Goal: Task Accomplishment & Management: Manage account settings

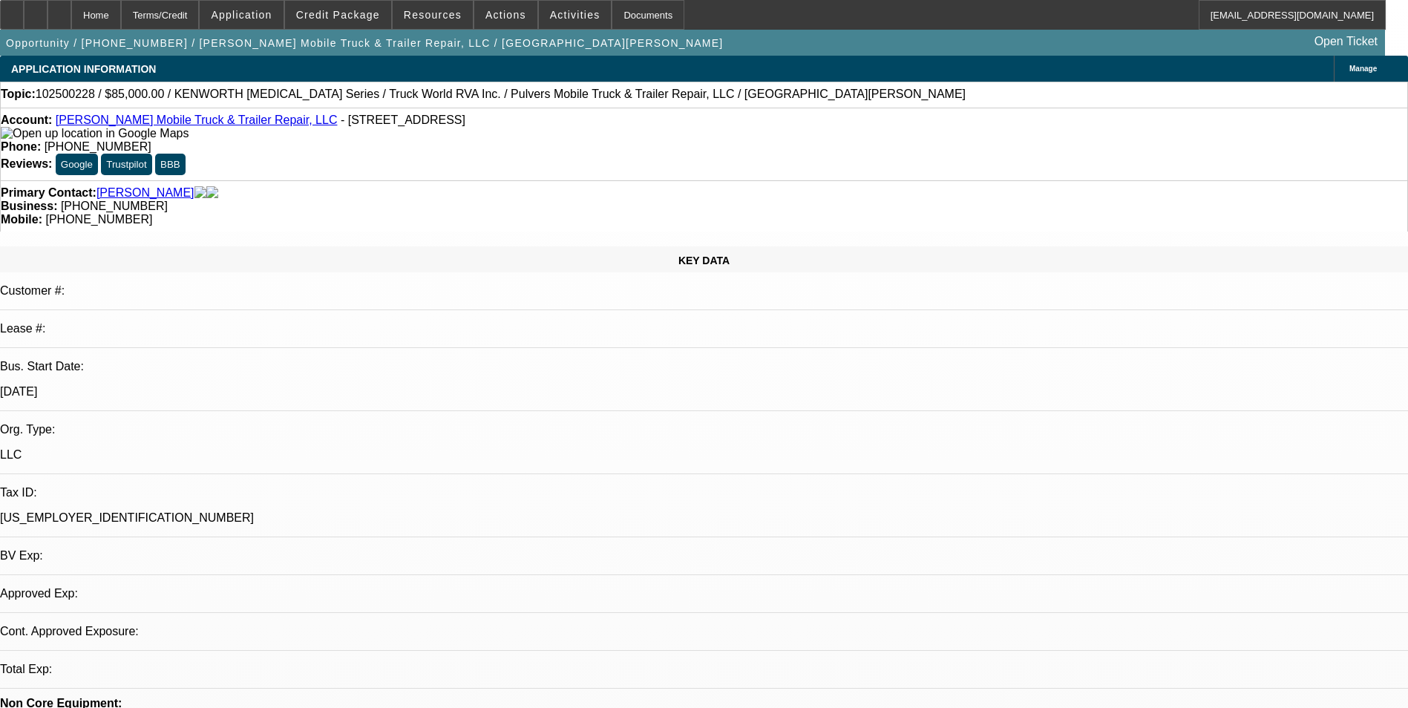
select select "0"
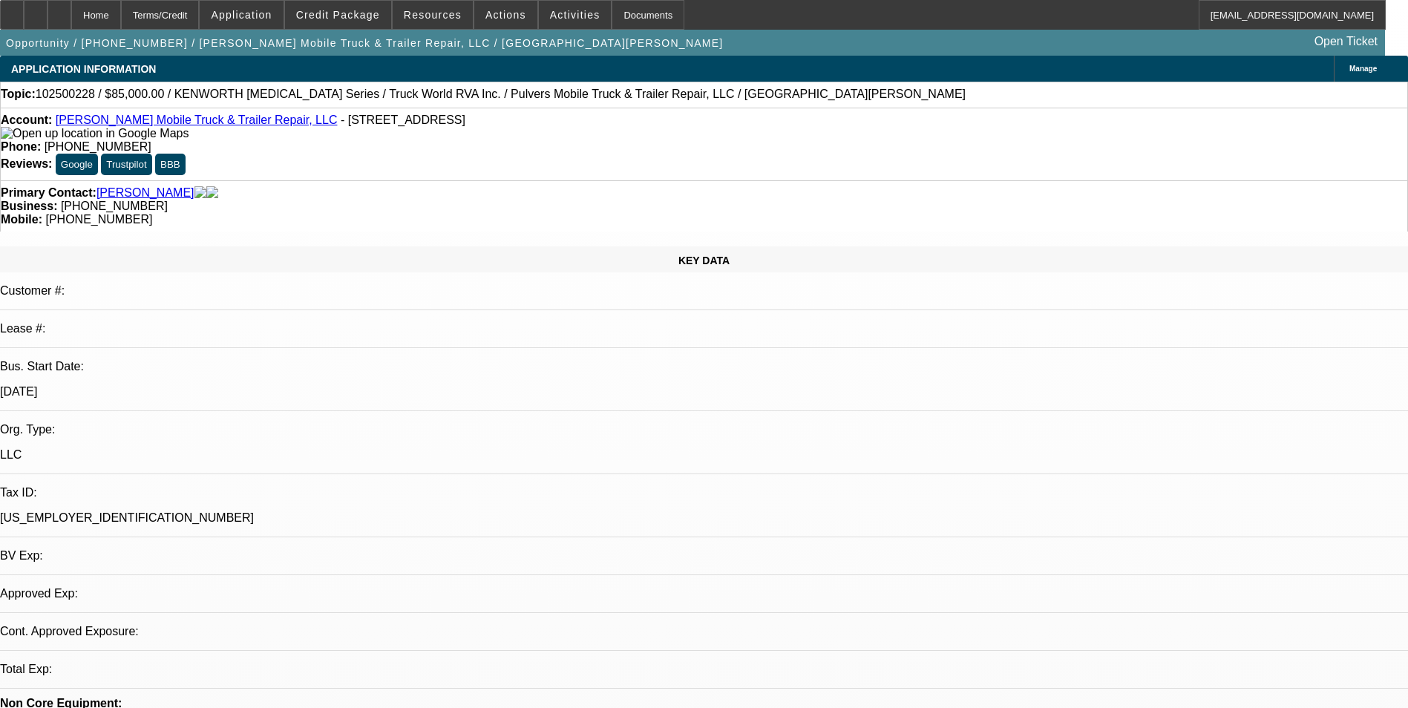
select select "0"
select select "1"
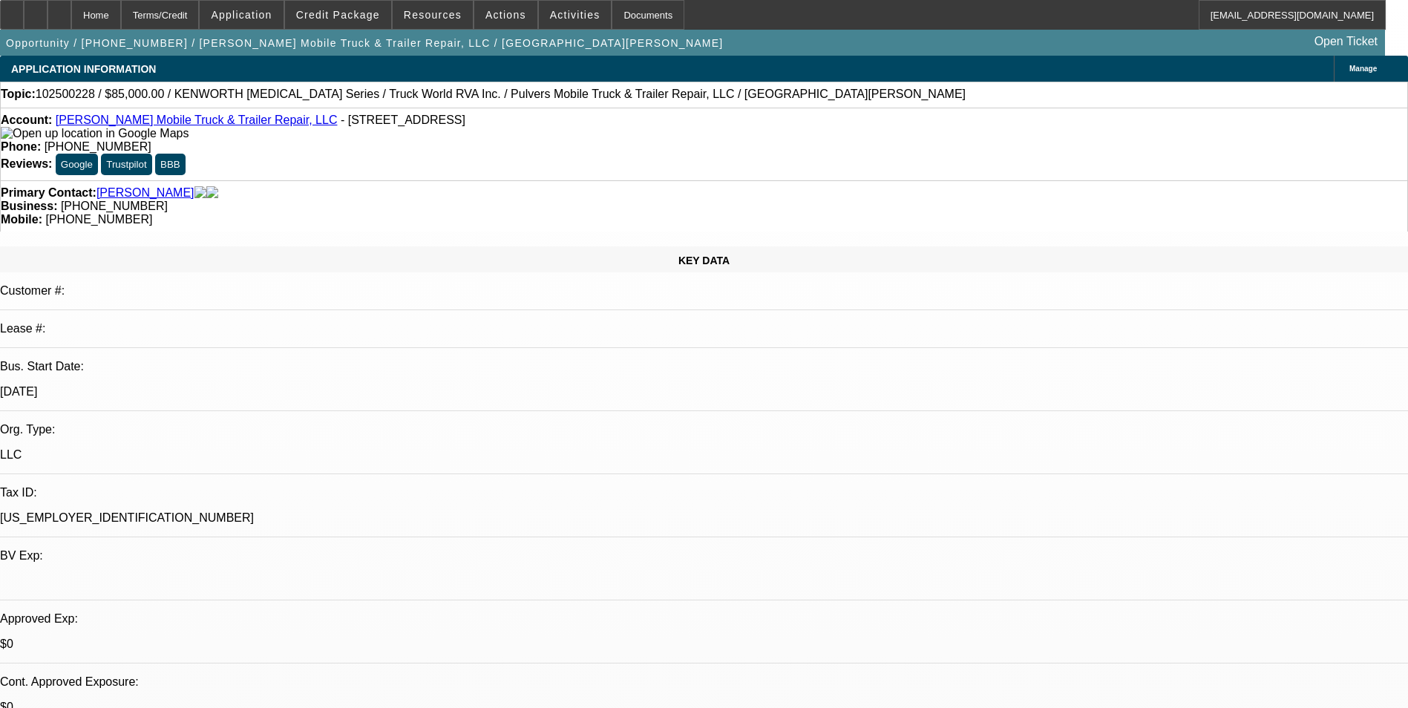
select select "1"
select select "6"
select select "1"
select select "6"
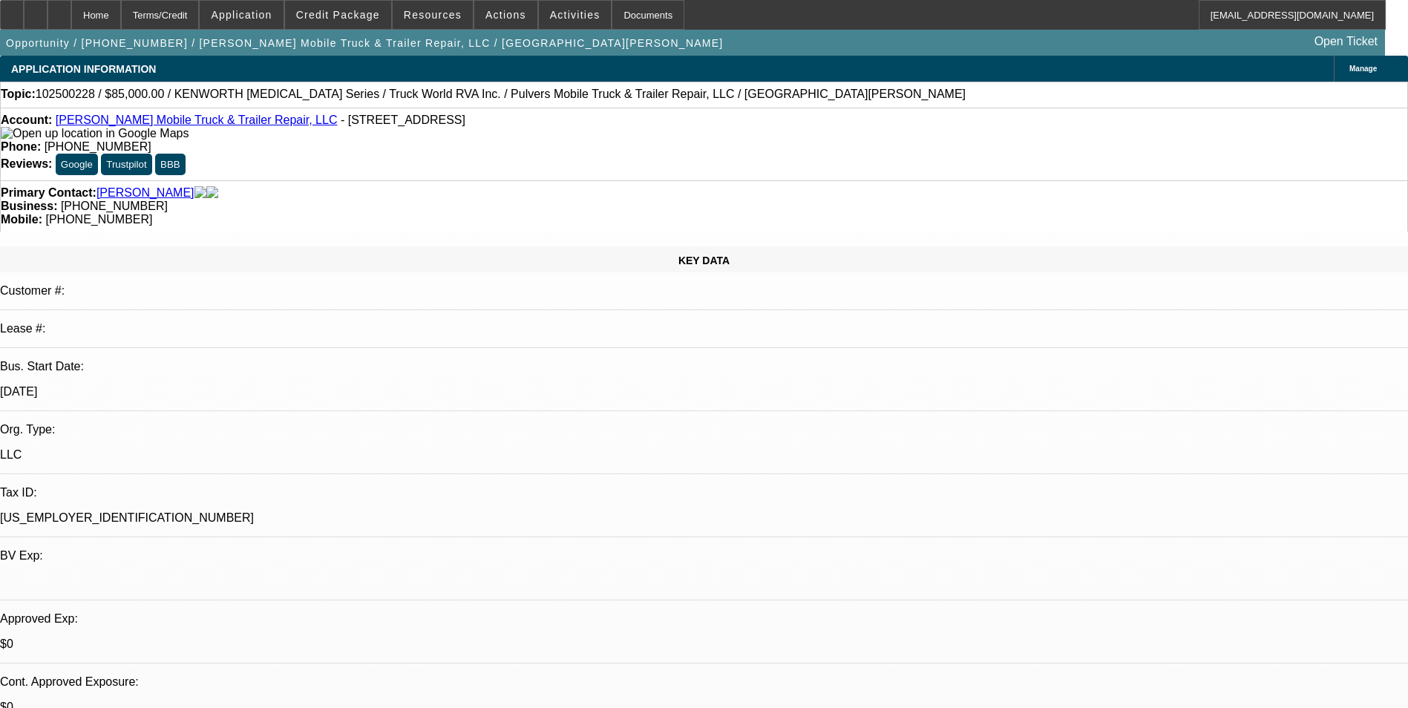
select select "1"
select select "6"
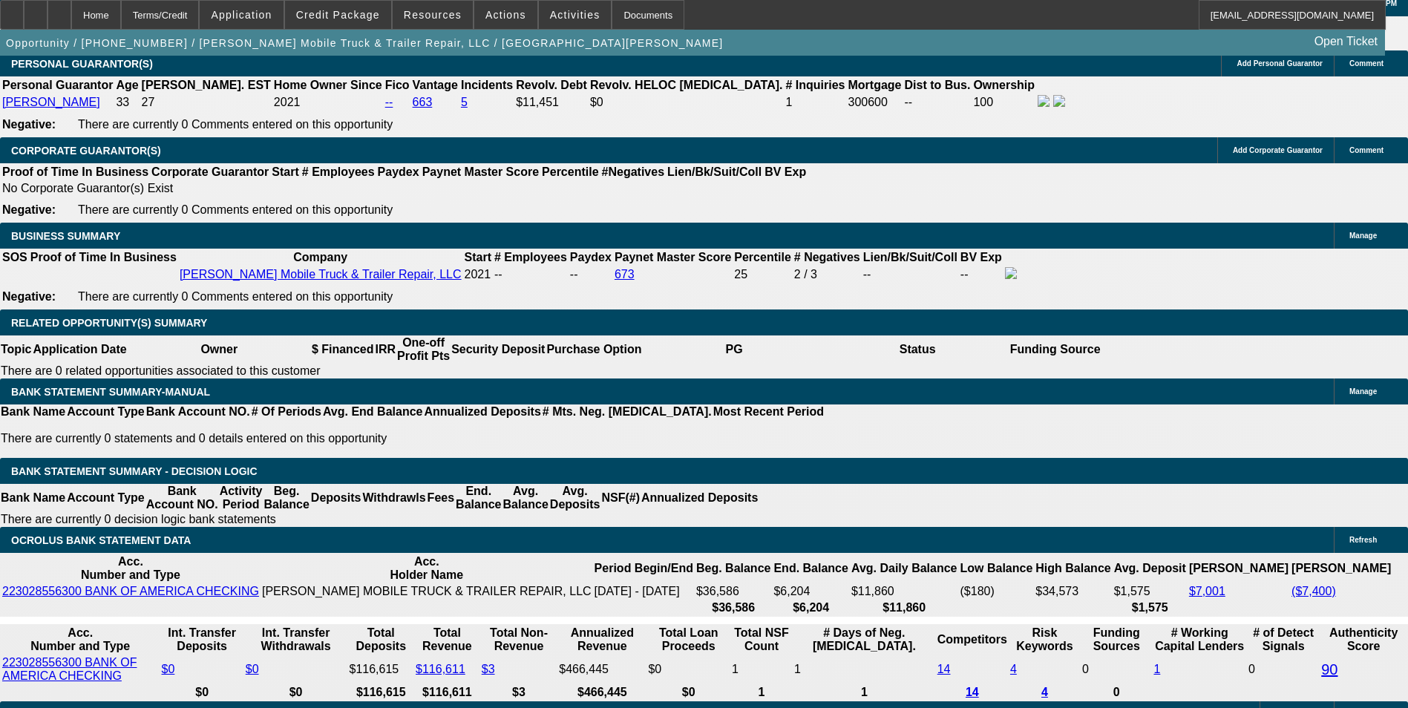
scroll to position [2301, 0]
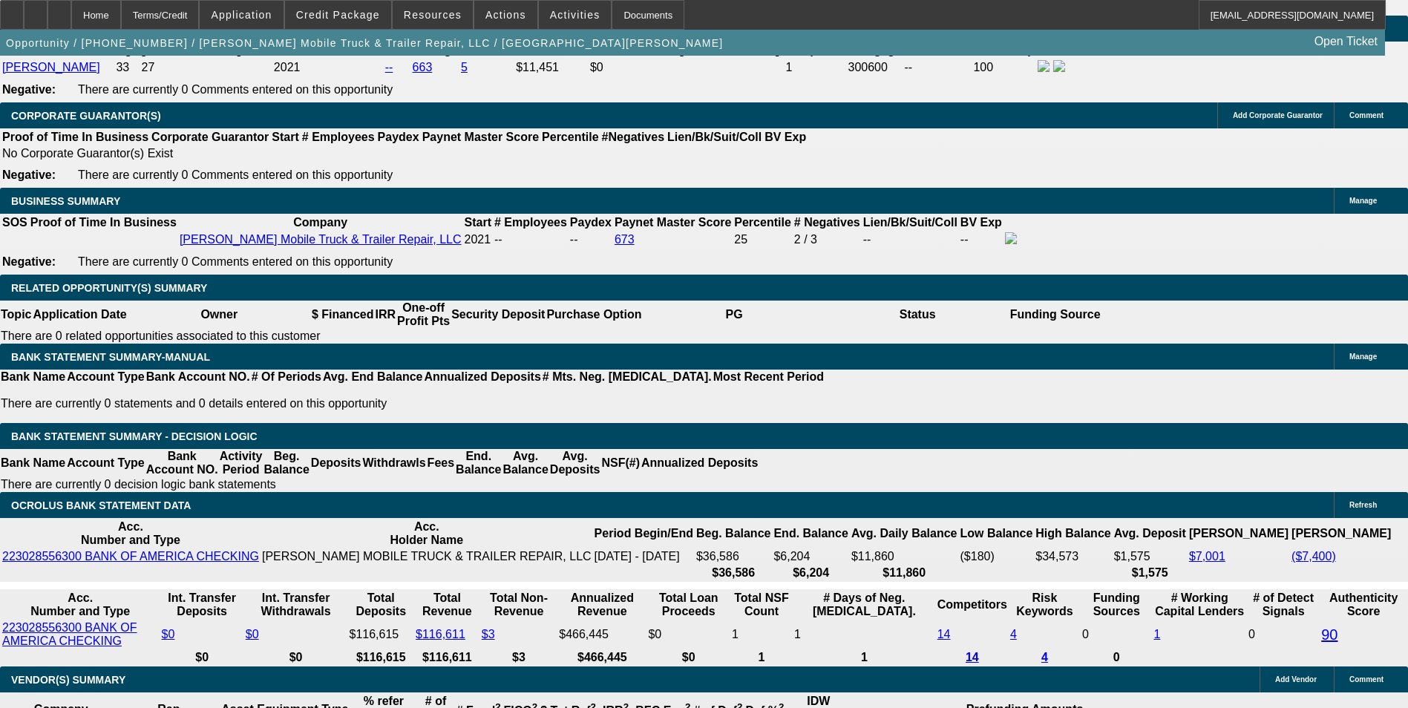
type input "UNKNOWN"
type input "2.5"
type input "$1,862.69"
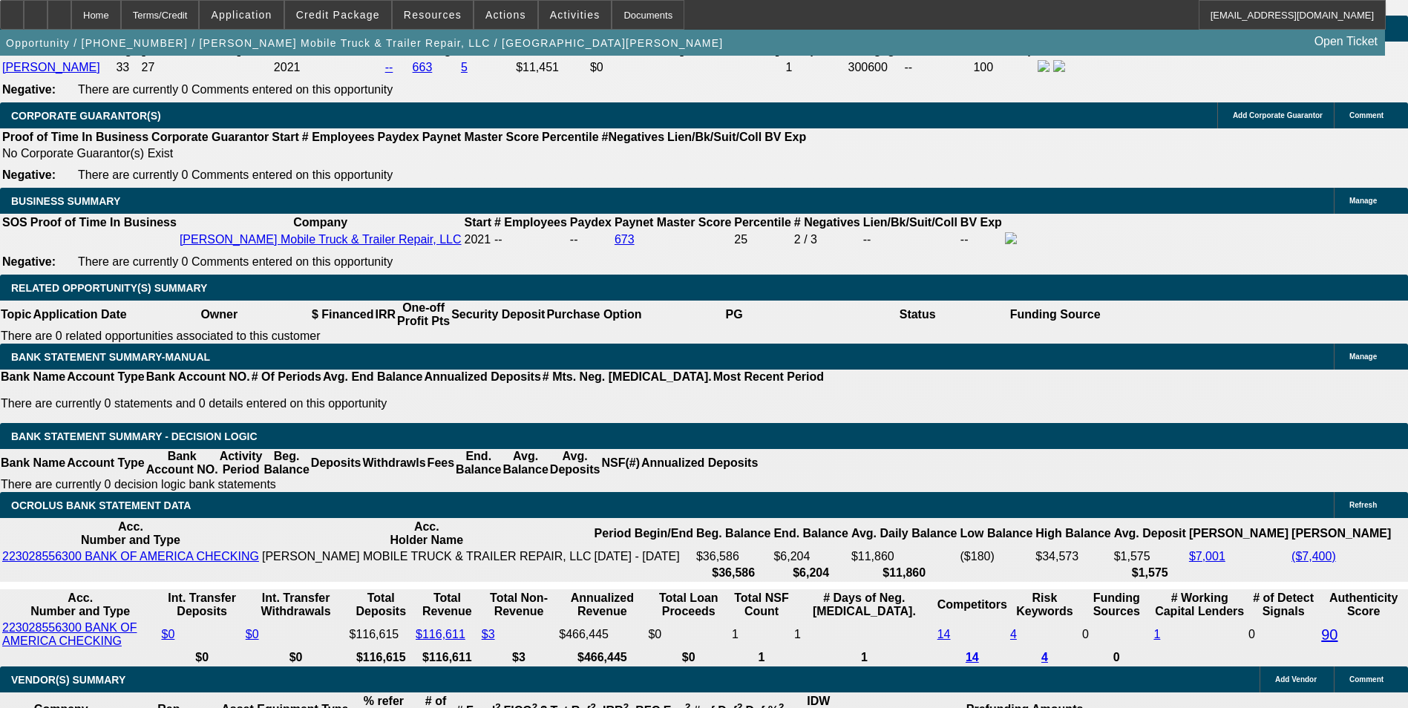
type input "21.5"
type input "$2,655.00"
type input "21.5"
type input "$2,655.00"
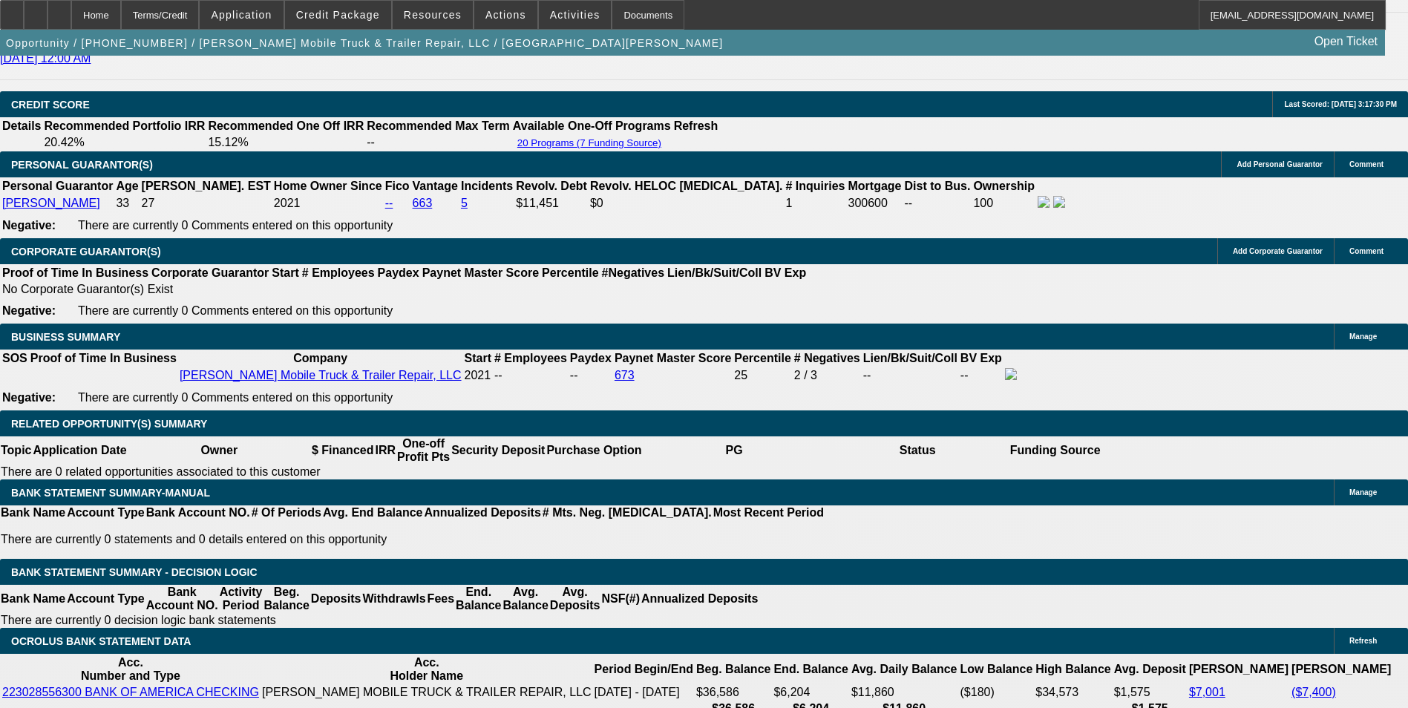
scroll to position [2152, 0]
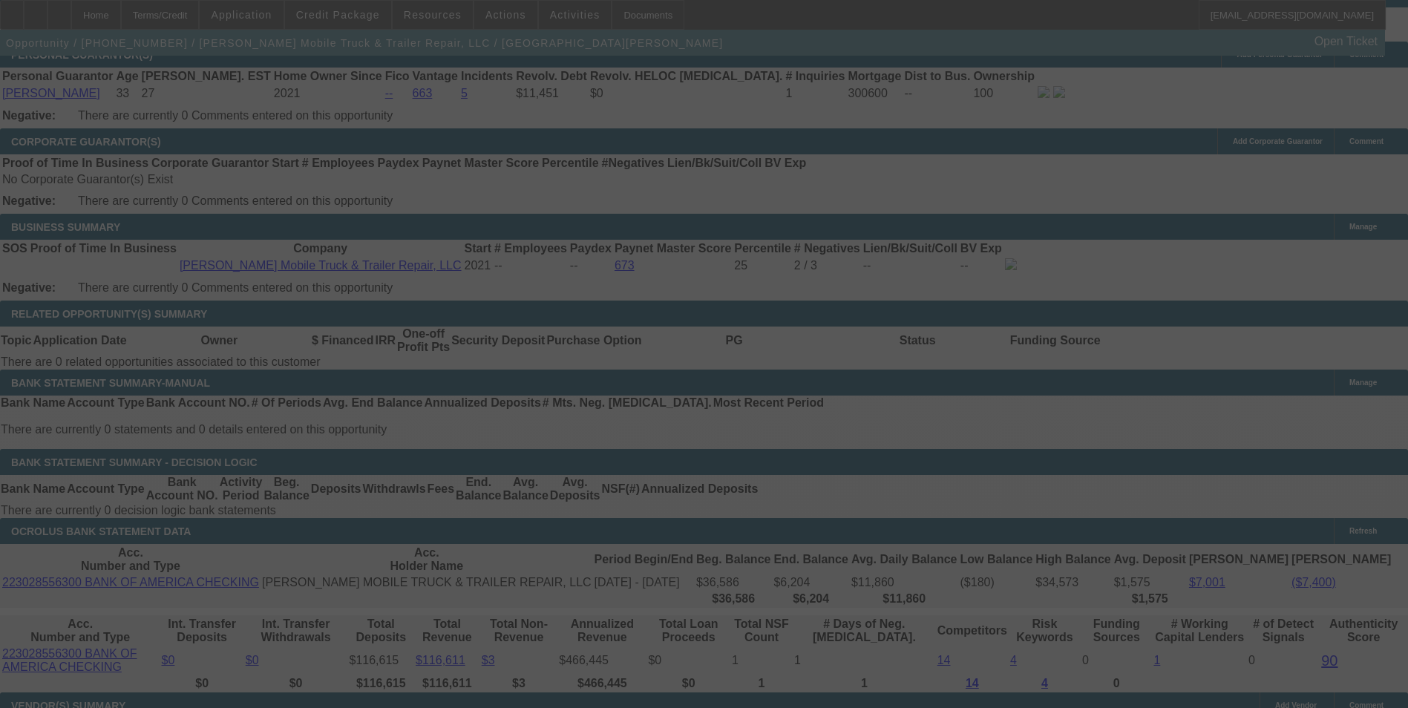
scroll to position [2301, 0]
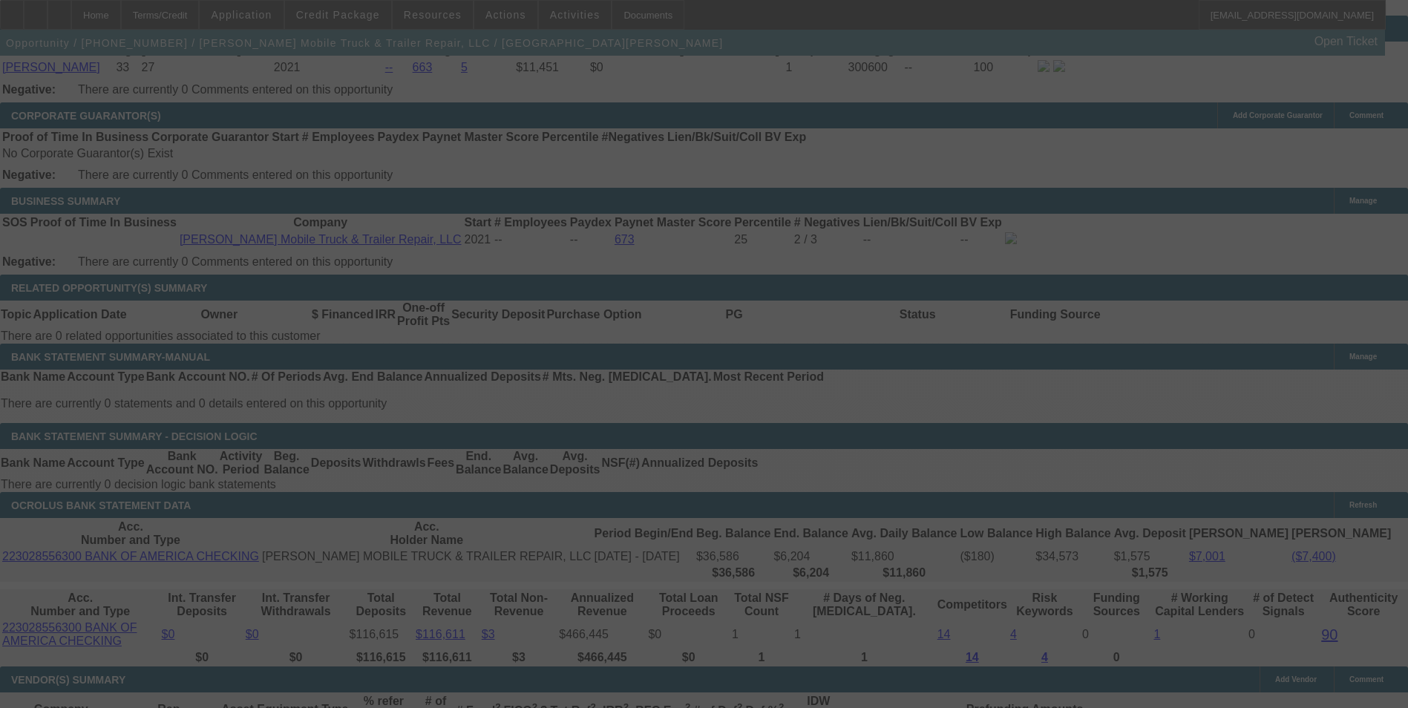
select select "0"
select select "6"
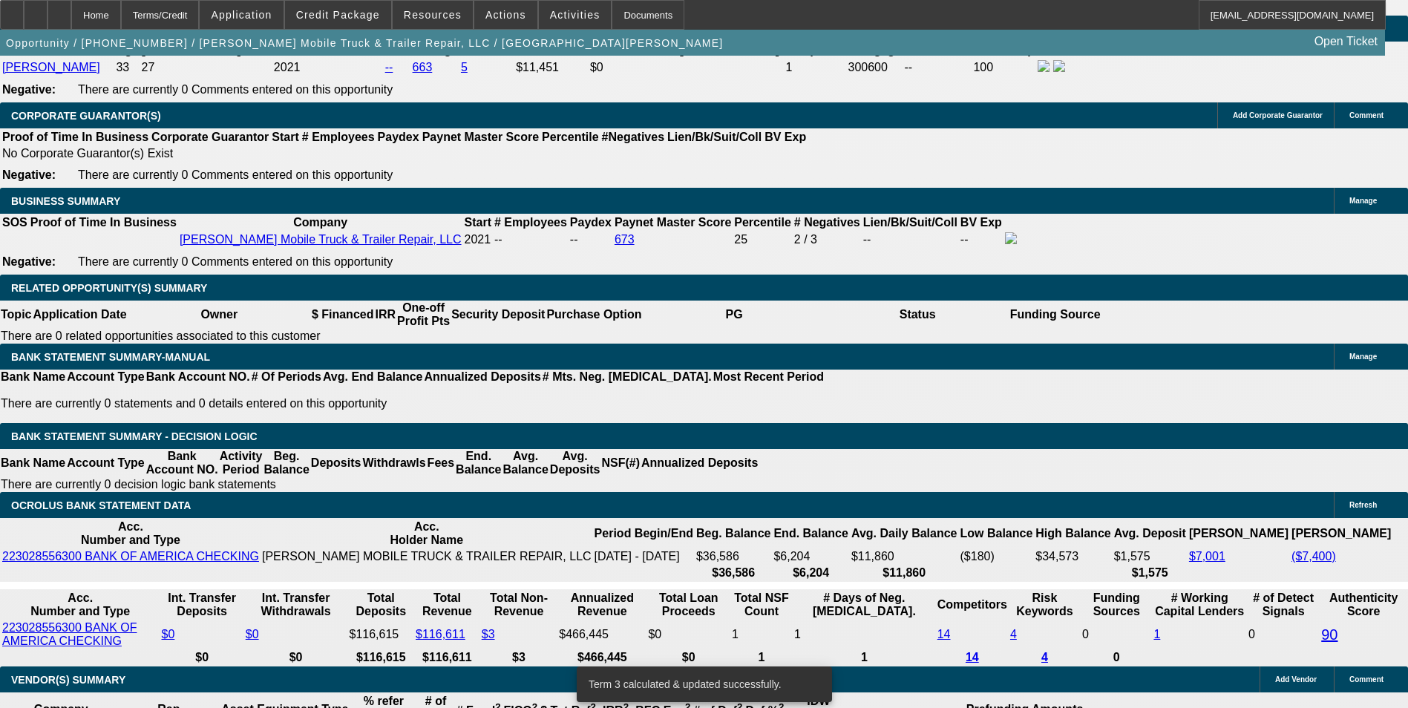
type input "26"
type input "UNKNOWN"
type input "2685"
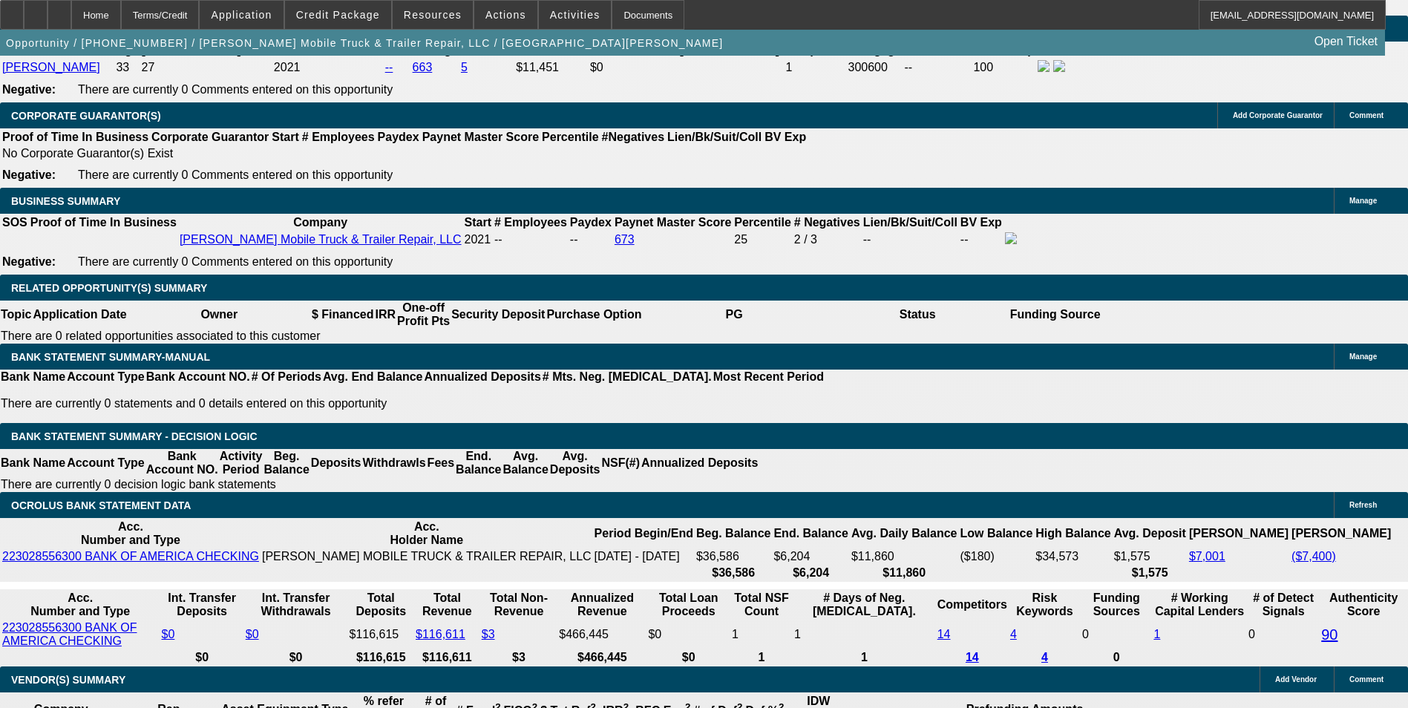
type input "22.2"
type input "$2,685.00"
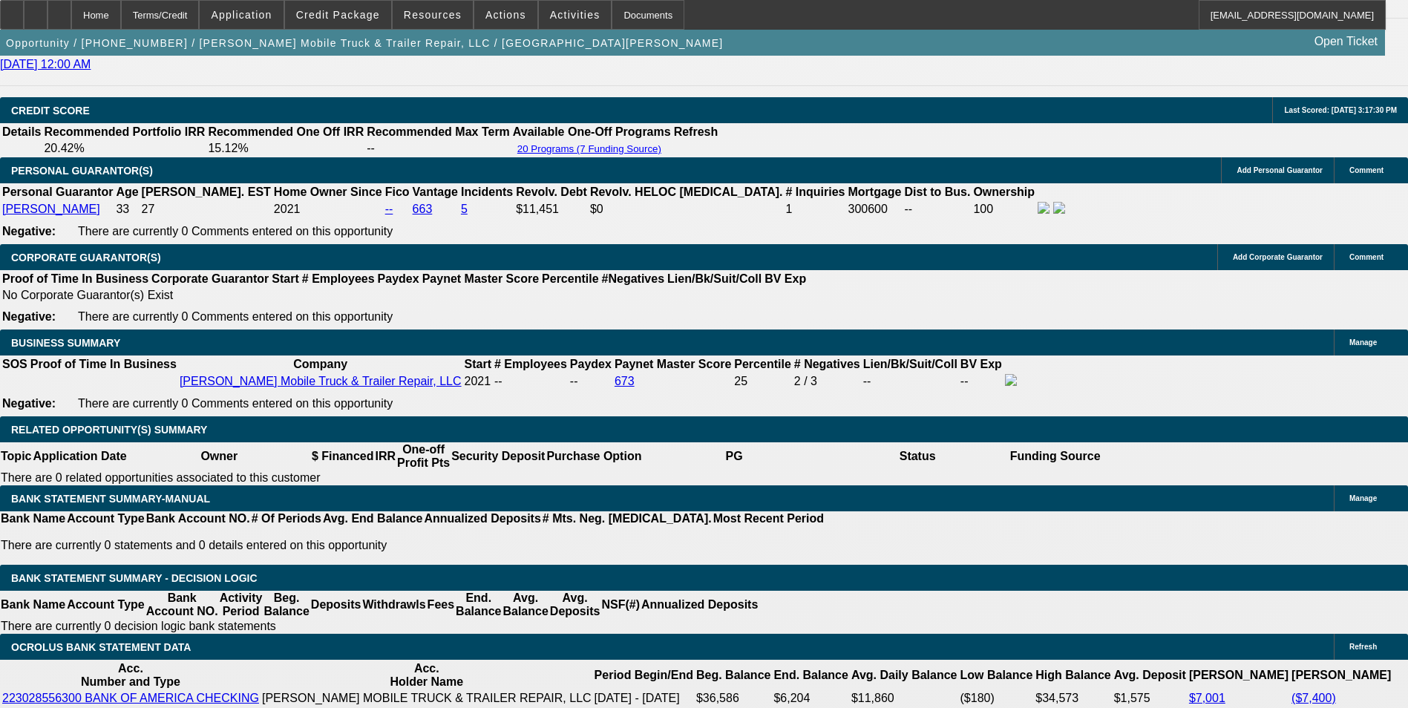
scroll to position [2152, 0]
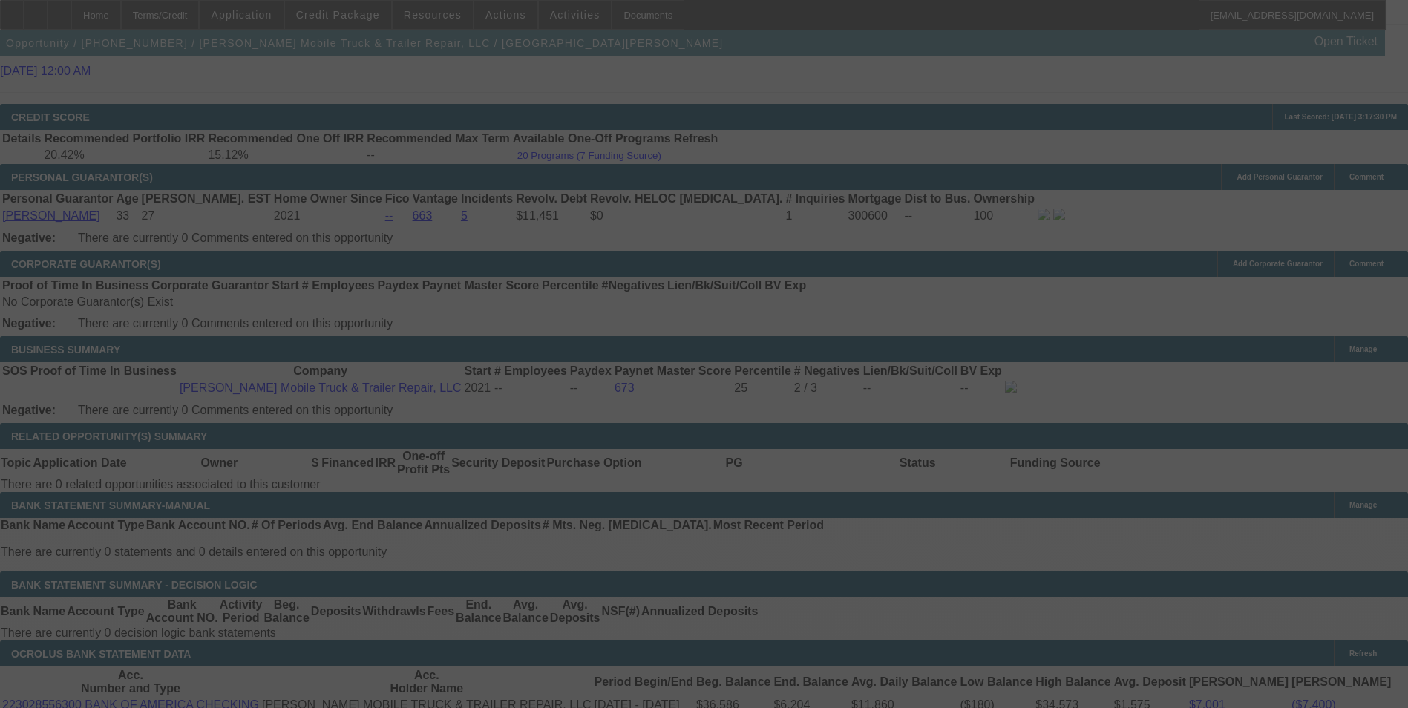
select select "0"
select select "6"
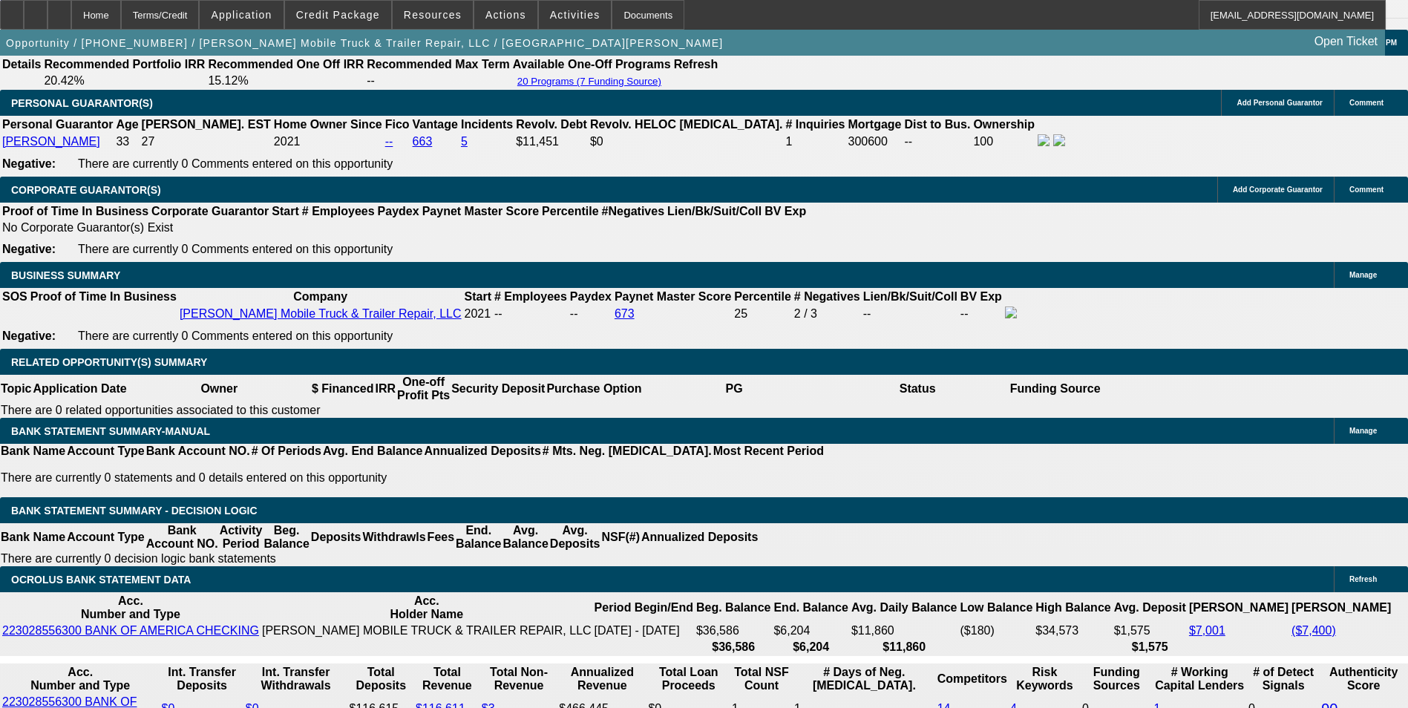
scroll to position [148, 0]
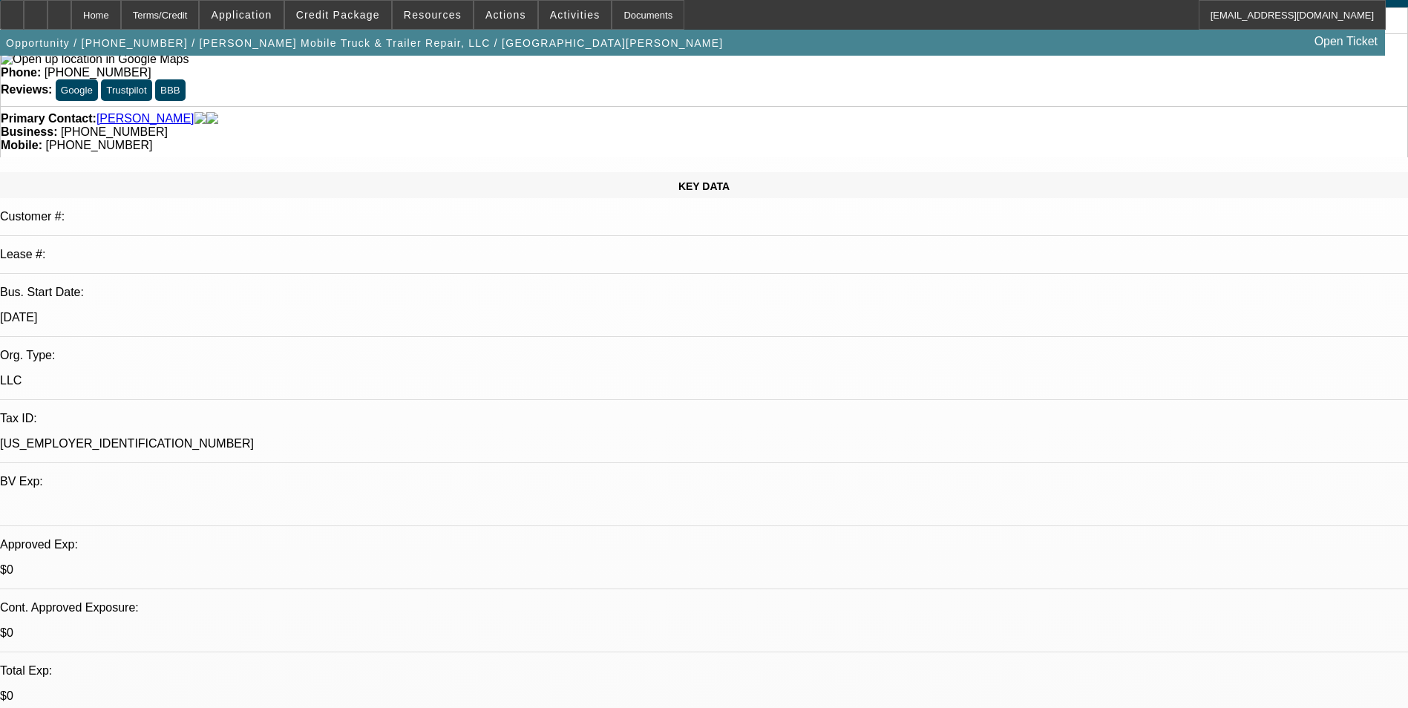
scroll to position [459, 0]
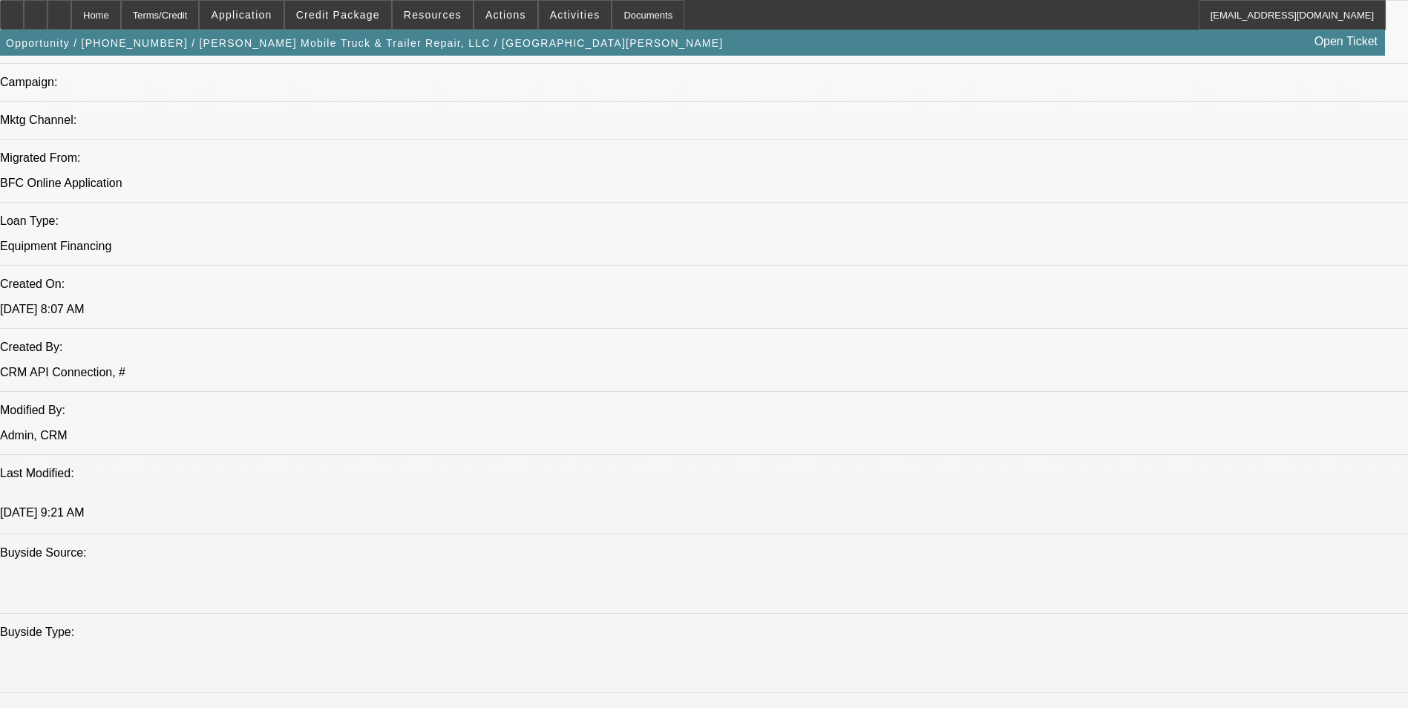
scroll to position [1113, 0]
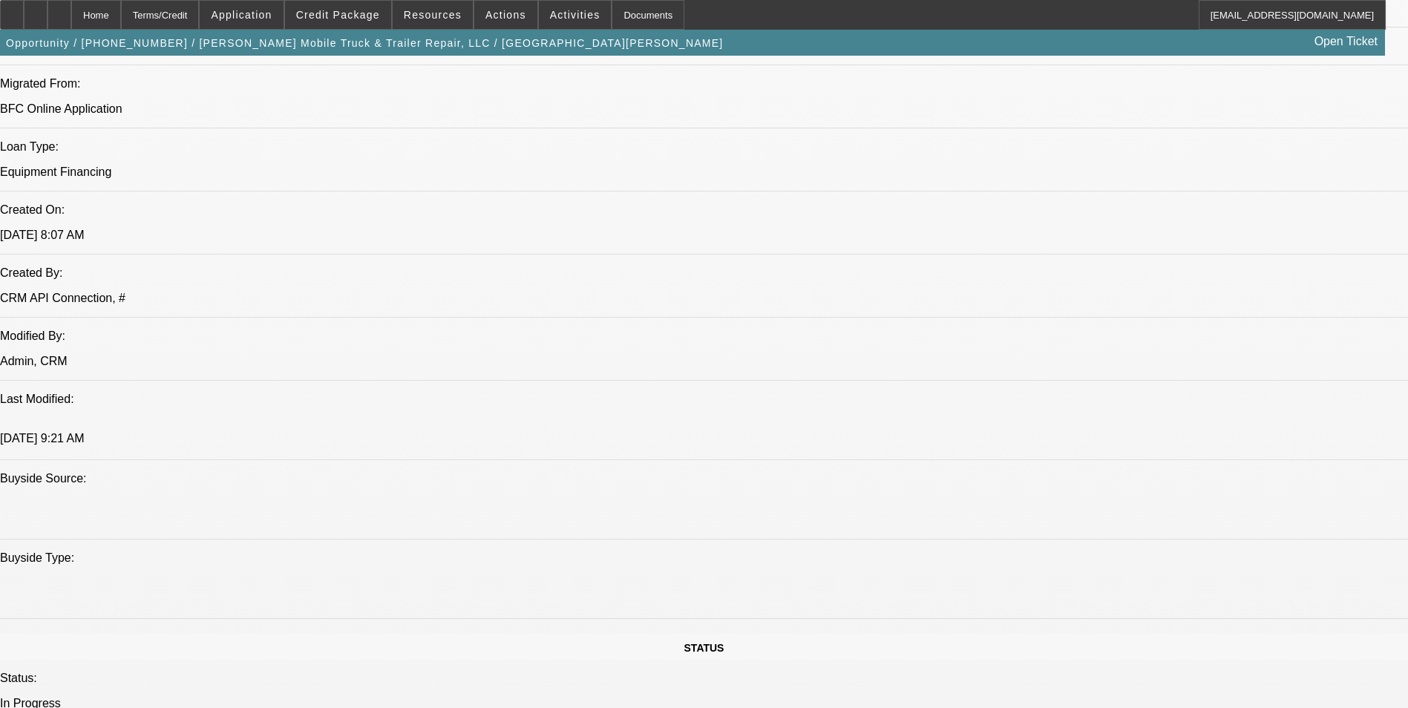
scroll to position [163, 0]
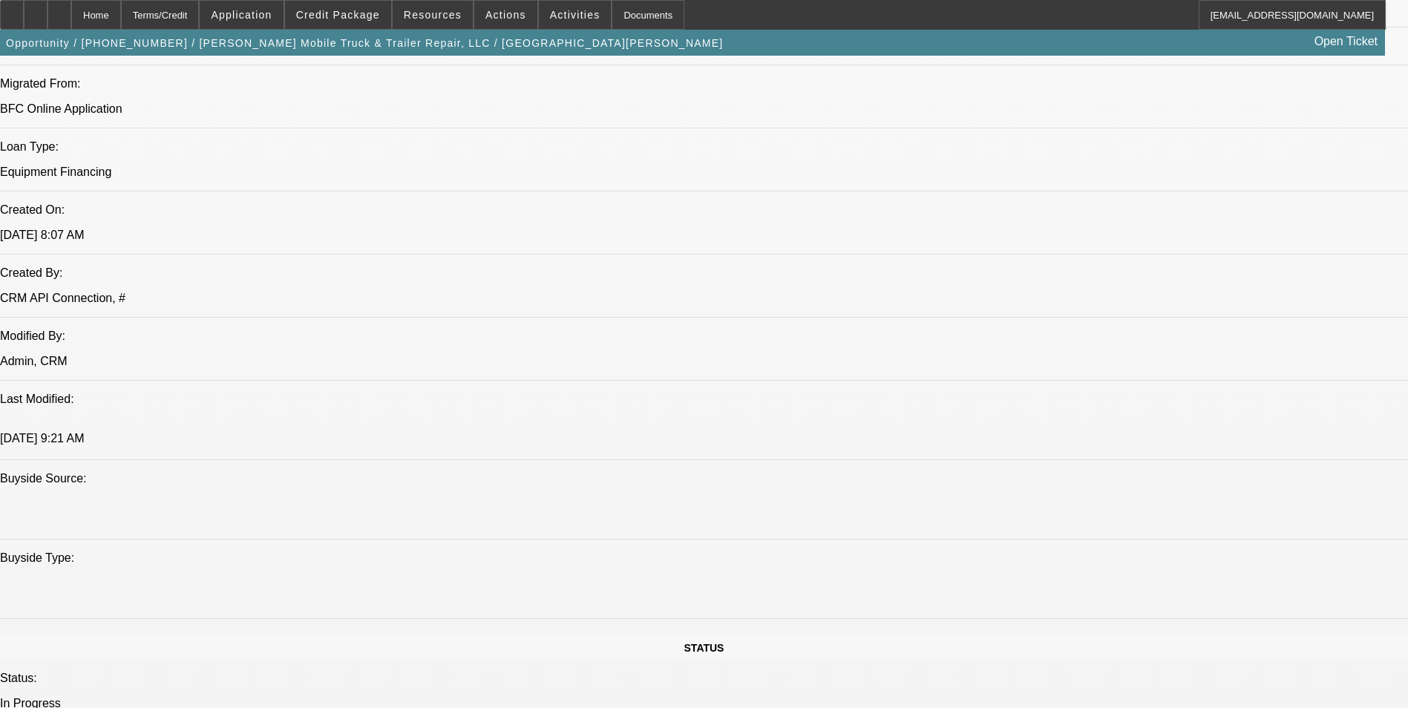
drag, startPoint x: 1132, startPoint y: 289, endPoint x: 1138, endPoint y: 256, distance: 33.8
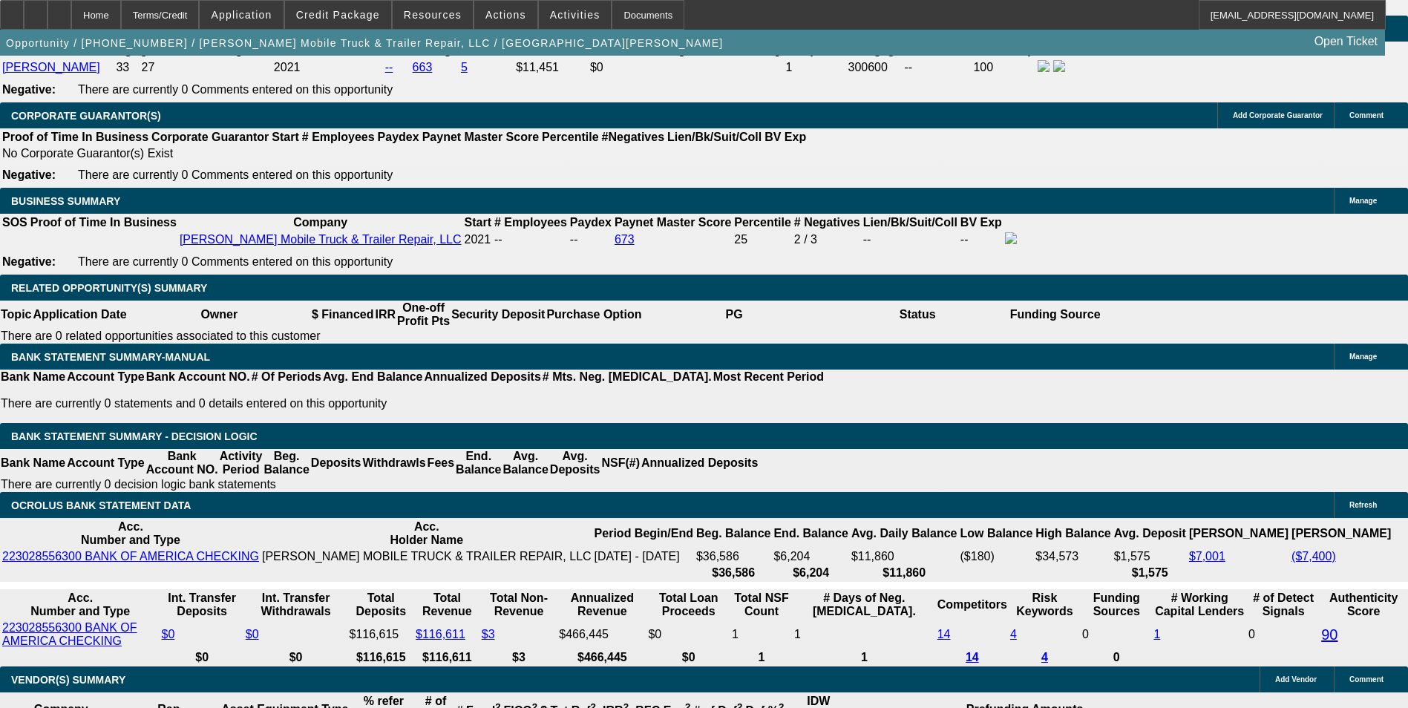
scroll to position [2226, 0]
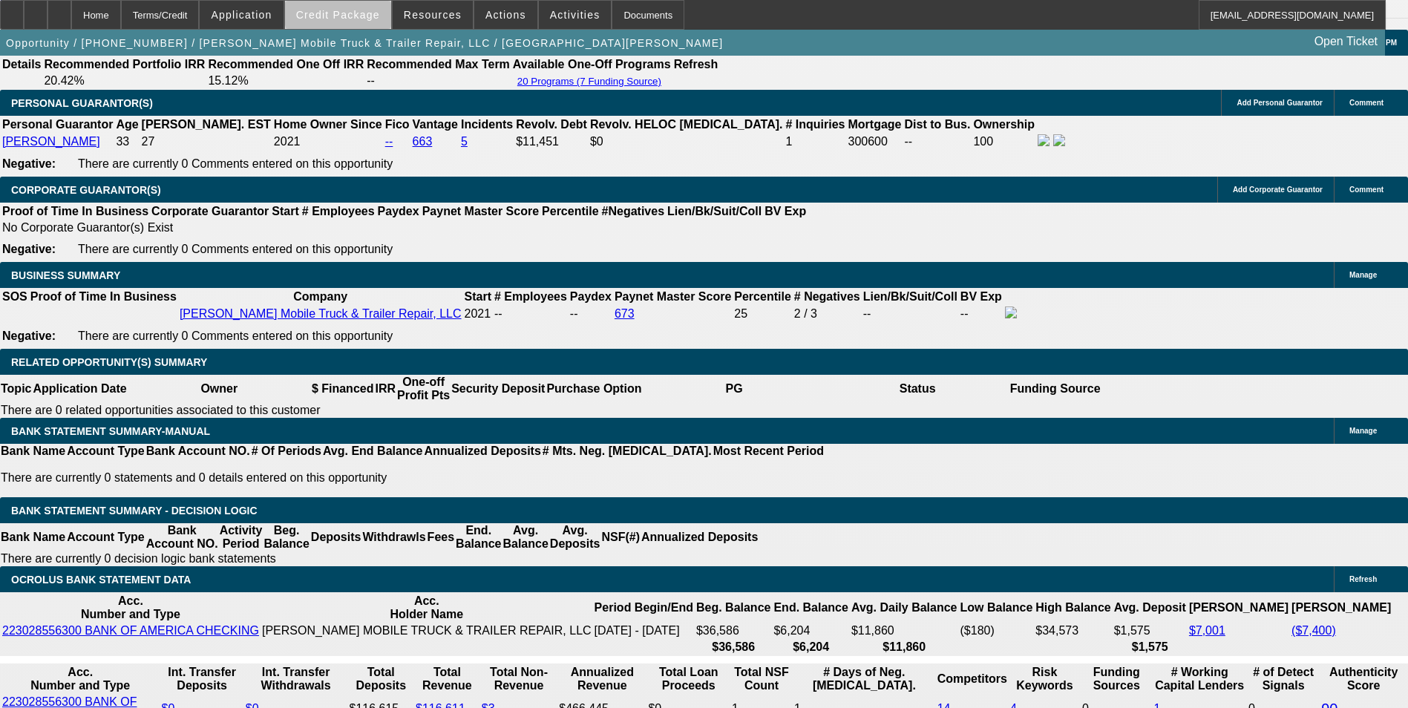
click at [370, 15] on span "Credit Package" at bounding box center [338, 15] width 84 height 12
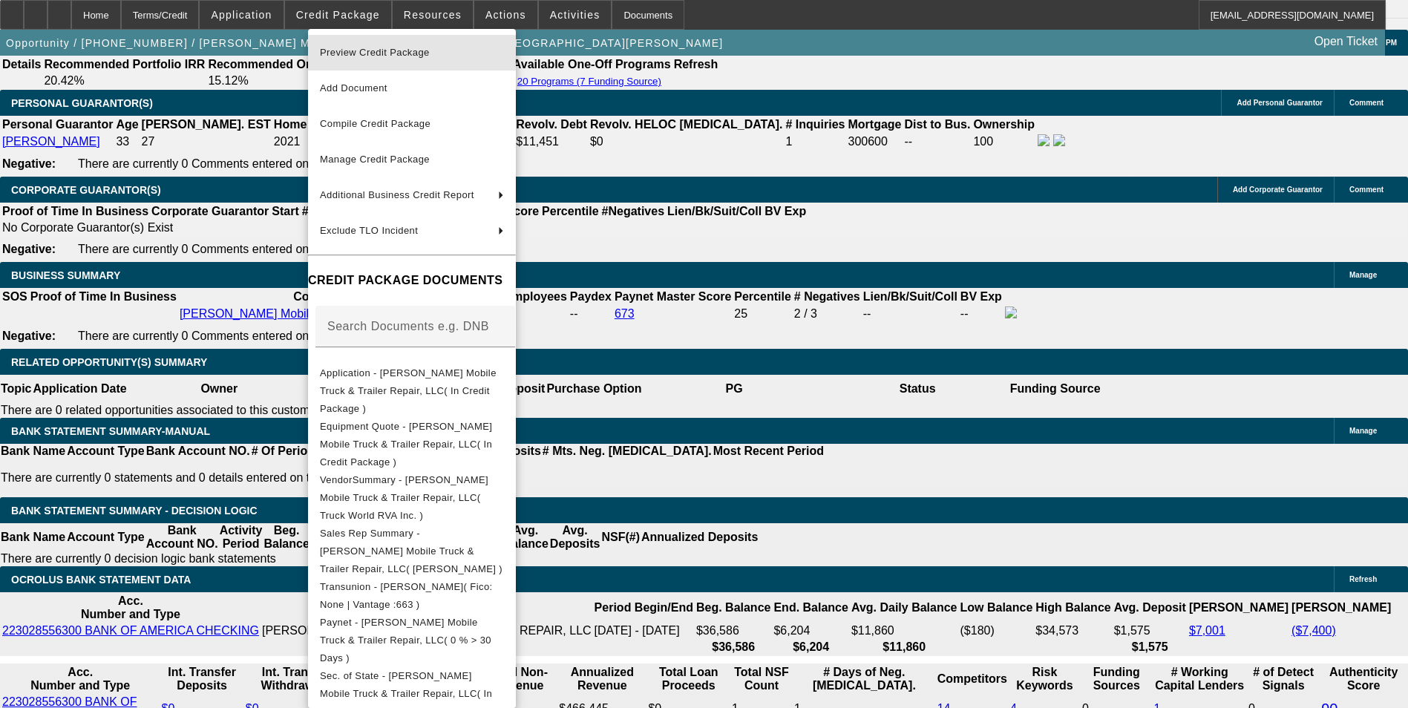
click at [419, 59] on span "Preview Credit Package" at bounding box center [412, 53] width 184 height 18
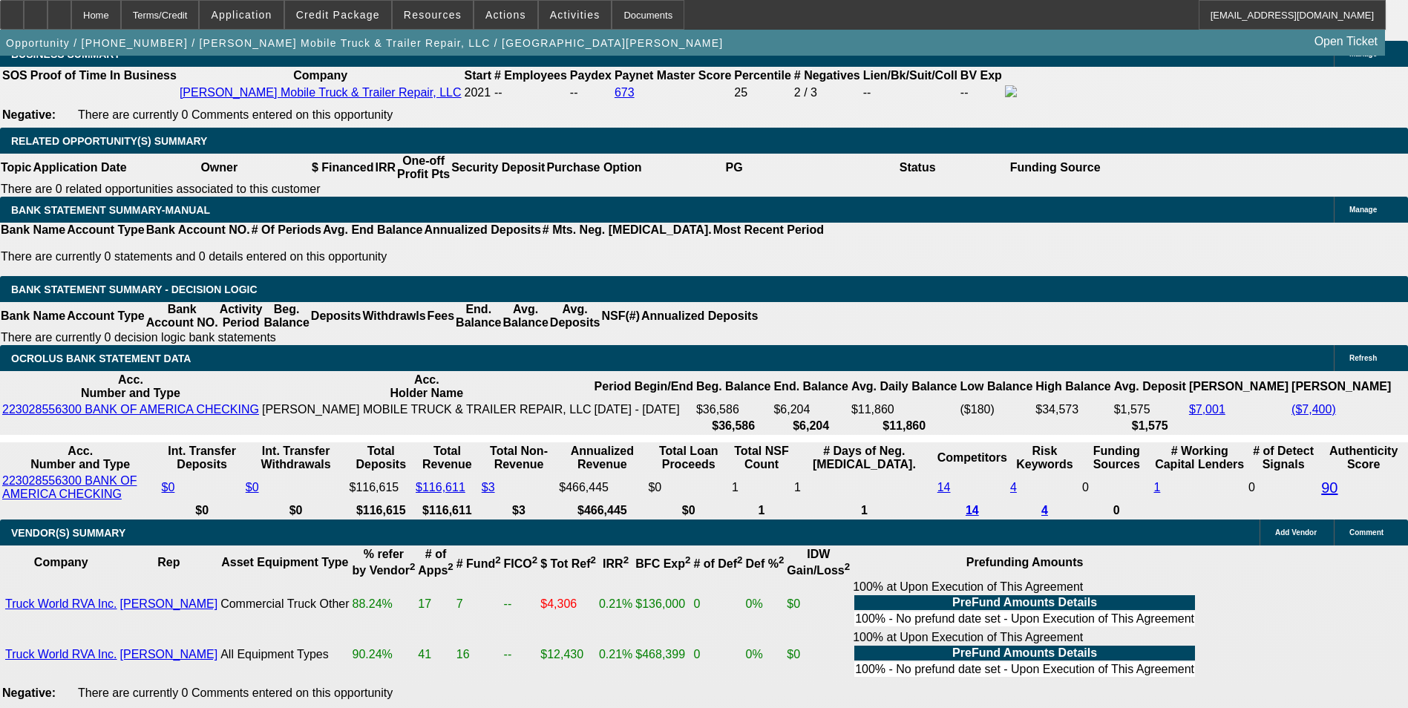
scroll to position [2301, 0]
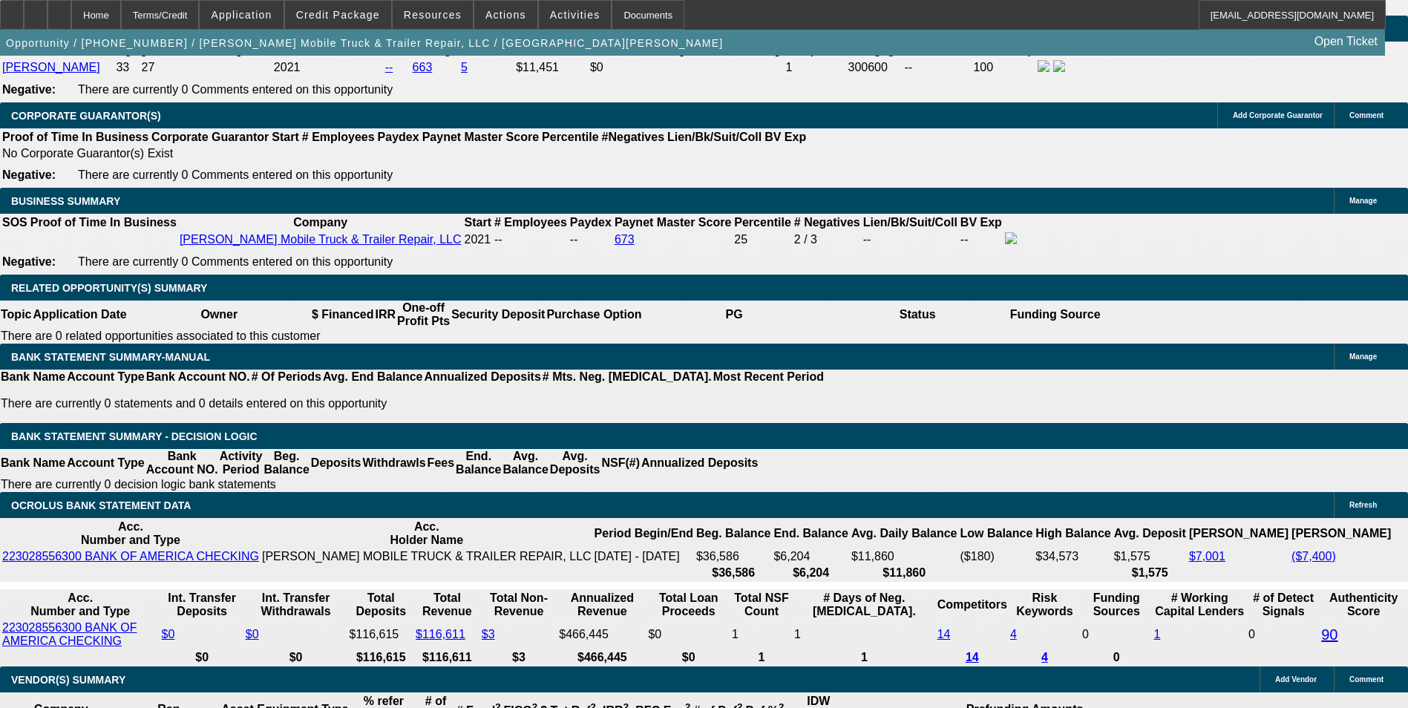
drag, startPoint x: 1107, startPoint y: 288, endPoint x: 1107, endPoint y: 258, distance: 29.7
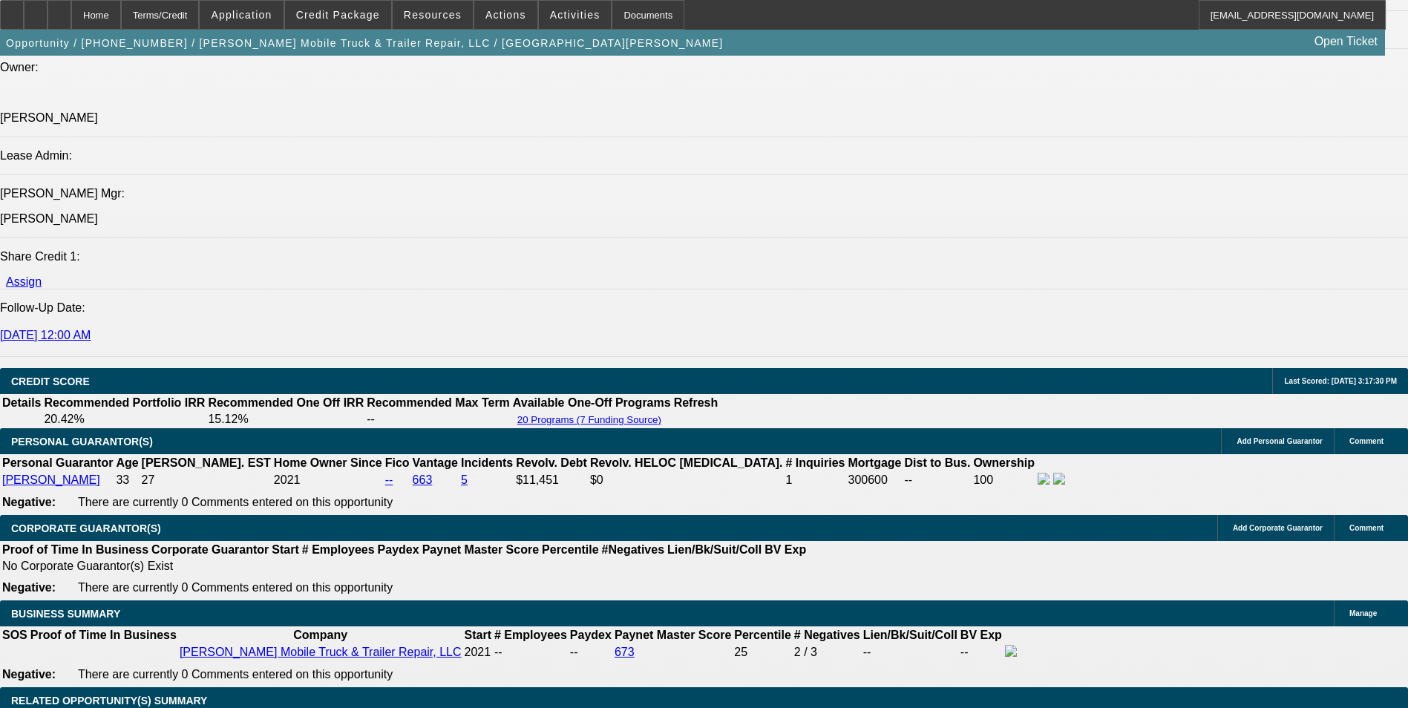
scroll to position [1855, 0]
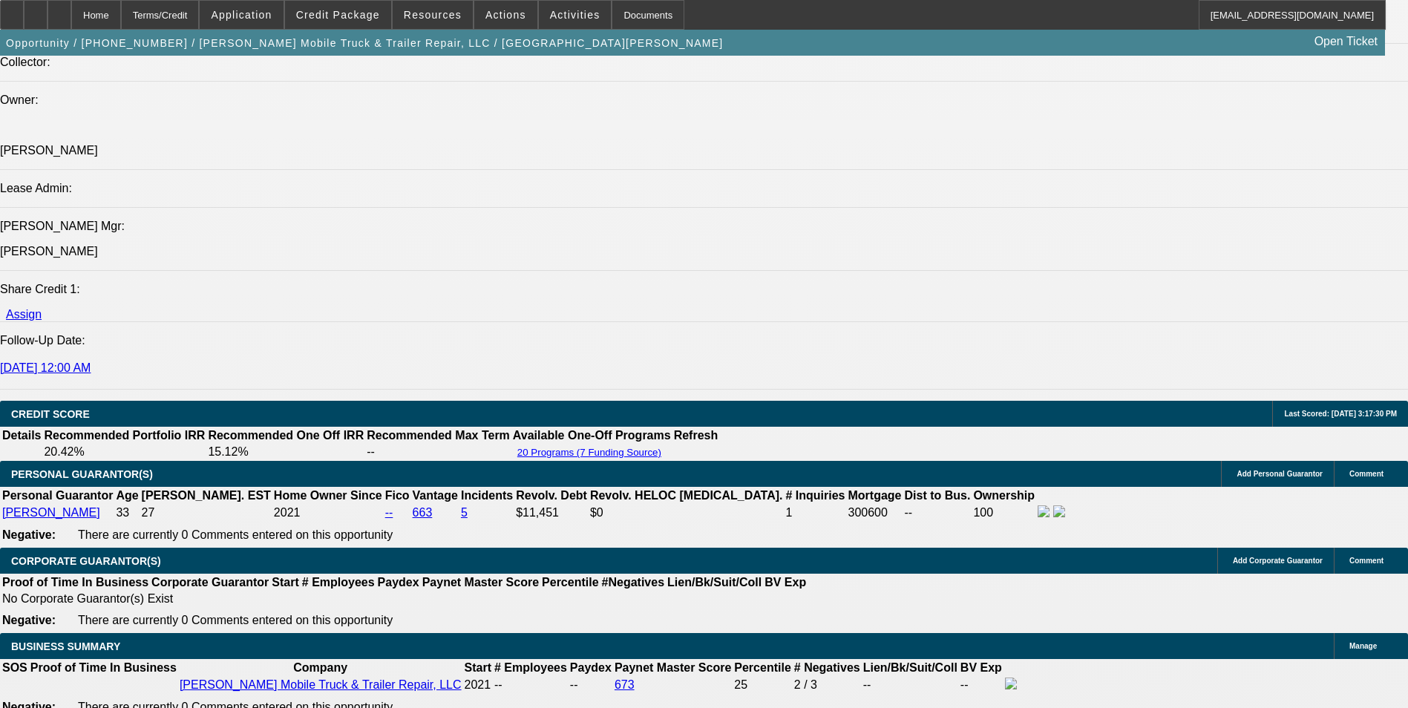
scroll to position [223, 0]
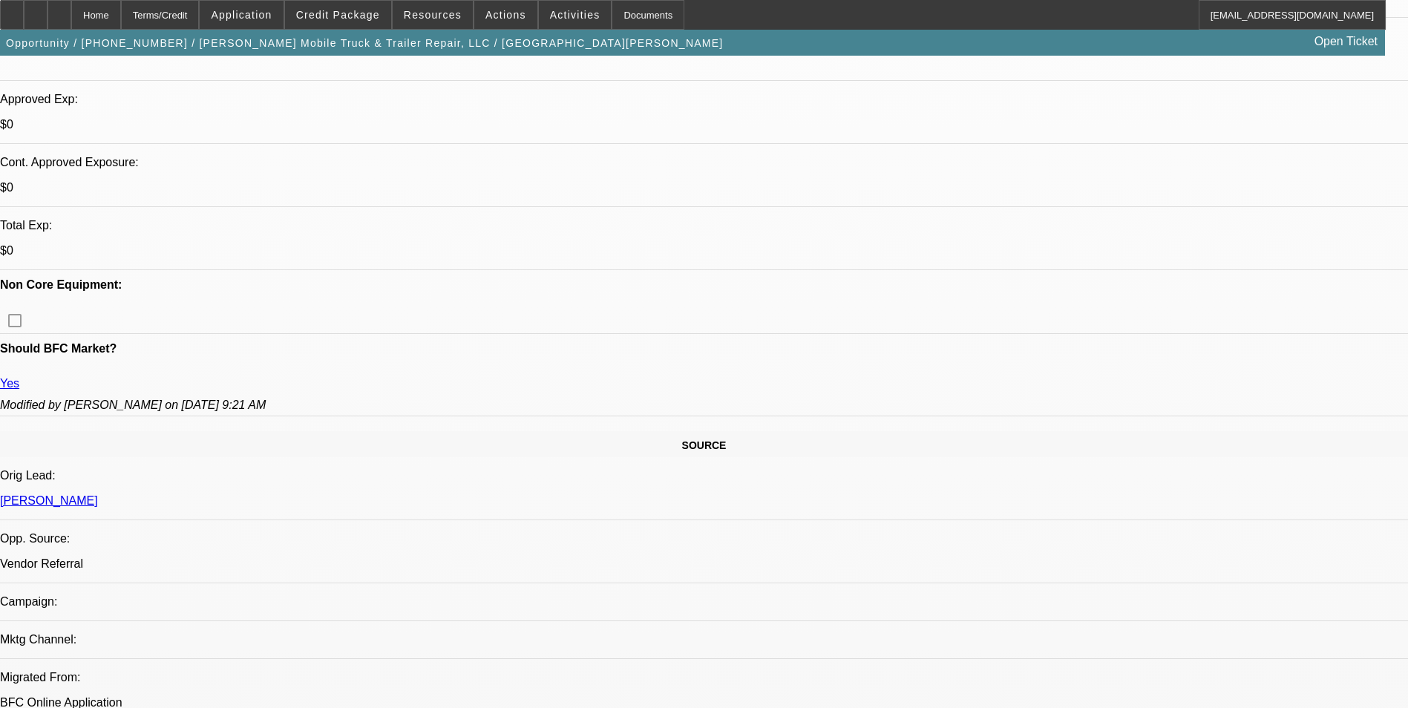
scroll to position [0, 0]
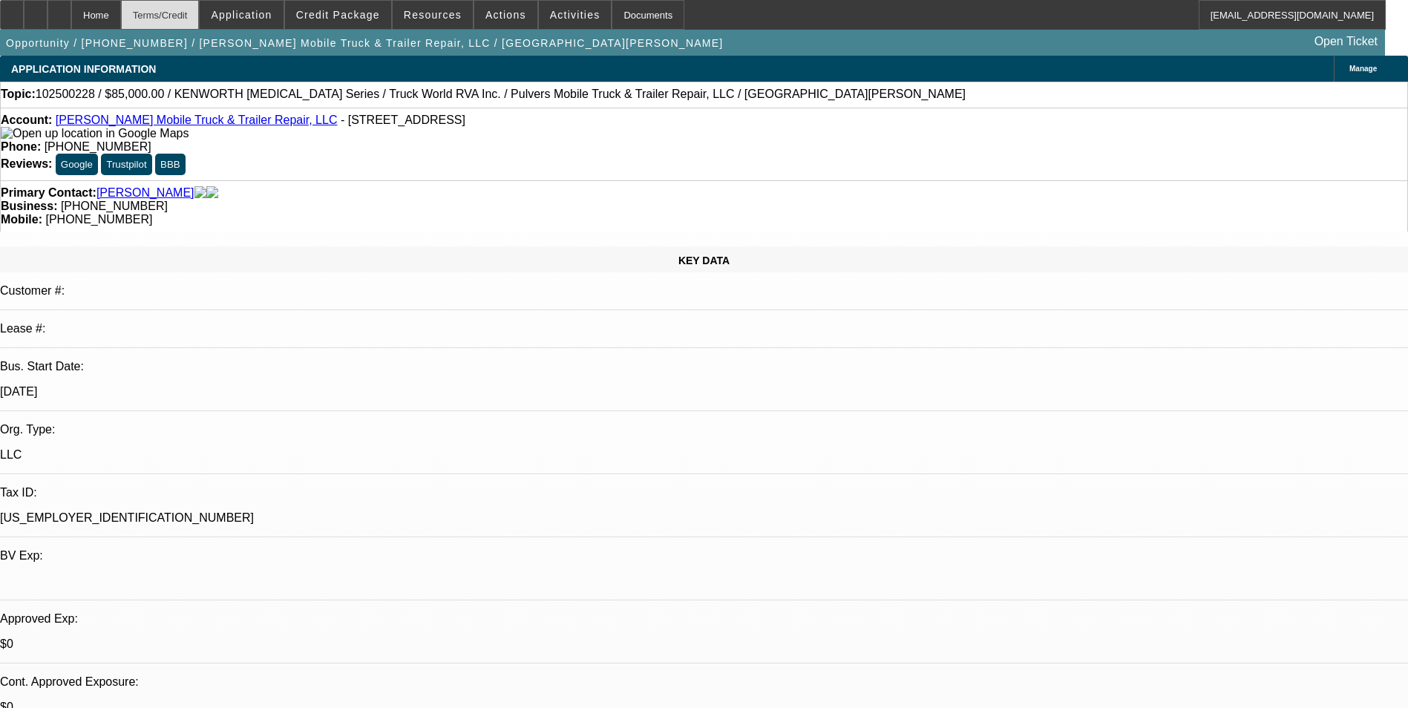
click at [200, 17] on div "Terms/Credit" at bounding box center [160, 15] width 79 height 30
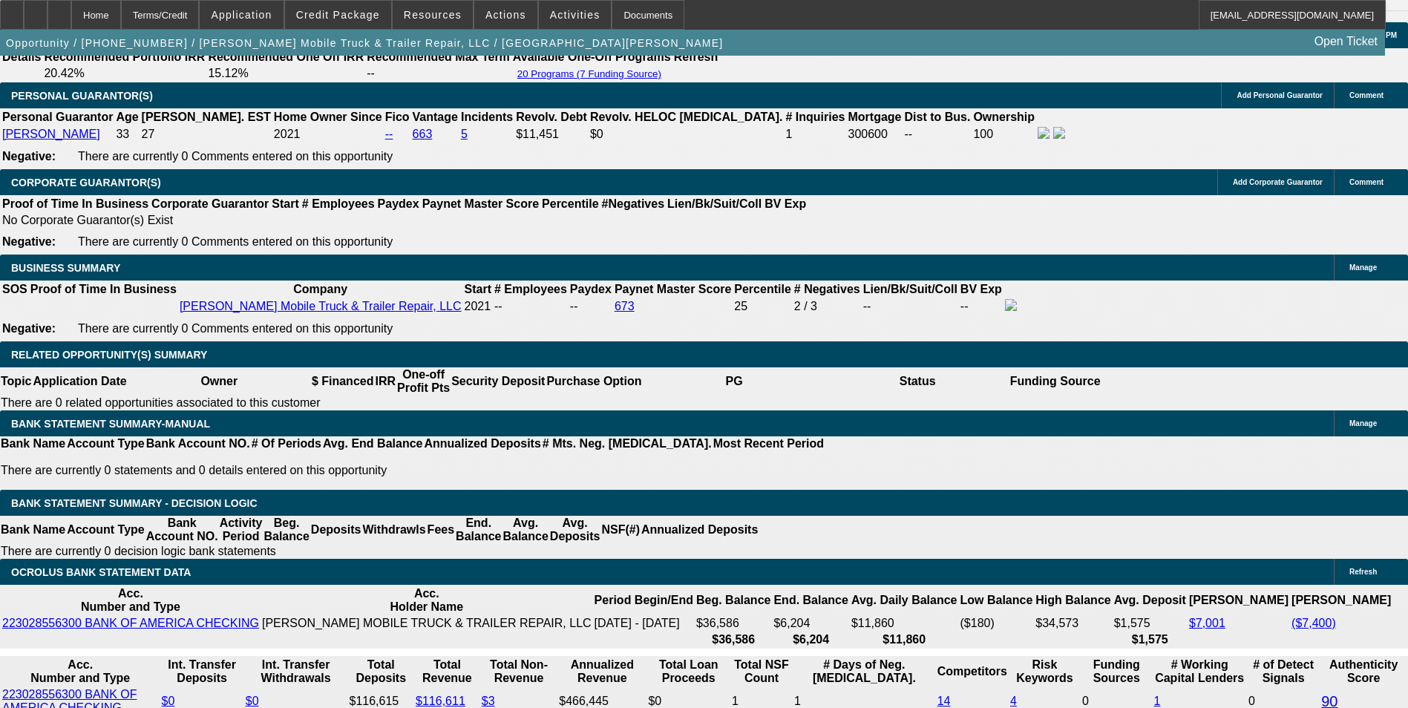
scroll to position [2255, 0]
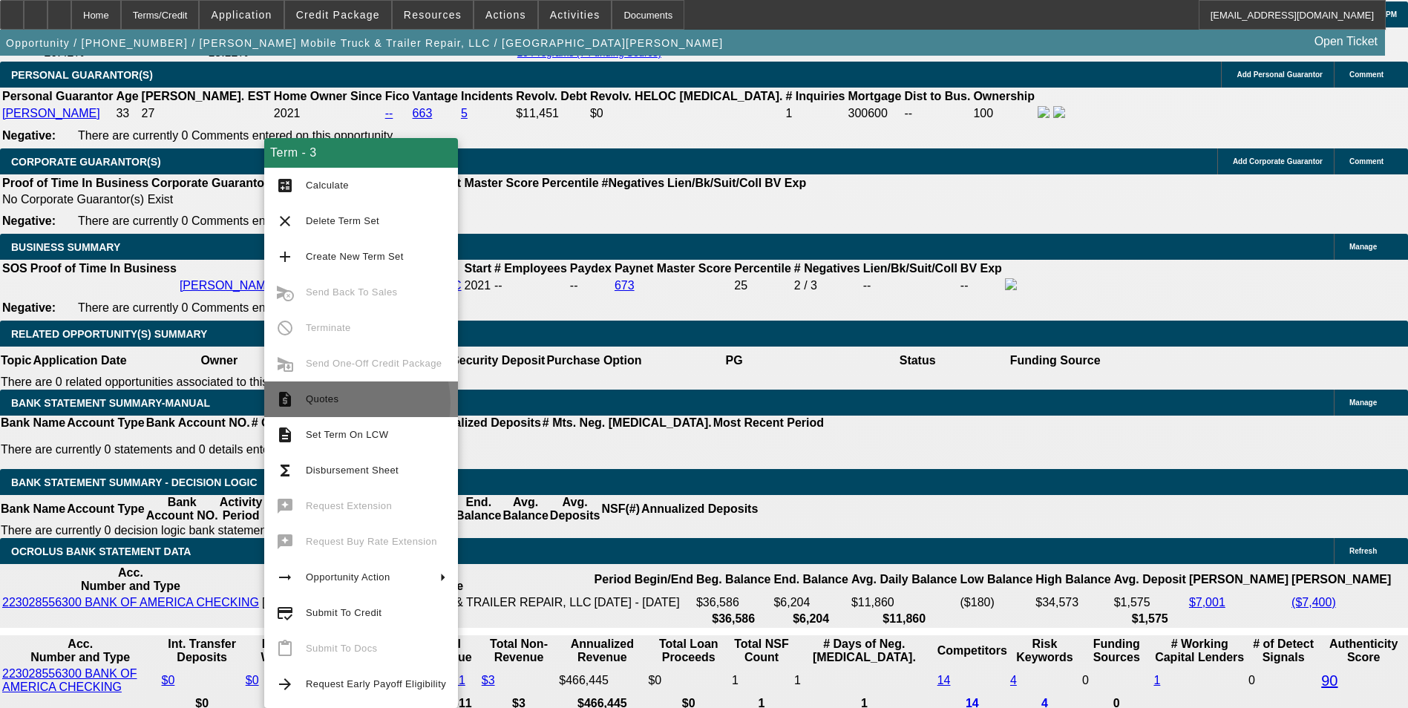
click at [348, 403] on span "Quotes" at bounding box center [376, 399] width 140 height 18
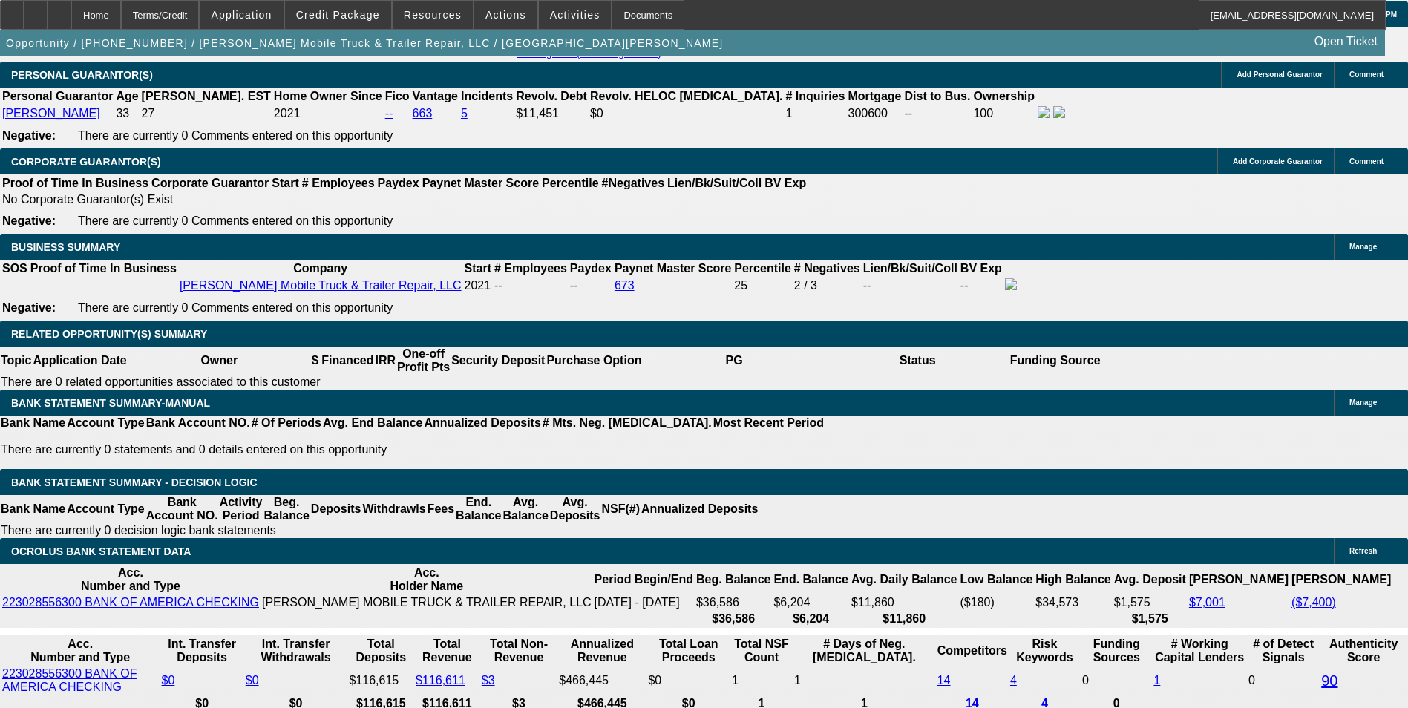
scroll to position [2180, 0]
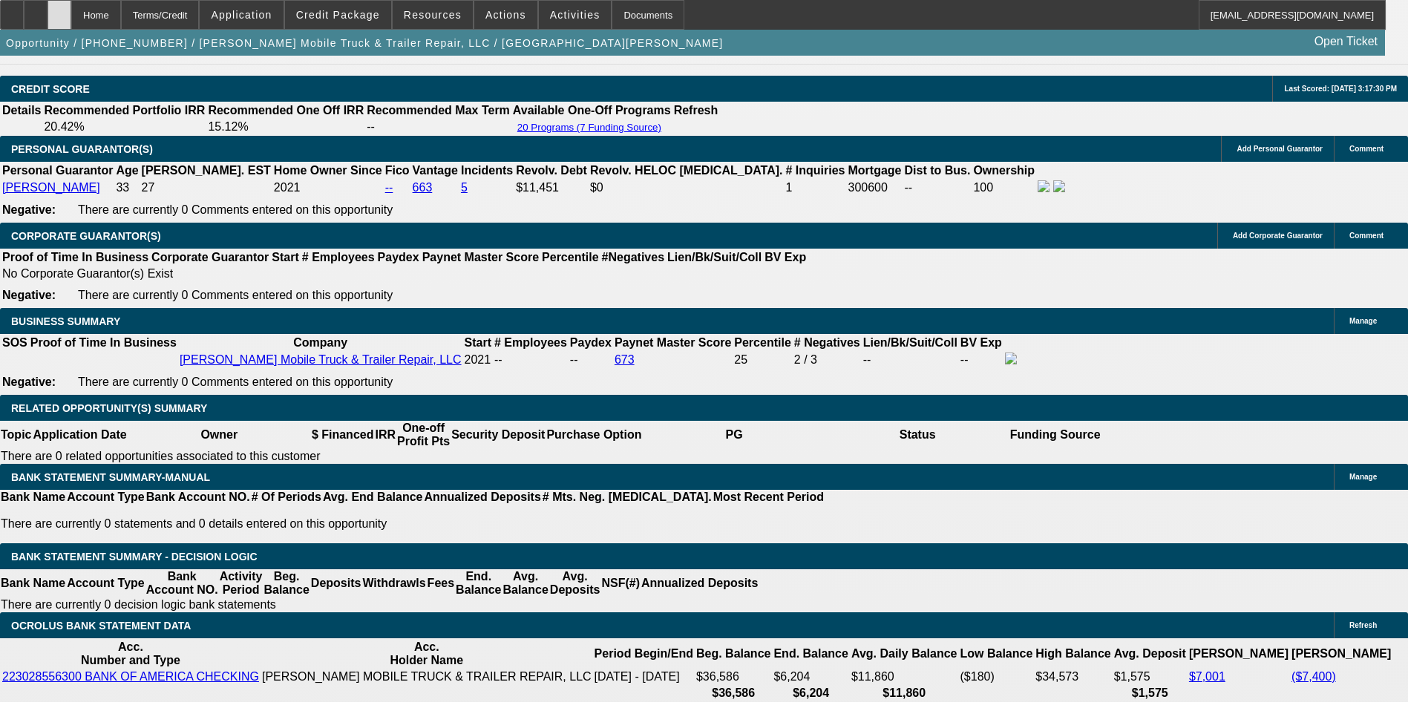
click at [71, 22] on div at bounding box center [59, 15] width 24 height 30
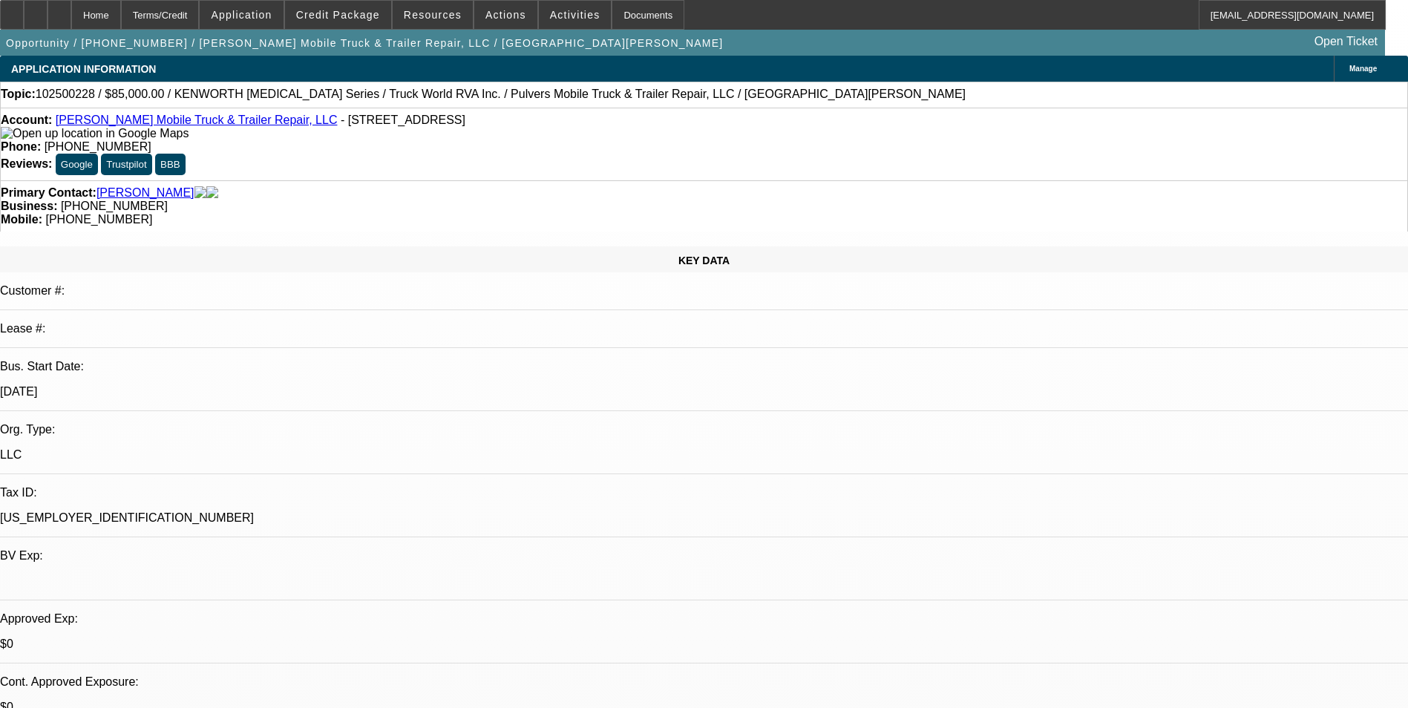
select select "0"
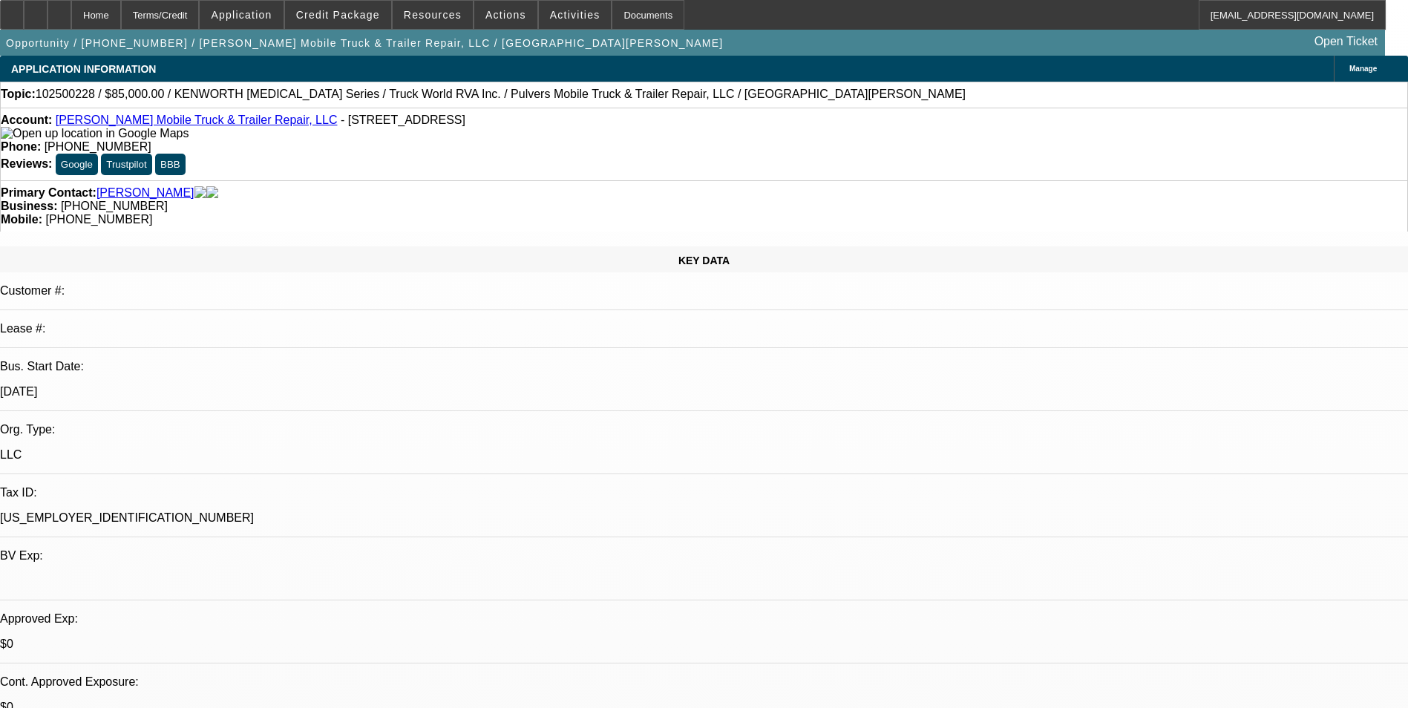
select select "0"
select select "1"
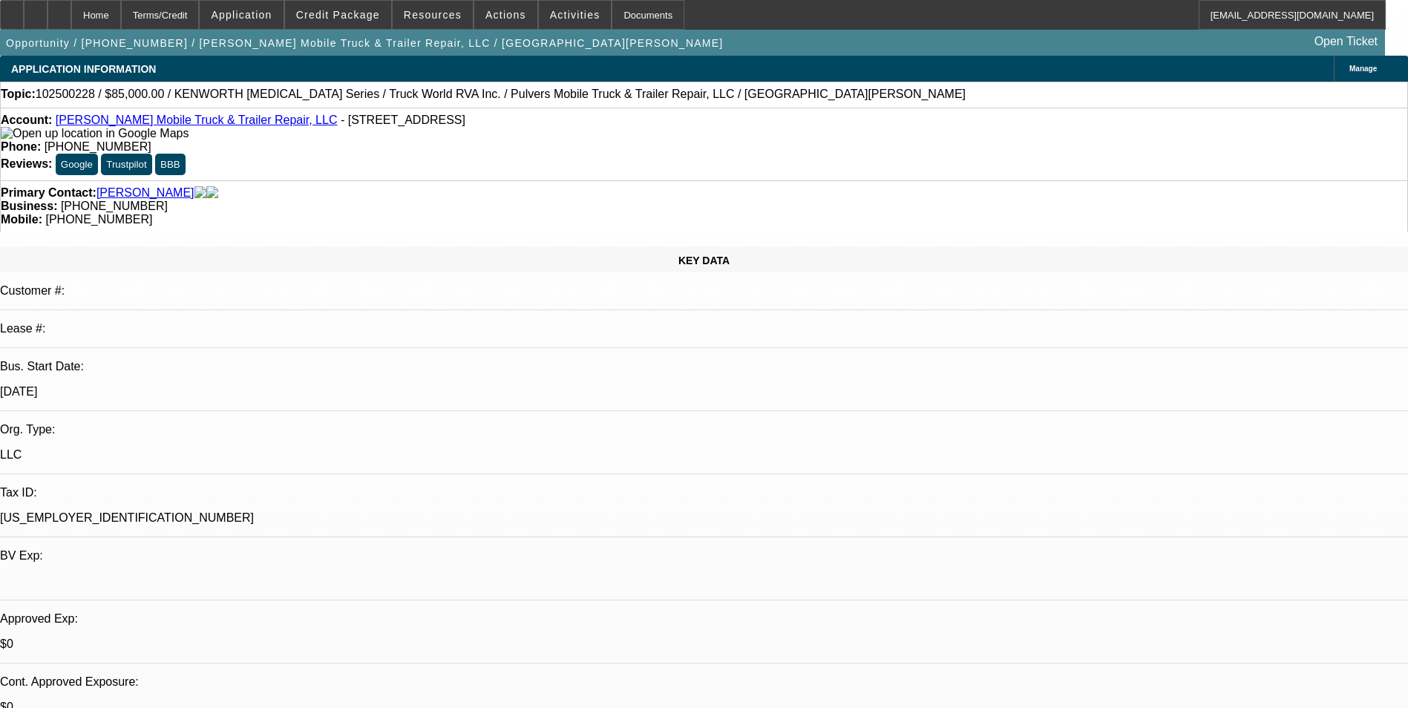
select select "1"
select select "6"
select select "1"
select select "6"
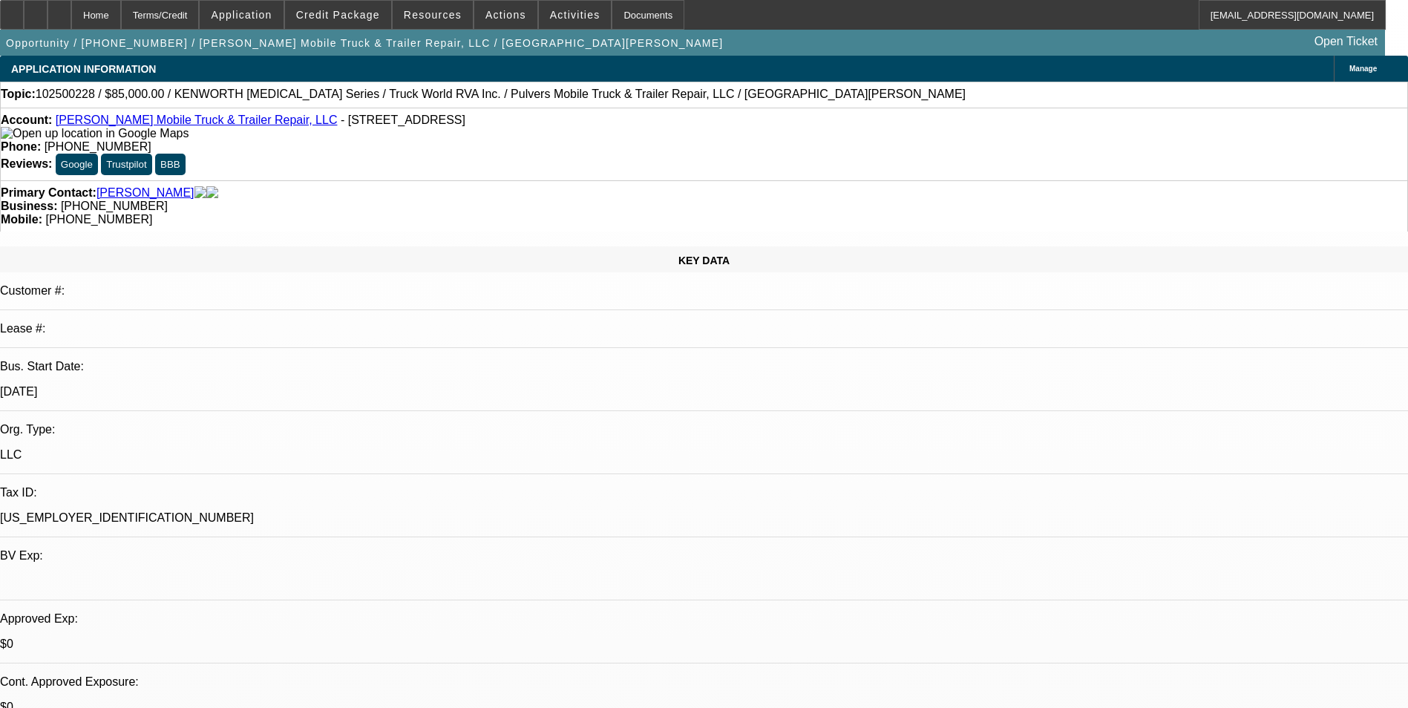
select select "1"
select select "6"
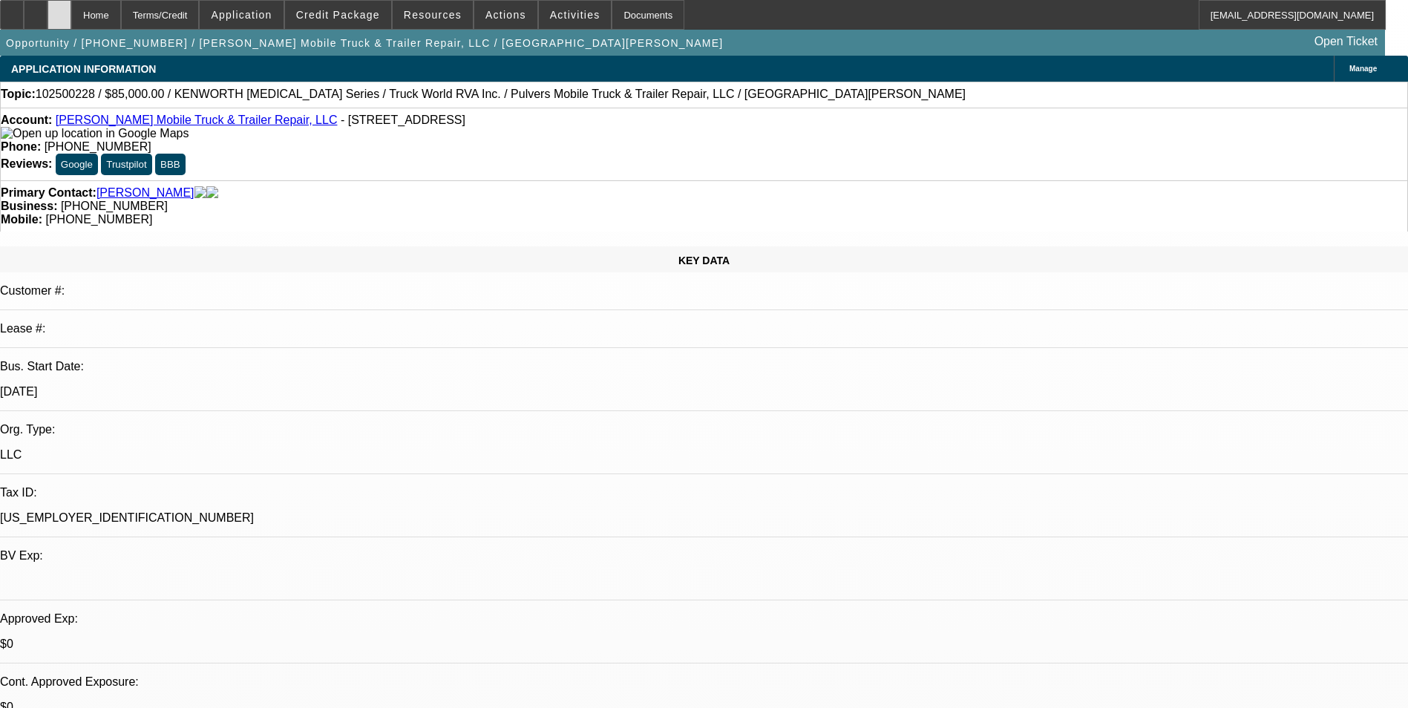
click at [59, 10] on icon at bounding box center [59, 10] width 0 height 0
select select "0"
select select "6"
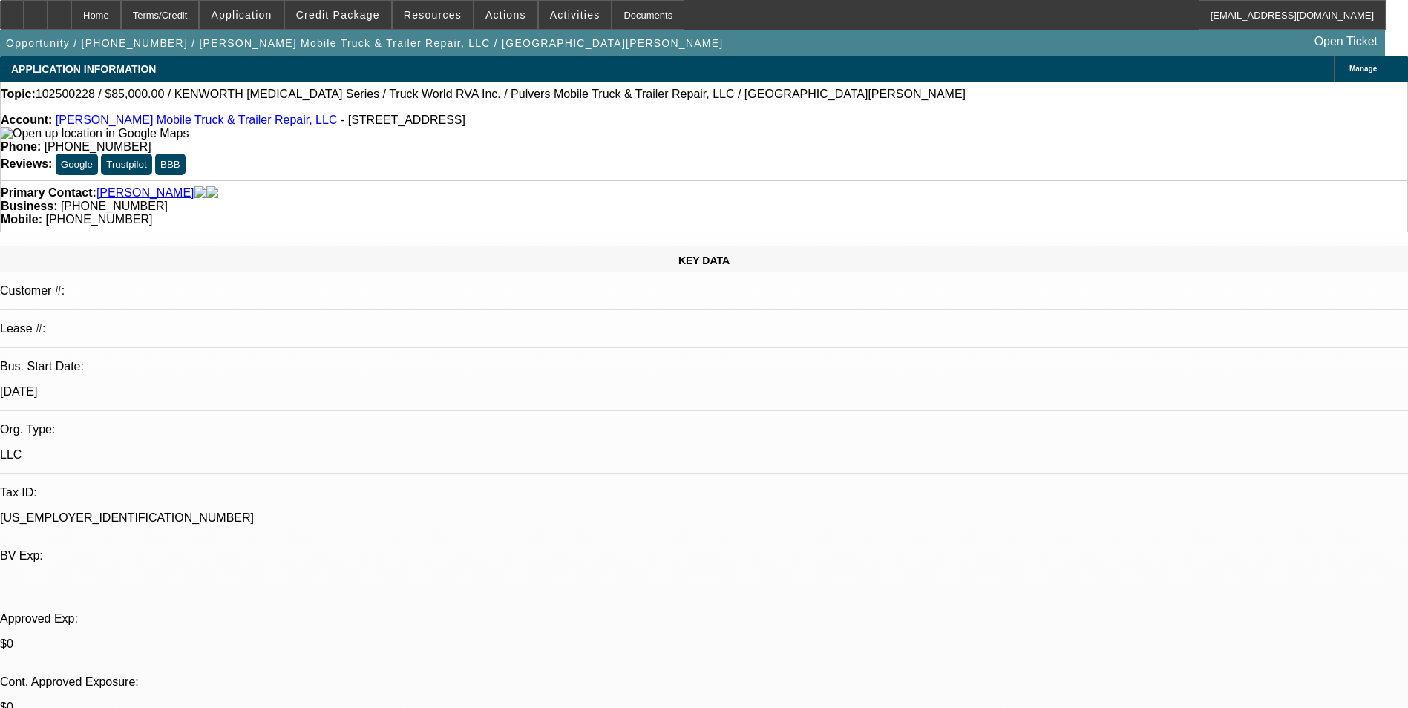
select select "0"
select select "6"
select select "0"
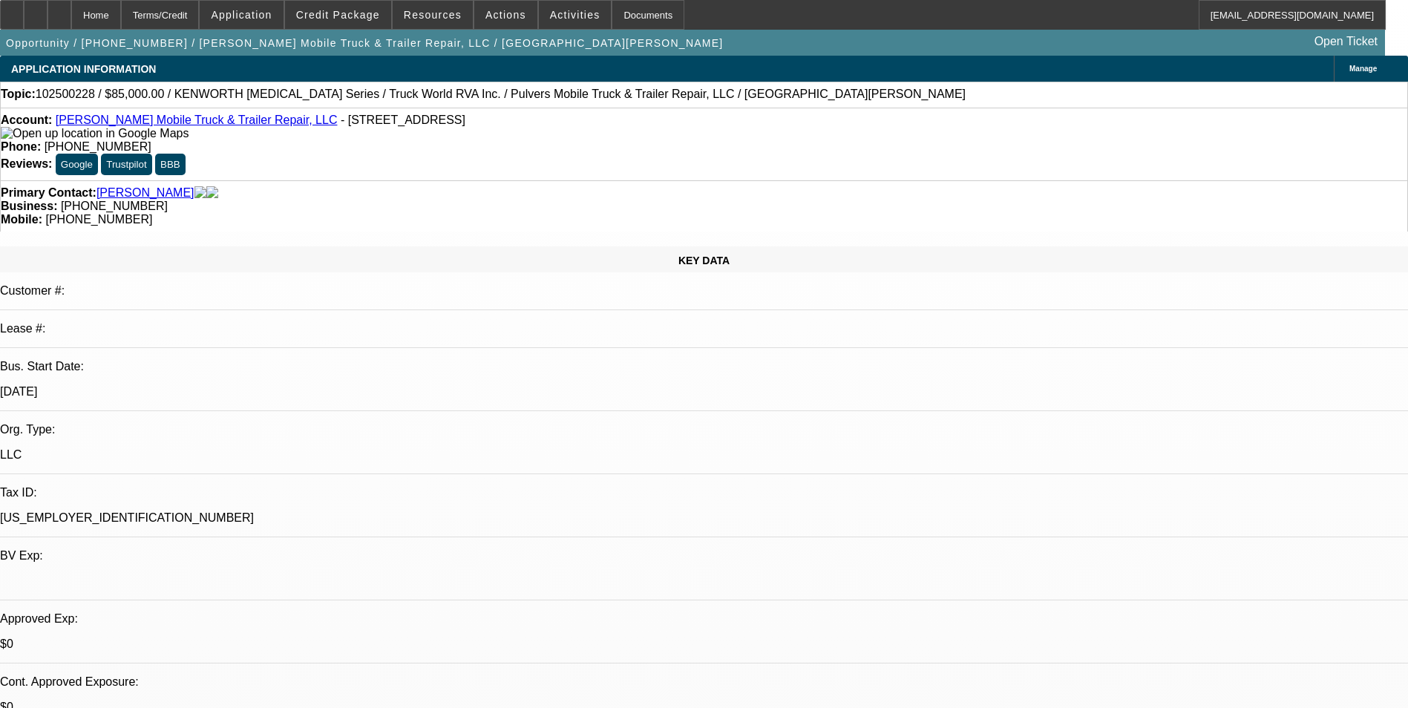
select select "0"
select select "6"
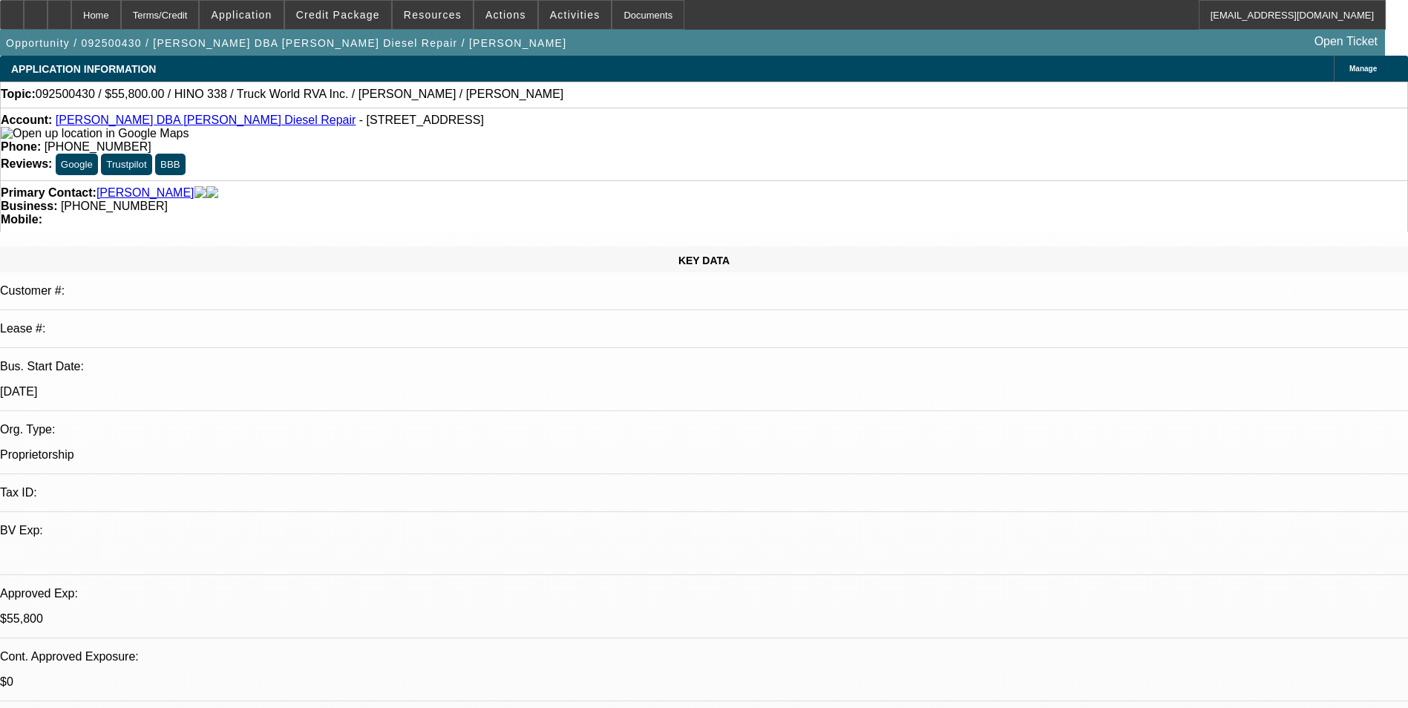
select select "0.1"
select select "0"
select select "0.1"
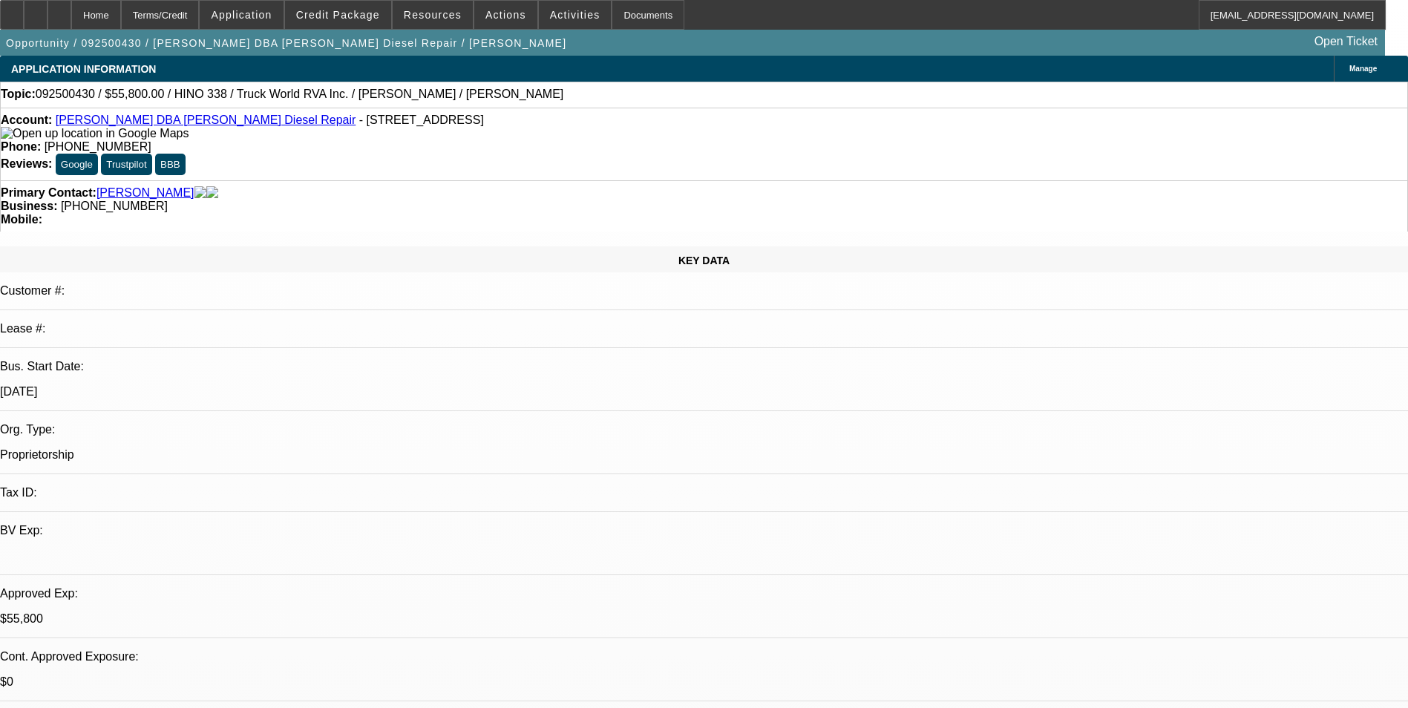
select select "0"
select select "0.1"
select select "0"
select select "1"
select select "2"
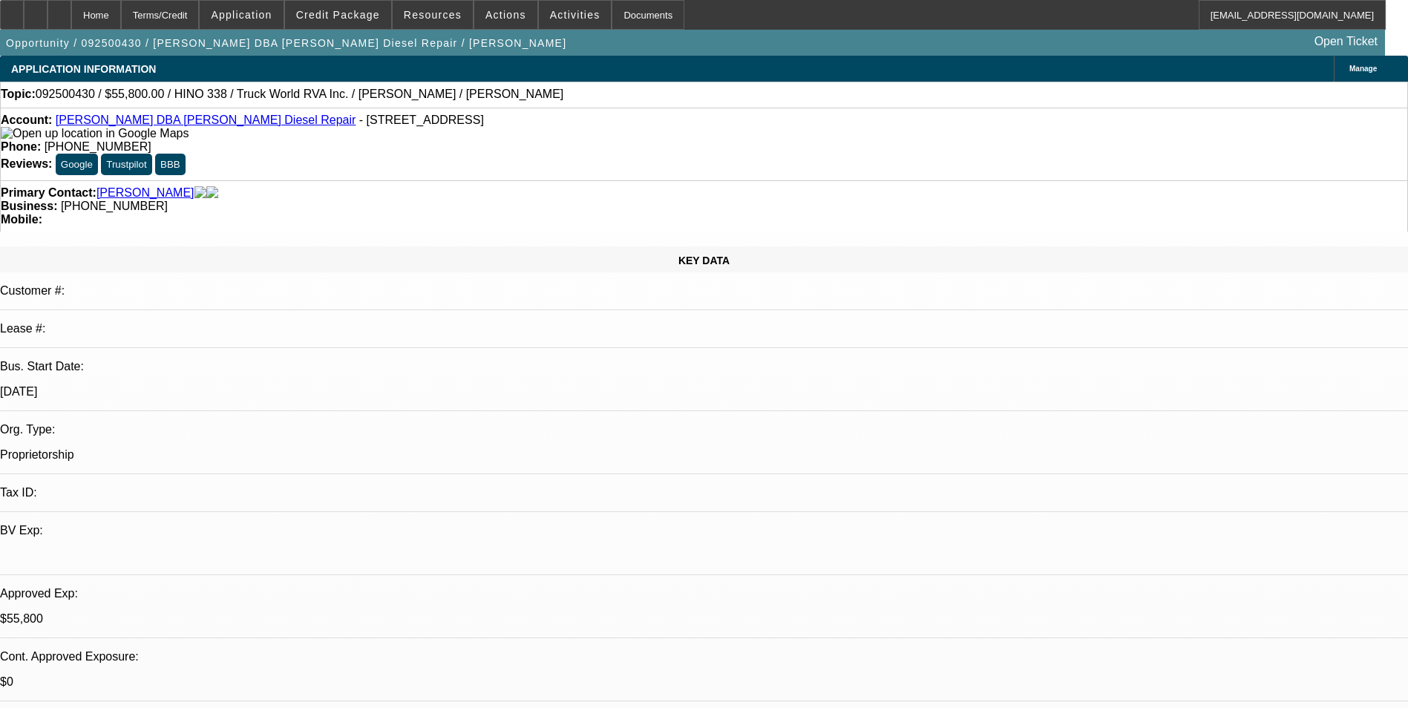
select select "4"
select select "1"
select select "2"
select select "6"
select select "1"
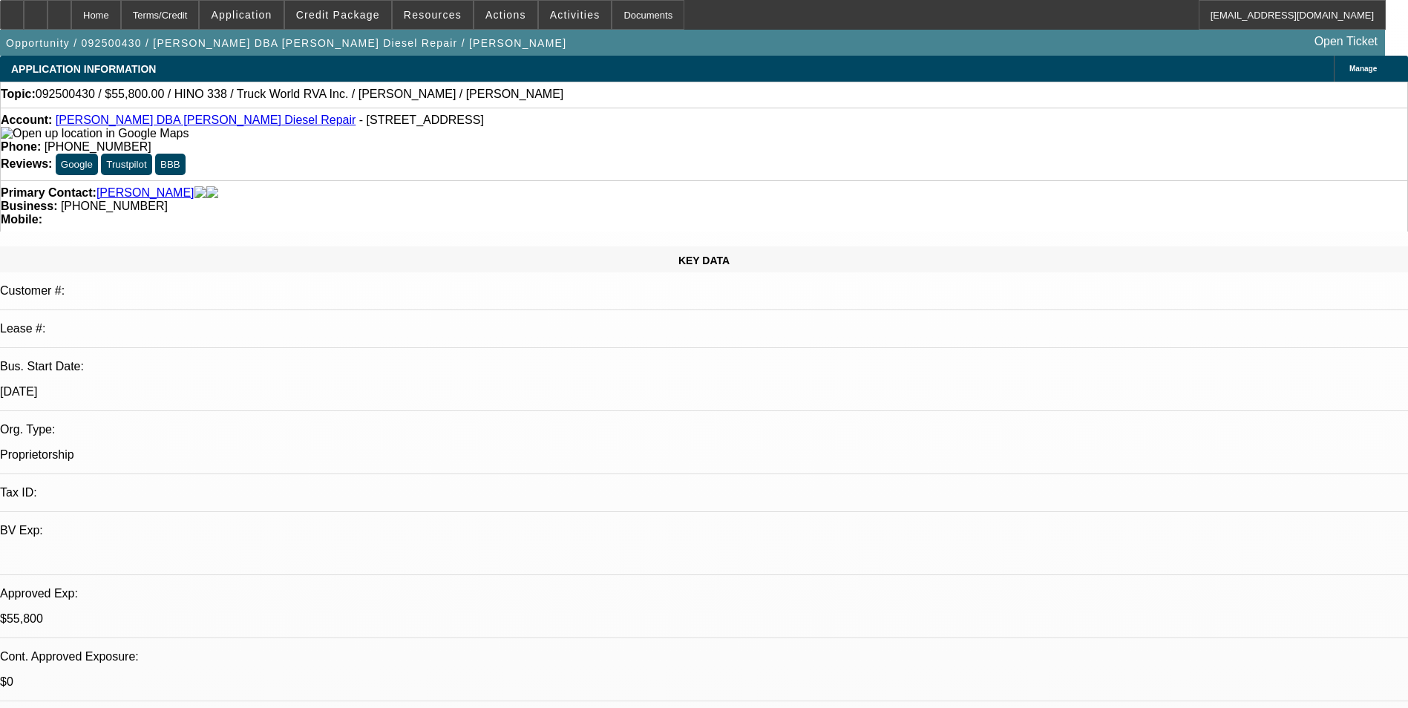
select select "2"
select select "6"
select select "1"
select select "2"
select select "6"
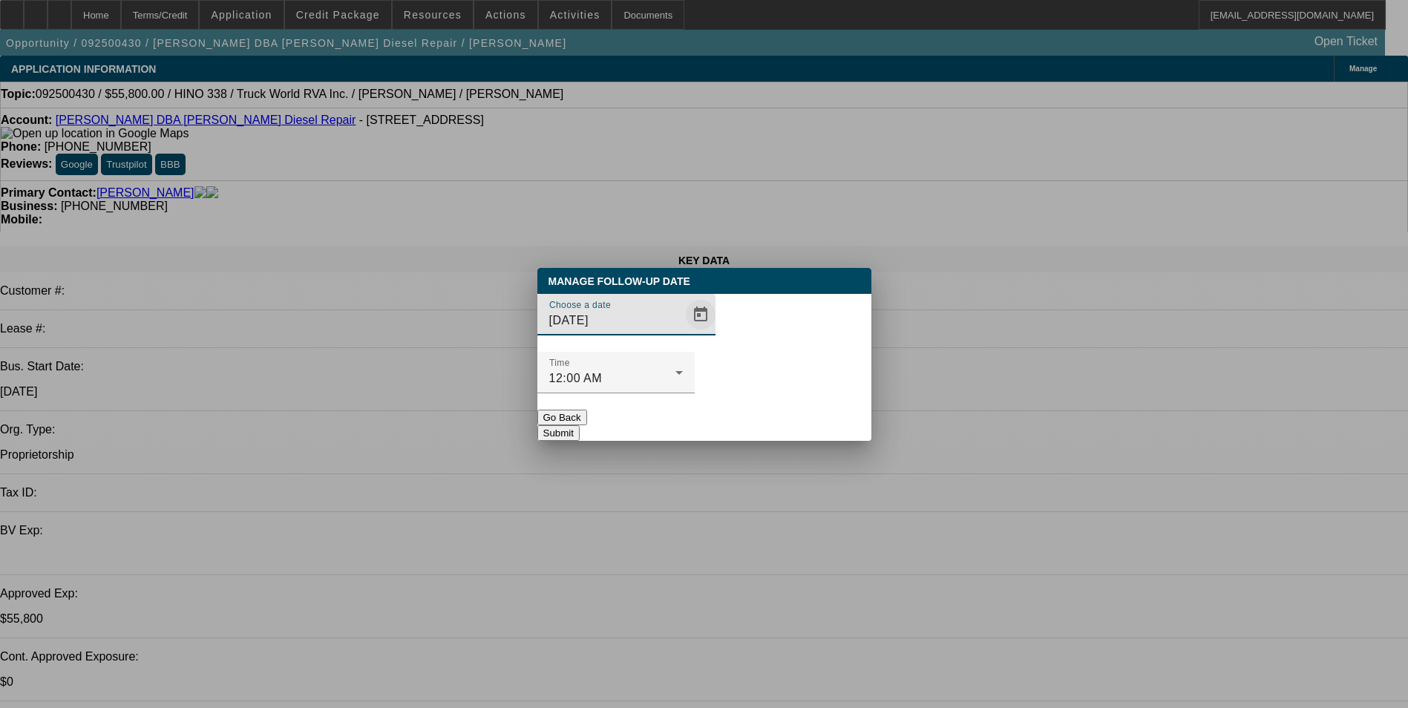
click at [683, 332] on span "Open calendar" at bounding box center [701, 315] width 36 height 36
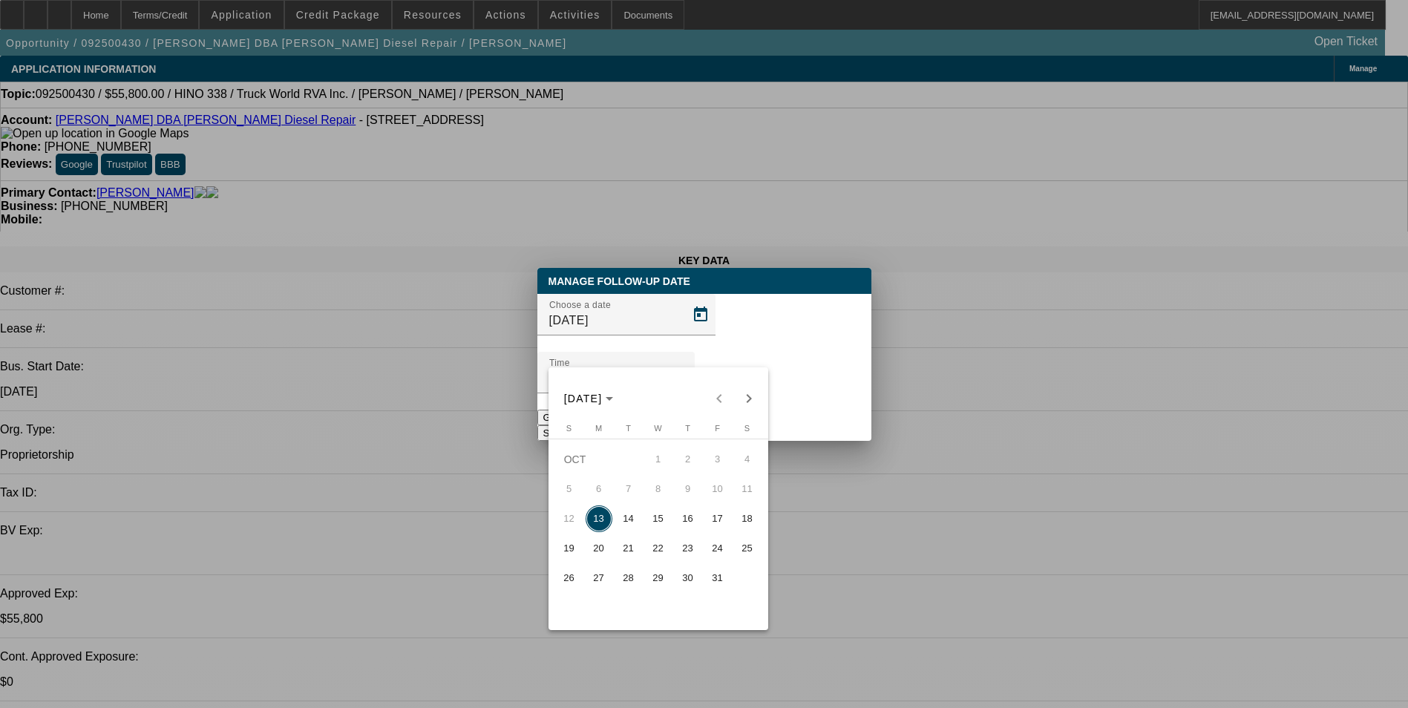
click at [626, 510] on button "14" at bounding box center [629, 519] width 30 height 30
type input "[DATE]"
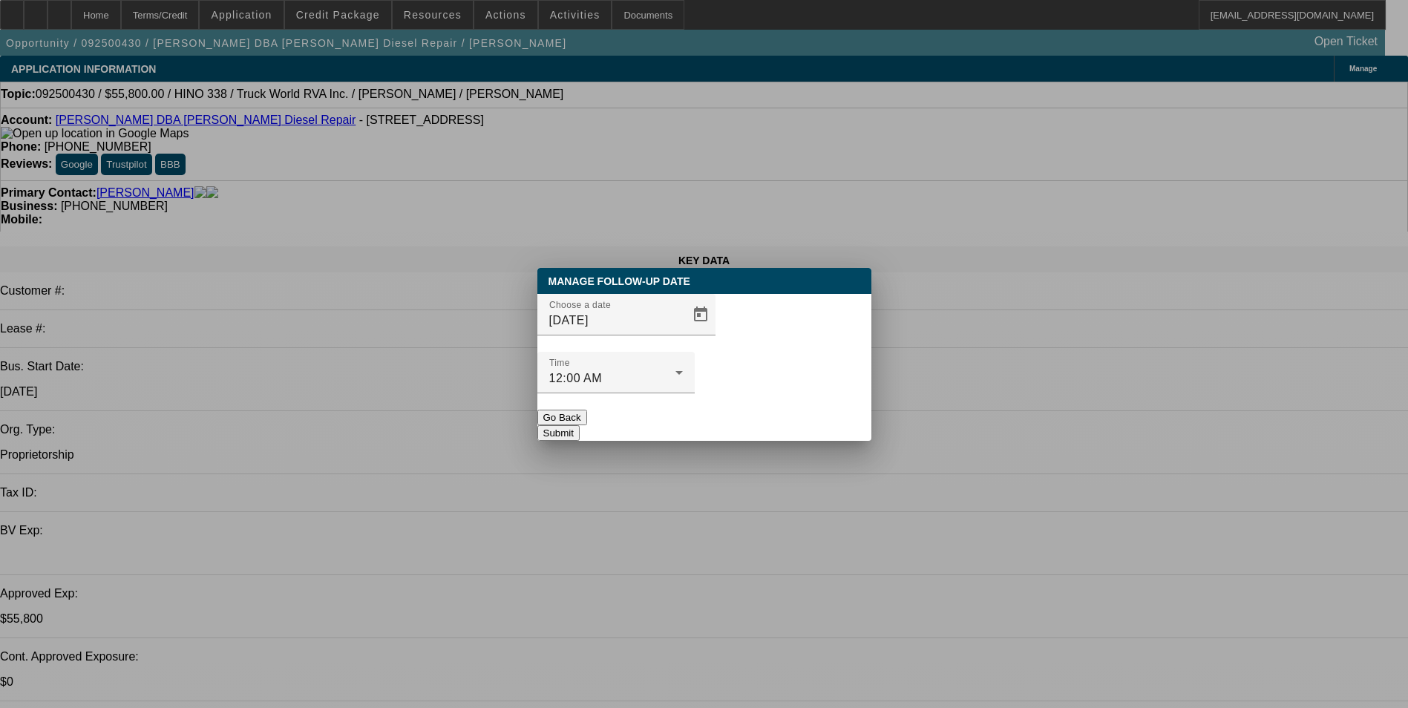
click at [580, 425] on button "Submit" at bounding box center [558, 433] width 42 height 16
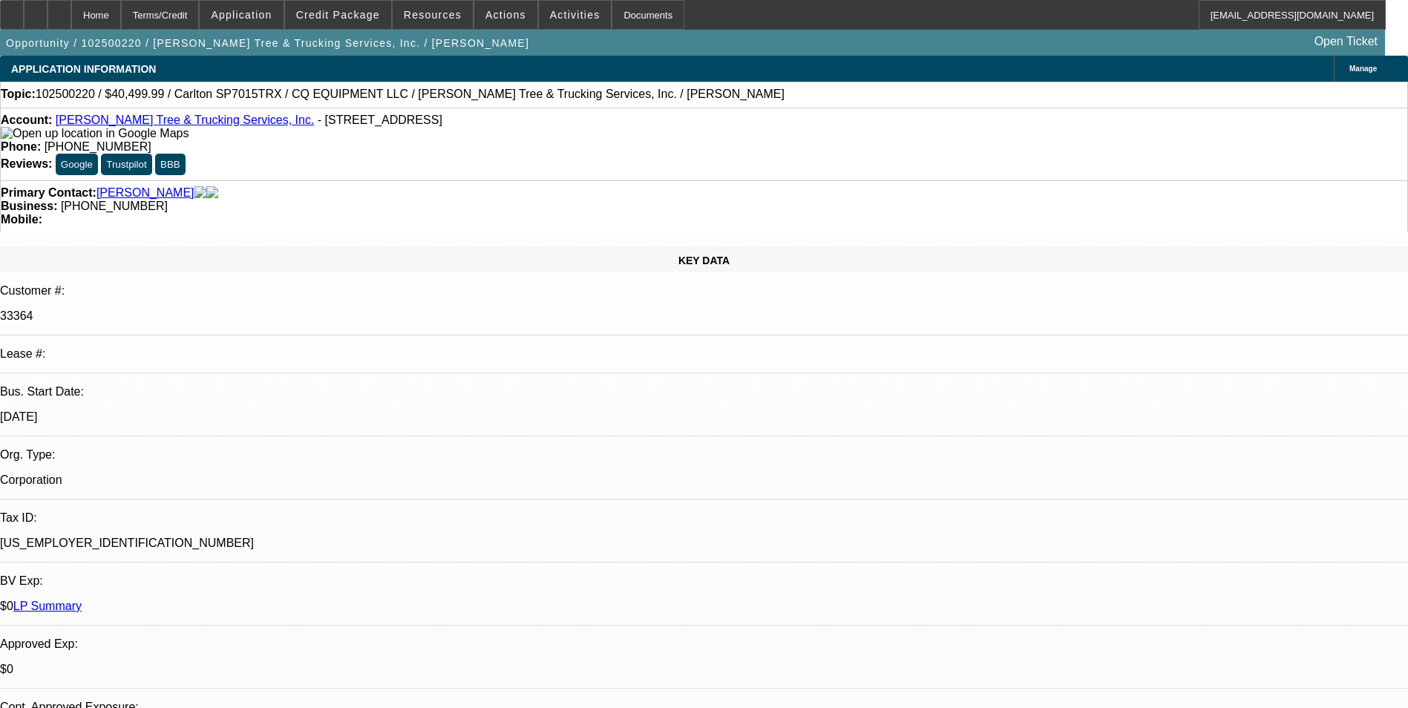
select select "0.1"
select select "0"
select select "0.1"
select select "0"
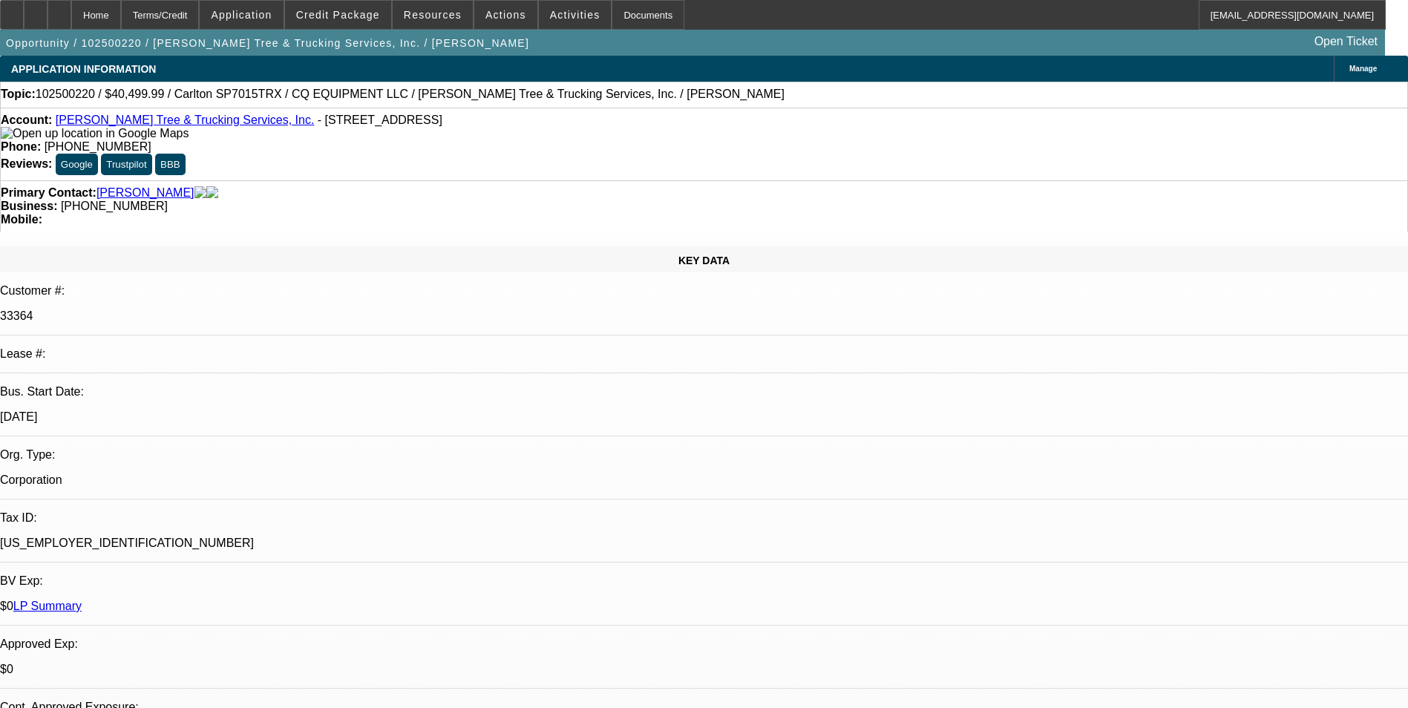
select select "0"
select select "0.1"
select select "0"
select select "0.1"
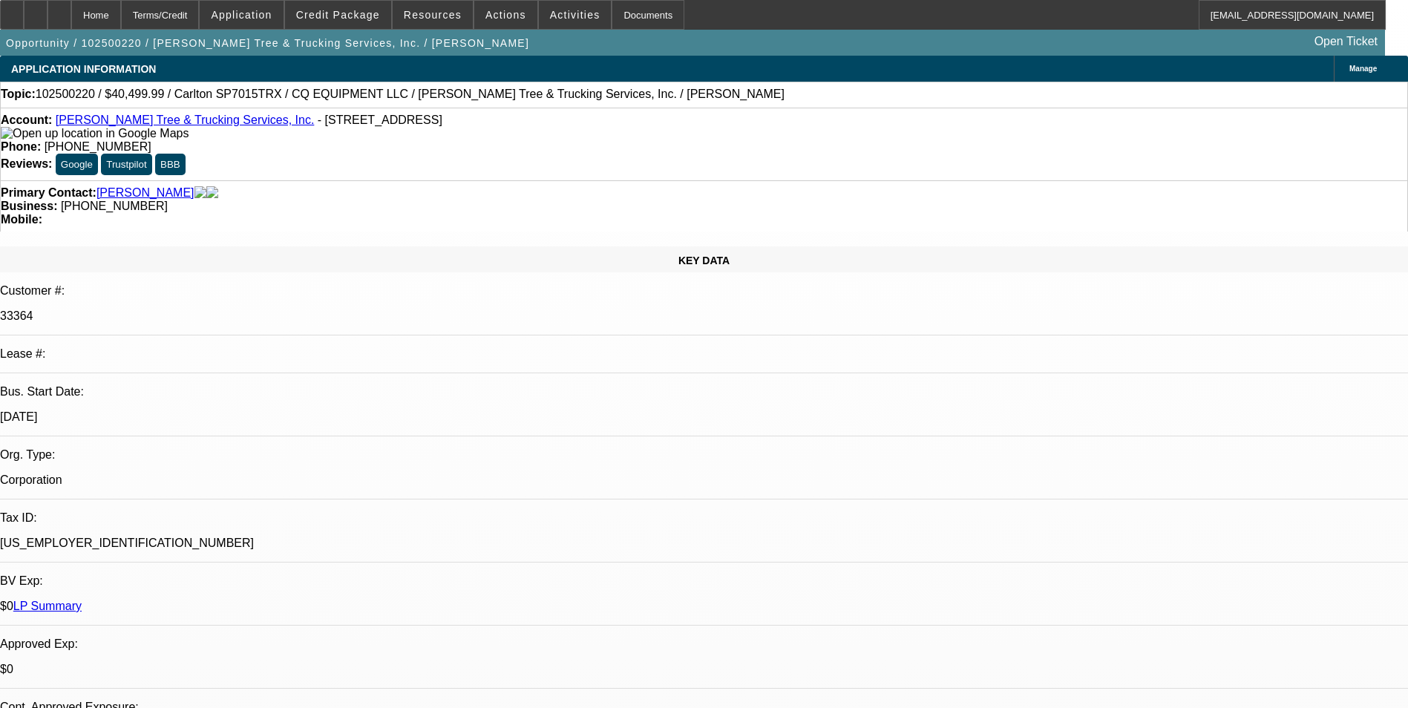
select select "0"
select select "1"
select select "2"
select select "6"
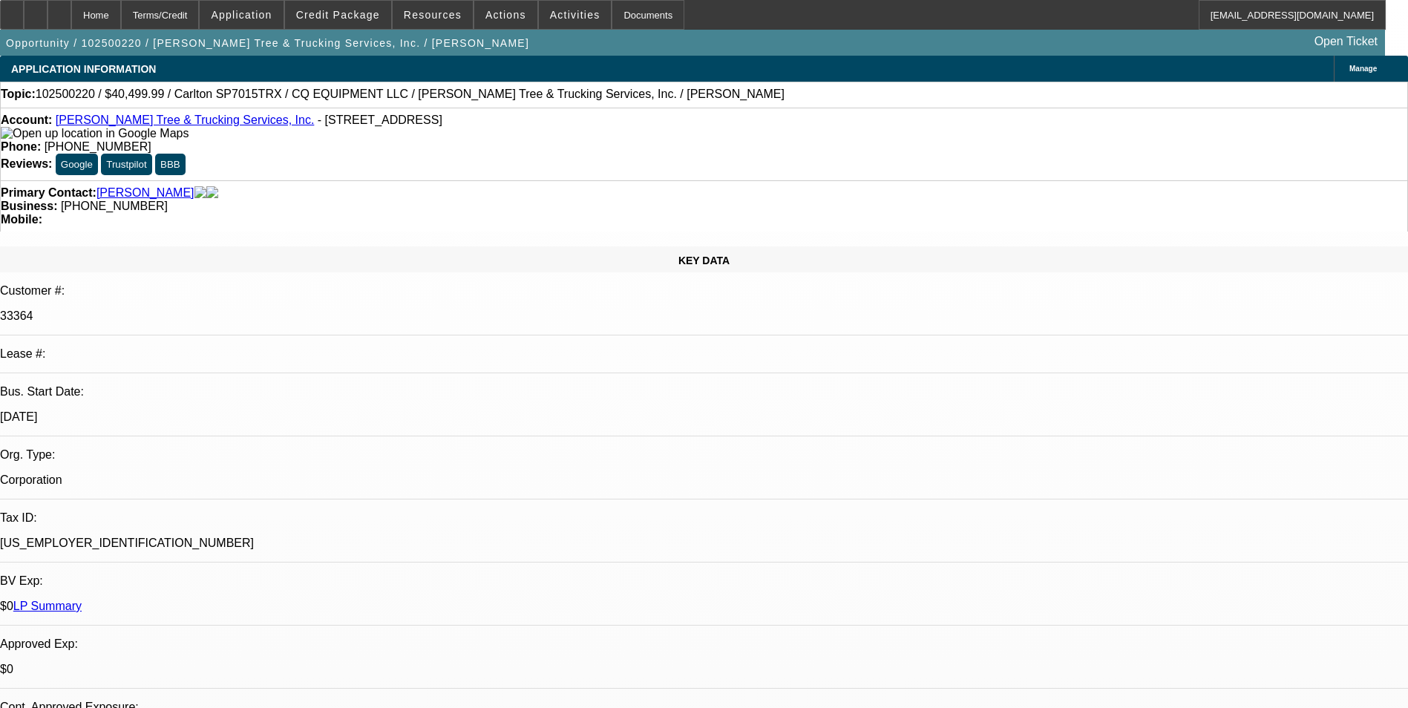
select select "1"
select select "2"
select select "6"
select select "1"
select select "2"
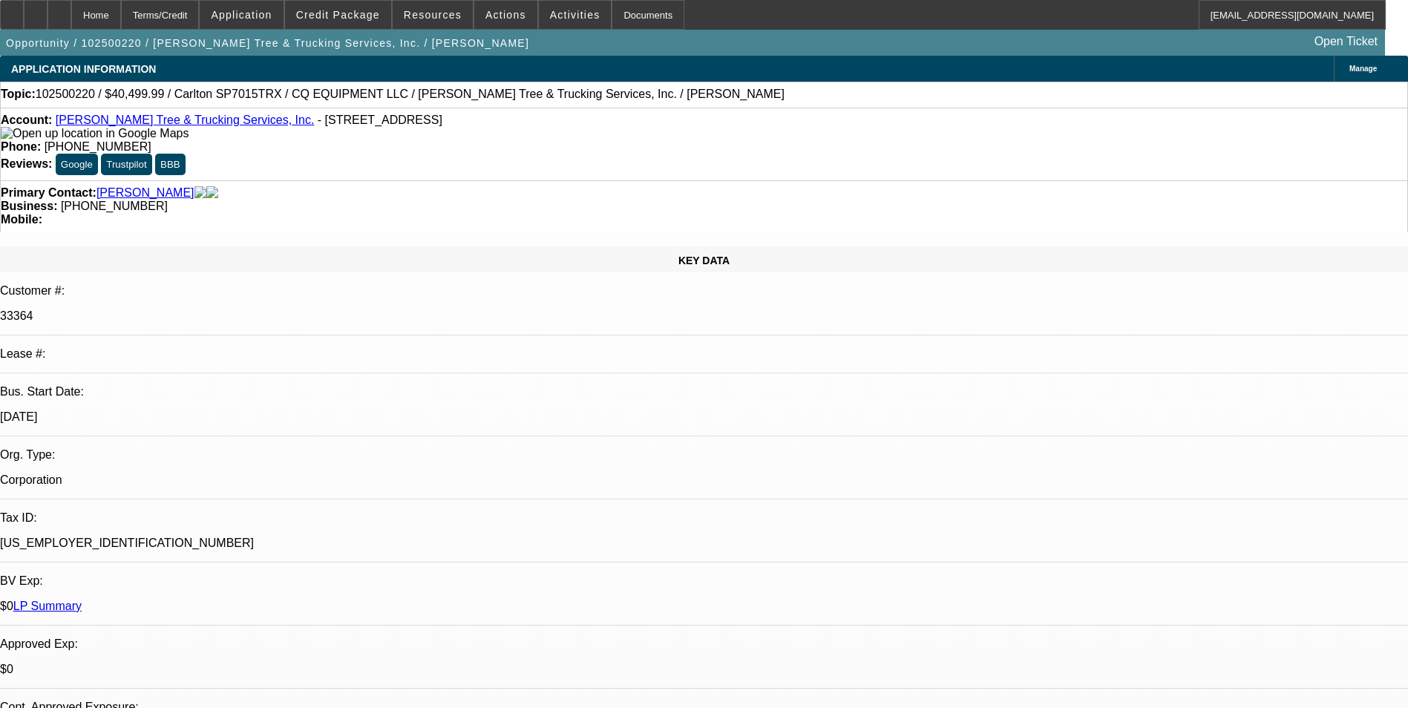
select select "6"
select select "1"
select select "2"
select select "6"
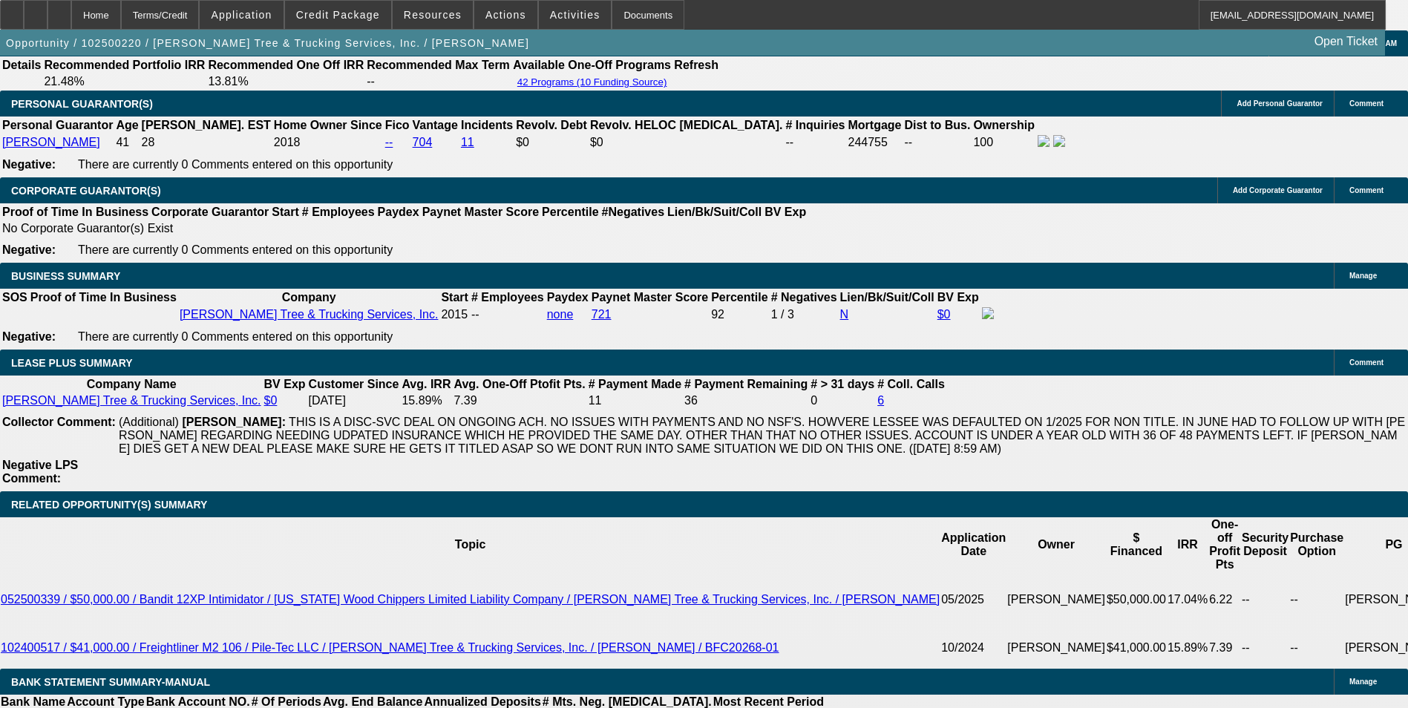
scroll to position [2301, 0]
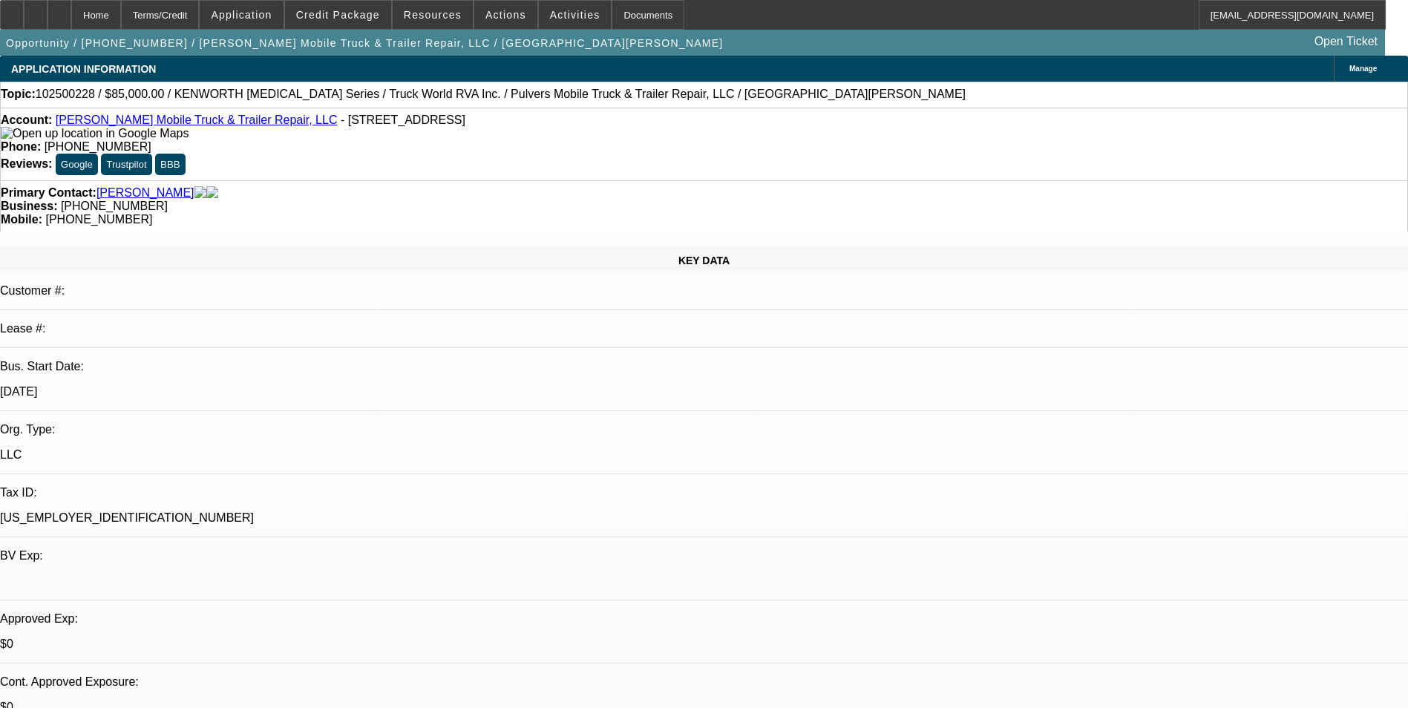
select select "0"
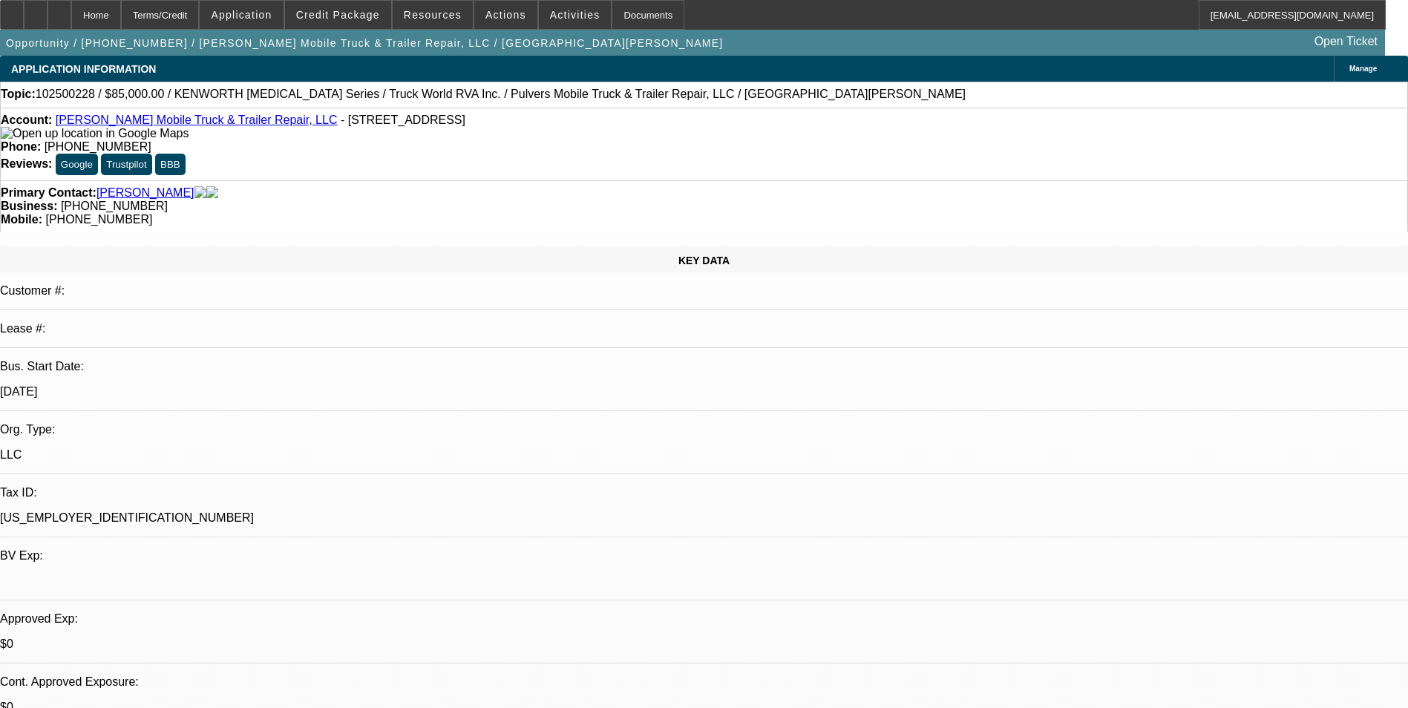
select select "0"
select select "1"
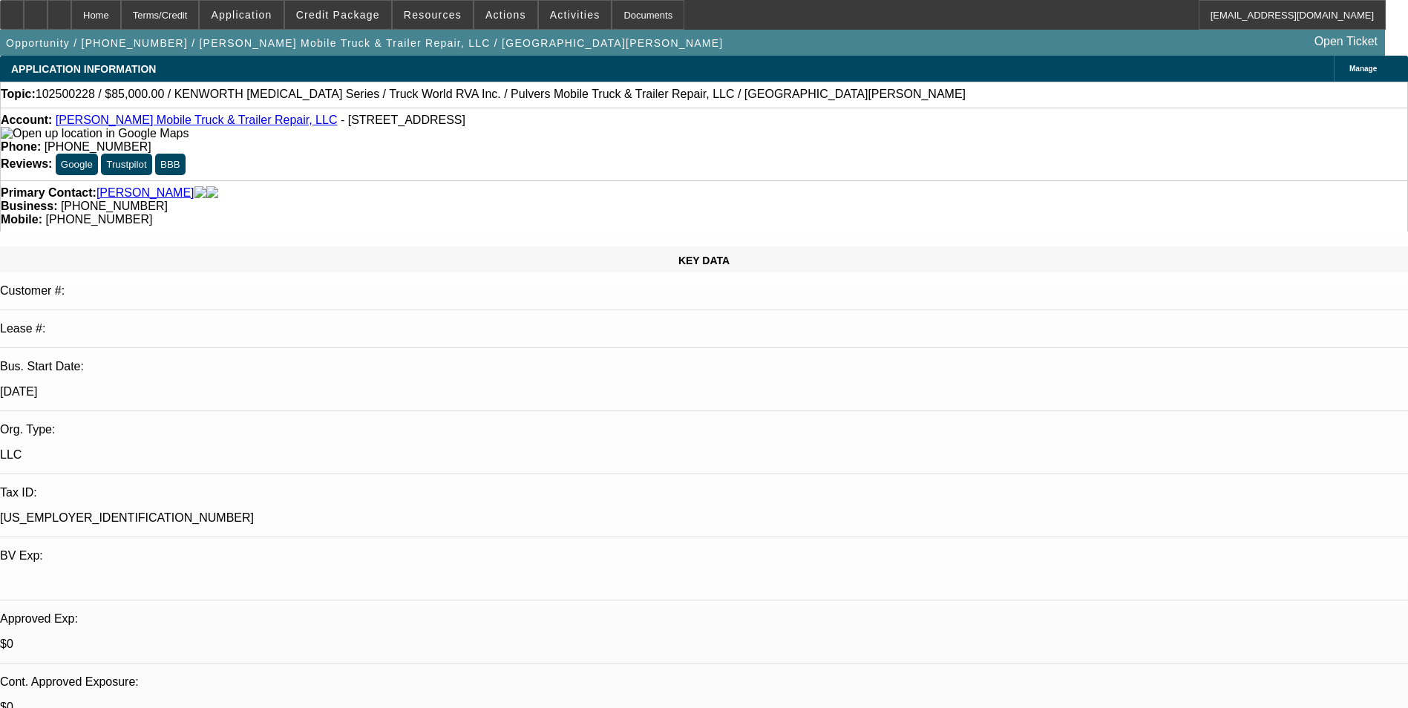
select select "1"
select select "6"
select select "1"
select select "6"
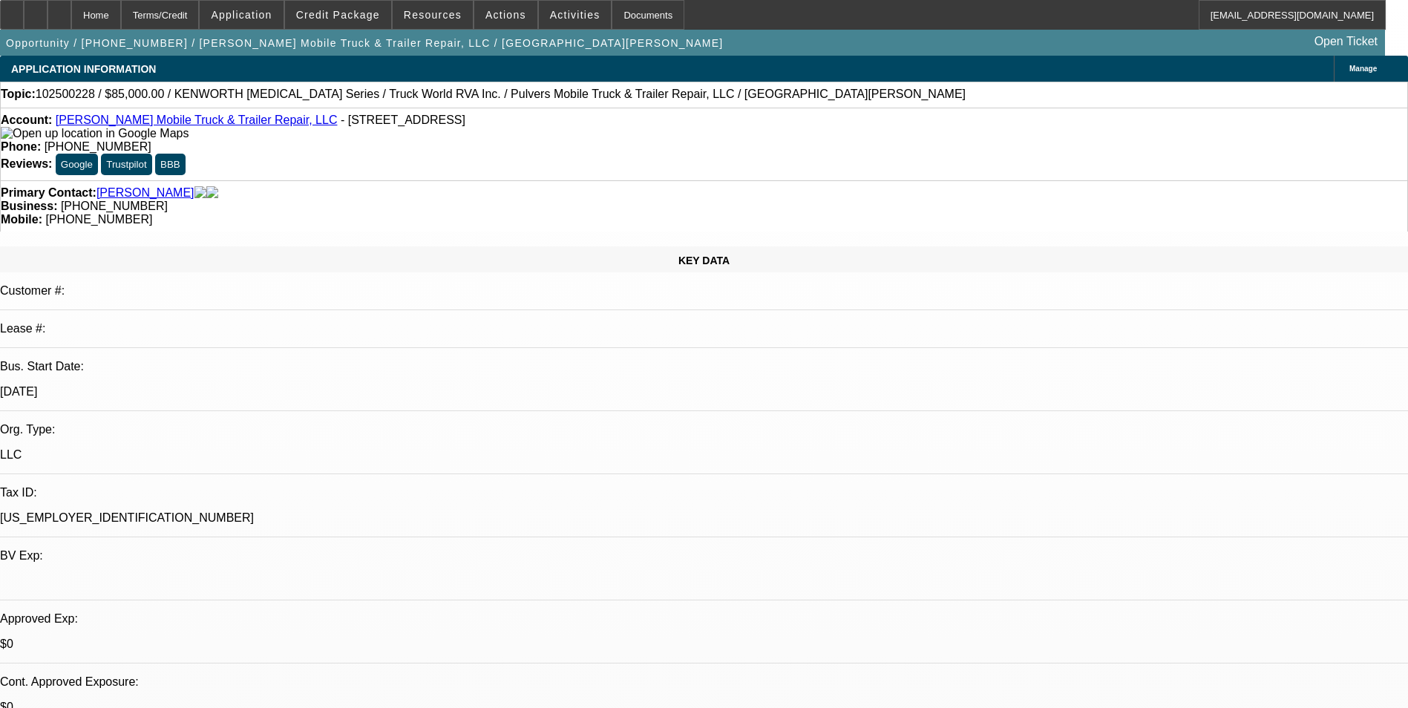
select select "1"
select select "6"
click at [192, 15] on div "Terms/Credit" at bounding box center [160, 15] width 79 height 30
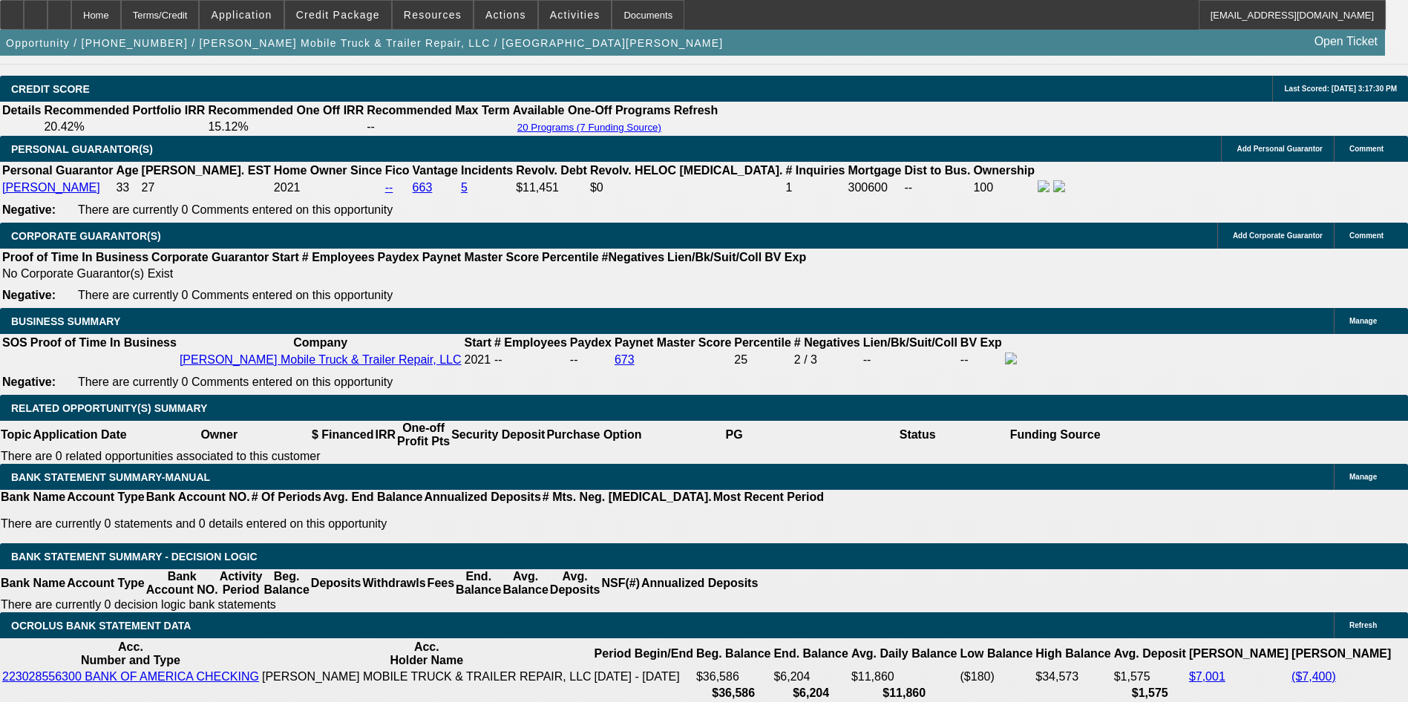
scroll to position [2255, 0]
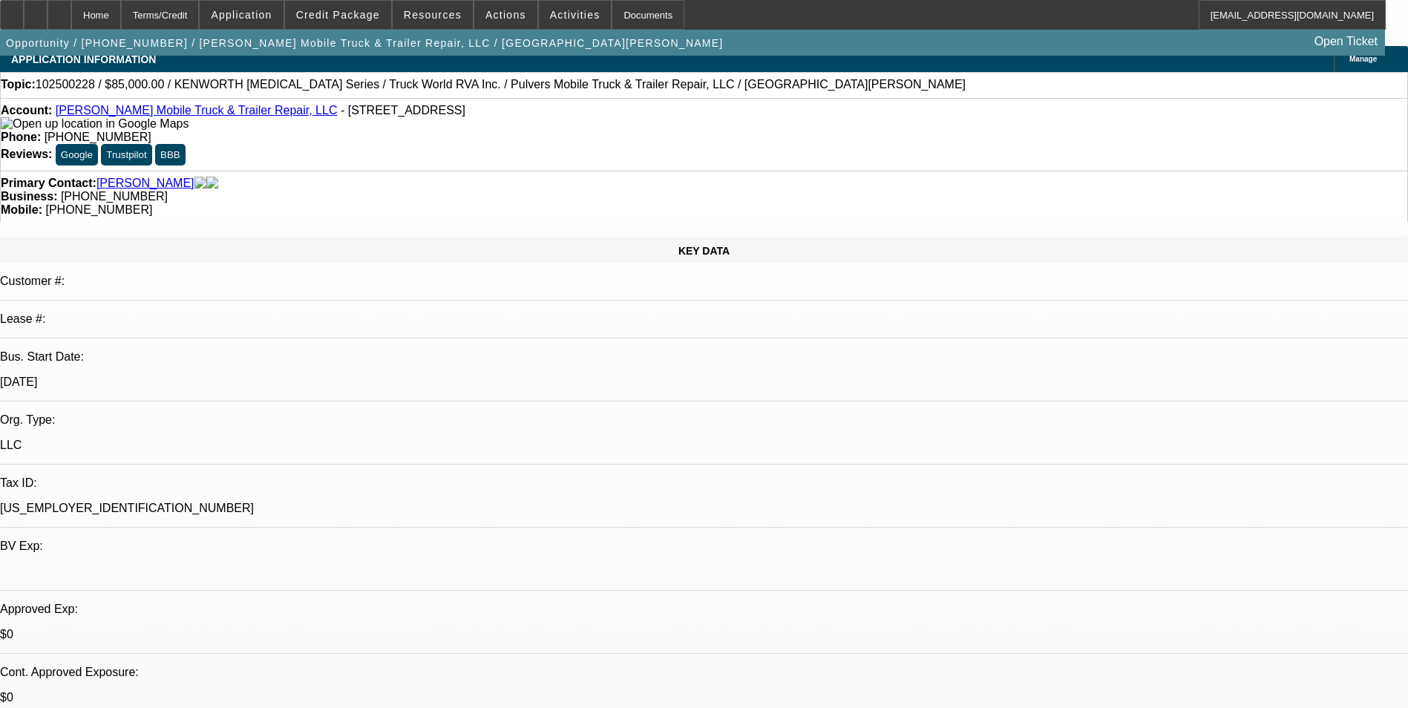
scroll to position [0, 0]
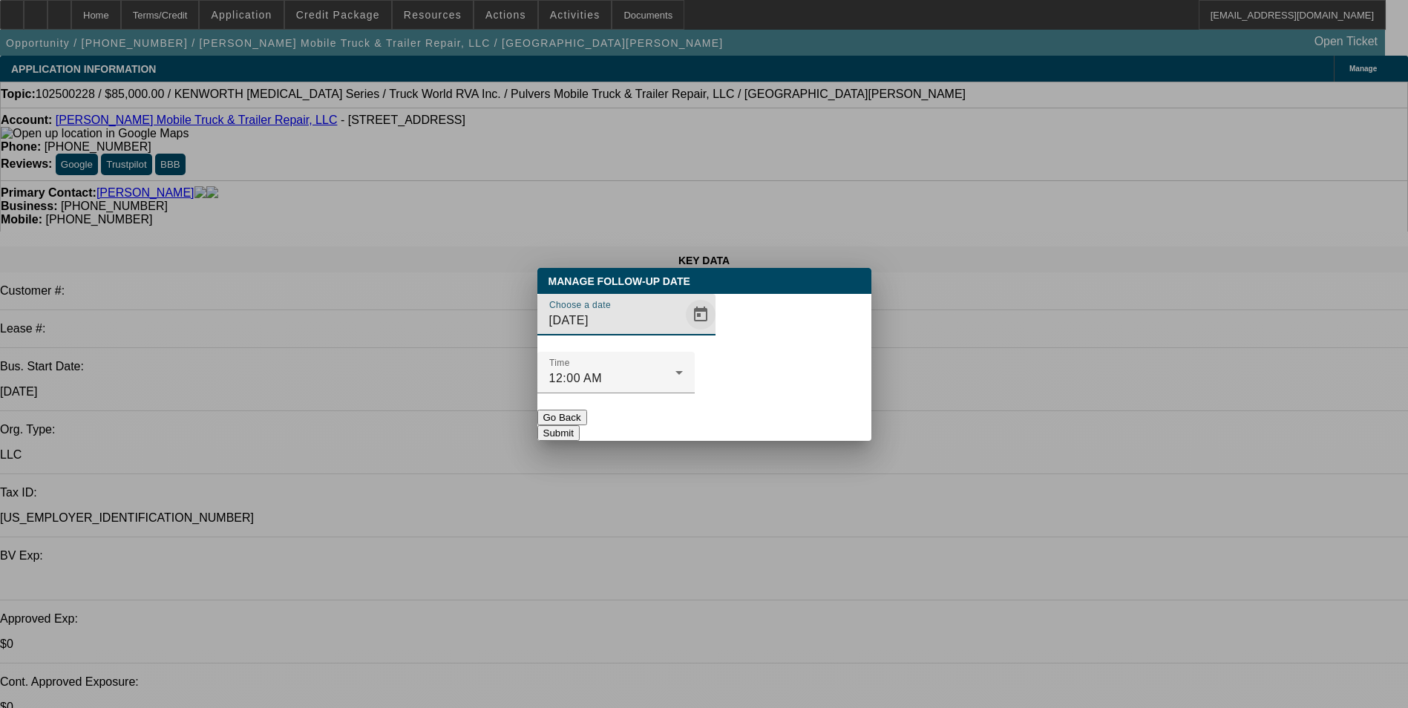
click at [683, 332] on span "Open calendar" at bounding box center [701, 315] width 36 height 36
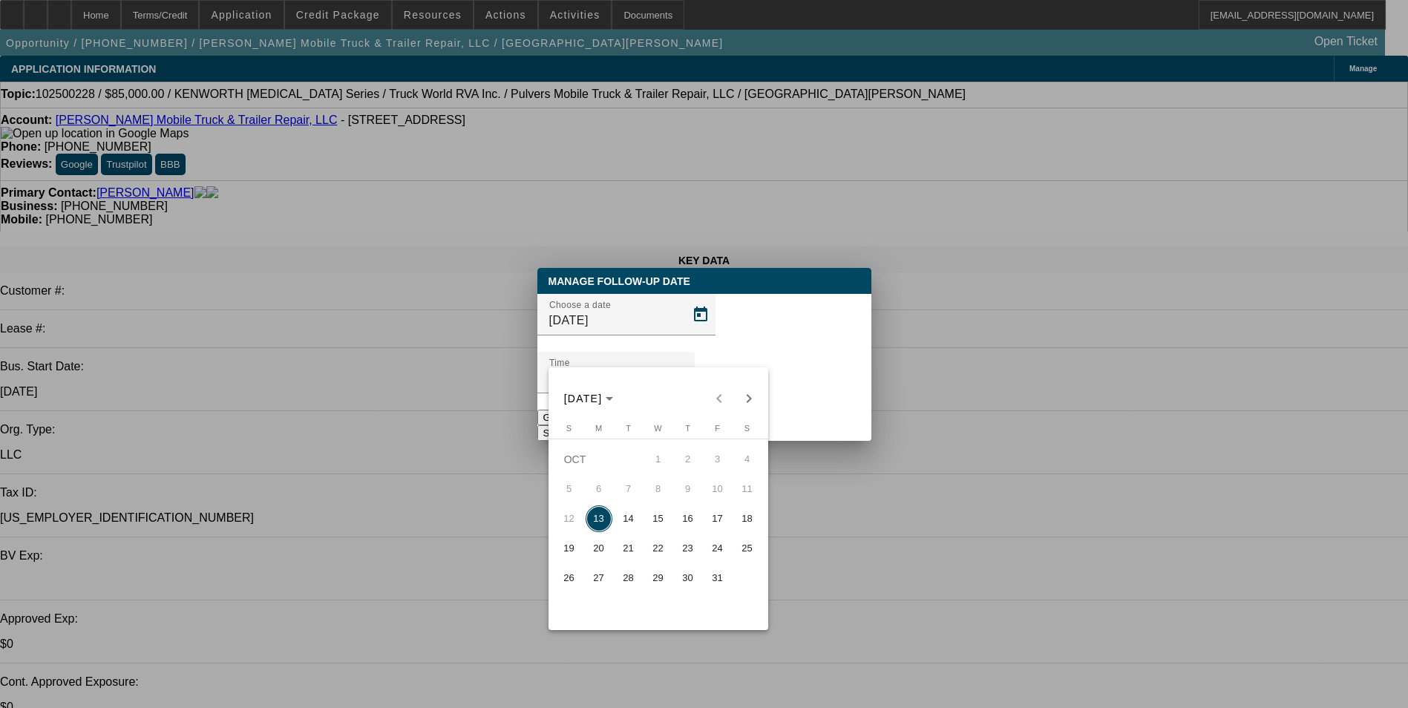
click at [628, 523] on span "14" at bounding box center [628, 518] width 27 height 27
type input "10/14/2025"
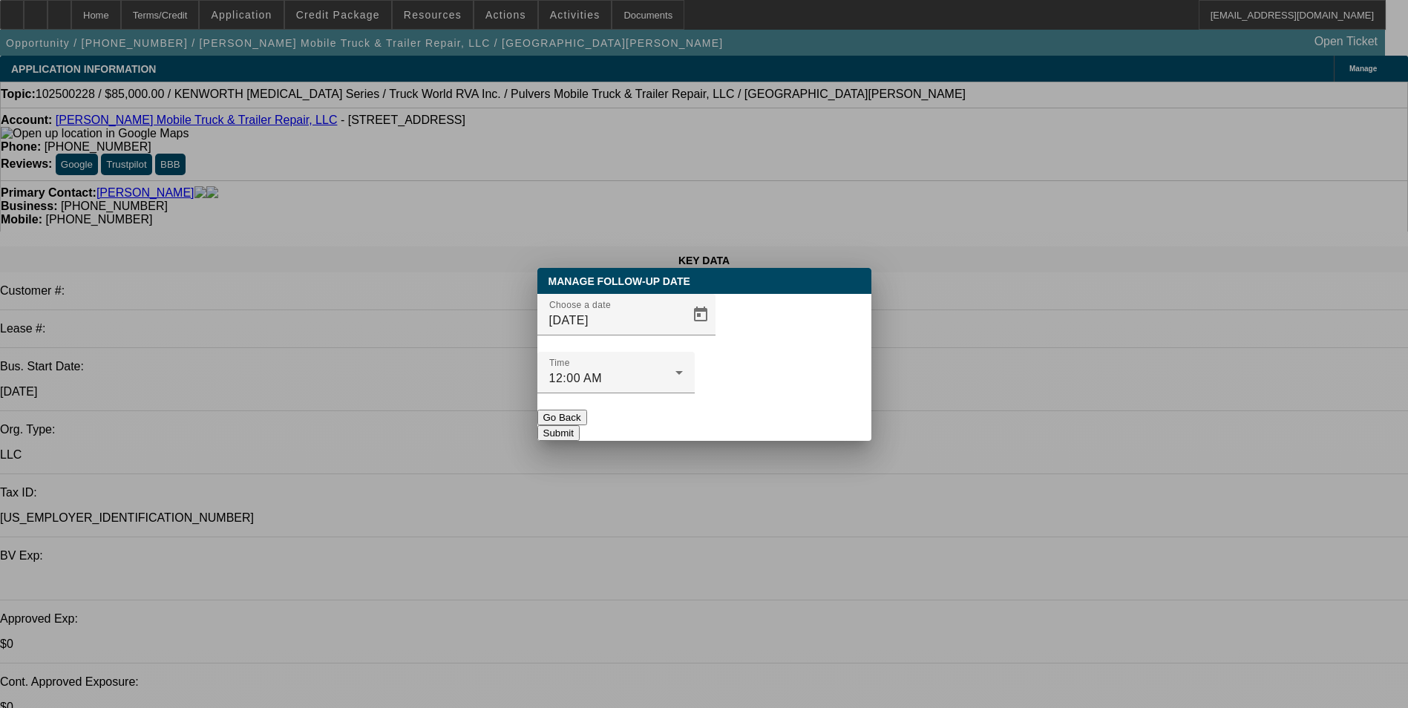
click at [580, 425] on button "Submit" at bounding box center [558, 433] width 42 height 16
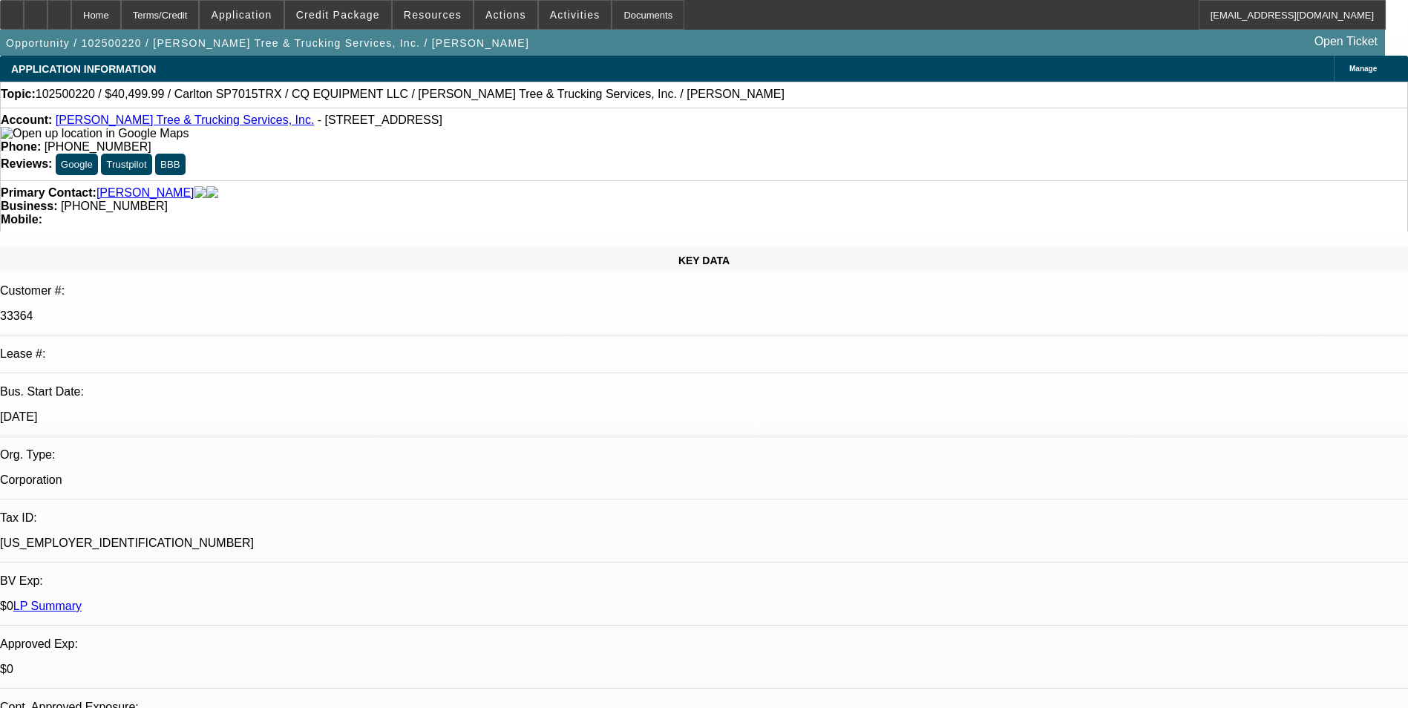
select select "0.1"
select select "0"
select select "0.1"
select select "0"
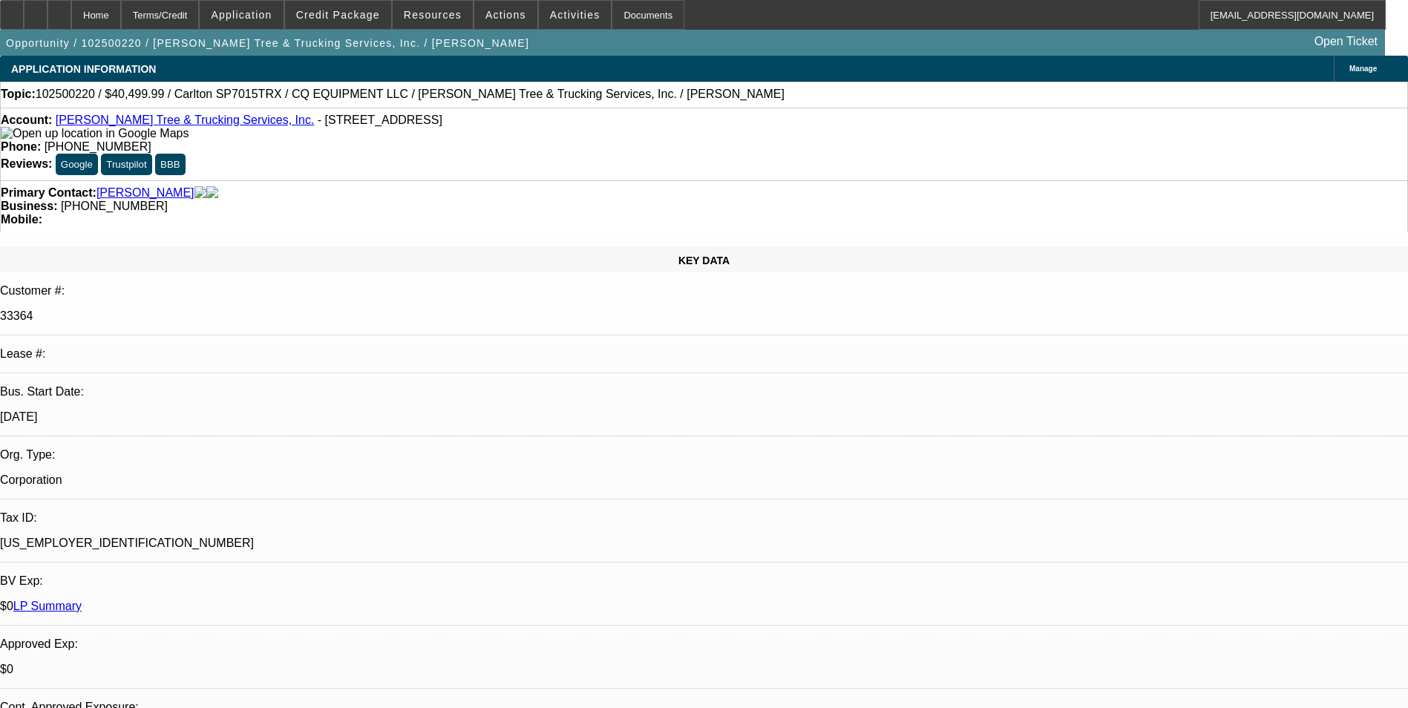
select select "0"
select select "0.1"
select select "0"
select select "0.1"
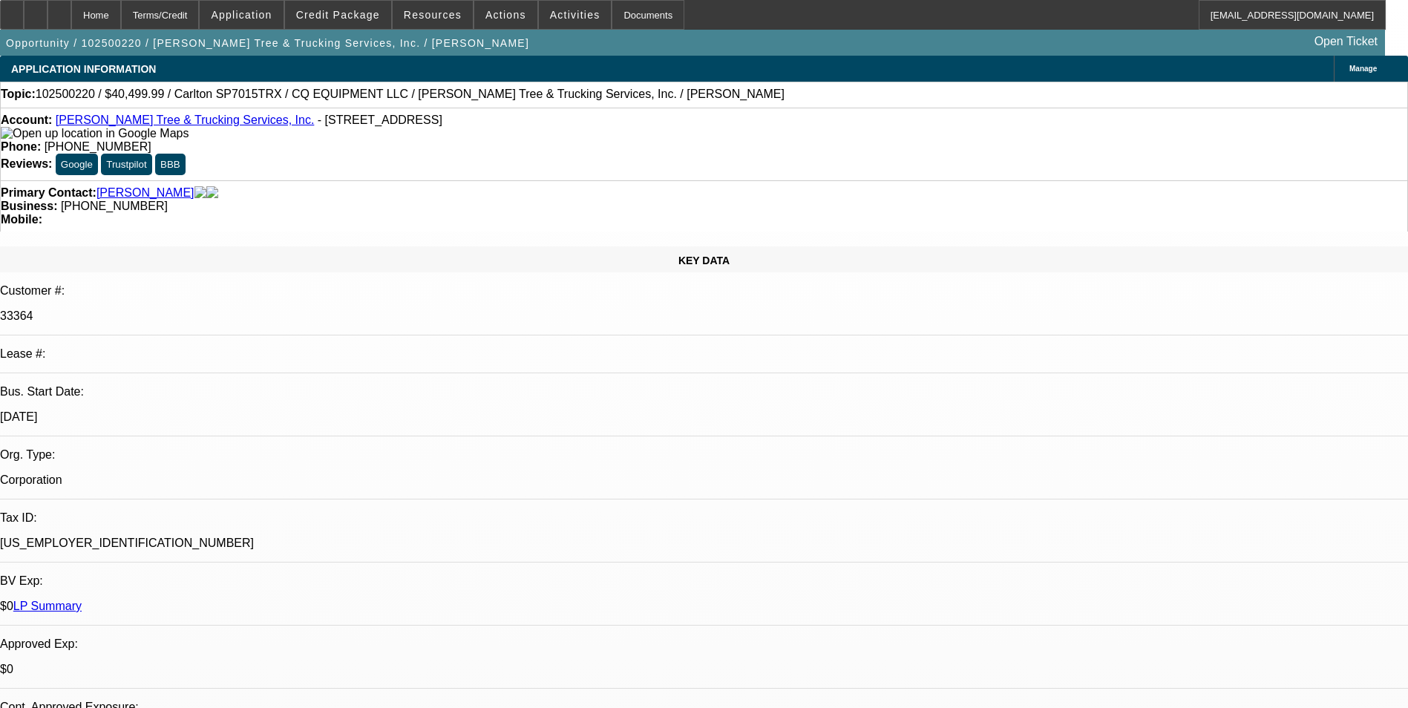
select select "0"
select select "1"
select select "2"
select select "6"
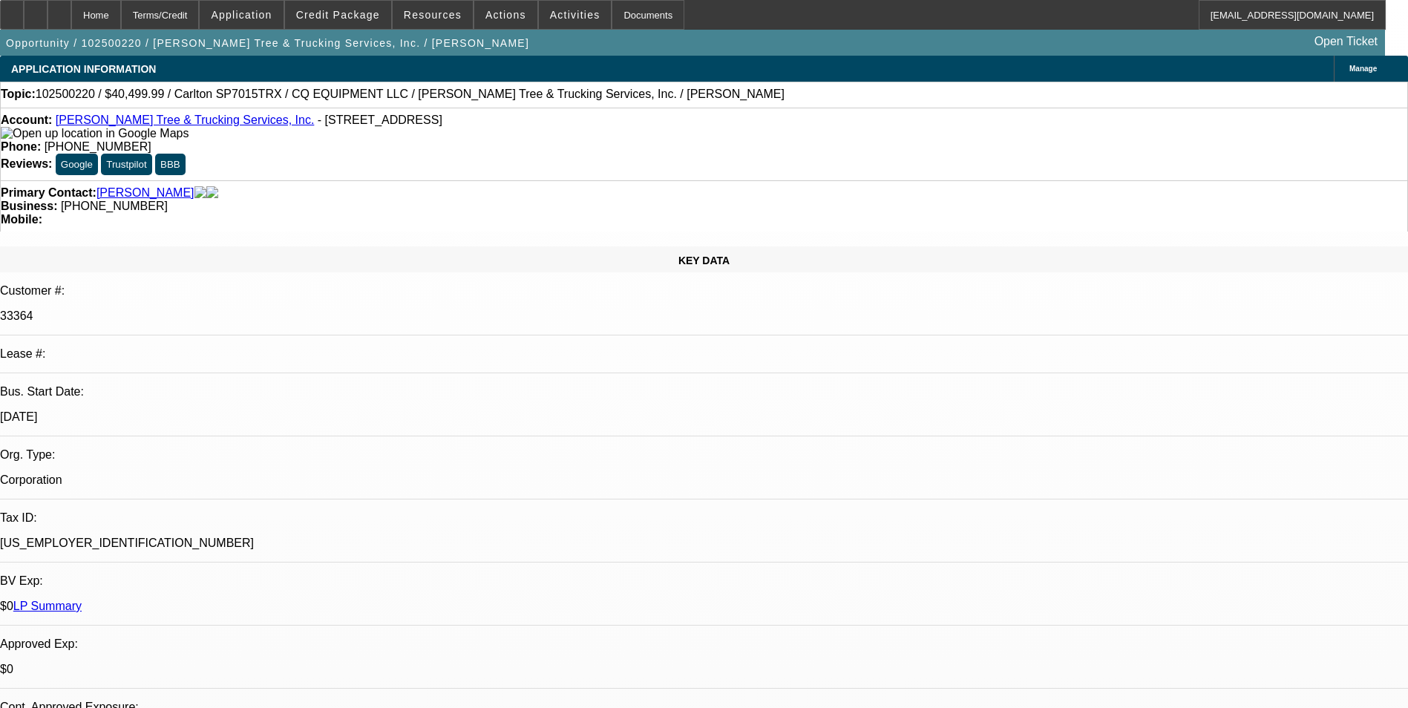
select select "1"
select select "2"
select select "6"
select select "1"
select select "2"
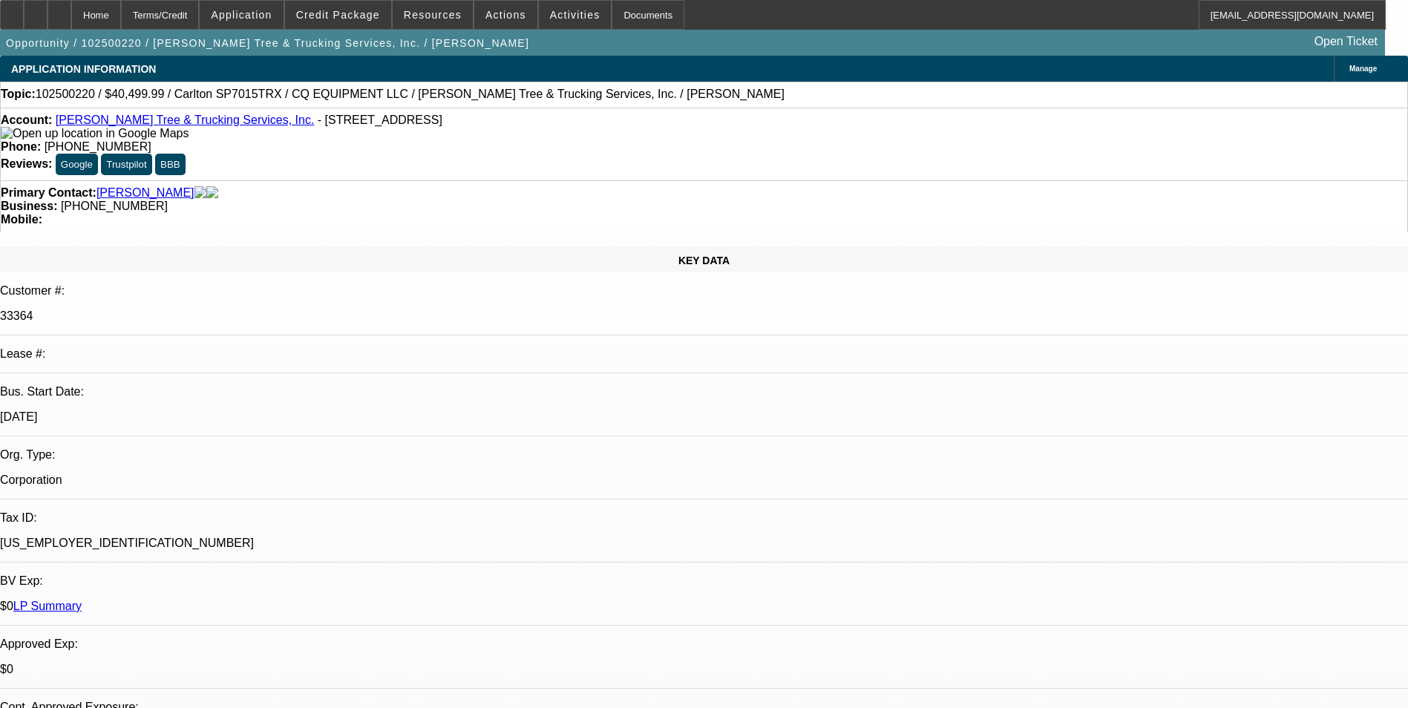
select select "6"
select select "1"
select select "2"
select select "6"
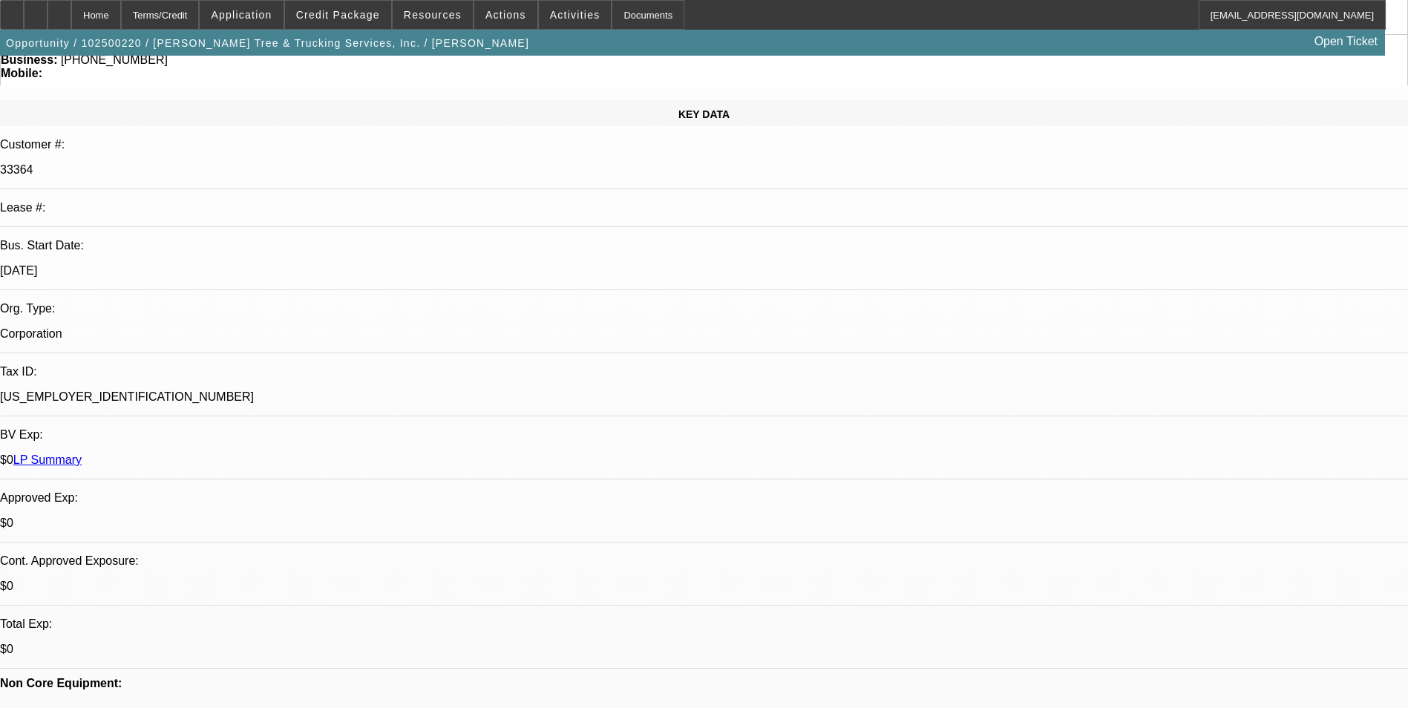
scroll to position [148, 0]
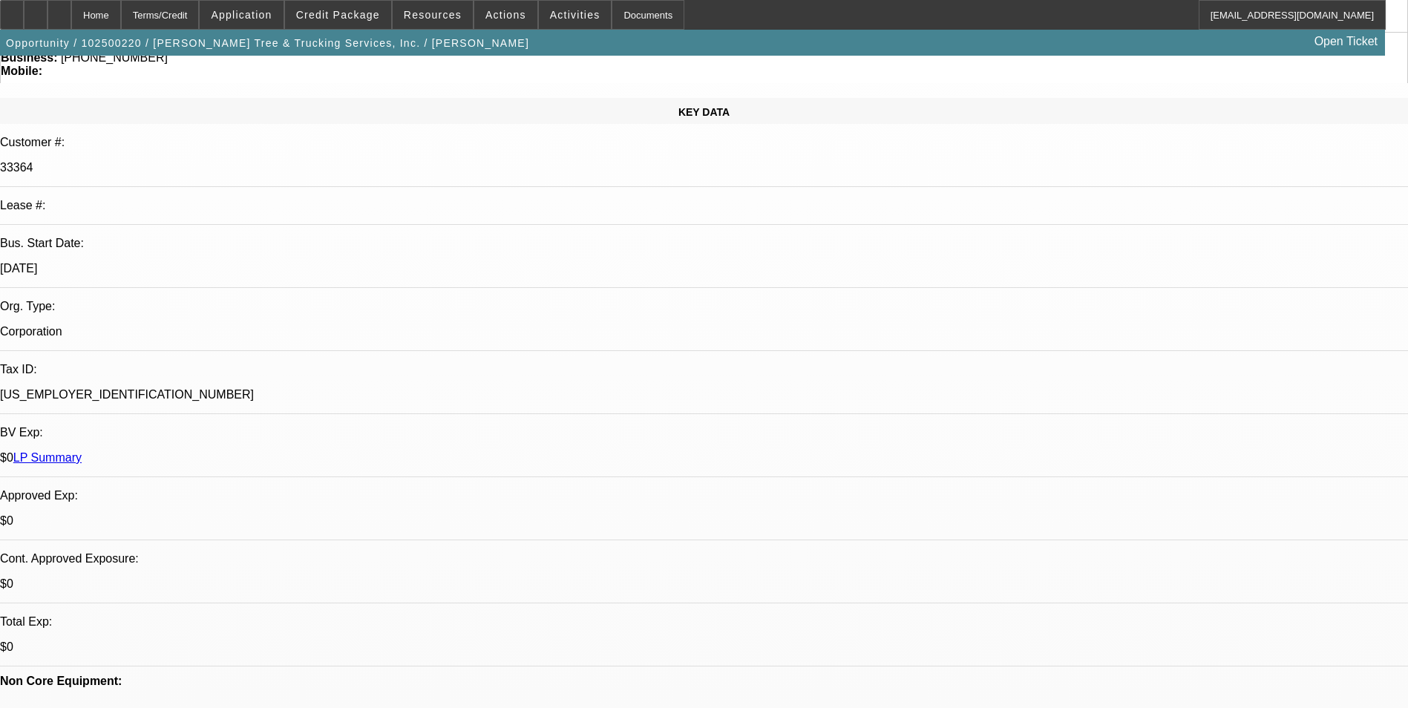
scroll to position [223, 0]
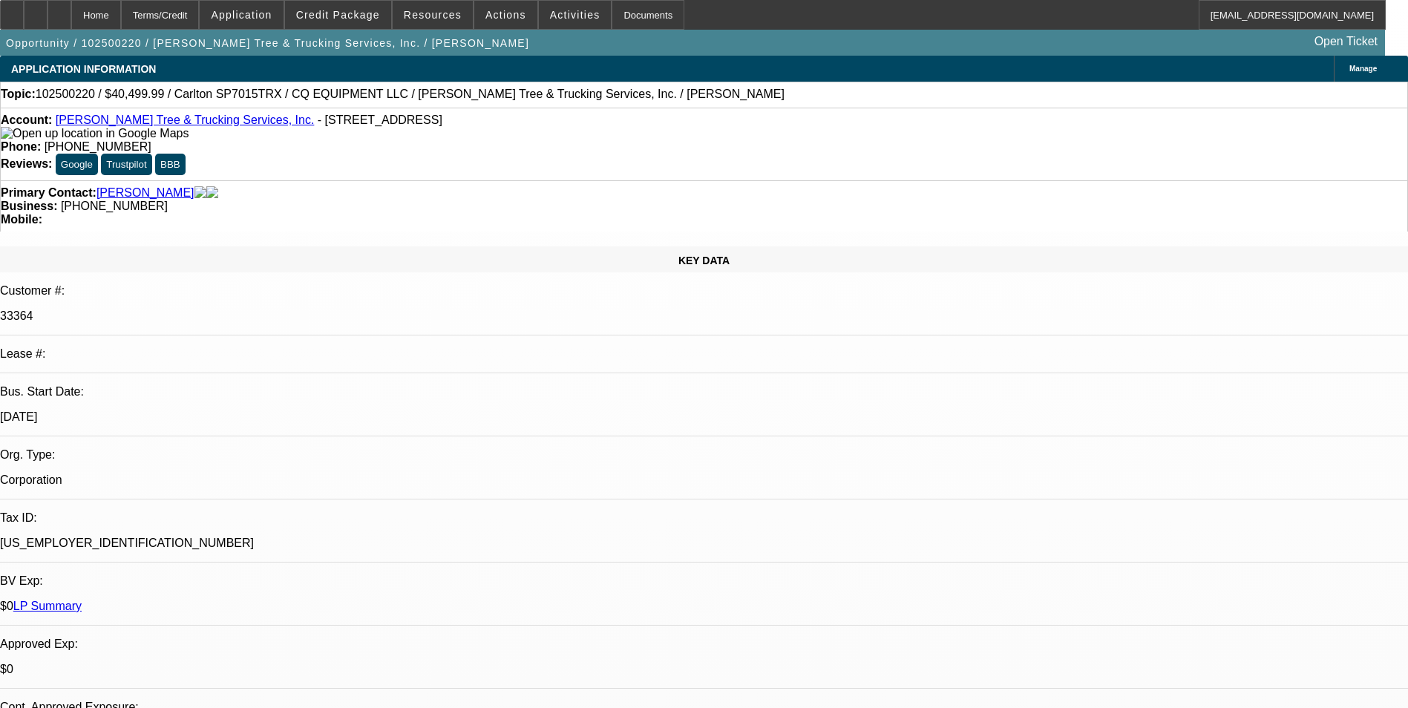
scroll to position [297, 0]
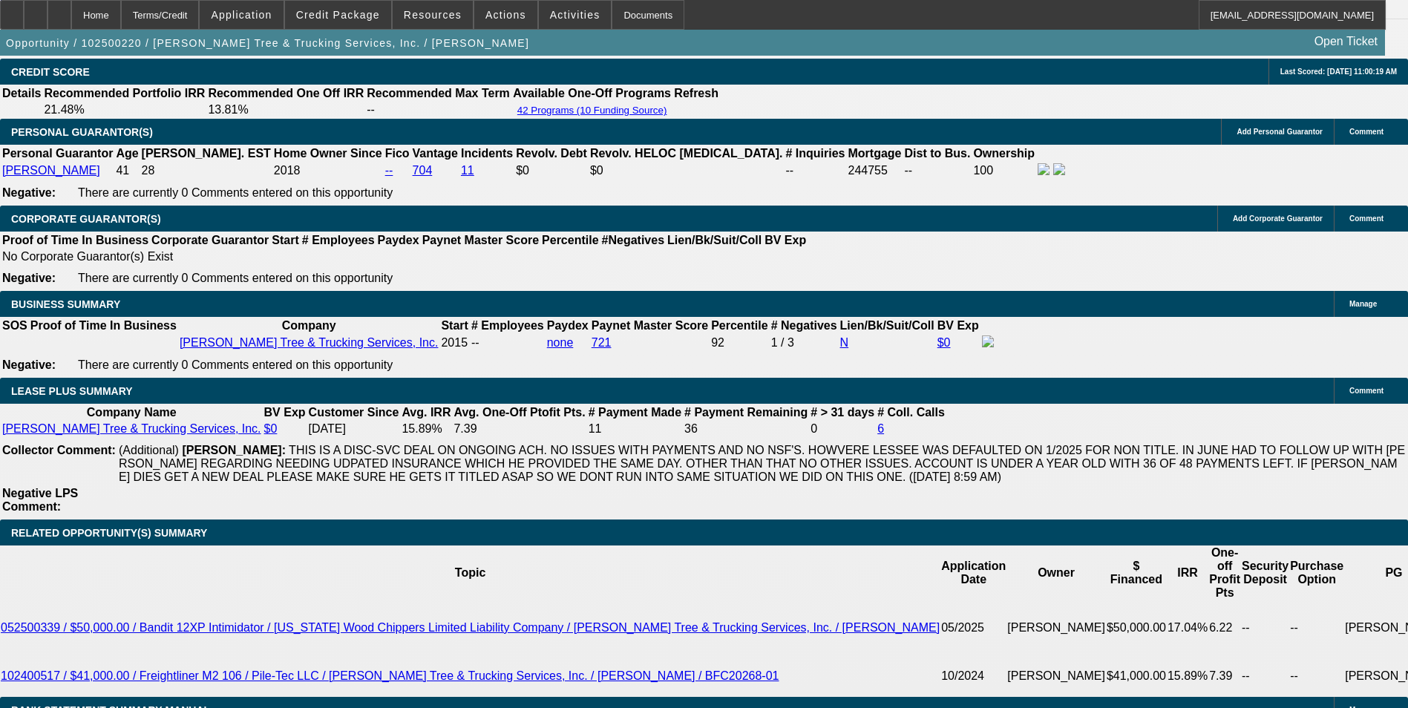
scroll to position [0, 0]
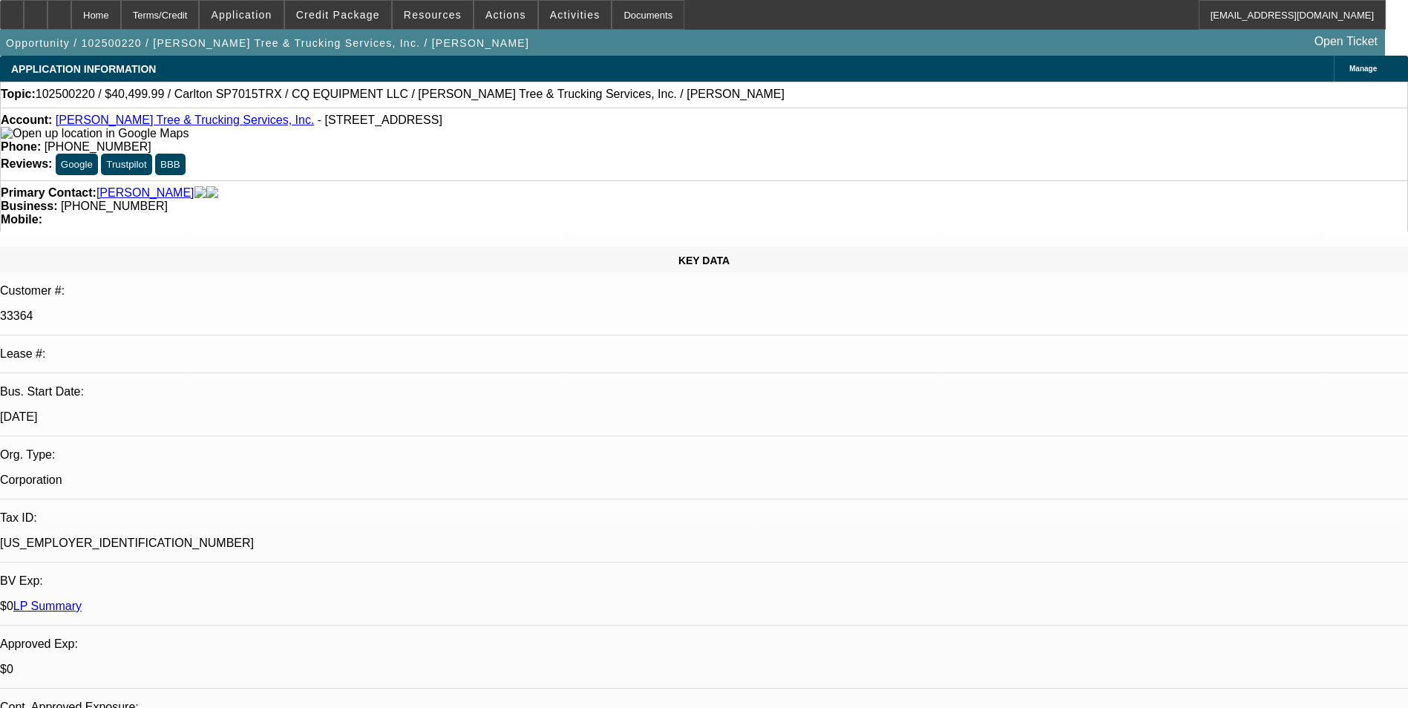
select select "0.1"
select select "0"
select select "0.1"
select select "0"
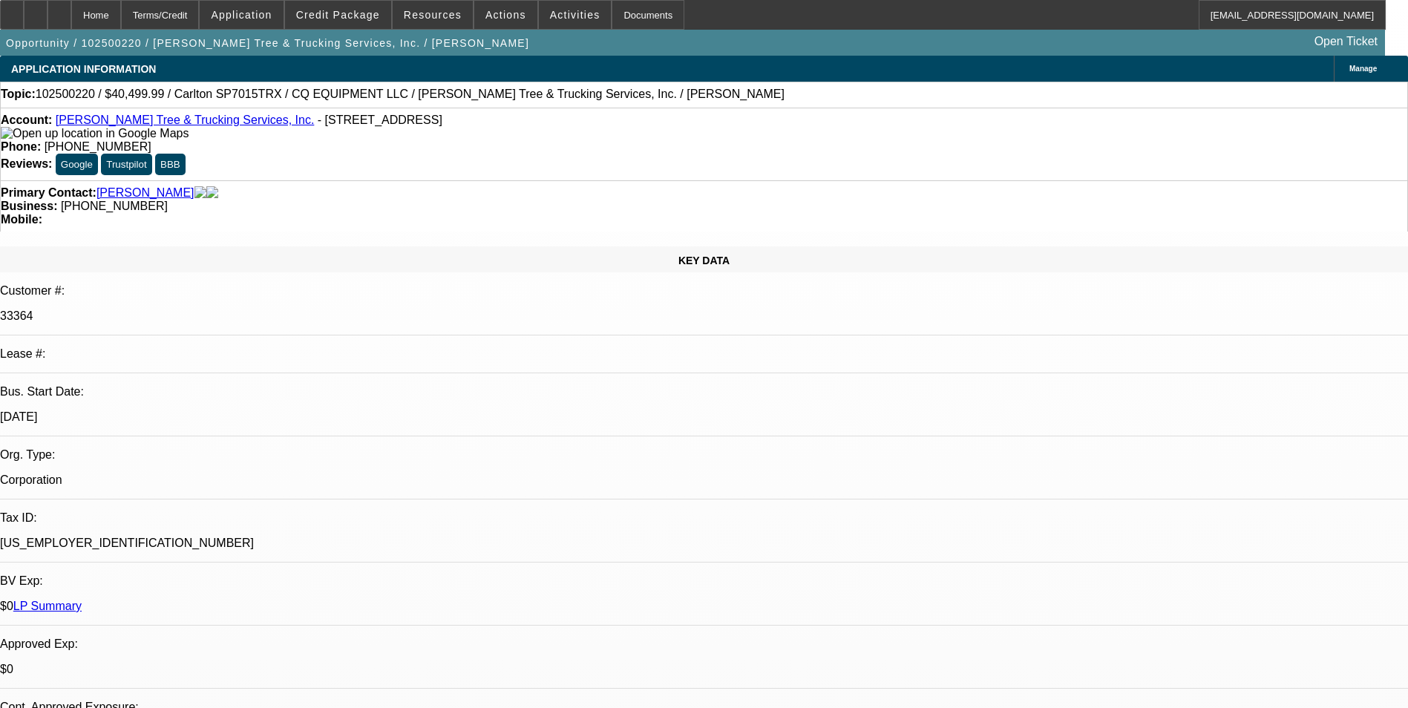
select select "0"
select select "0.1"
select select "0"
select select "0.1"
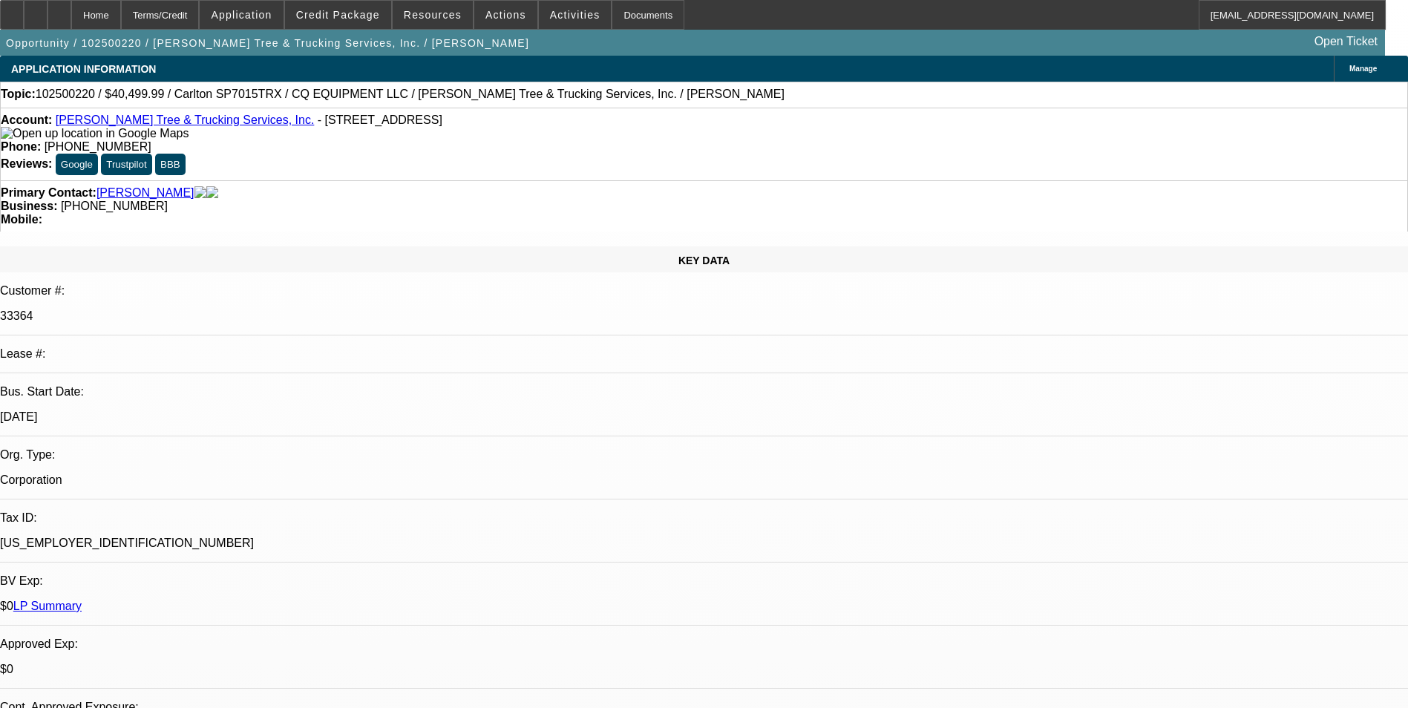
select select "0"
select select "1"
select select "2"
select select "6"
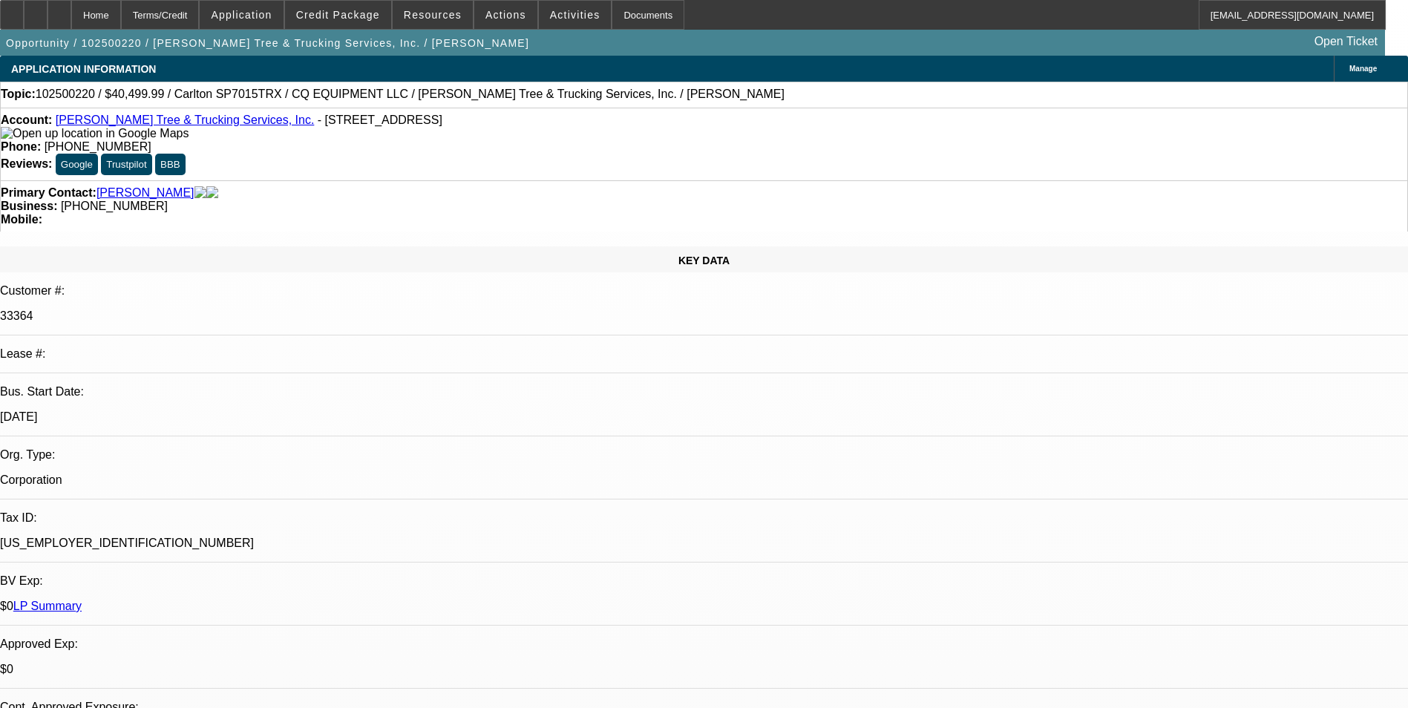
select select "1"
select select "2"
select select "6"
select select "1"
select select "2"
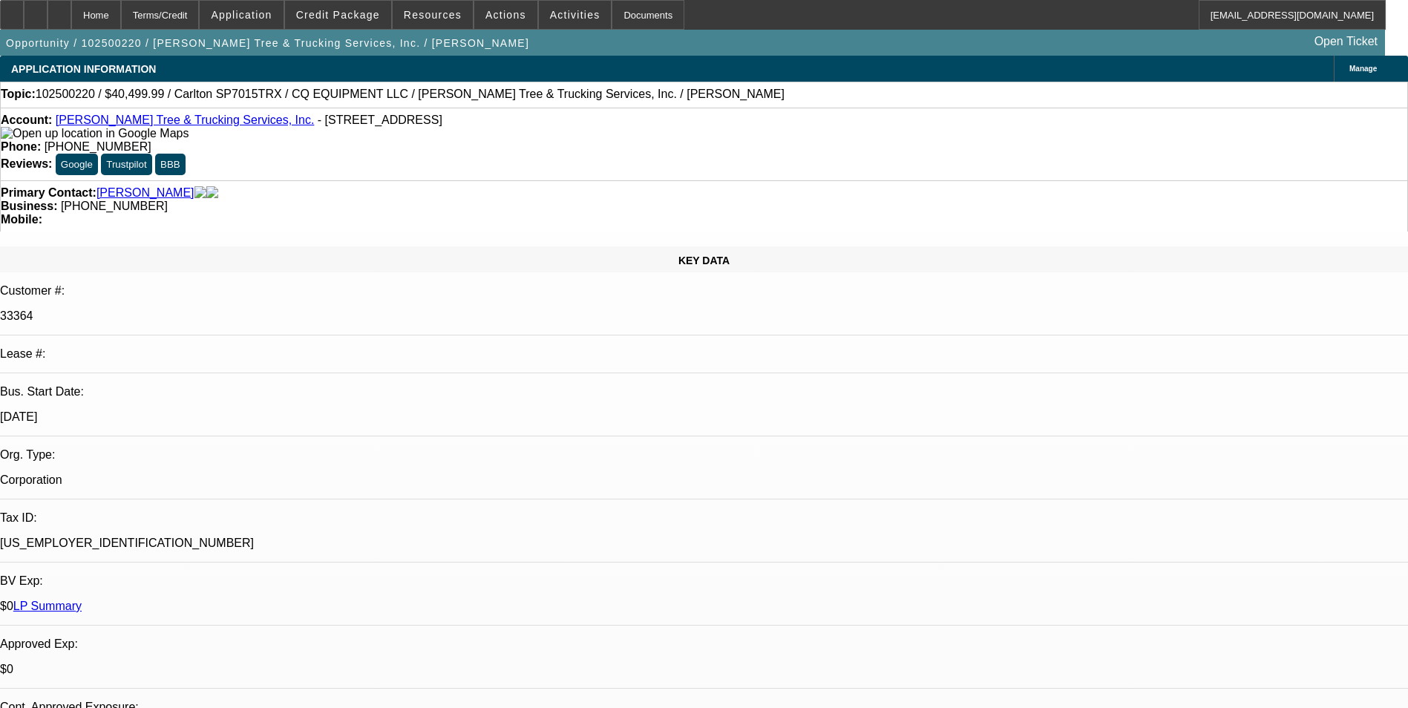
select select "6"
select select "1"
select select "2"
select select "6"
click at [372, 23] on span at bounding box center [338, 15] width 106 height 36
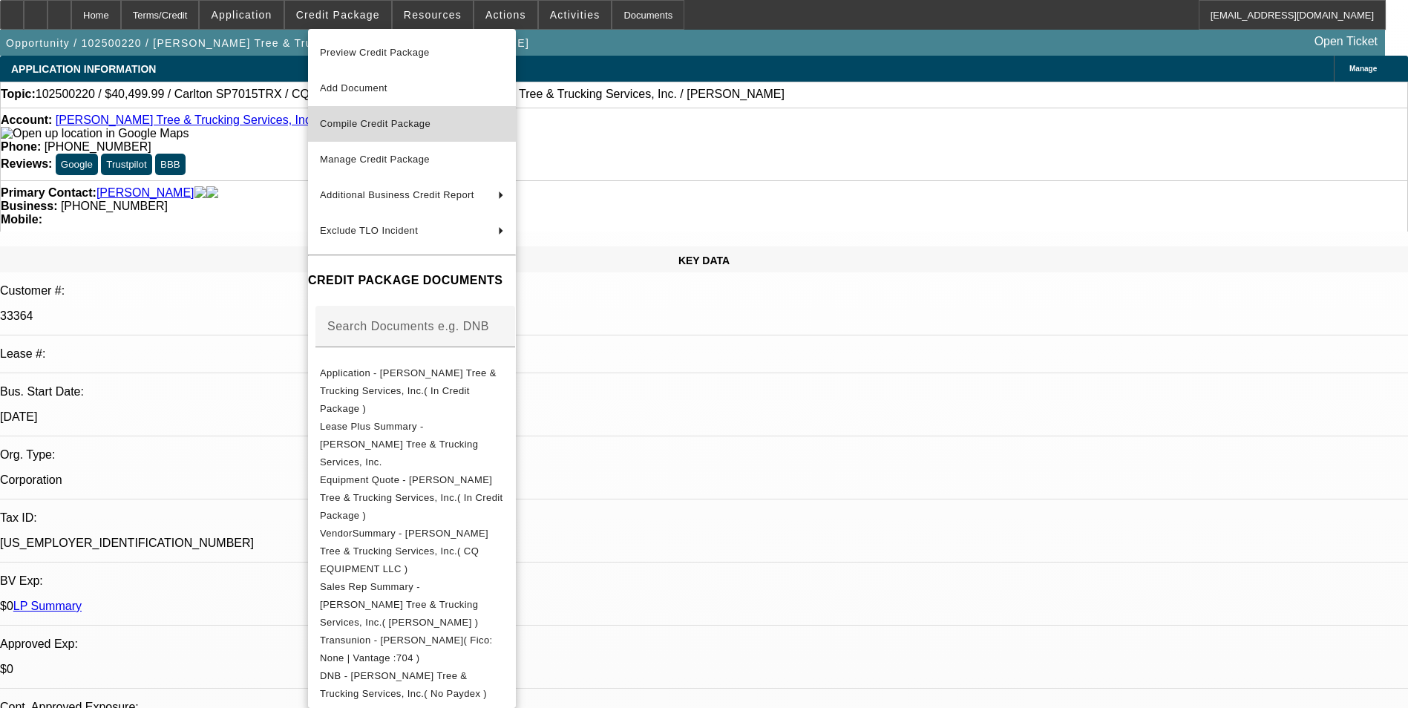
click at [442, 127] on span "Compile Credit Package" at bounding box center [412, 124] width 184 height 18
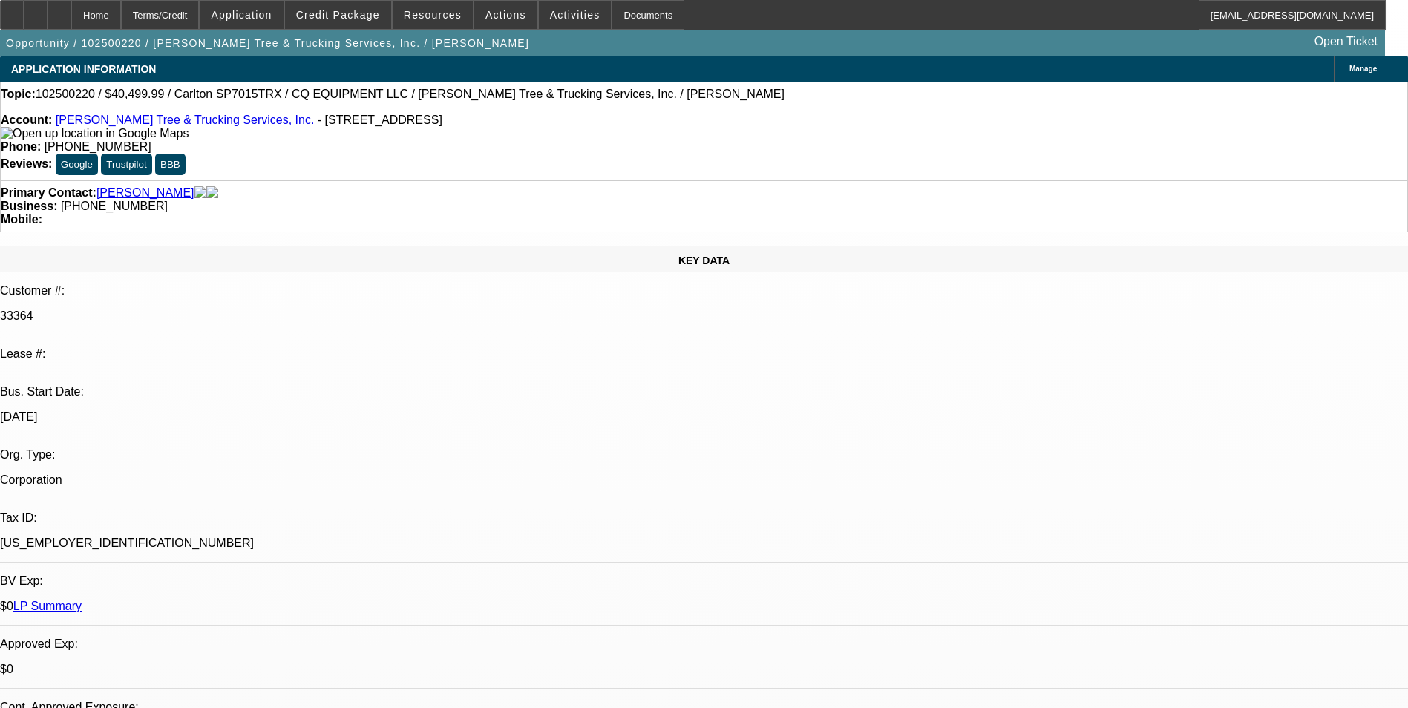
select select "0.1"
select select "0"
select select "2"
select select "0"
select select "6"
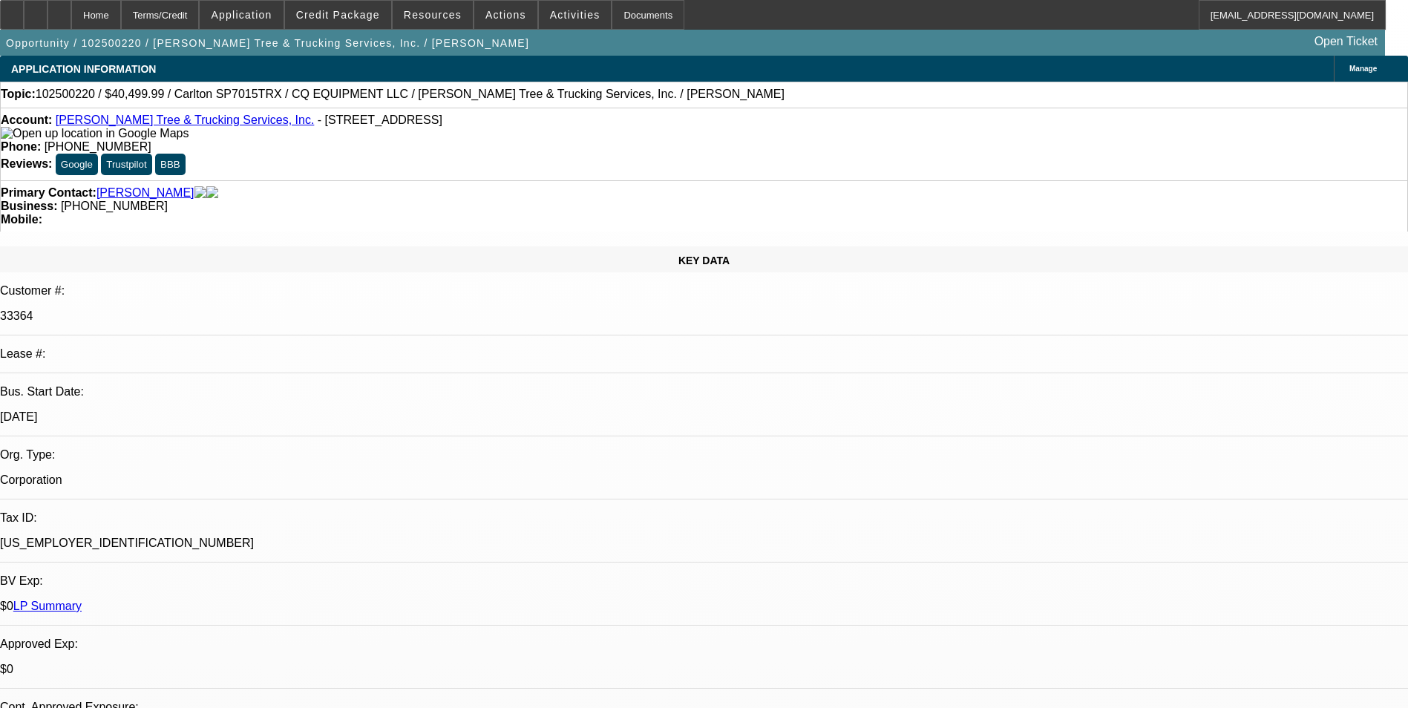
select select "0.1"
select select "0"
select select "2"
select select "0"
select select "6"
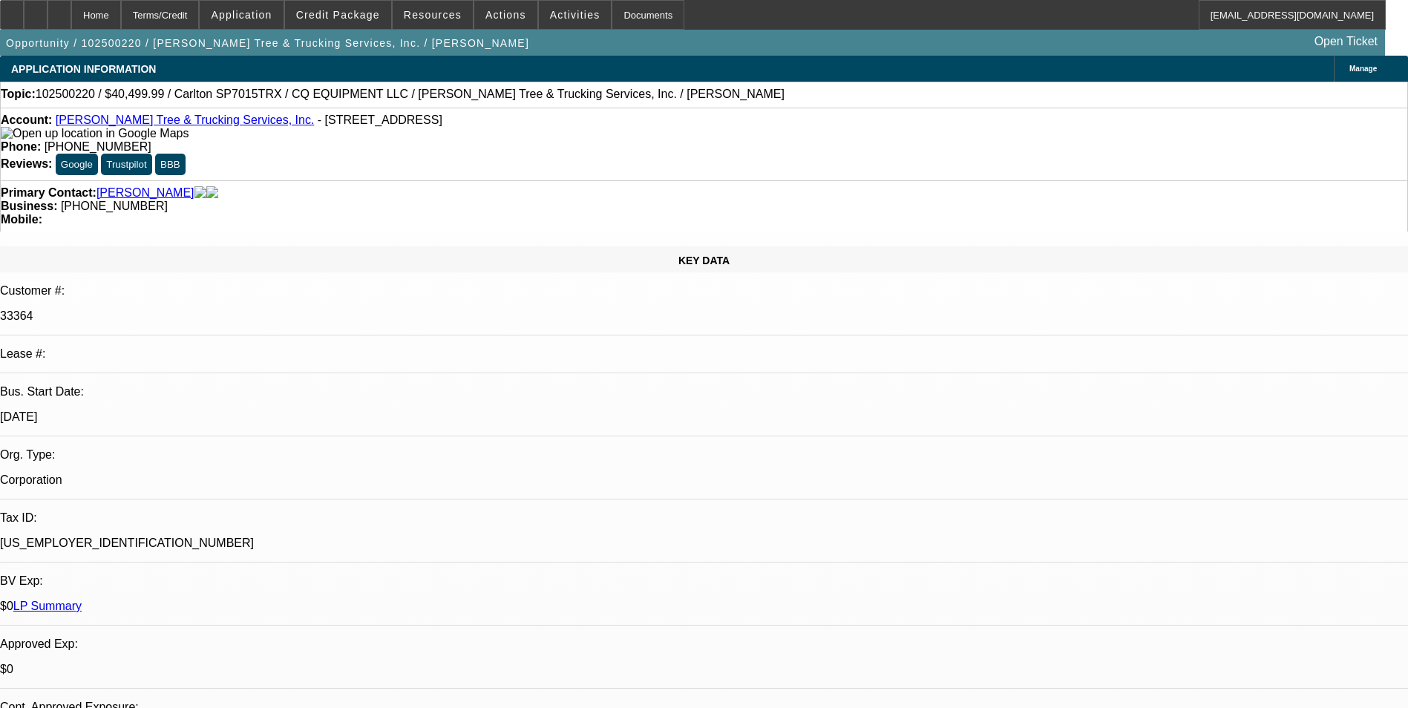
select select "0.1"
select select "0"
select select "2"
select select "0"
select select "6"
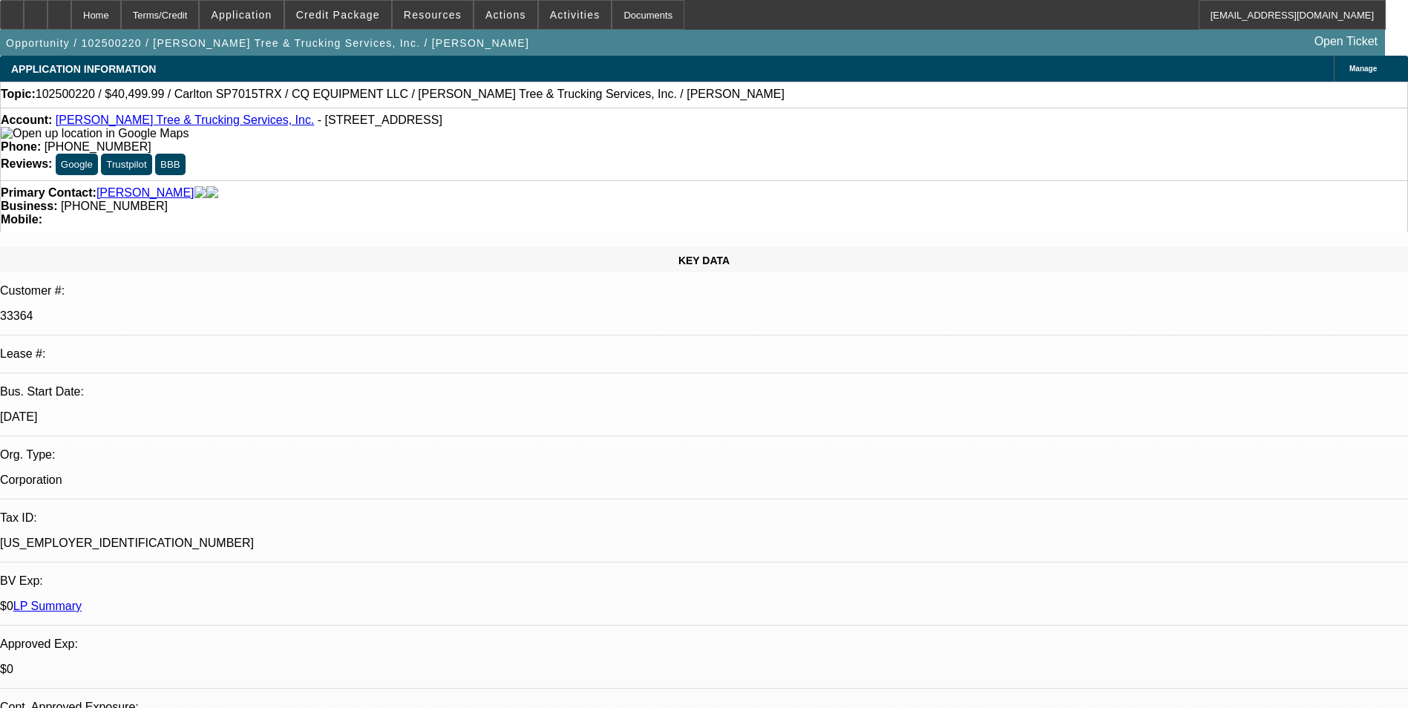
select select "0.1"
select select "0"
select select "2"
select select "0"
select select "6"
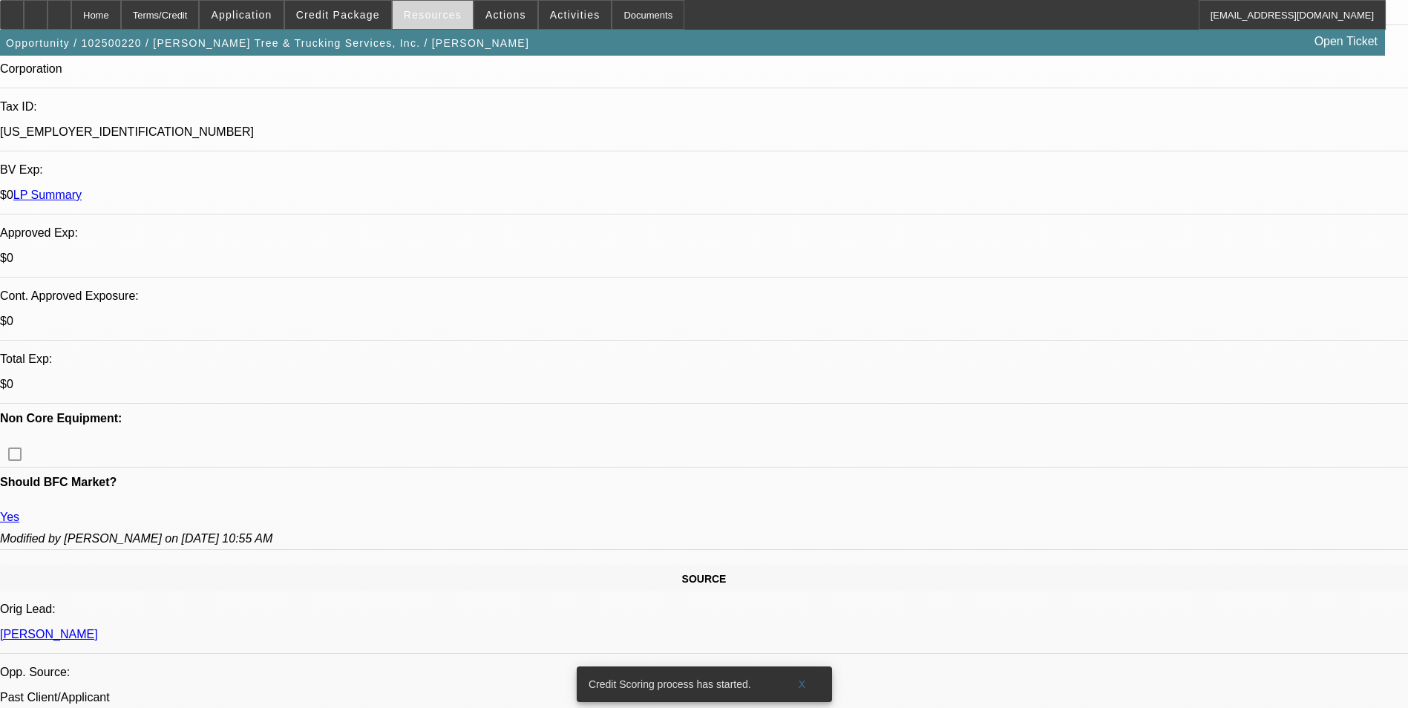
scroll to position [175, 0]
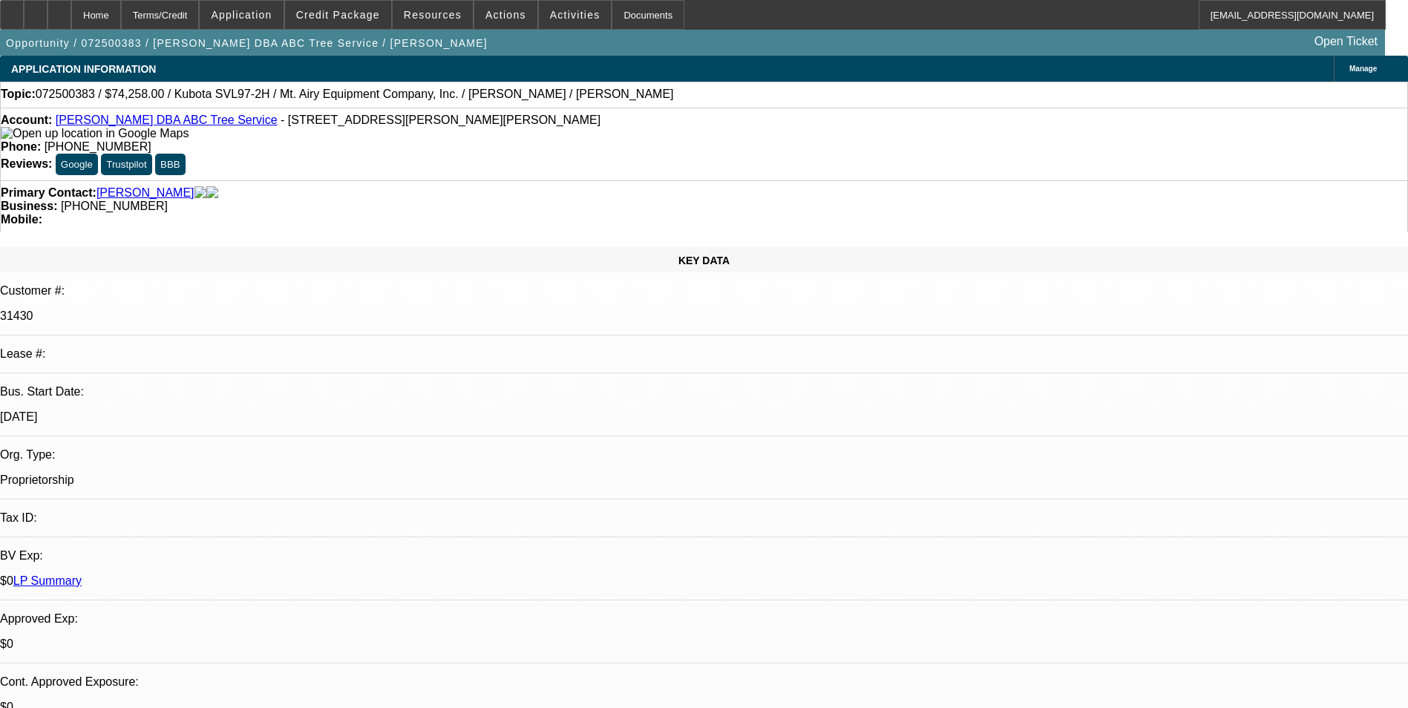
select select "0"
select select "2"
select select "0"
select select "0.1"
select select "0"
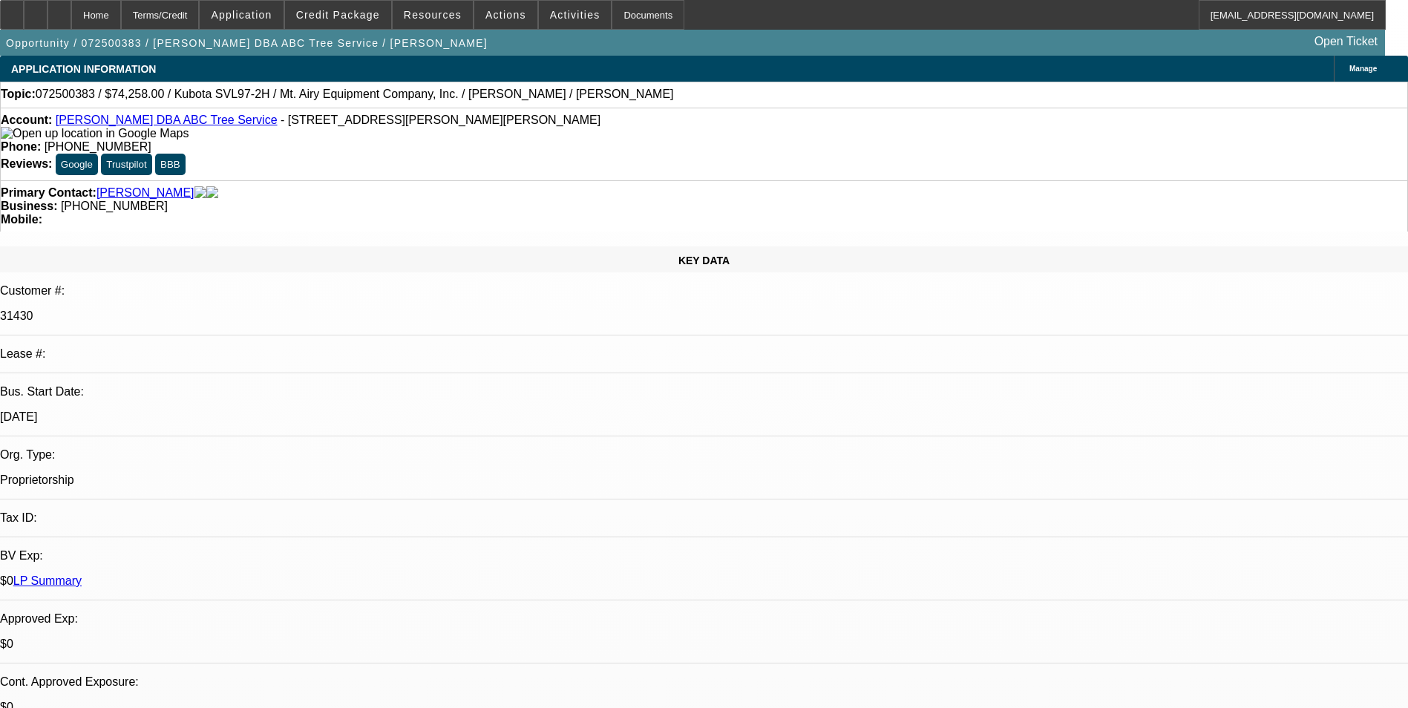
select select "0"
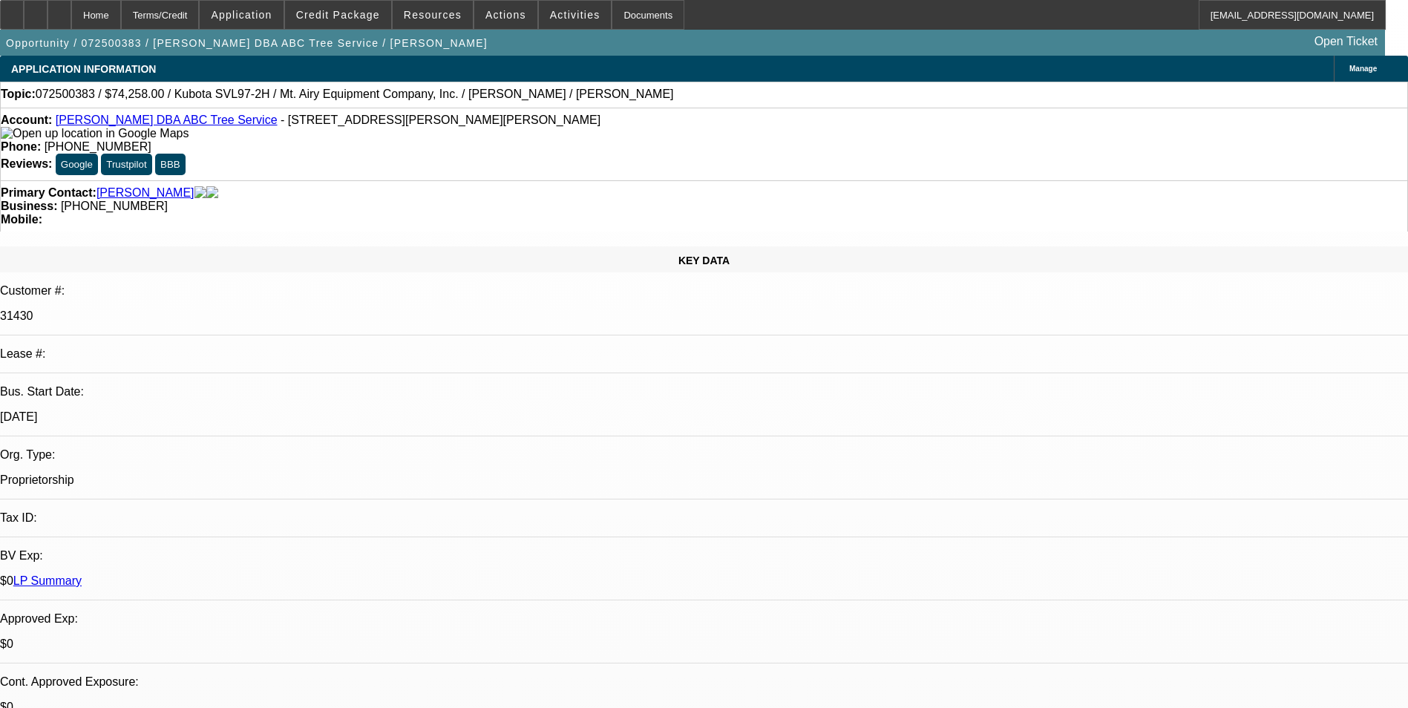
select select "0"
select select "1"
select select "2"
select select "6"
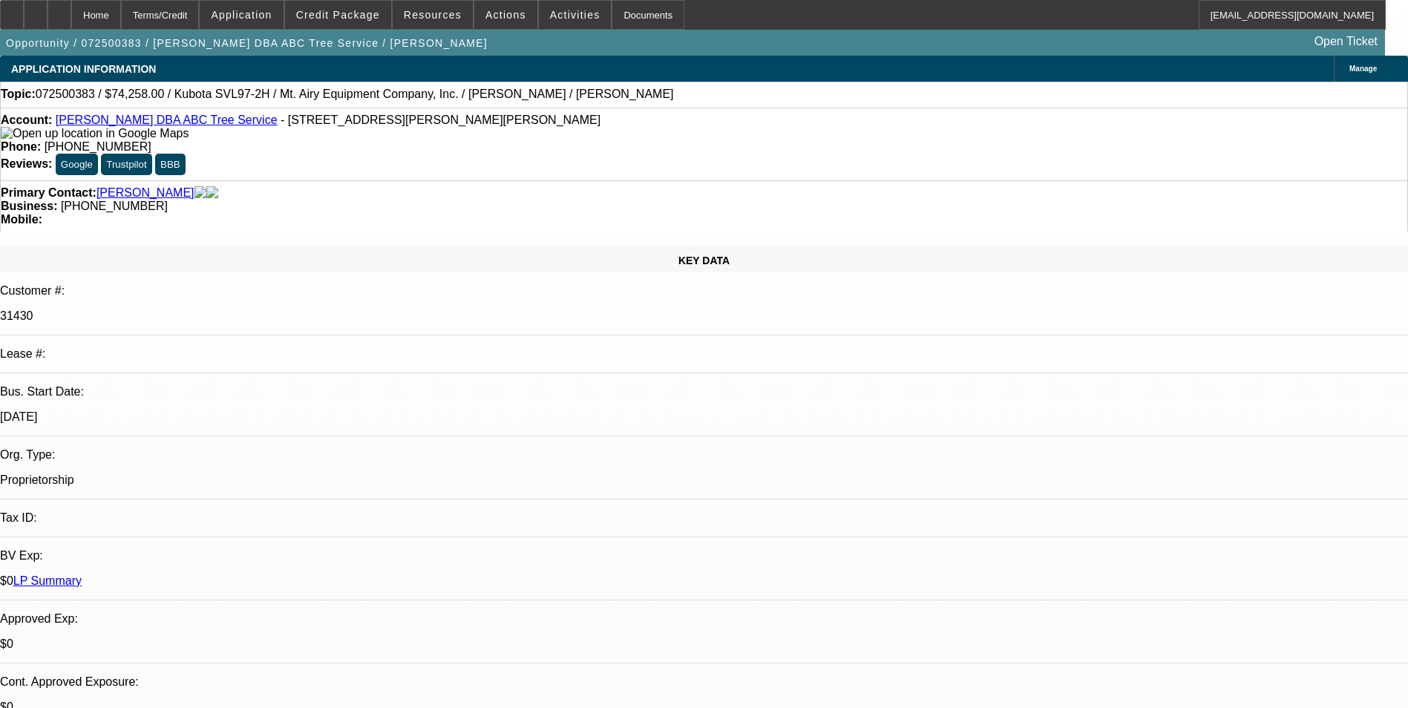
select select "1"
select select "6"
select select "1"
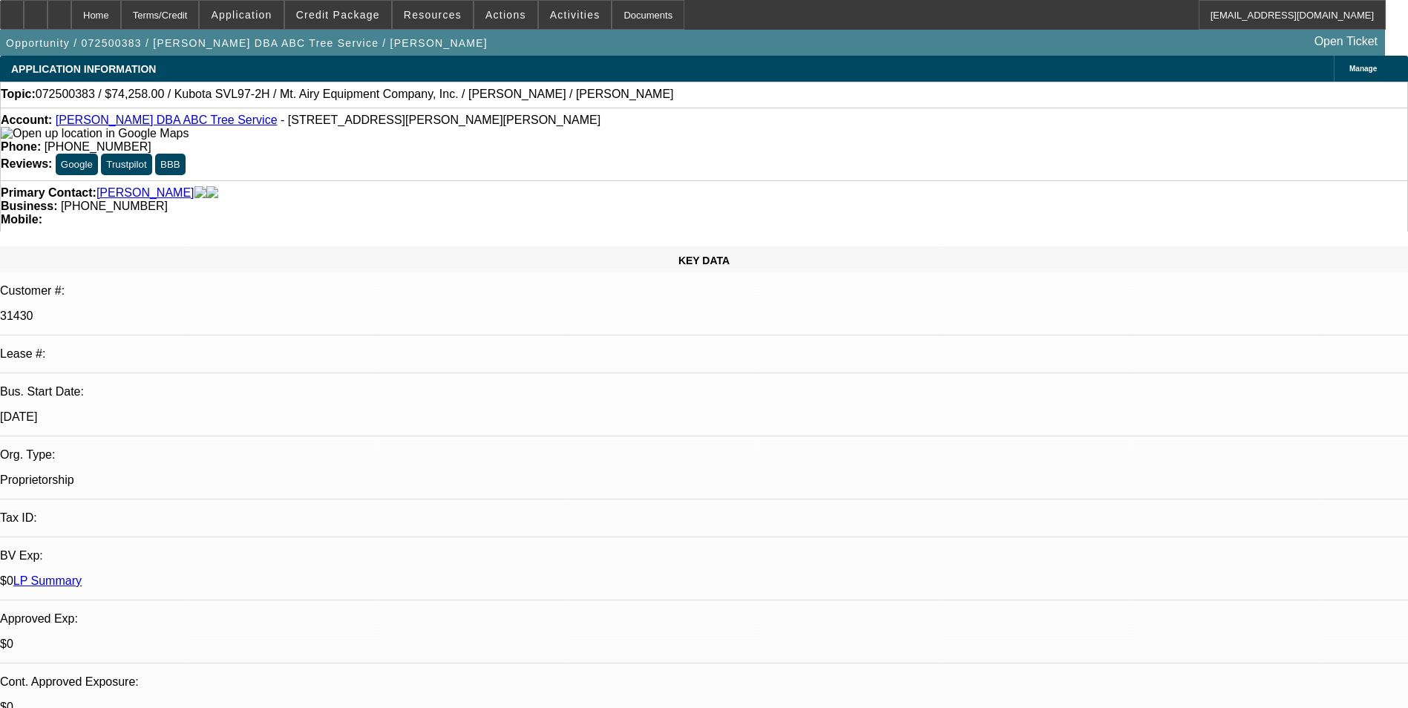
select select "6"
select select "1"
select select "6"
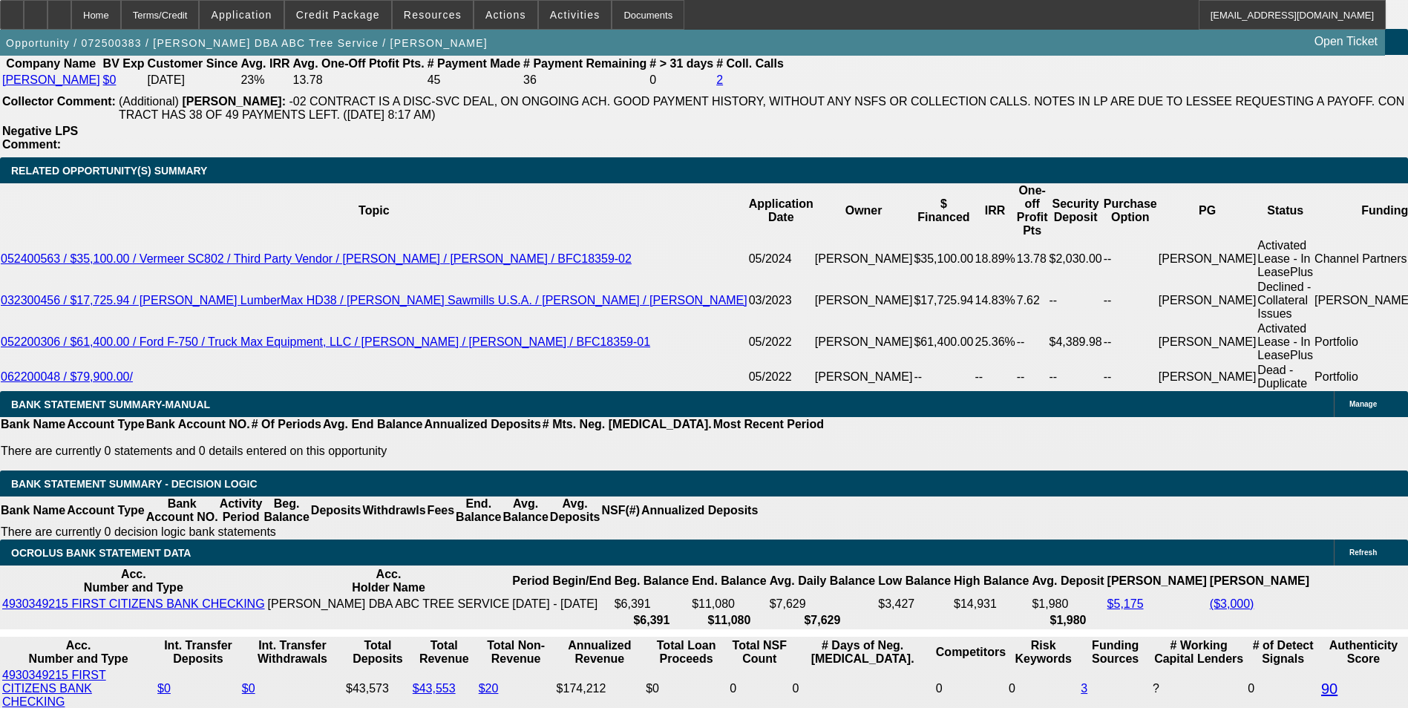
scroll to position [2523, 0]
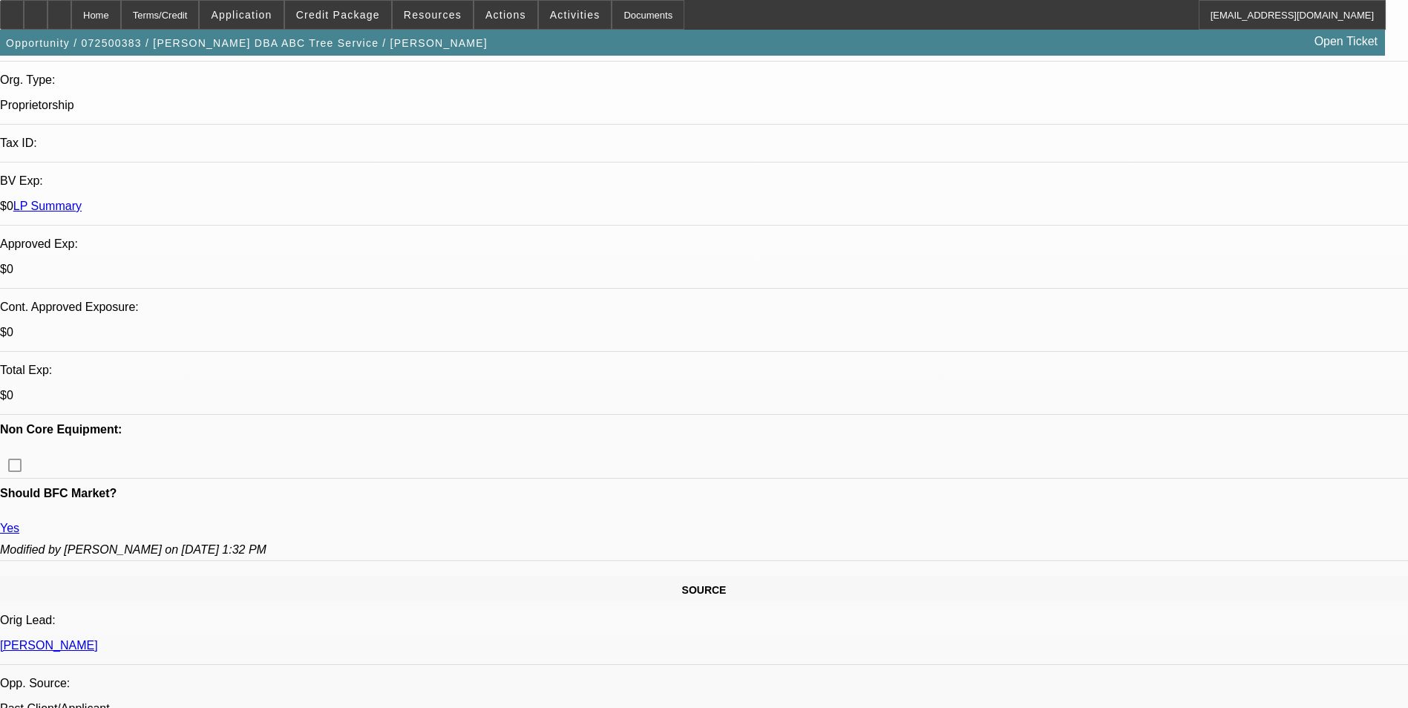
scroll to position [0, 0]
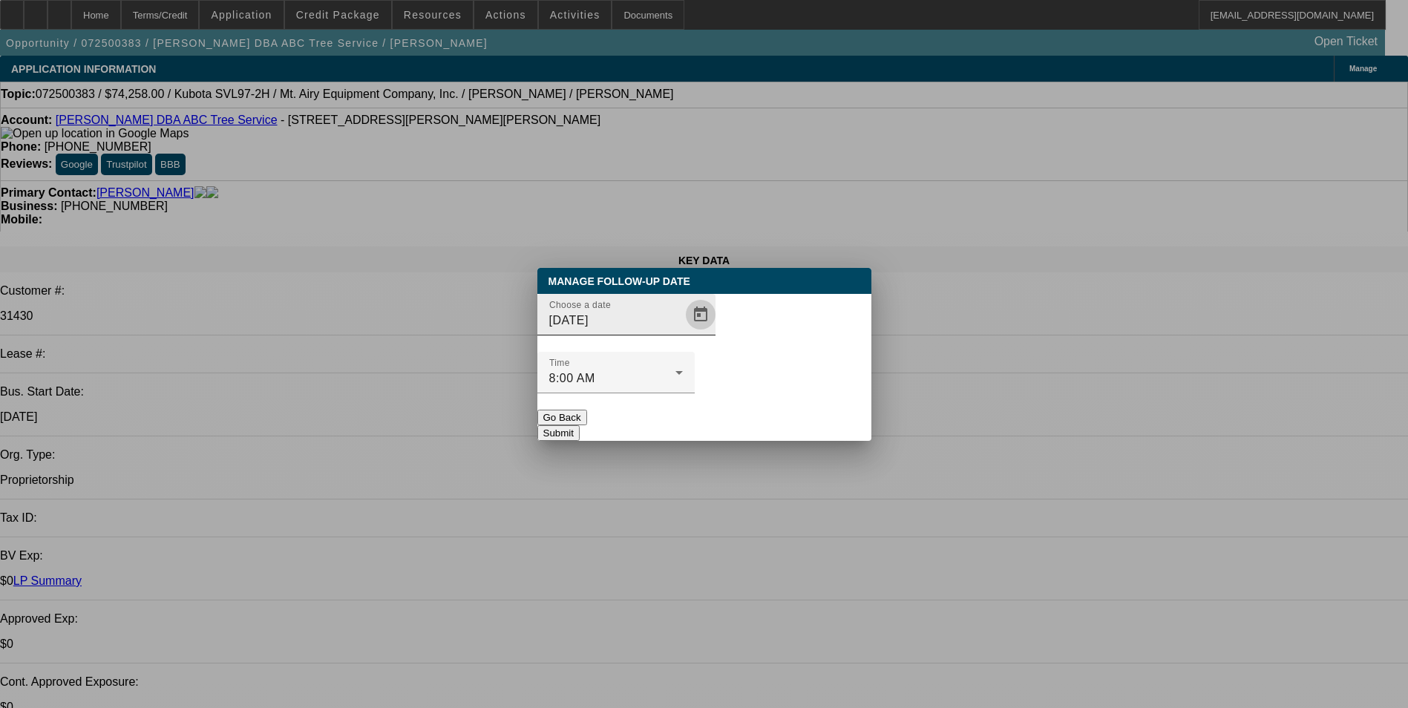
click at [683, 332] on span "Open calendar" at bounding box center [701, 315] width 36 height 36
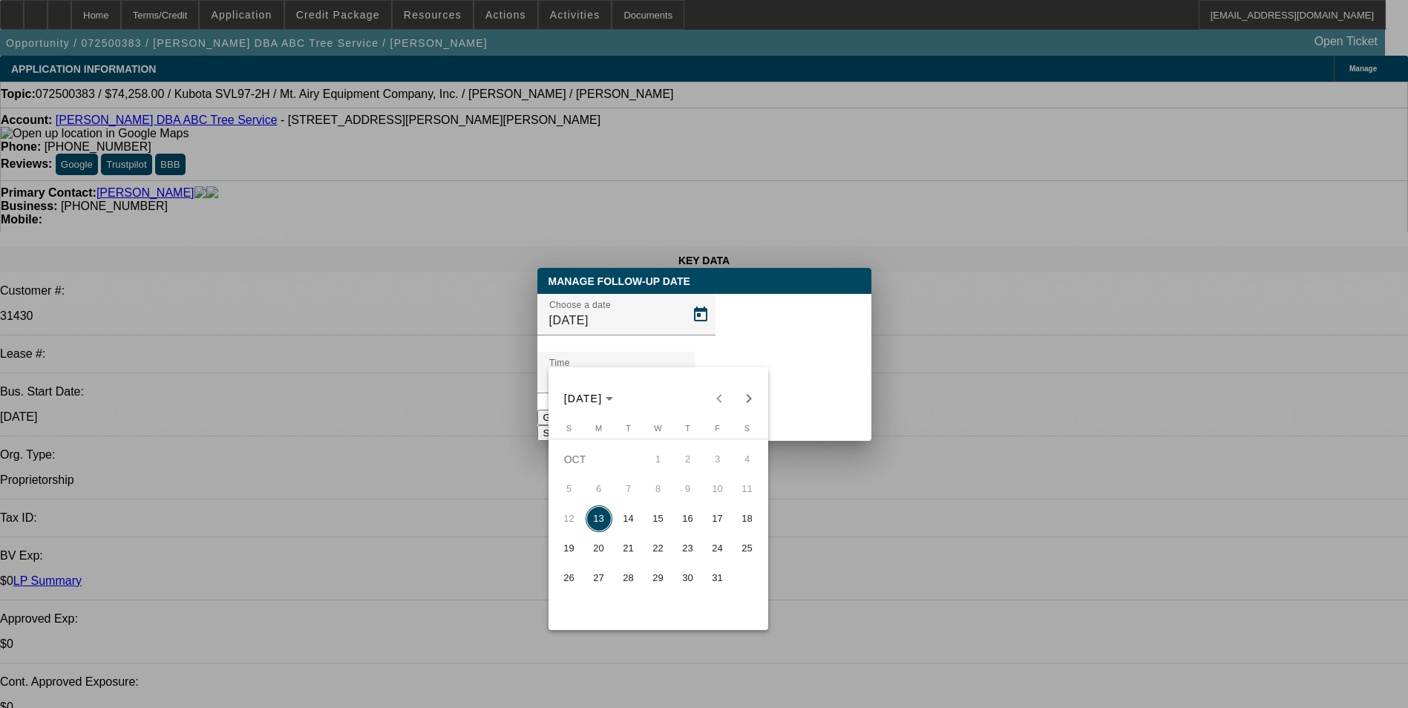
click at [654, 524] on span "15" at bounding box center [658, 518] width 27 height 27
type input "[DATE]"
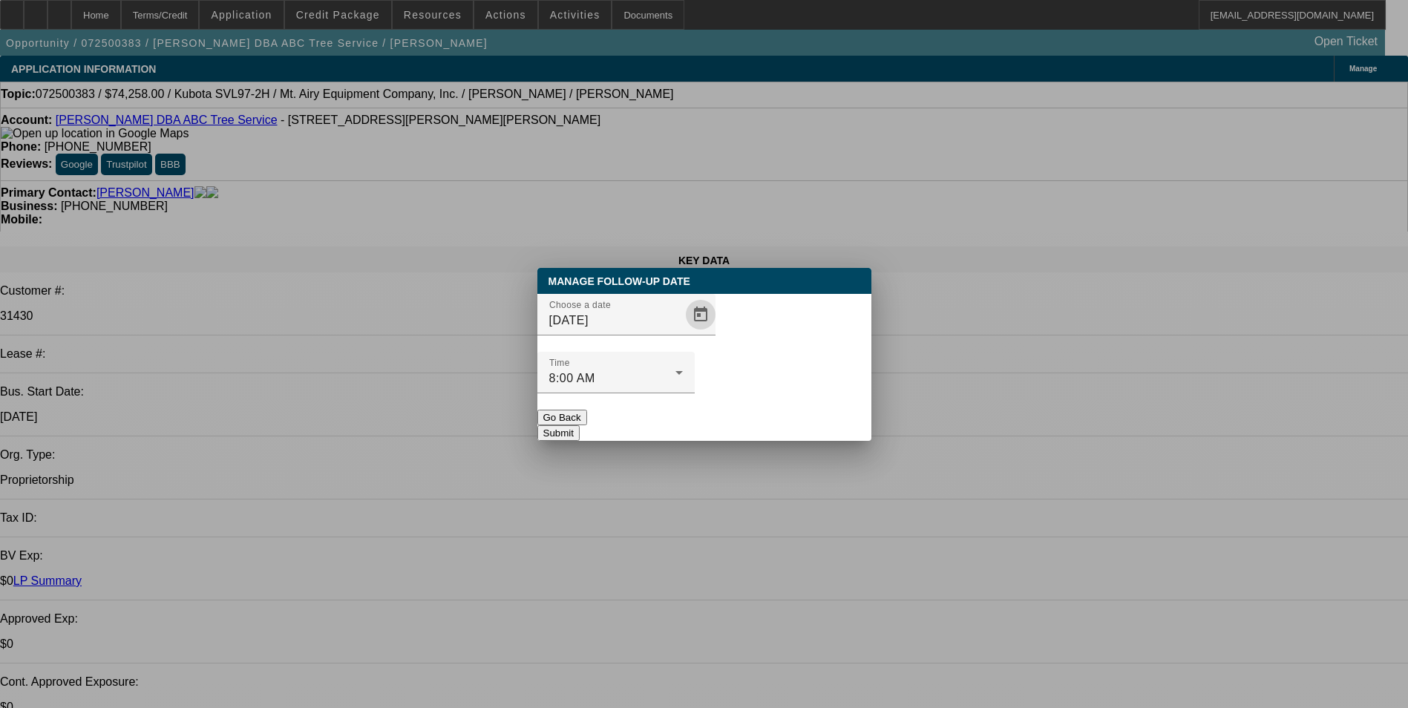
click at [580, 425] on button "Submit" at bounding box center [558, 433] width 42 height 16
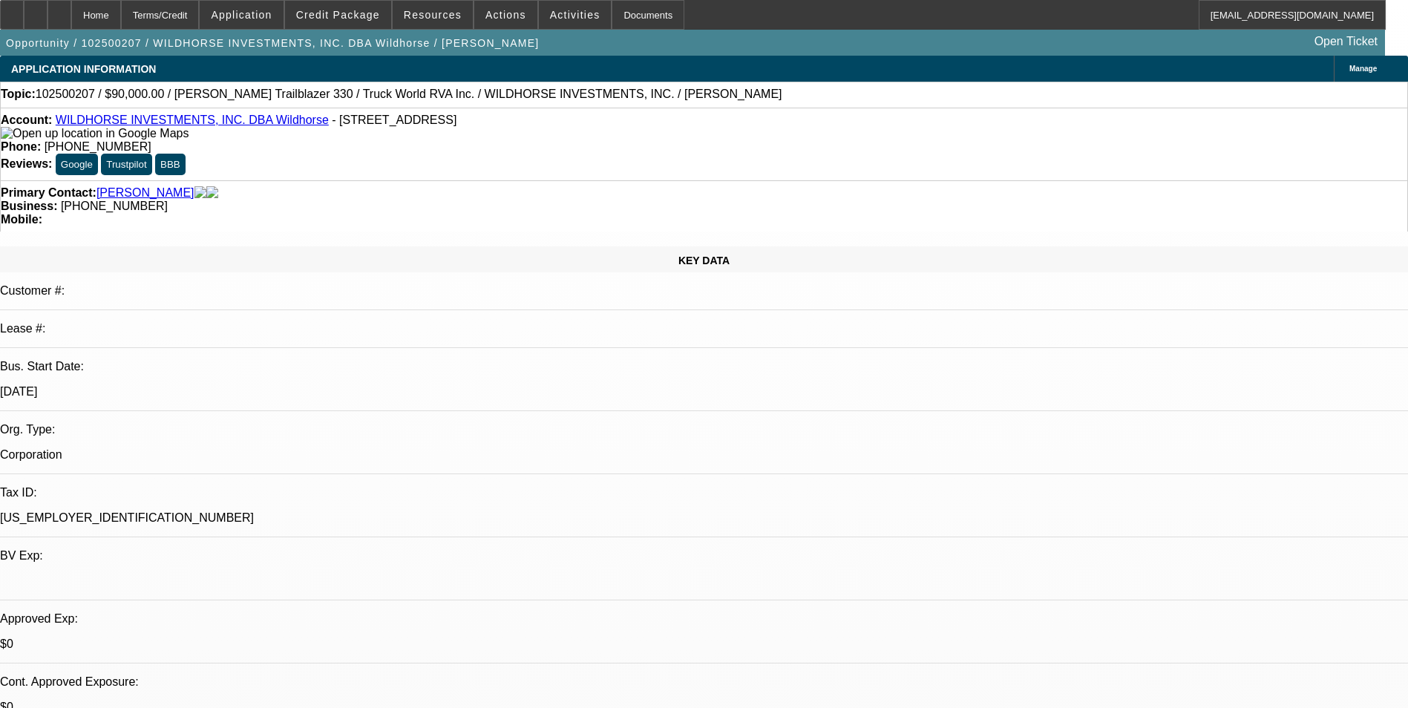
select select "0"
select select "2"
select select "0.1"
select select "0"
select select "2"
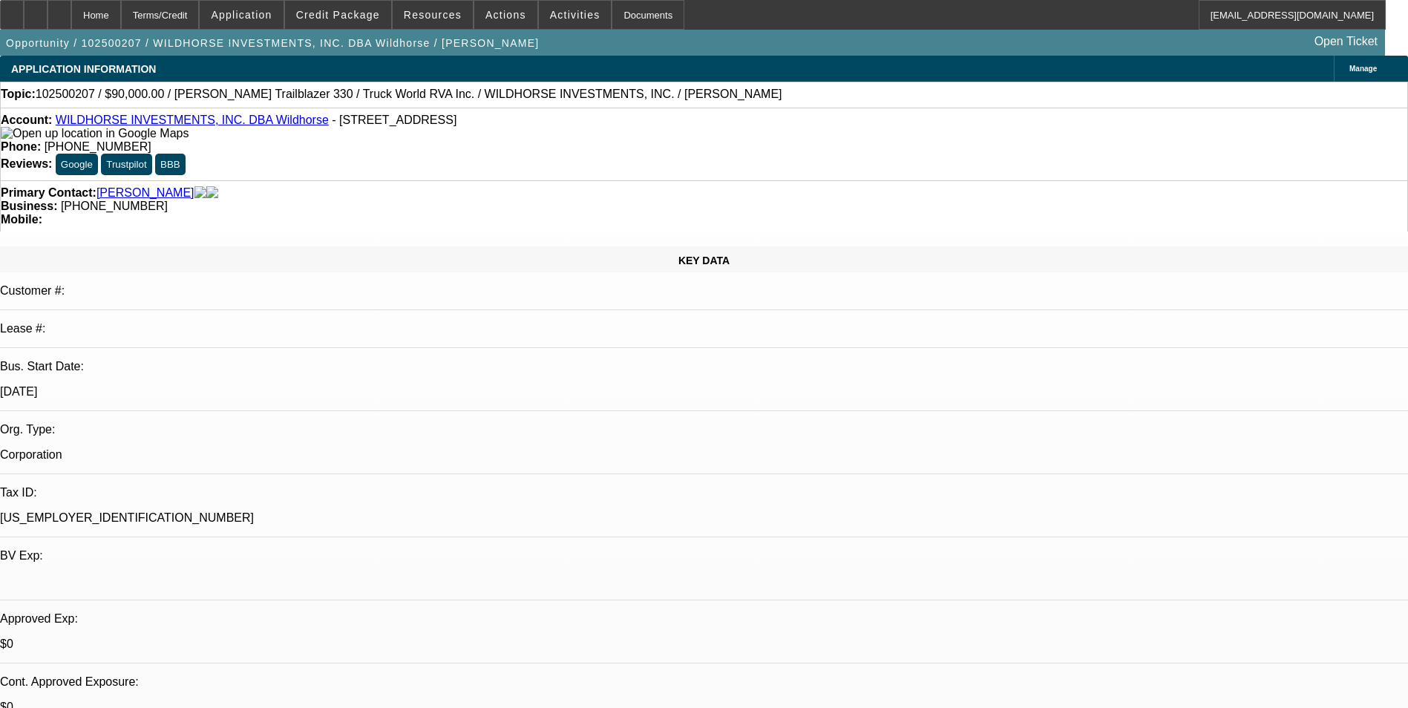
select select "0.1"
select select "0"
select select "2"
select select "0.1"
select select "0"
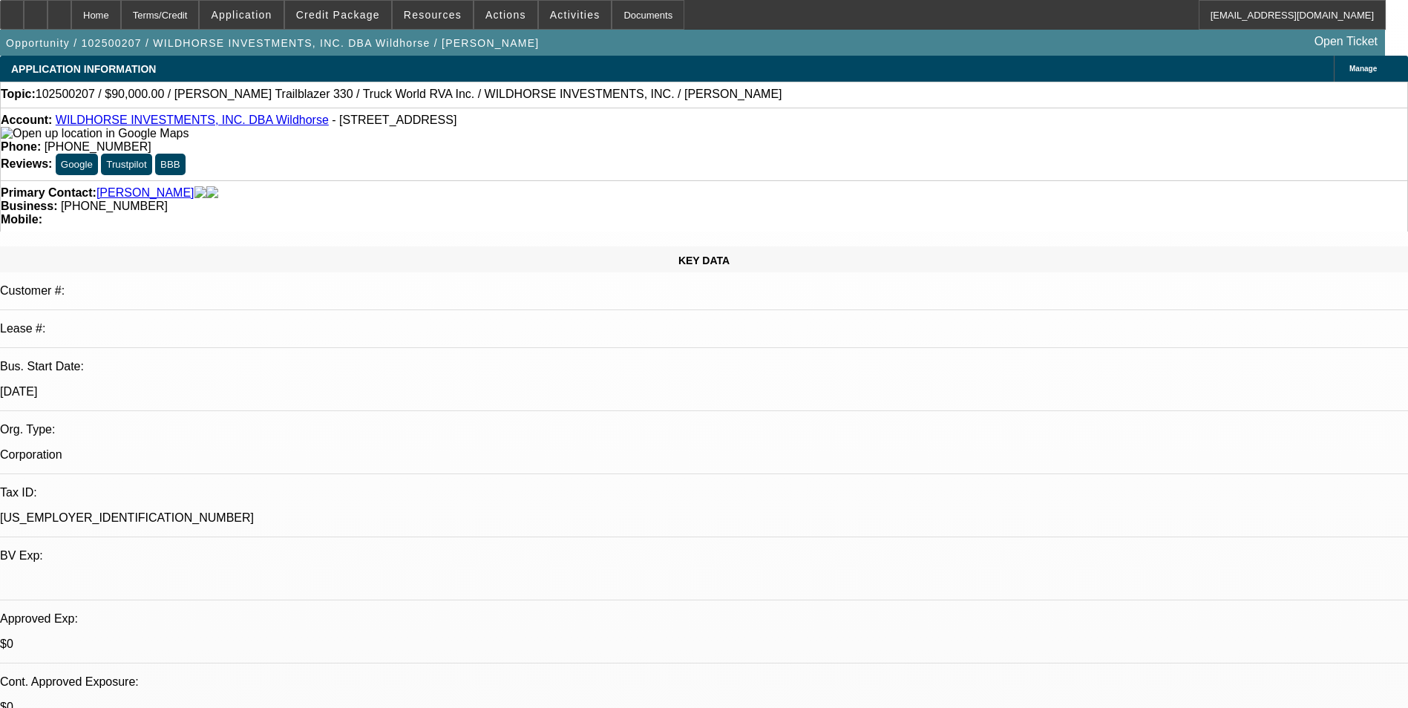
select select "2"
select select "0.1"
select select "1"
select select "2"
select select "4"
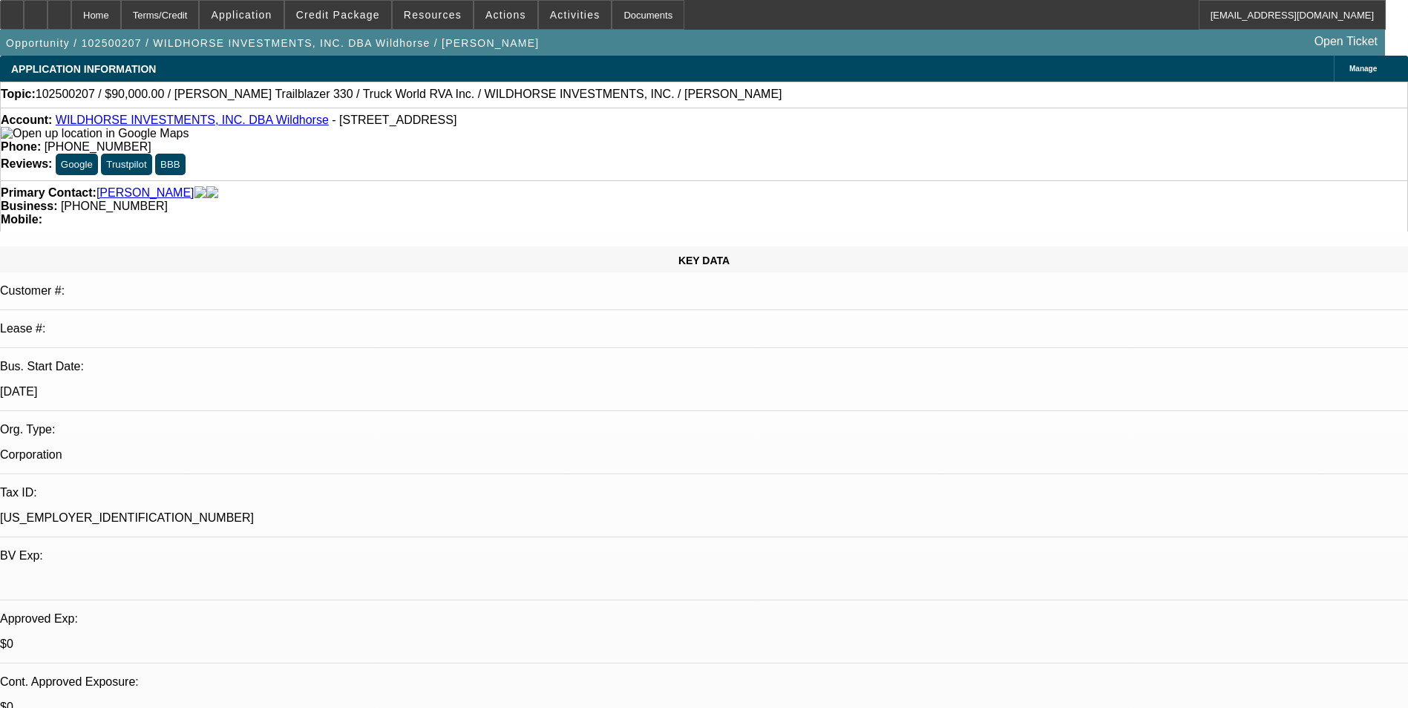
select select "1"
select select "2"
select select "4"
select select "1"
select select "2"
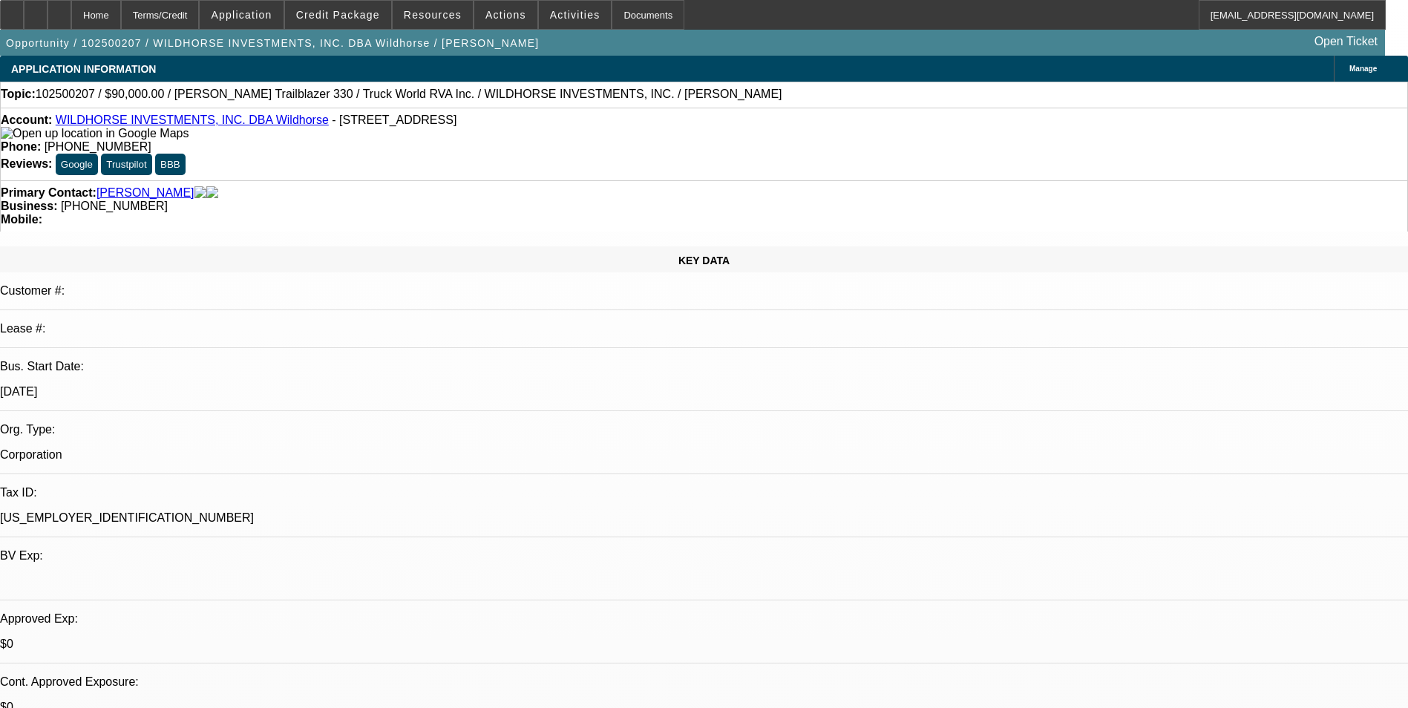
select select "4"
select select "1"
select select "2"
select select "4"
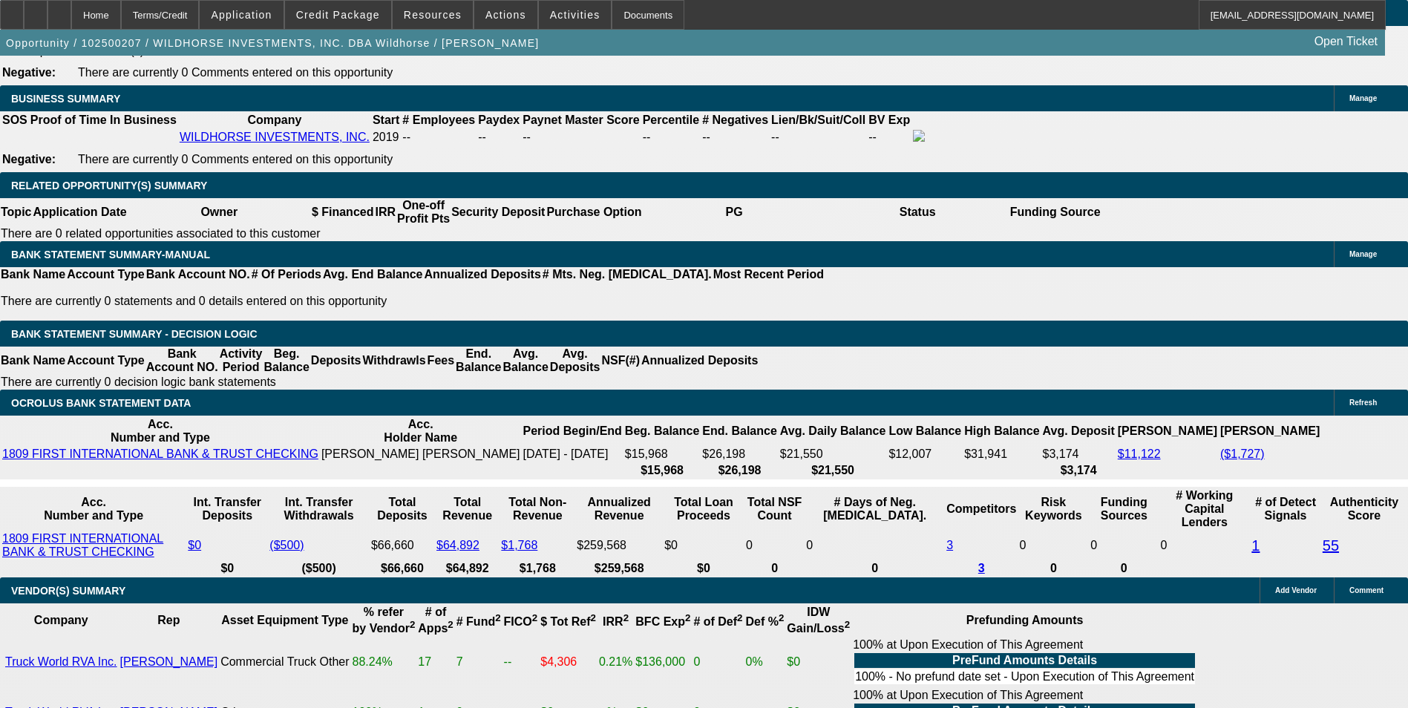
scroll to position [2347, 0]
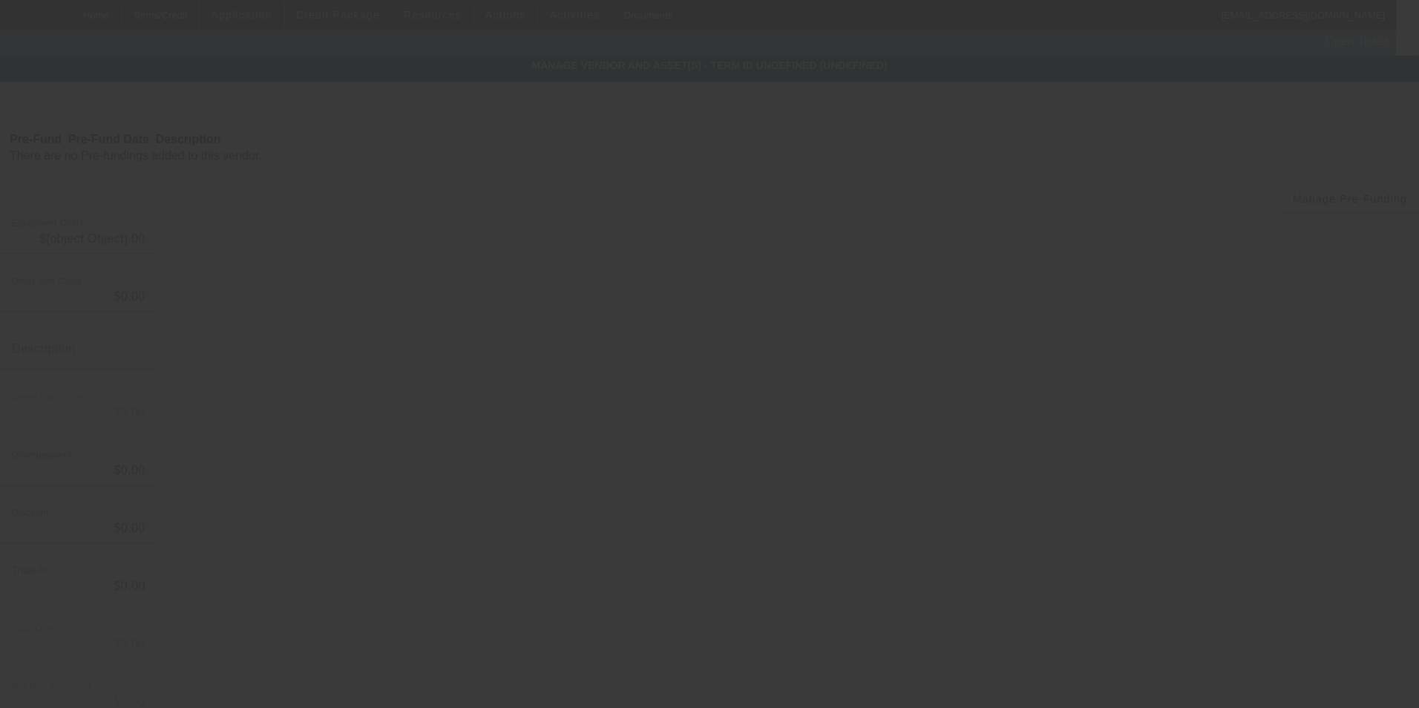
type input "$117,000.00"
type input "$8,000.00"
type input "Shipping"
type input "$125,000.00"
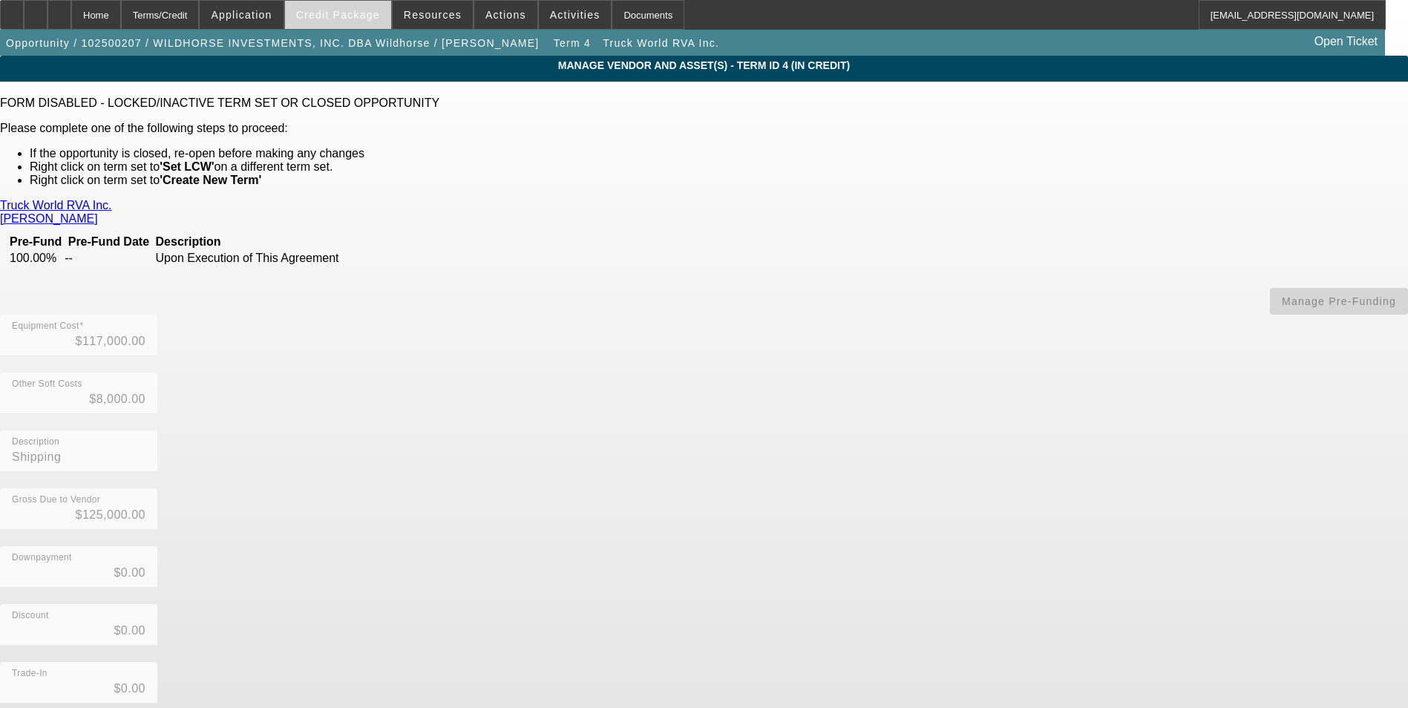
click at [353, 13] on span "Credit Package" at bounding box center [338, 15] width 84 height 12
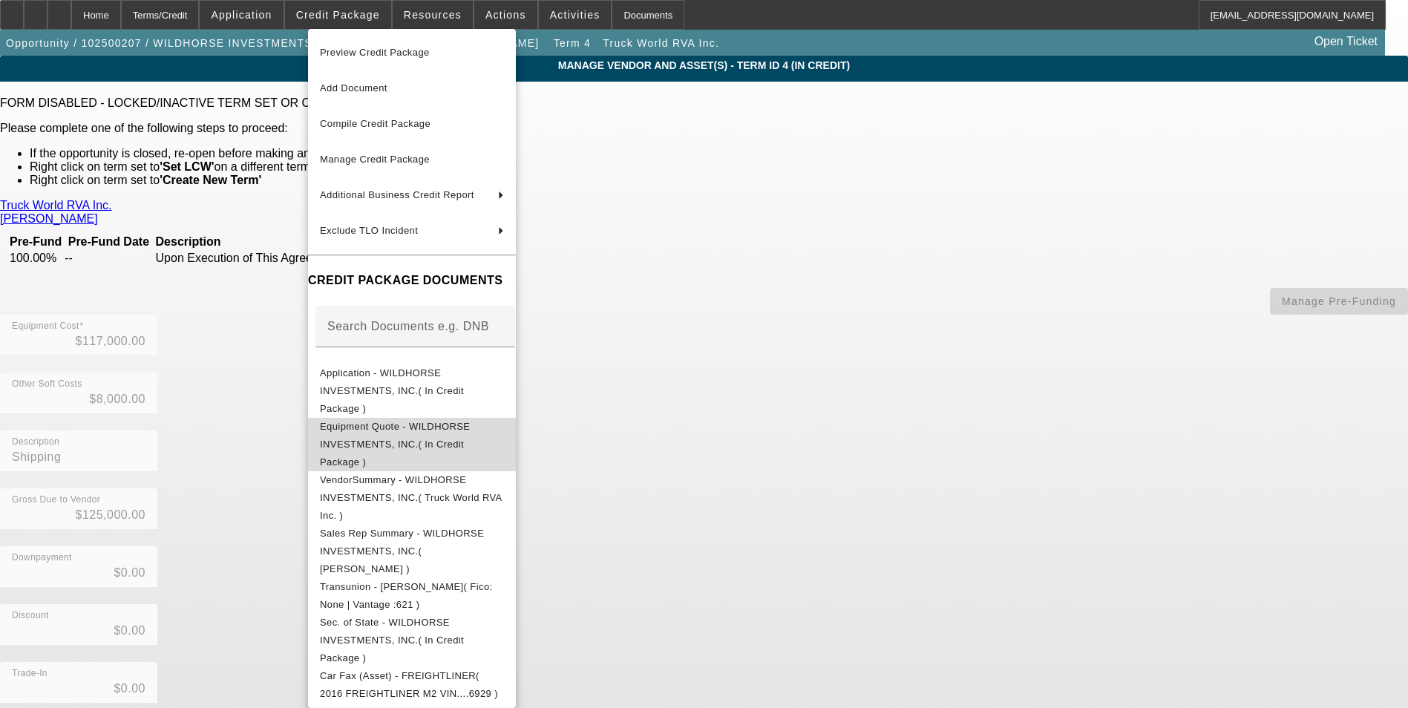
click at [468, 421] on span "Equipment Quote - WILDHORSE INVESTMENTS, INC.( In Credit Package )" at bounding box center [395, 444] width 150 height 47
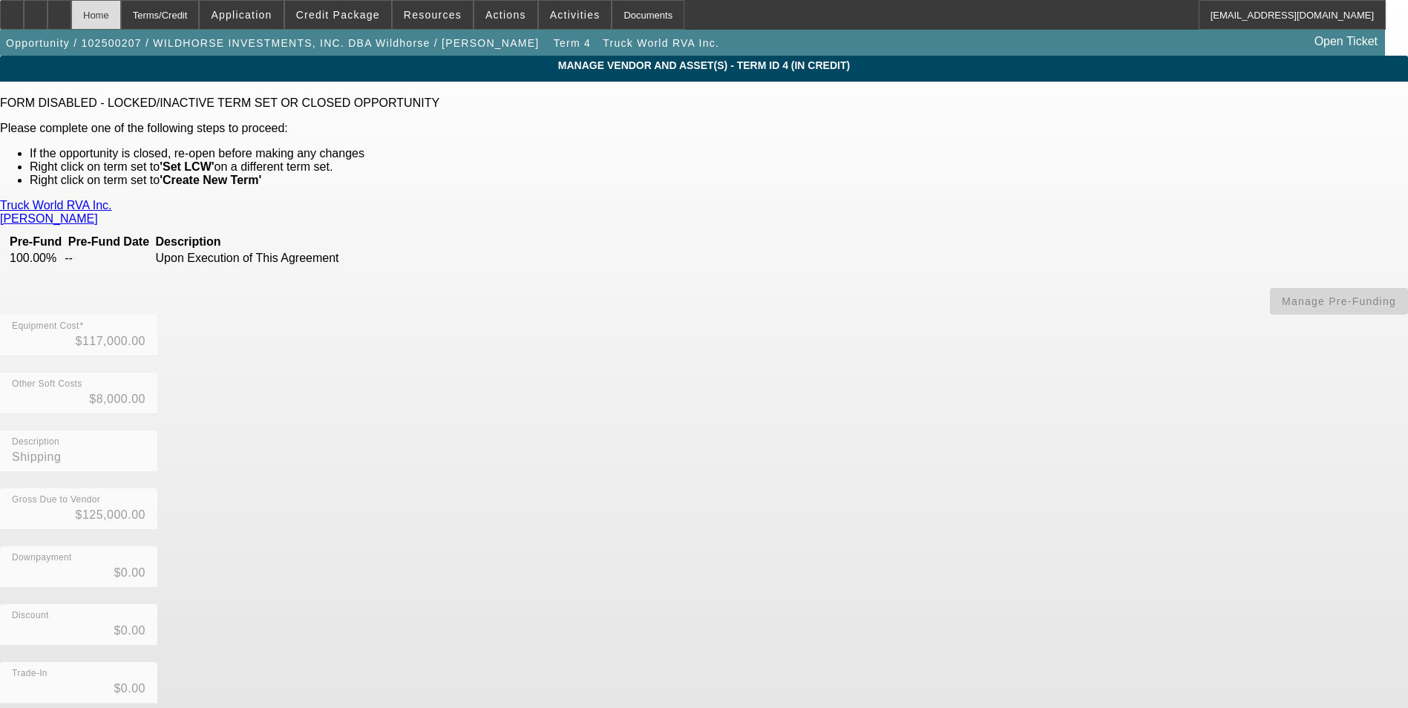
click at [121, 15] on div "Home" at bounding box center [96, 15] width 50 height 30
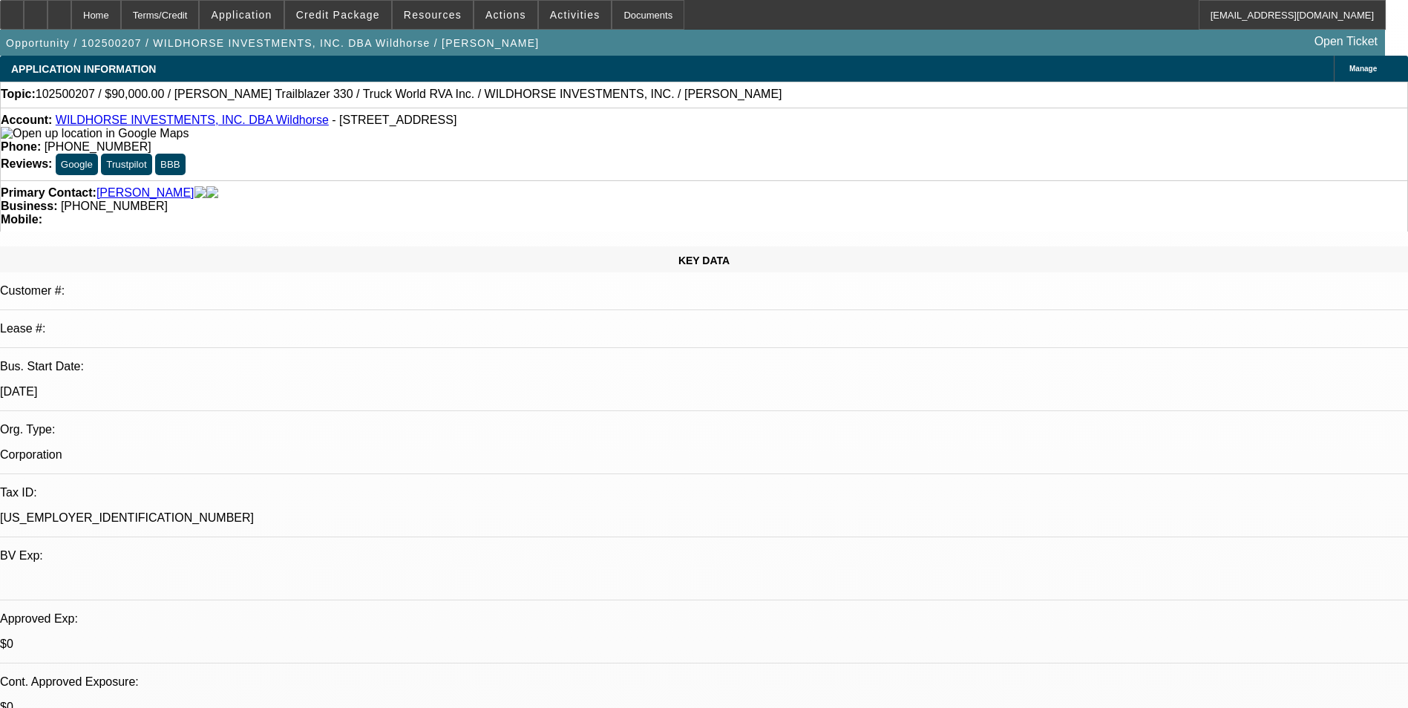
select select "0"
select select "2"
select select "0.1"
select select "4"
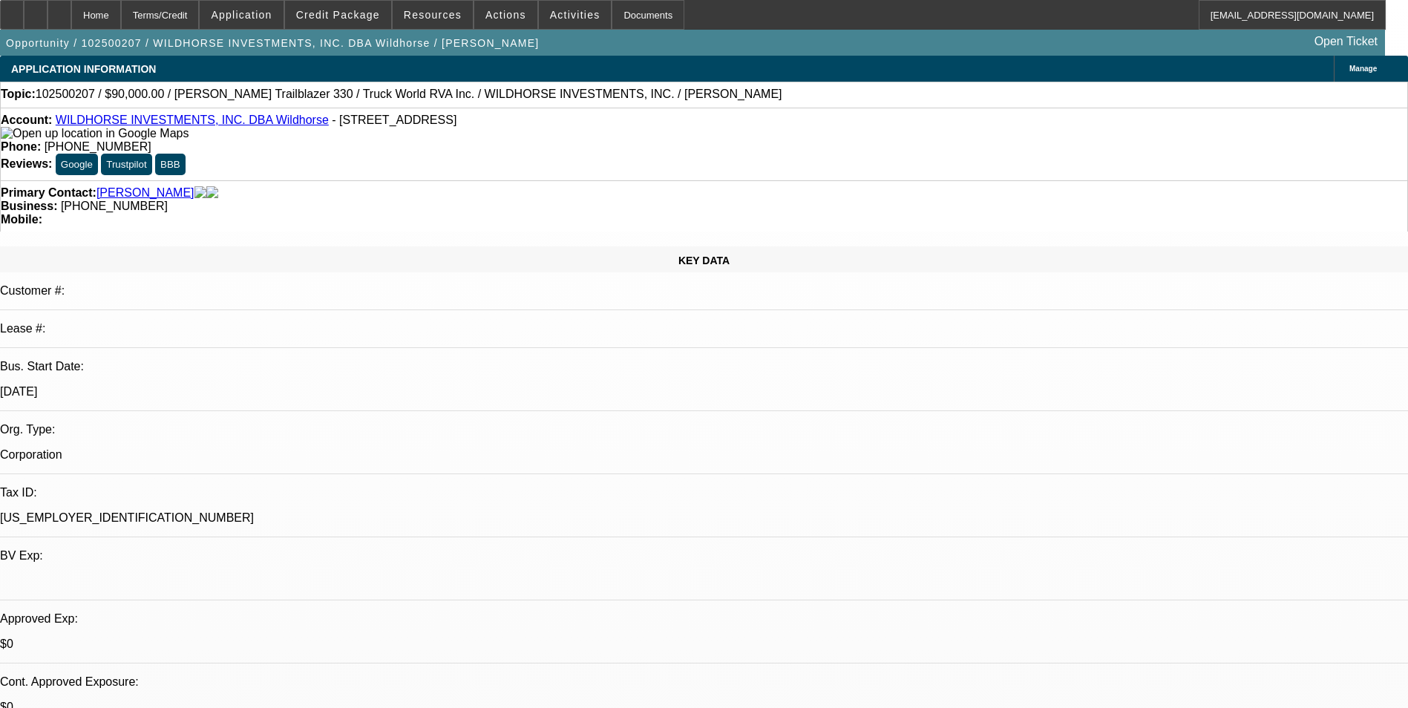
select select "0"
select select "2"
select select "0.1"
select select "4"
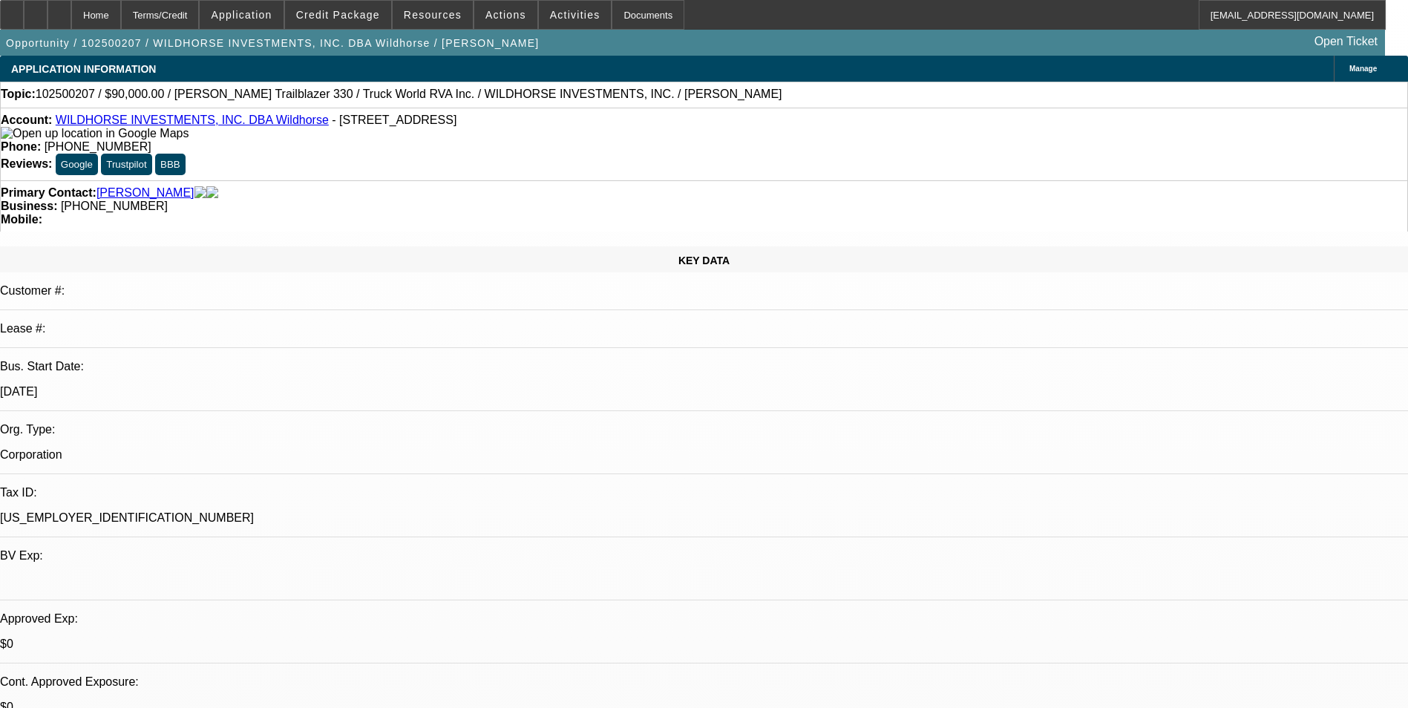
select select "0"
select select "2"
select select "0.1"
select select "4"
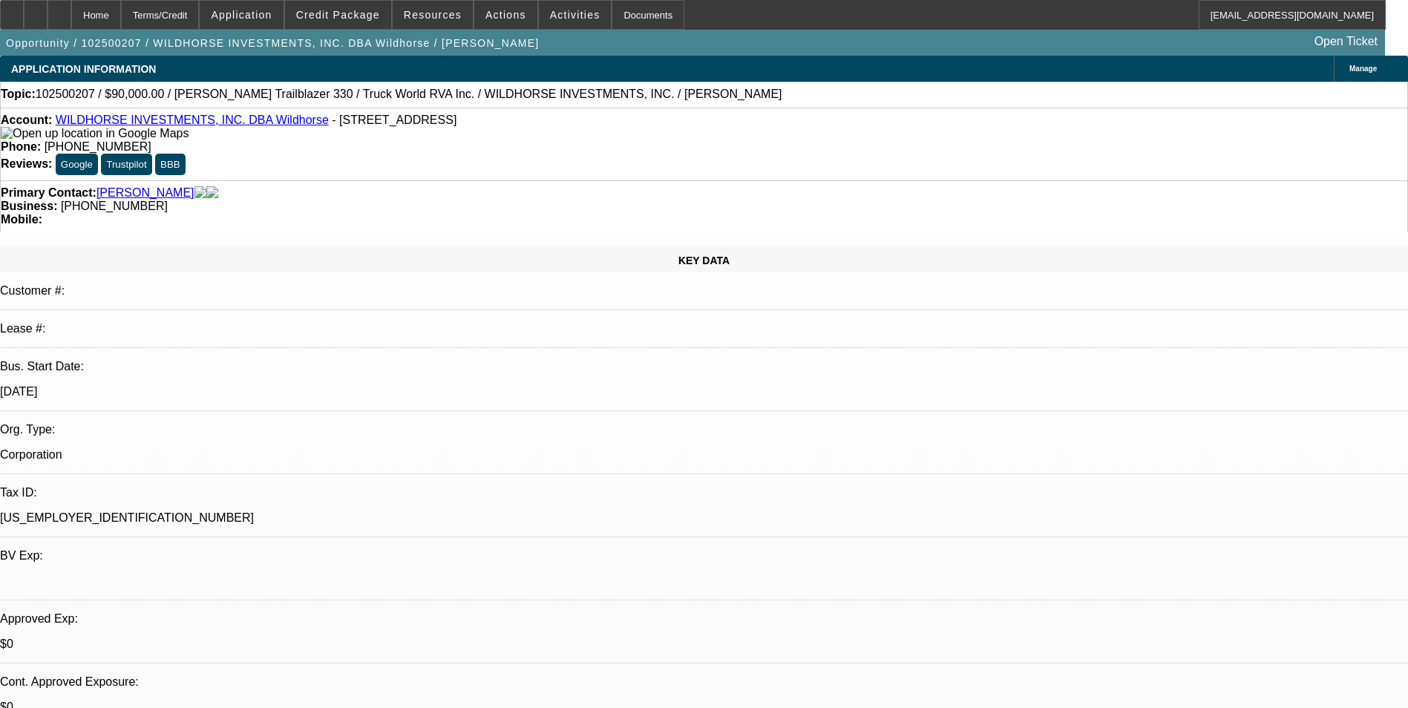
select select "0"
select select "2"
select select "0.1"
select select "4"
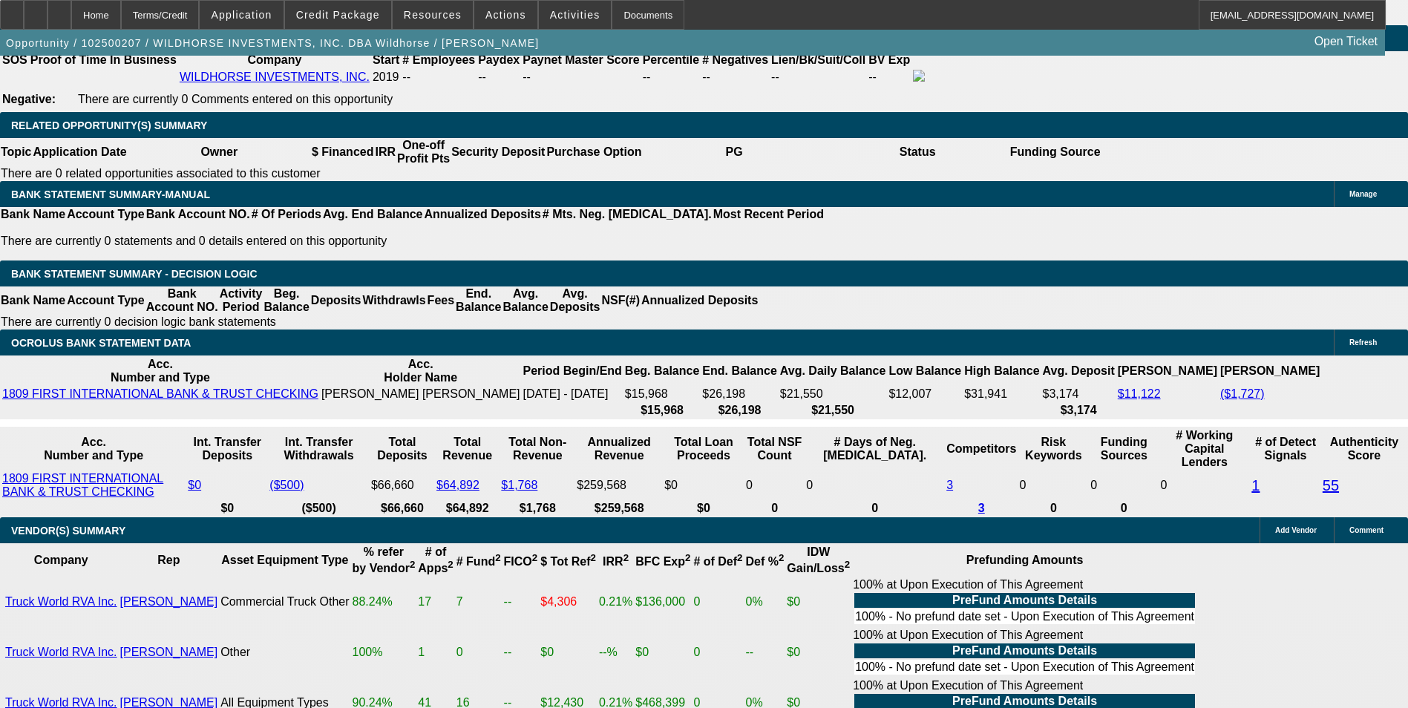
scroll to position [2375, 0]
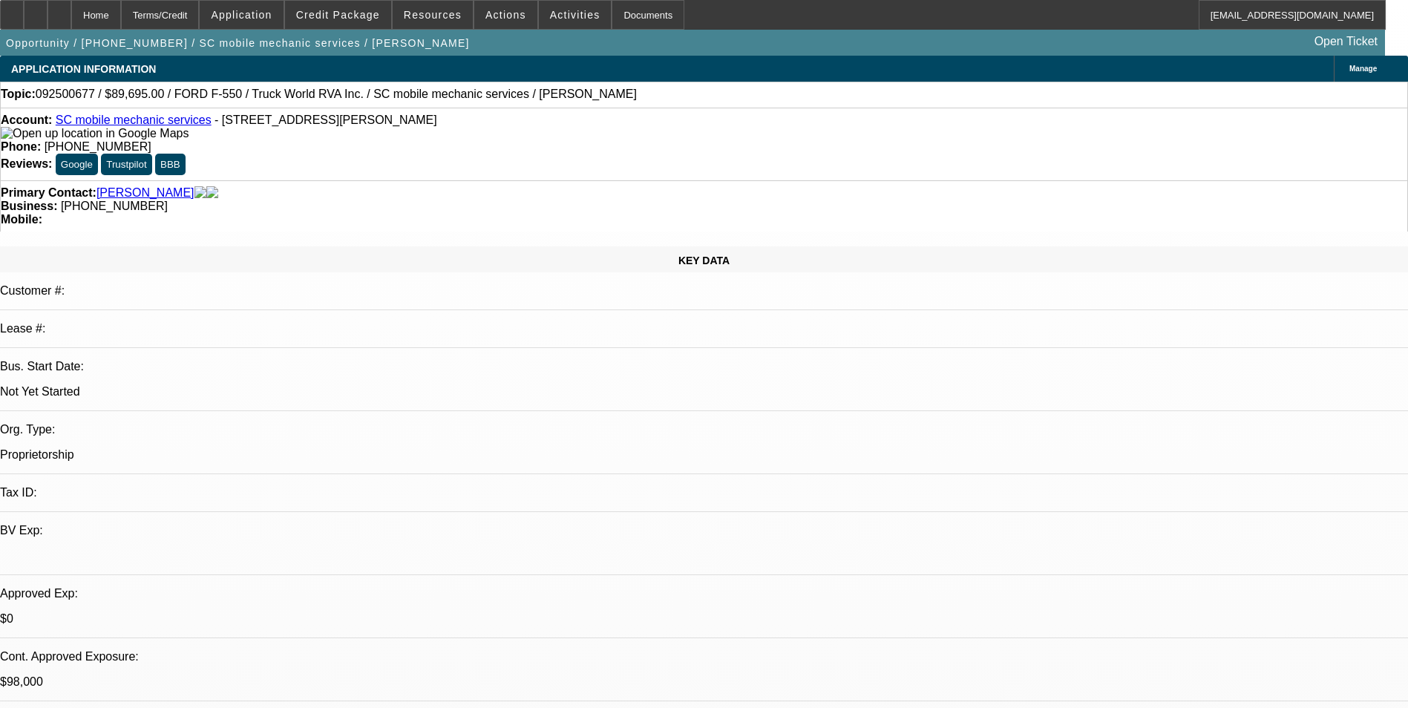
select select "0"
select select "2"
select select "0.1"
select select "0"
select select "2"
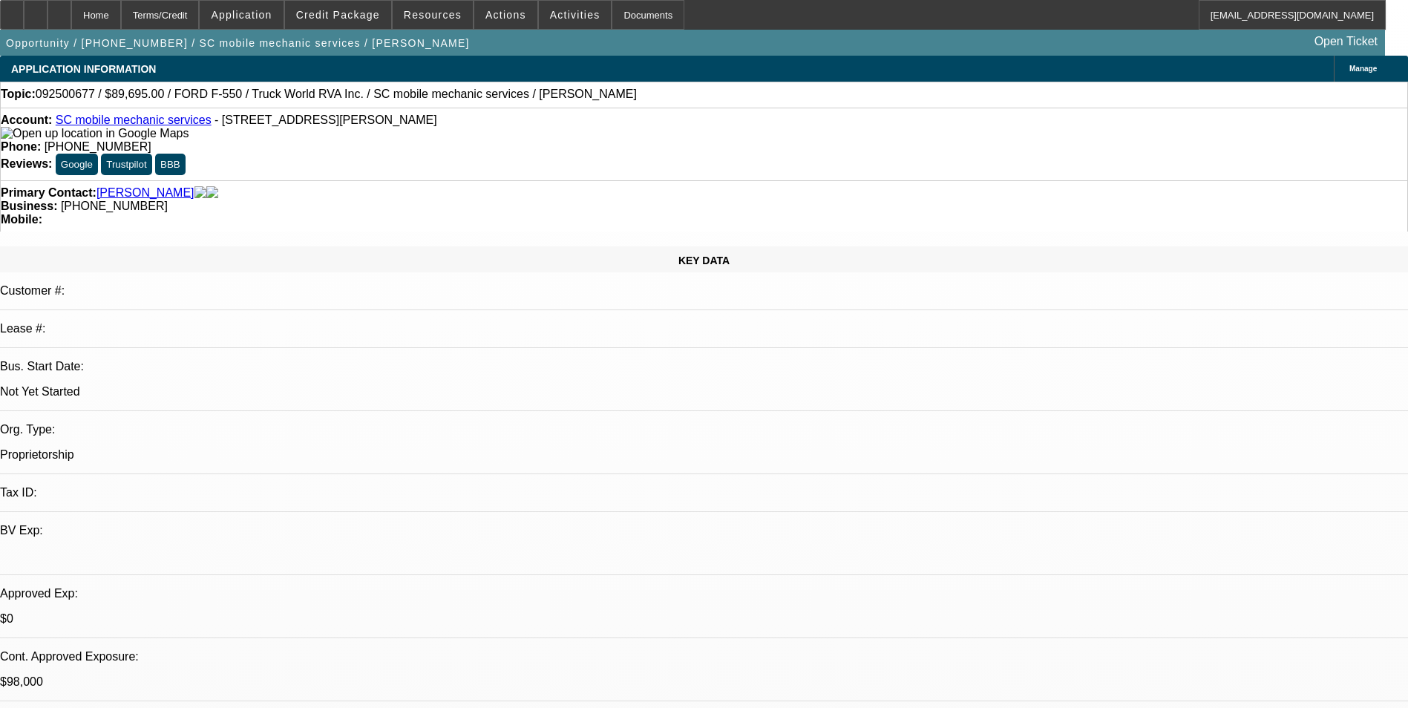
select select "0.1"
select select "0"
select select "2"
select select "0.1"
select select "0.15"
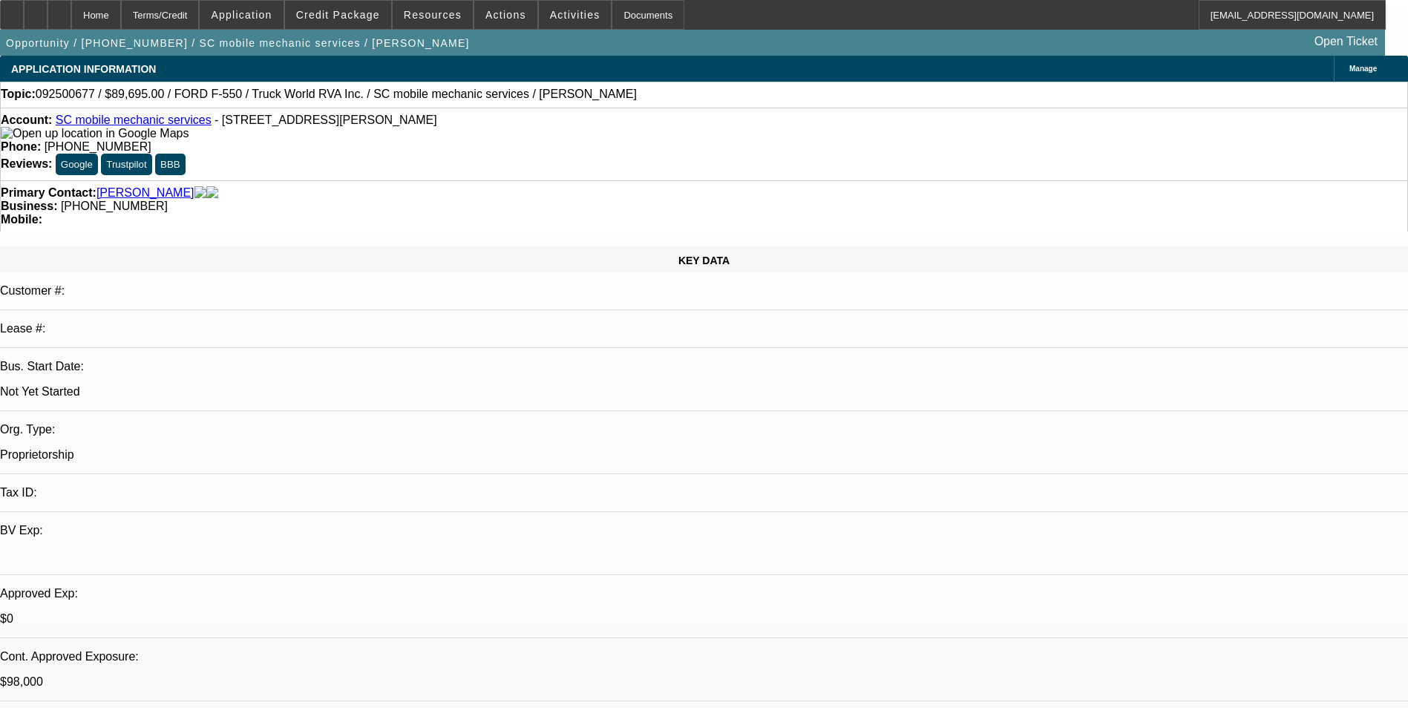
select select "2"
select select "0.1"
select select "1"
select select "2"
select select "4"
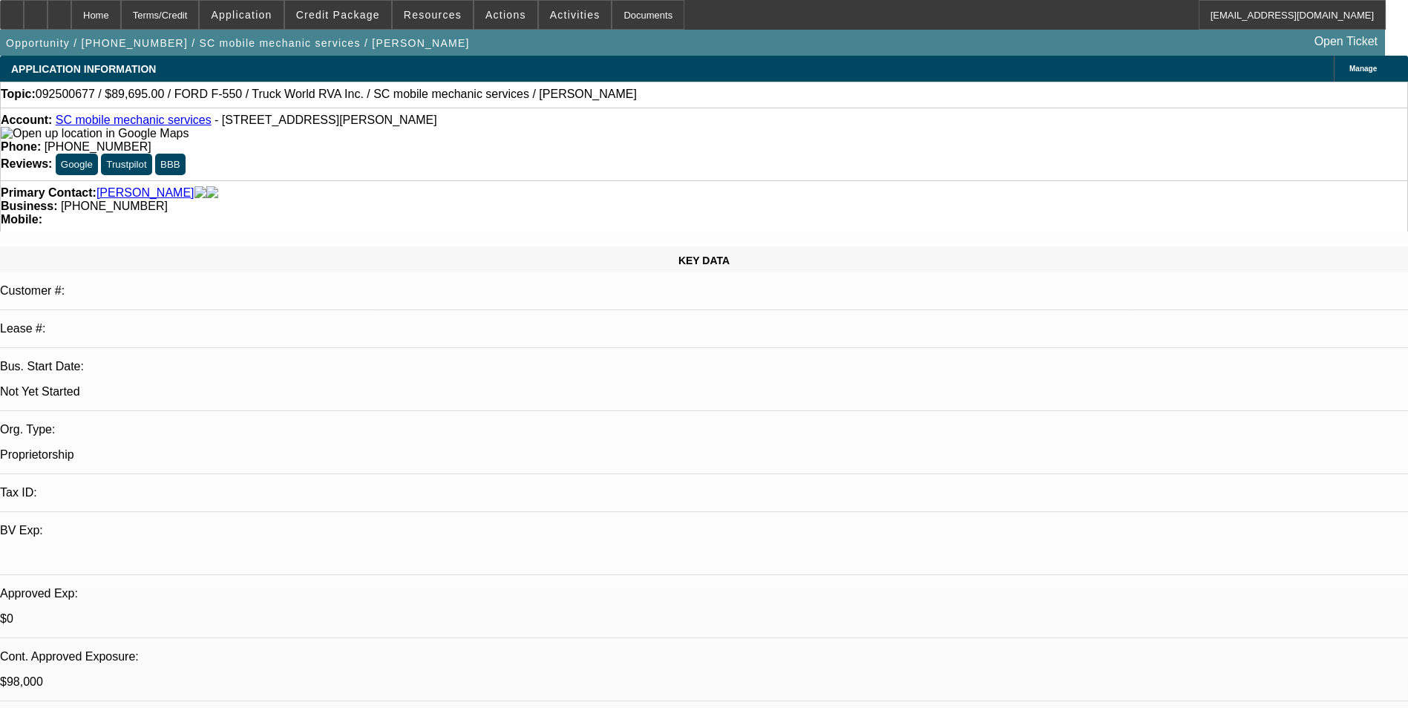
select select "1"
select select "2"
select select "4"
select select "1"
select select "2"
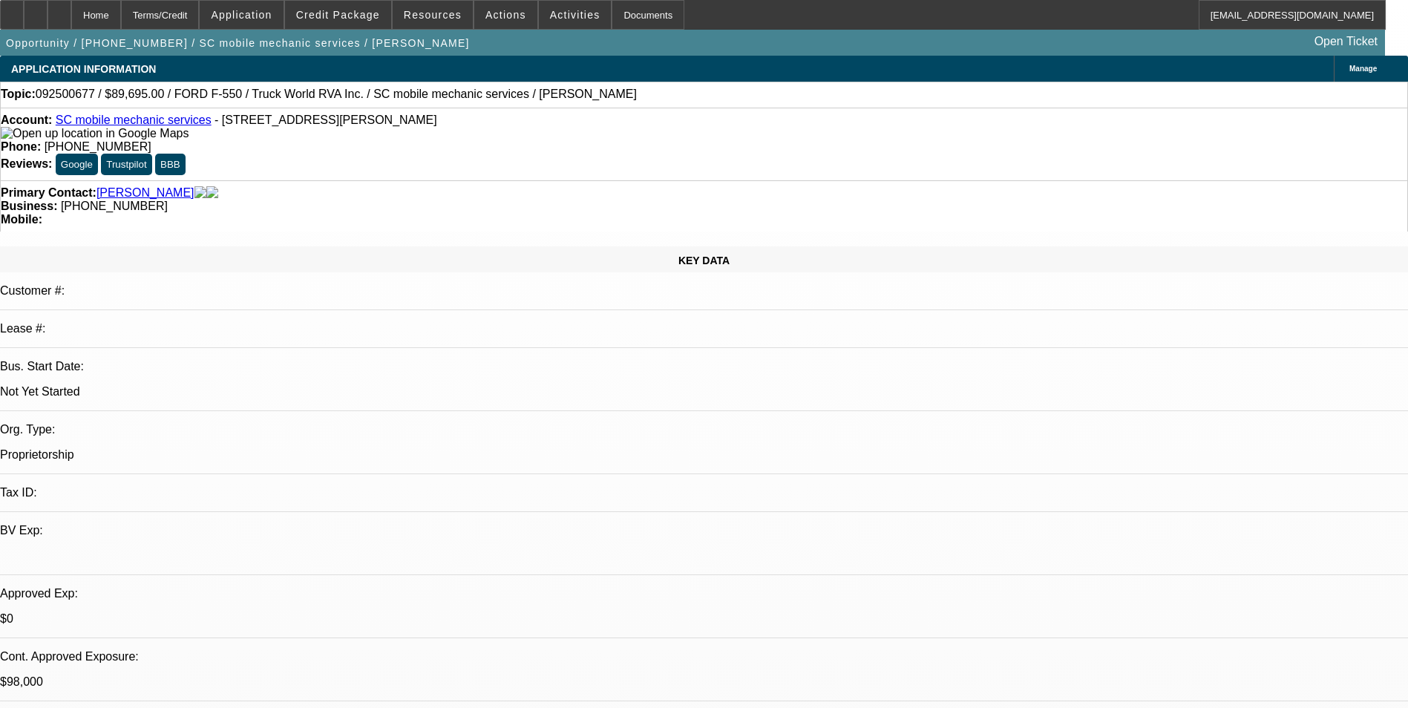
select select "4"
select select "1"
select select "2"
select select "4"
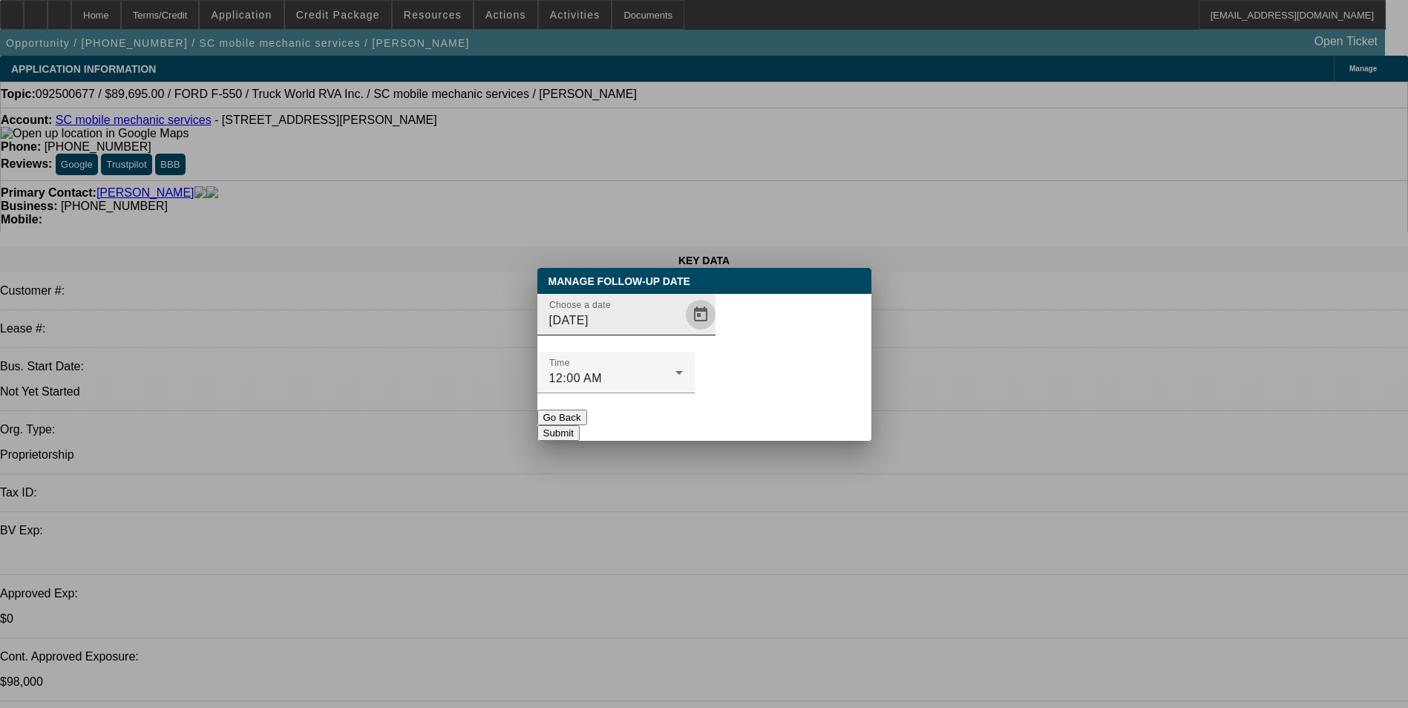
click at [683, 332] on span "Open calendar" at bounding box center [701, 315] width 36 height 36
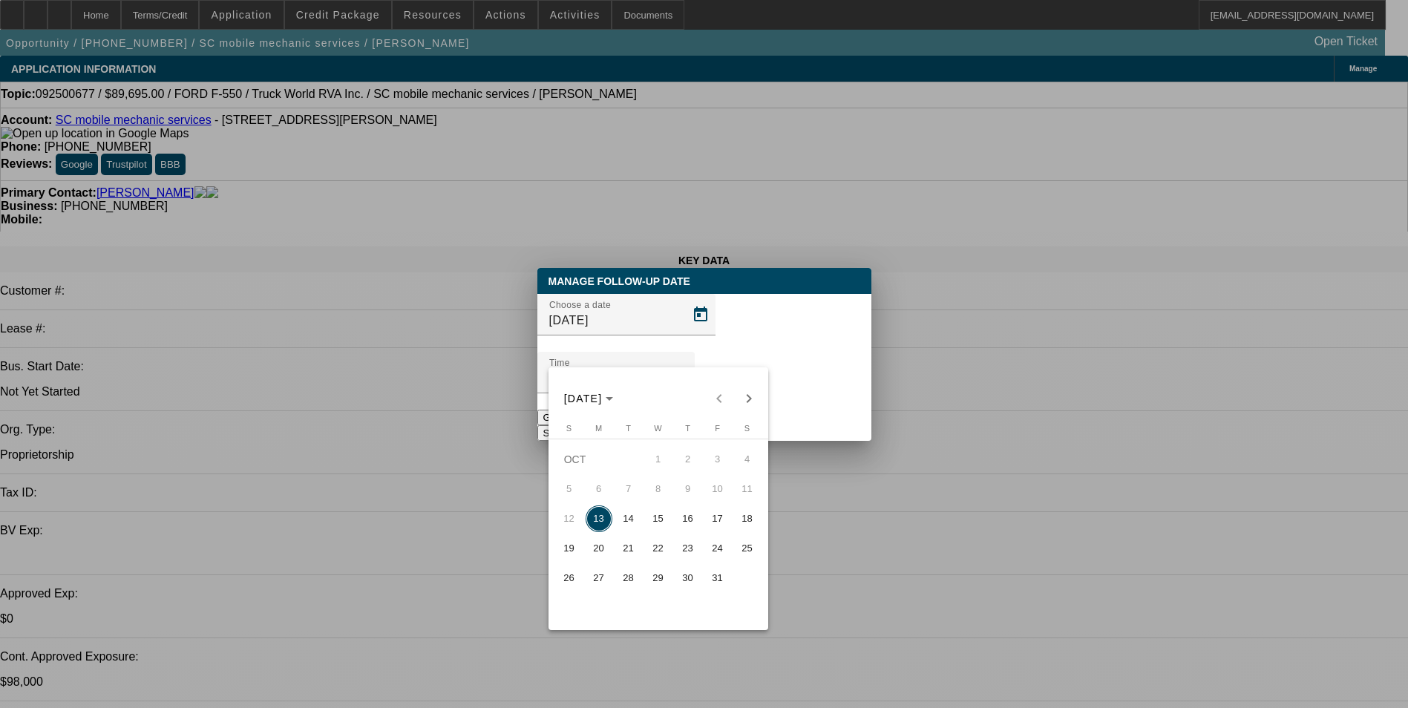
drag, startPoint x: 626, startPoint y: 518, endPoint x: 724, endPoint y: 448, distance: 119.7
click at [627, 518] on span "14" at bounding box center [628, 518] width 27 height 27
type input "[DATE]"
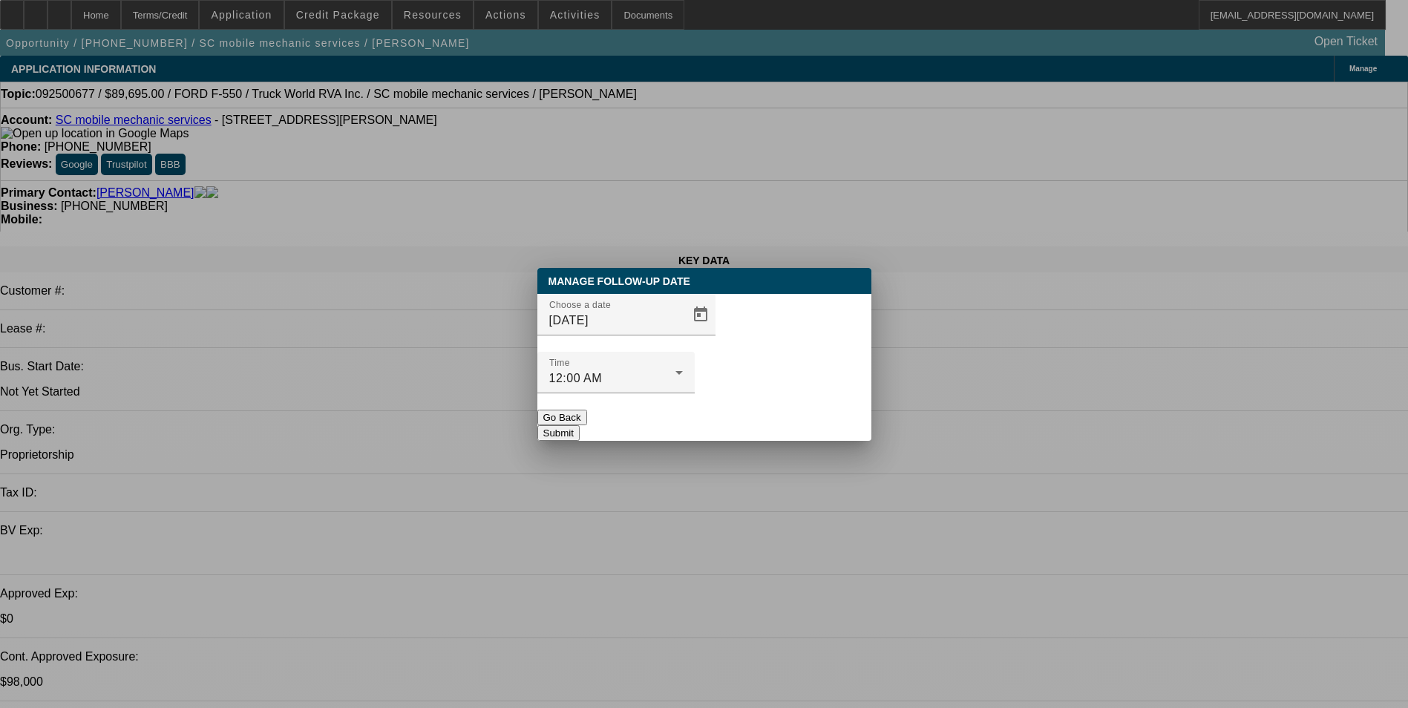
click at [580, 425] on button "Submit" at bounding box center [558, 433] width 42 height 16
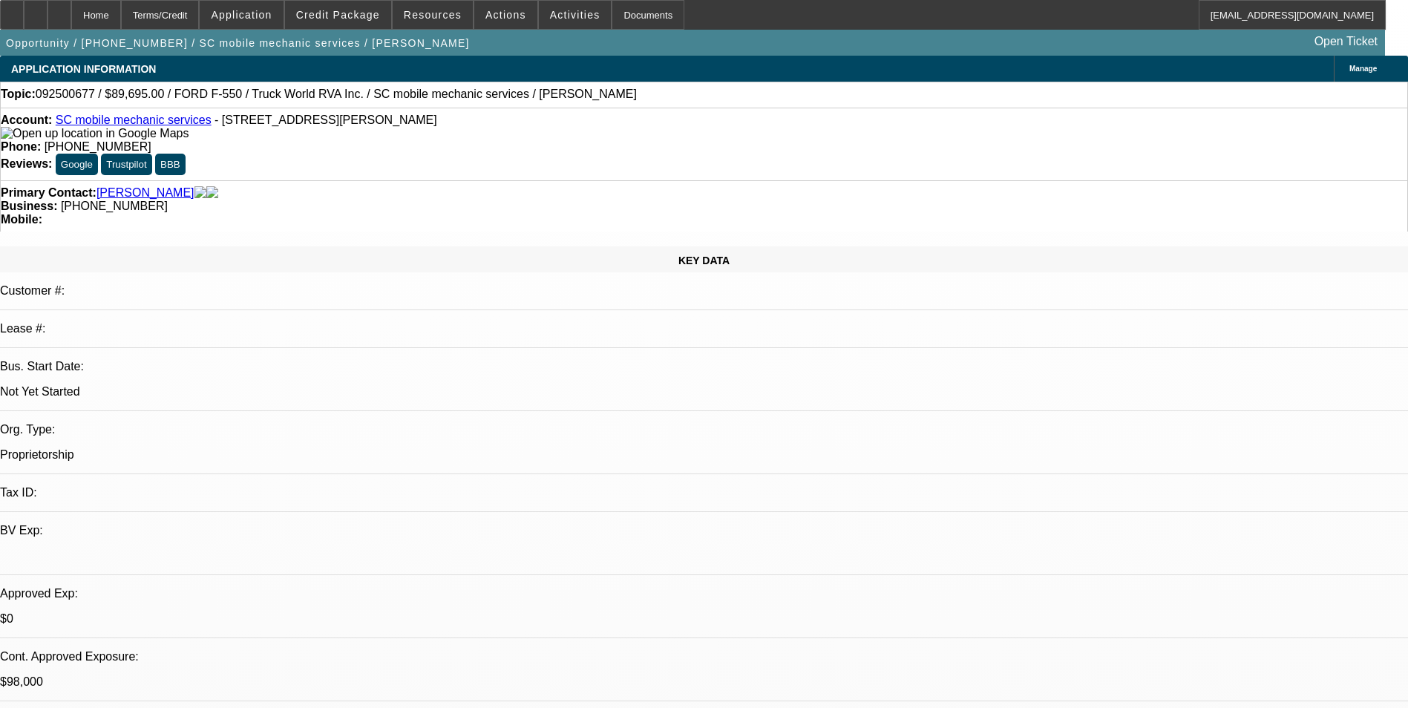
click at [393, 140] on div "Account: SC mobile mechanic services - 6785 Pine Top Rd, Henderson, TN 38340" at bounding box center [704, 127] width 1406 height 27
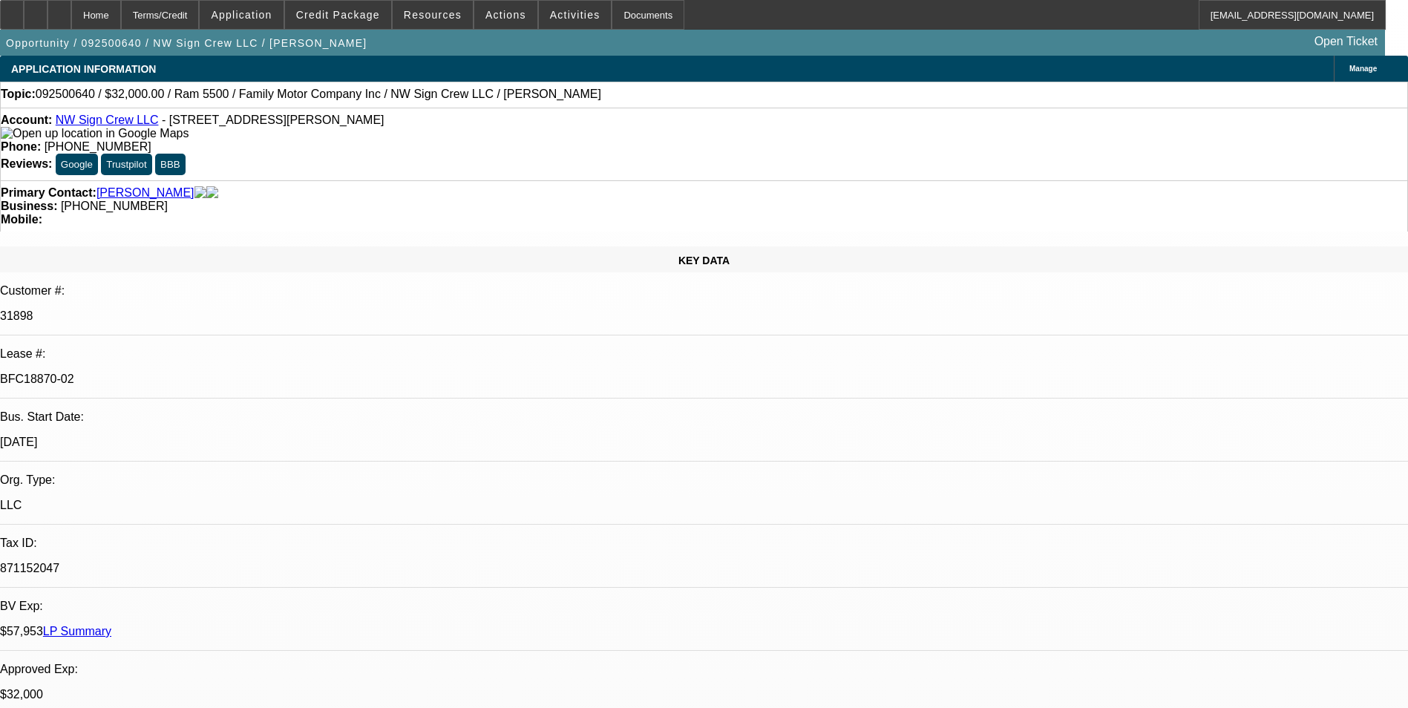
select select "0"
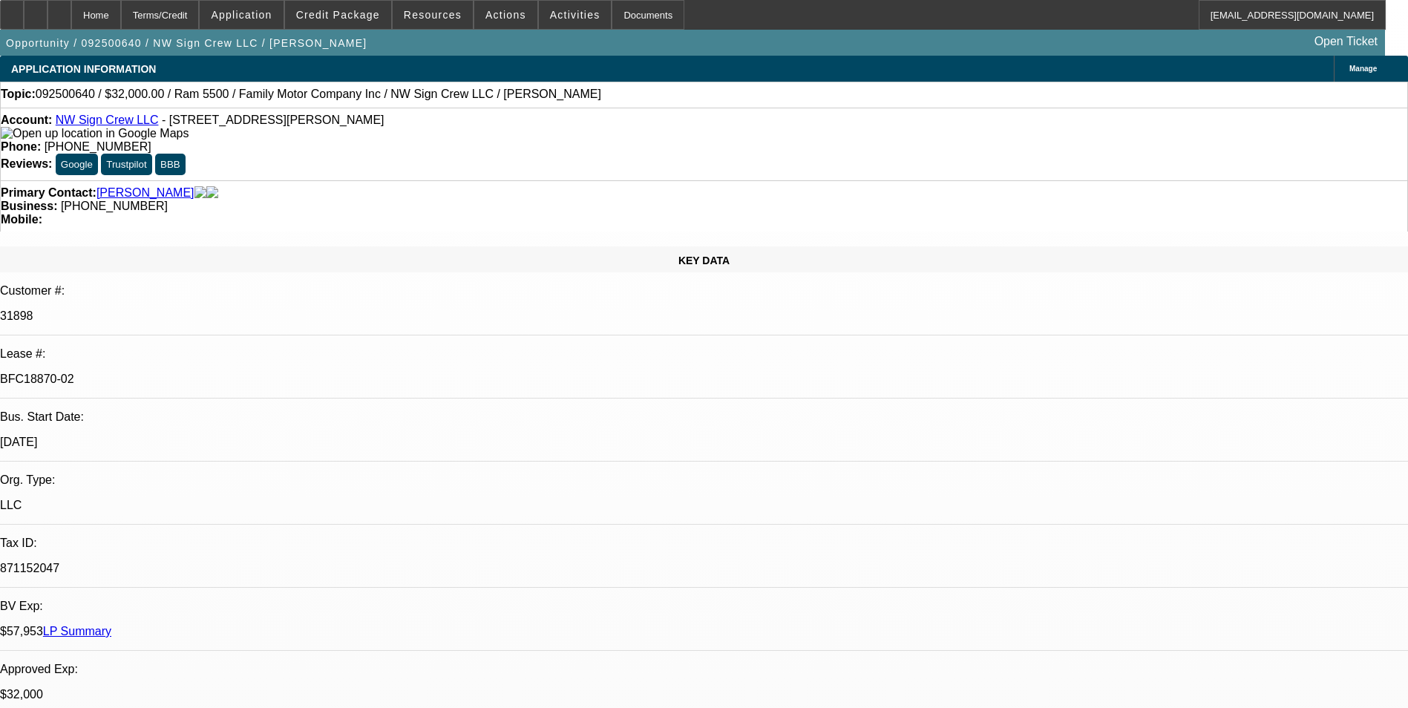
select select "2"
select select "0"
select select "2"
select select "0"
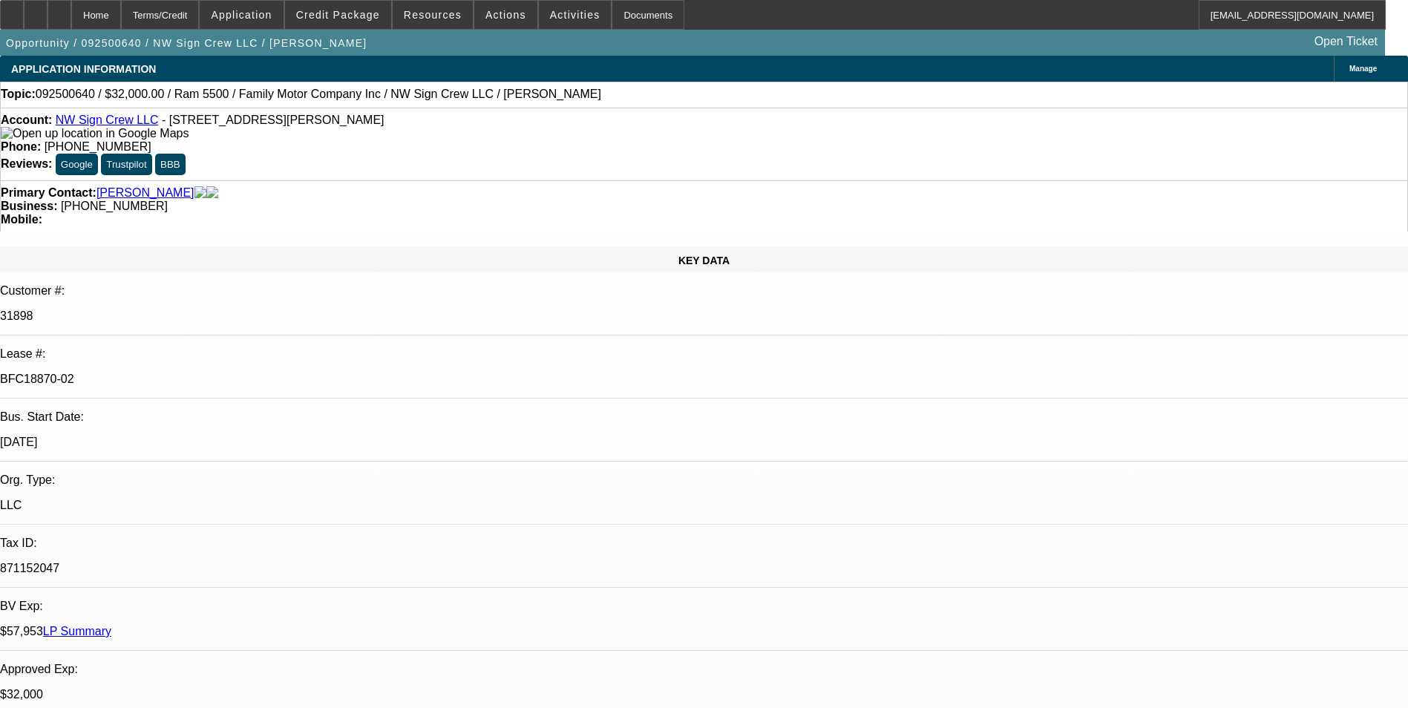
select select "1"
select select "3"
select select "6"
select select "1"
select select "3"
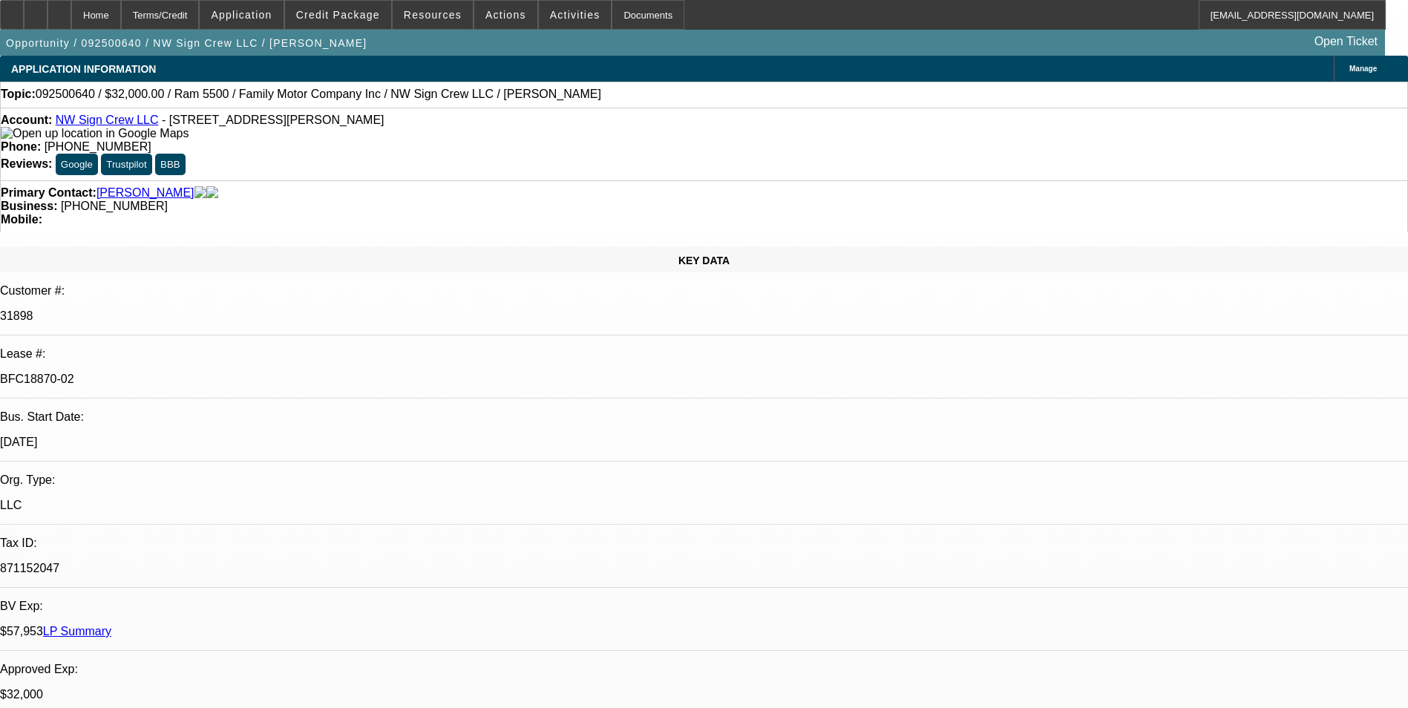
select select "6"
select select "1"
select select "2"
select select "6"
select select "1"
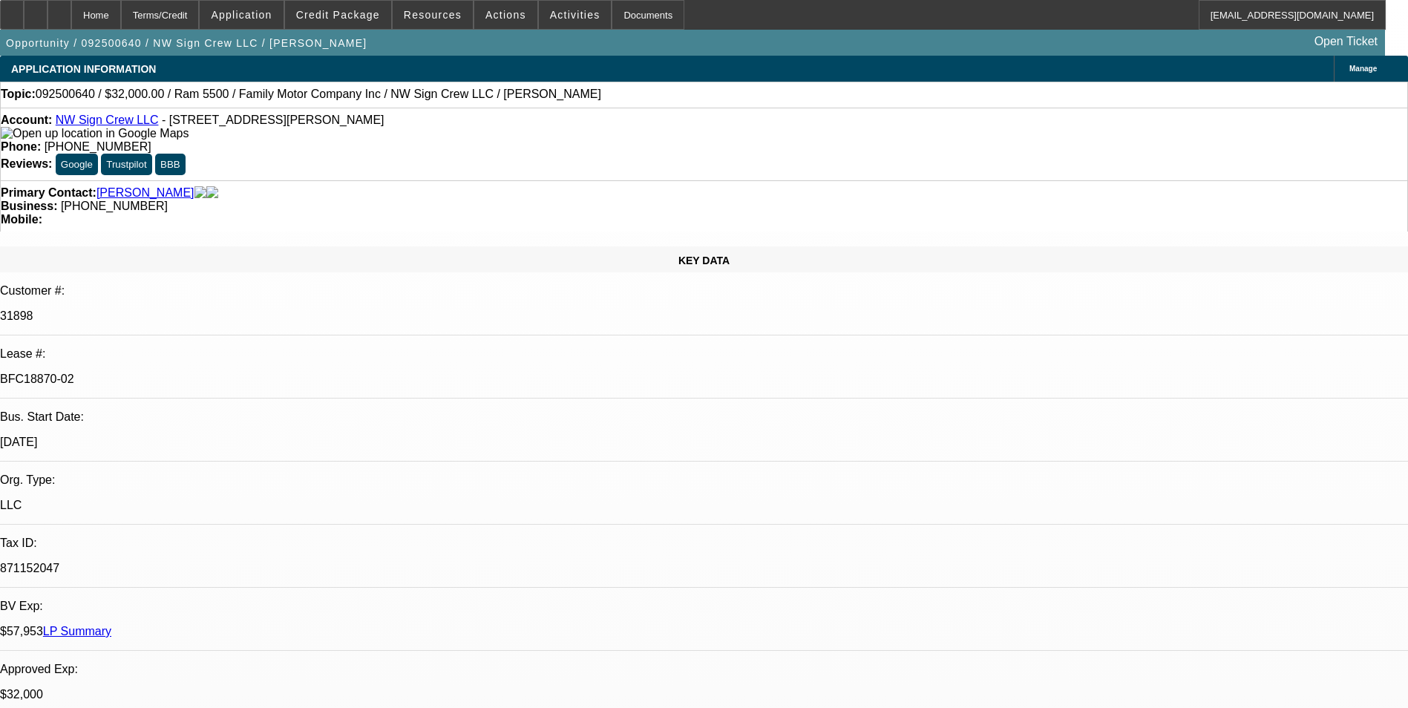
select select "2"
select select "6"
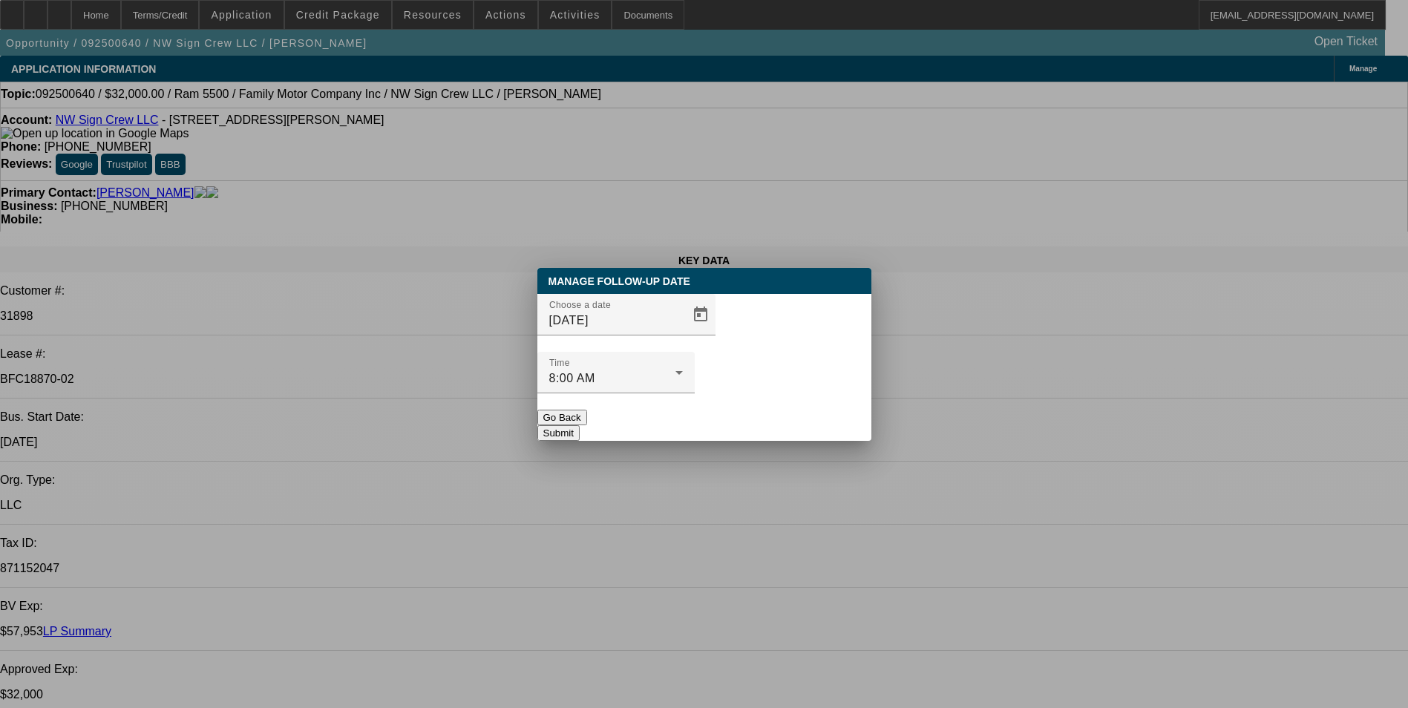
click at [919, 350] on div at bounding box center [704, 354] width 1408 height 708
click at [587, 410] on button "Go Back" at bounding box center [562, 418] width 50 height 16
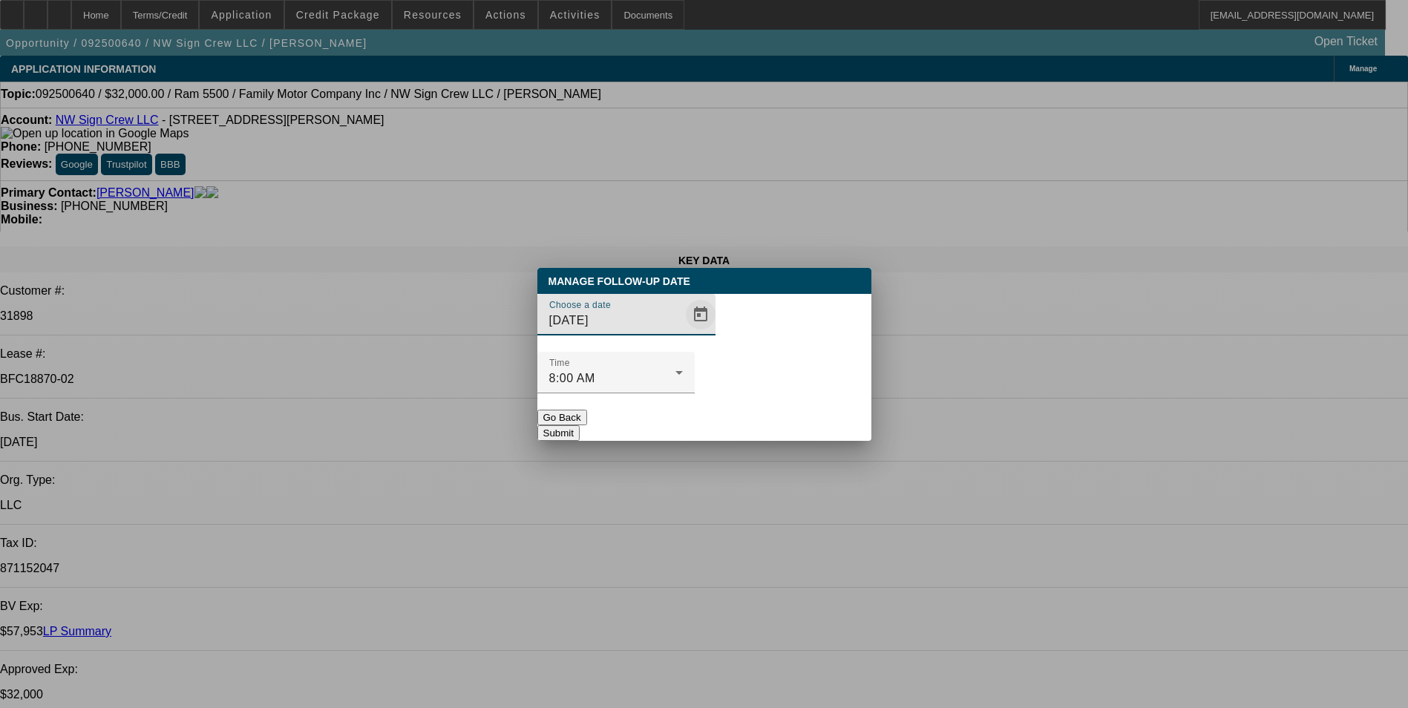
click at [683, 332] on span "Open calendar" at bounding box center [701, 315] width 36 height 36
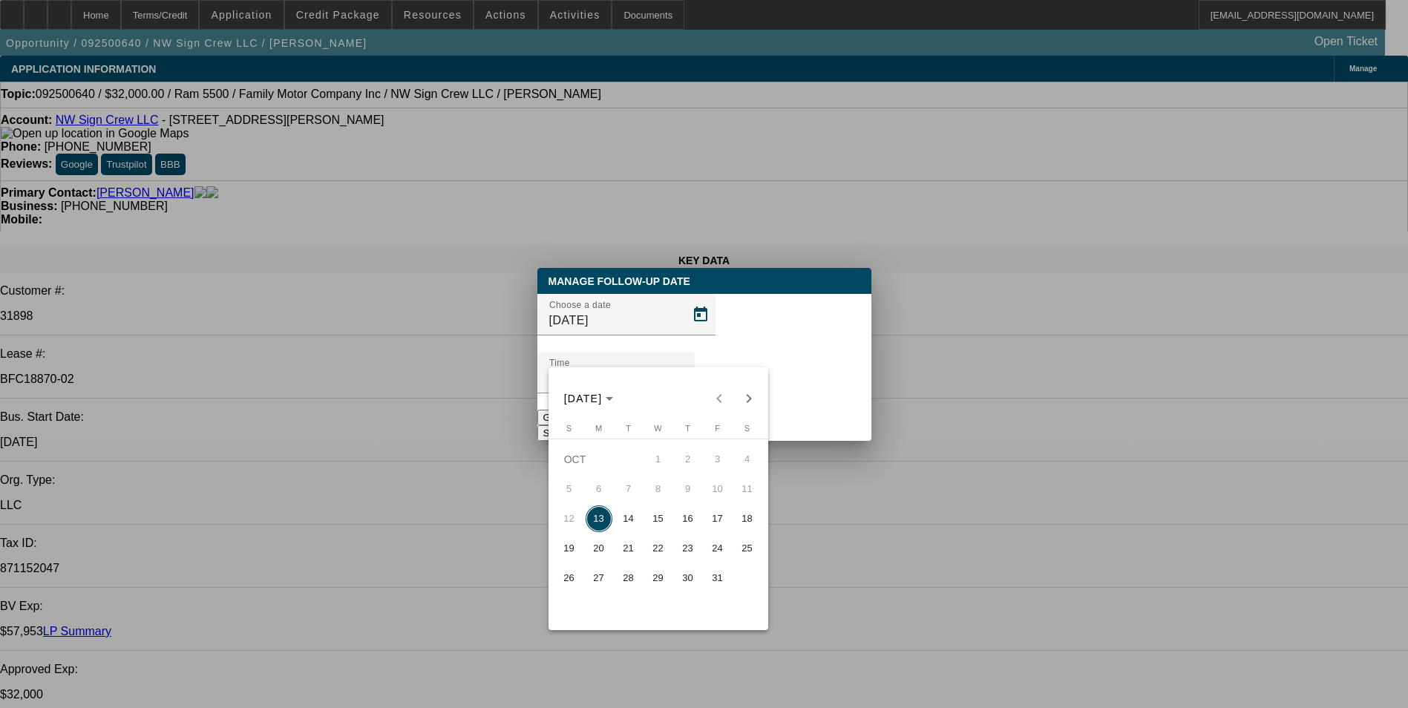
click at [632, 517] on span "14" at bounding box center [628, 518] width 27 height 27
type input "[DATE]"
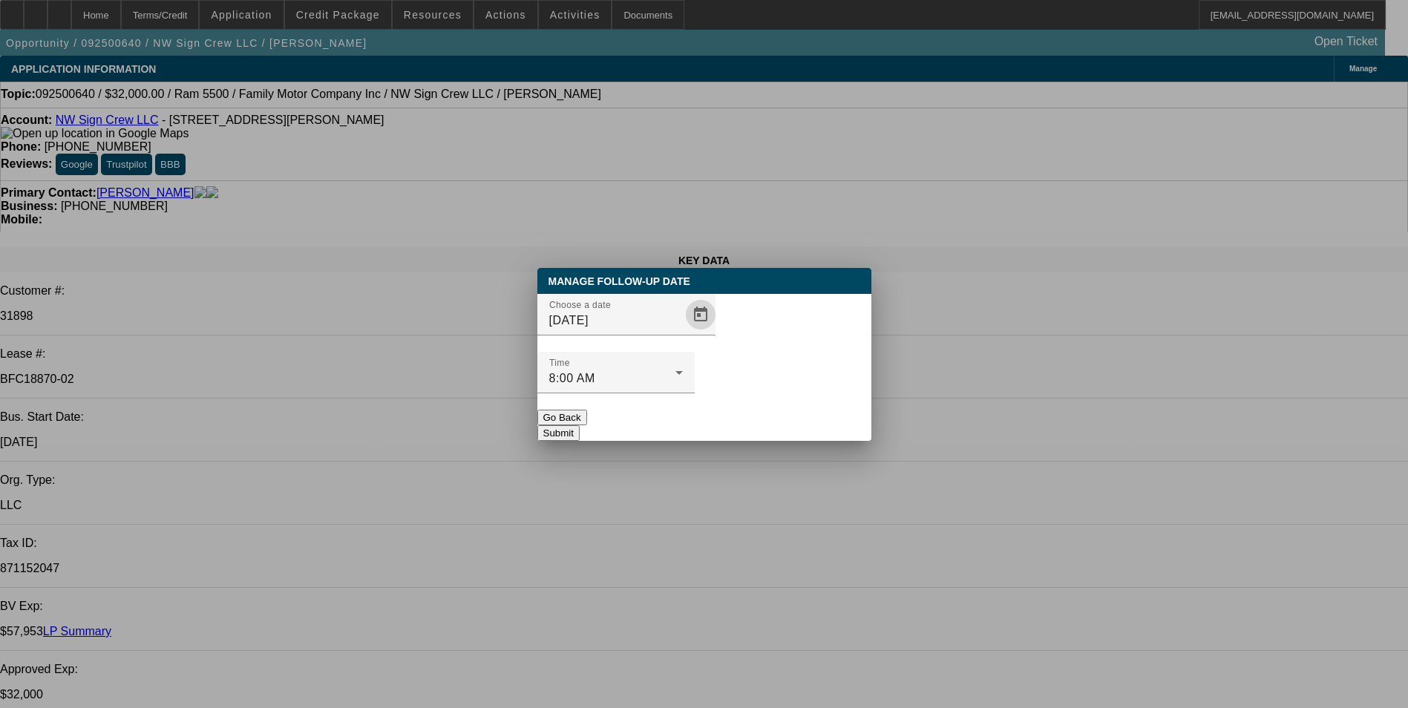
click at [580, 425] on button "Submit" at bounding box center [558, 433] width 42 height 16
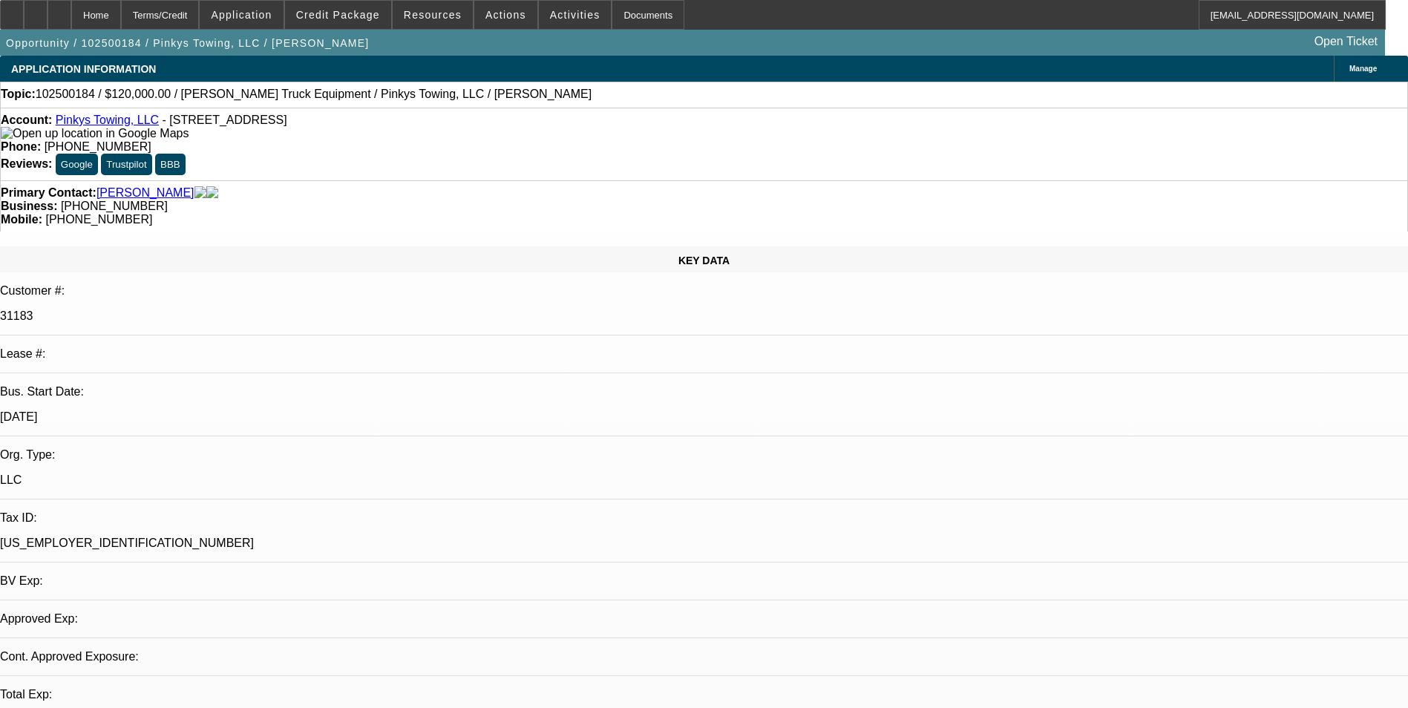
select select "0"
select select "2"
select select "0.1"
select select "4"
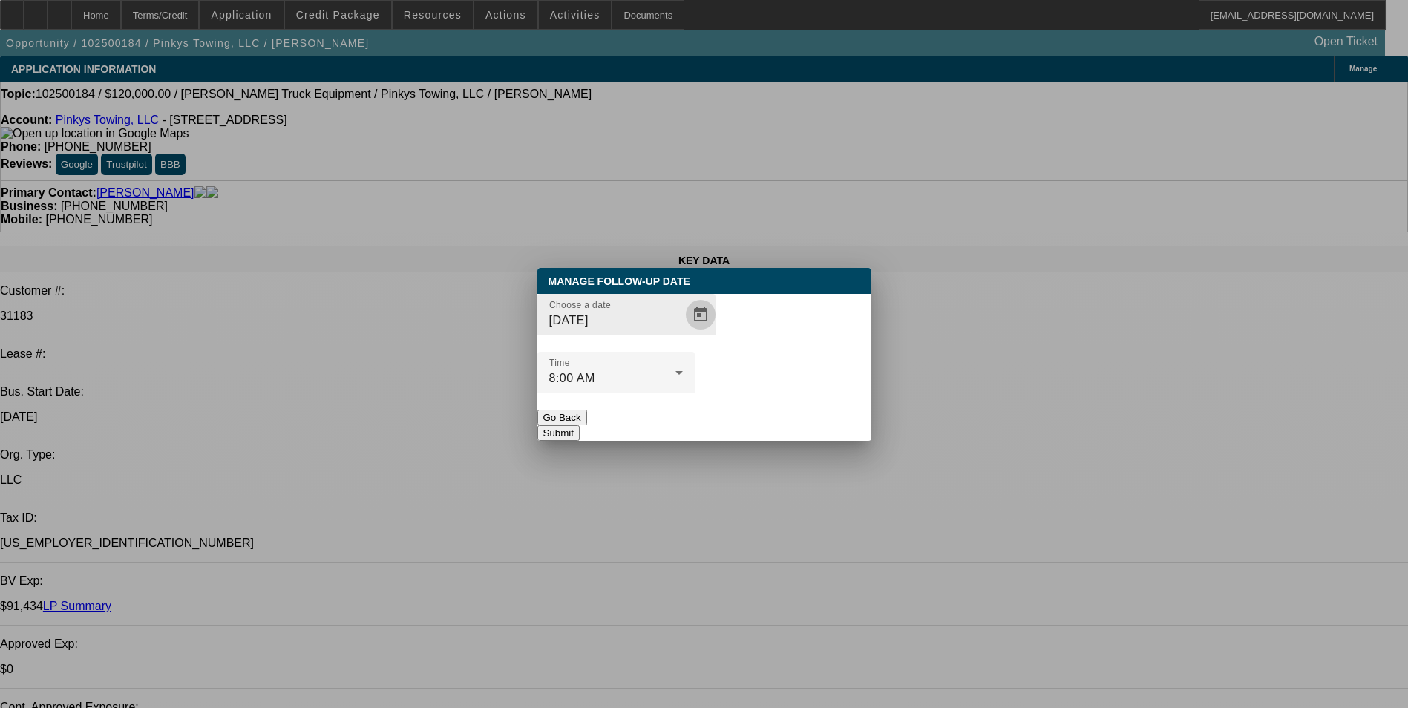
click at [683, 332] on span "Open calendar" at bounding box center [701, 315] width 36 height 36
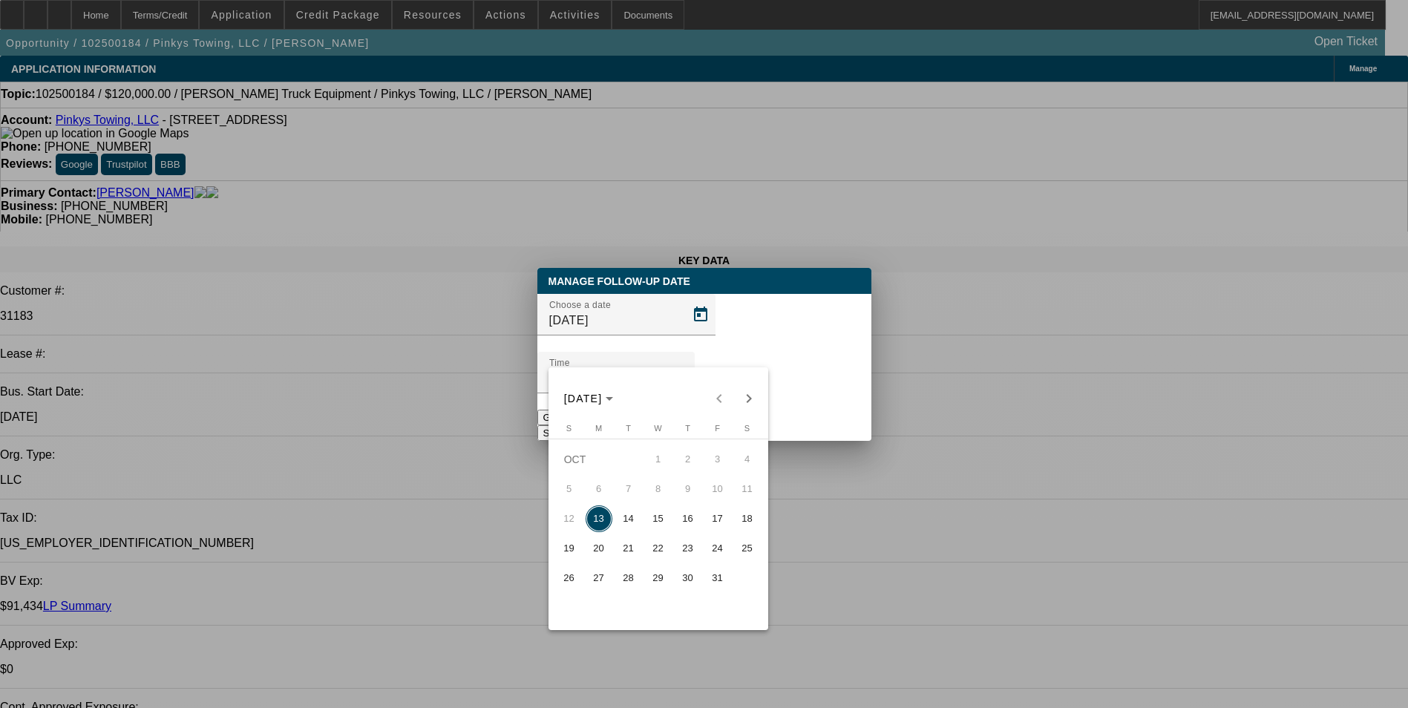
click at [622, 526] on span "14" at bounding box center [628, 518] width 27 height 27
type input "[DATE]"
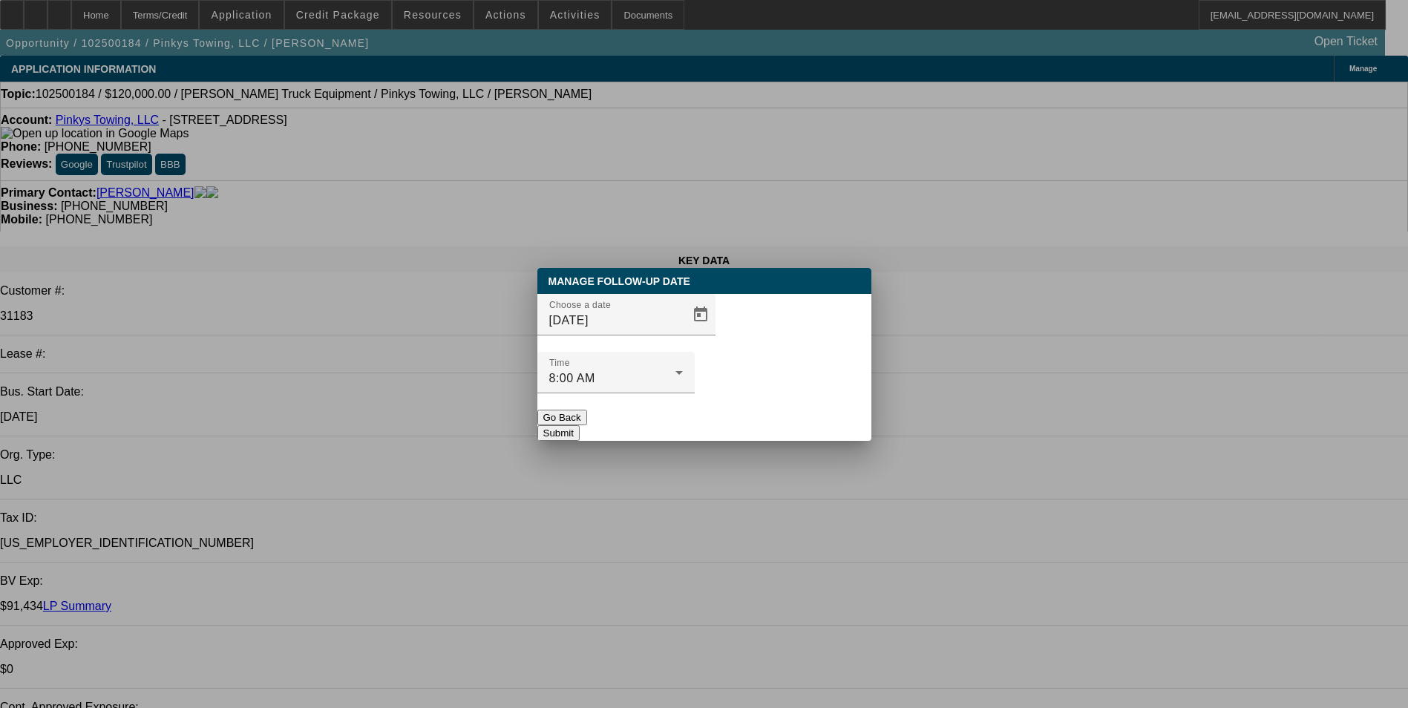
click at [580, 425] on button "Submit" at bounding box center [558, 433] width 42 height 16
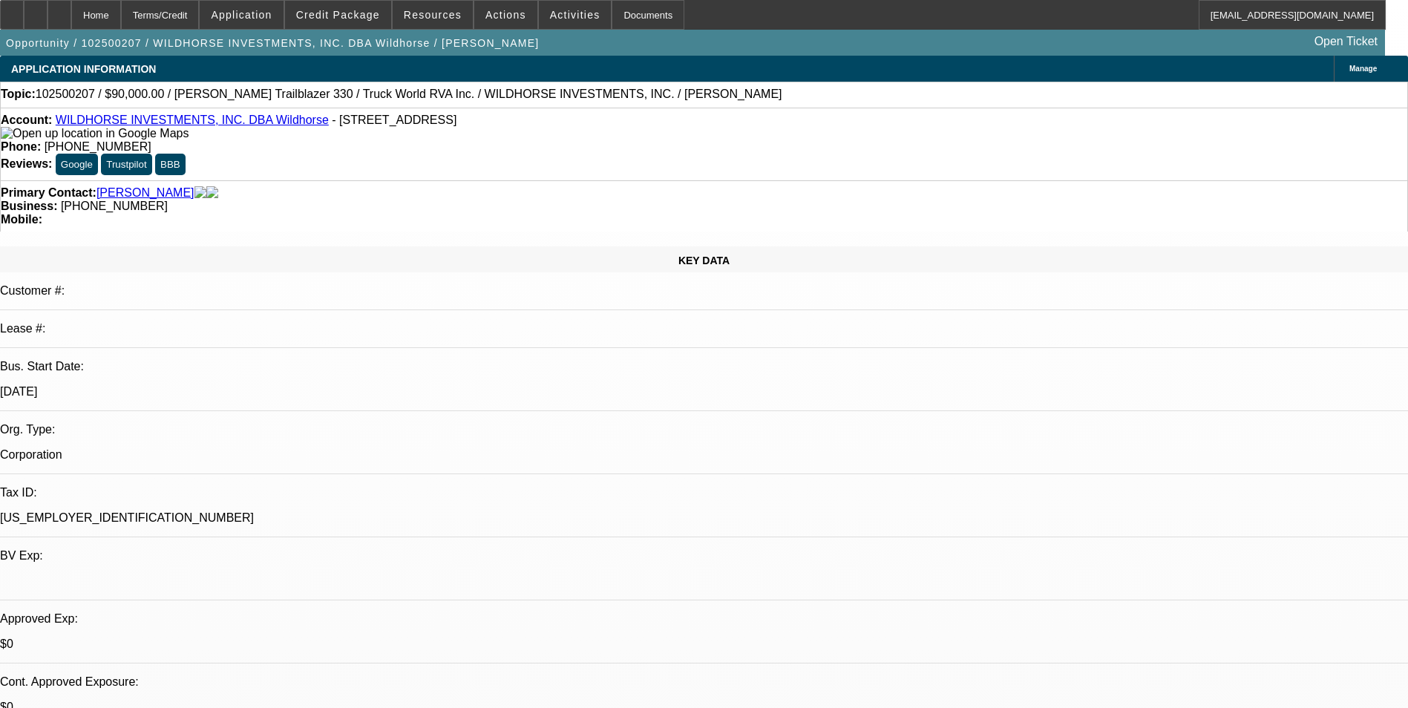
select select "0"
select select "2"
select select "0.1"
select select "0"
select select "2"
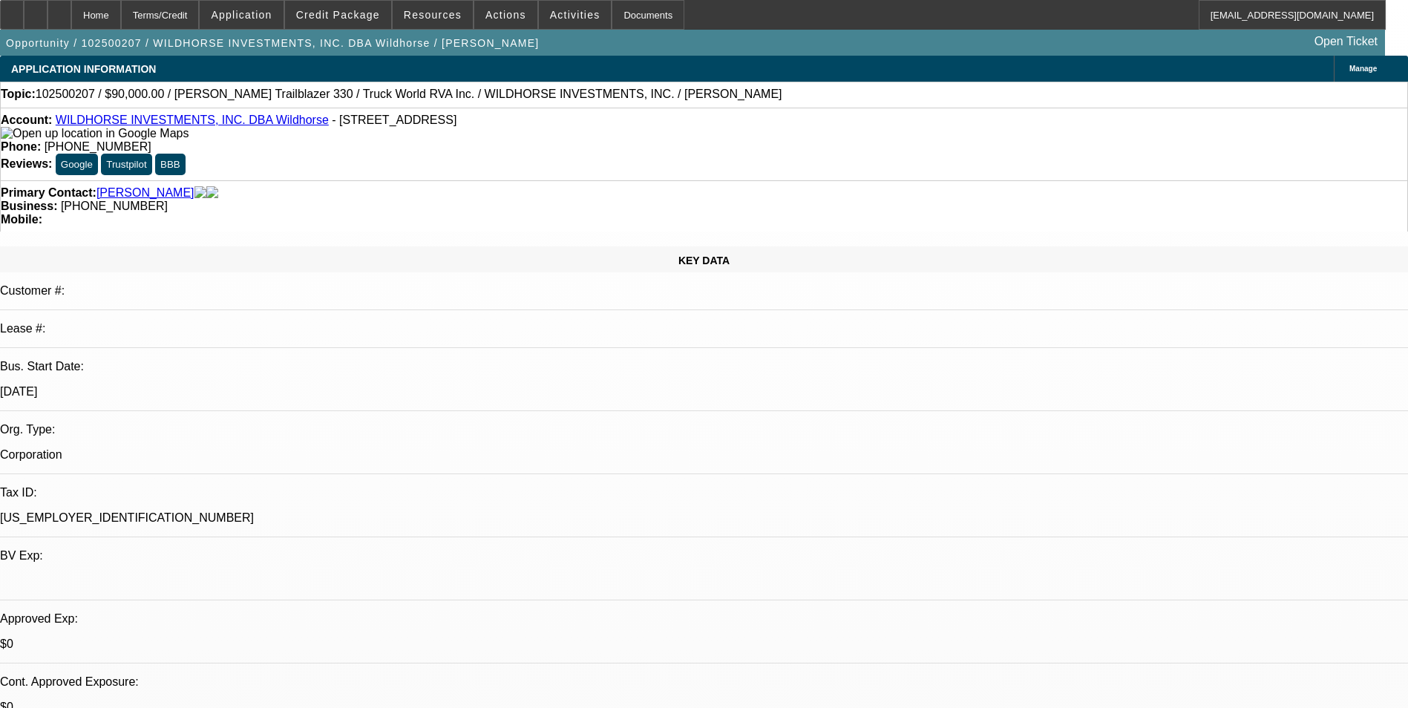
select select "0.1"
select select "0"
select select "2"
select select "0.1"
select select "0"
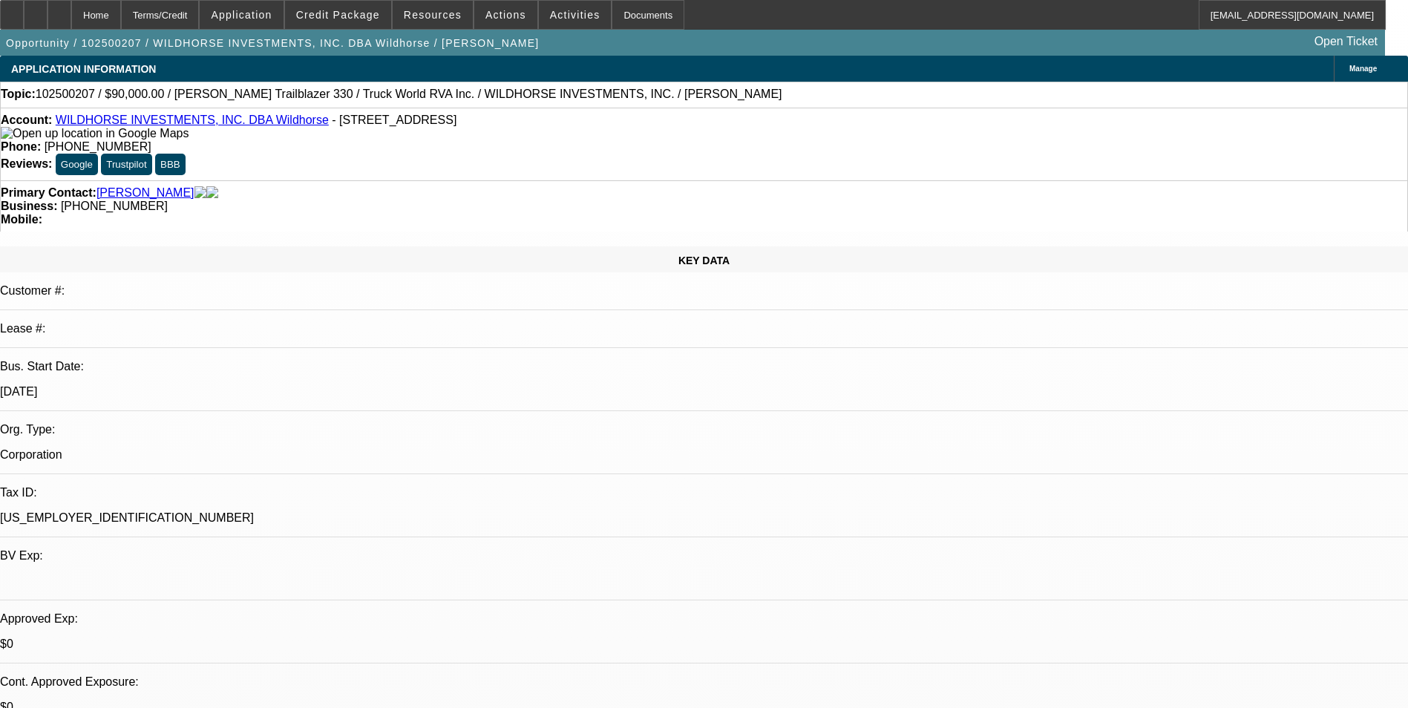
select select "2"
select select "0.1"
select select "1"
select select "2"
select select "4"
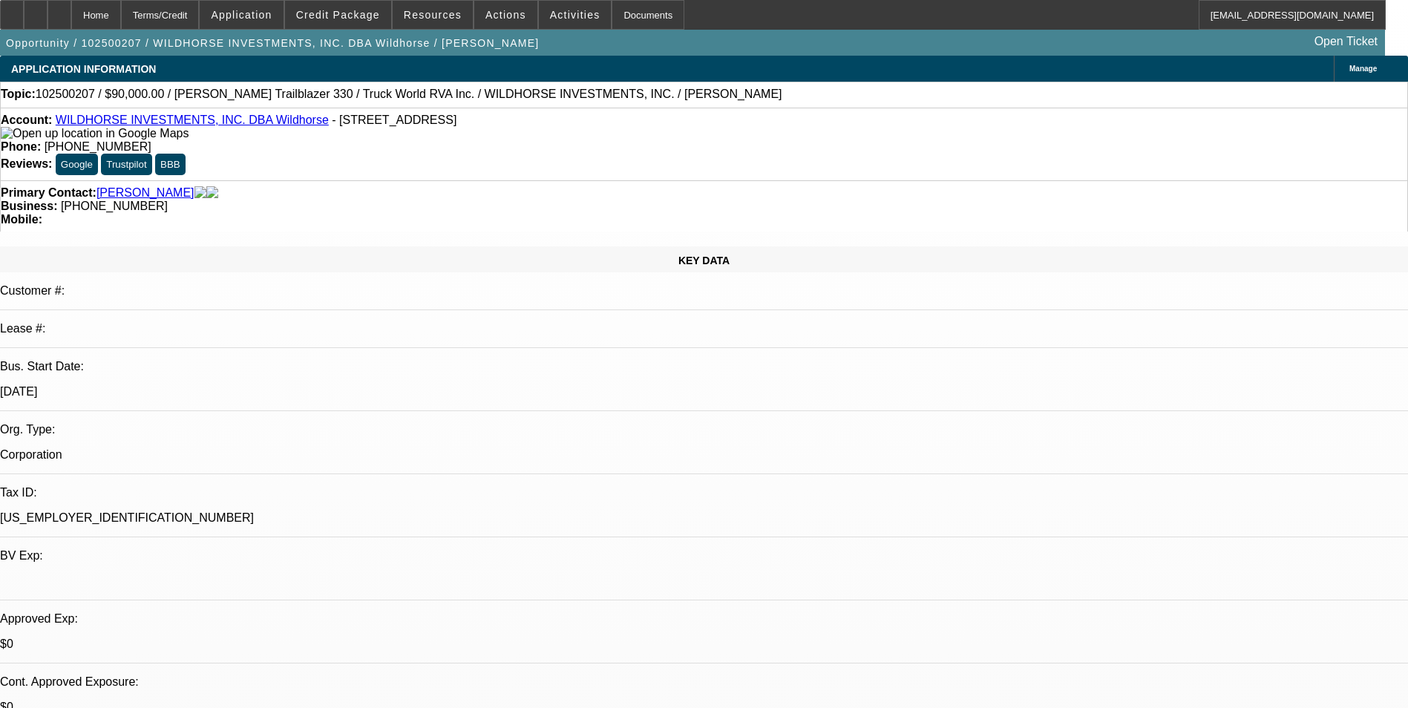
select select "1"
select select "2"
select select "4"
select select "1"
select select "2"
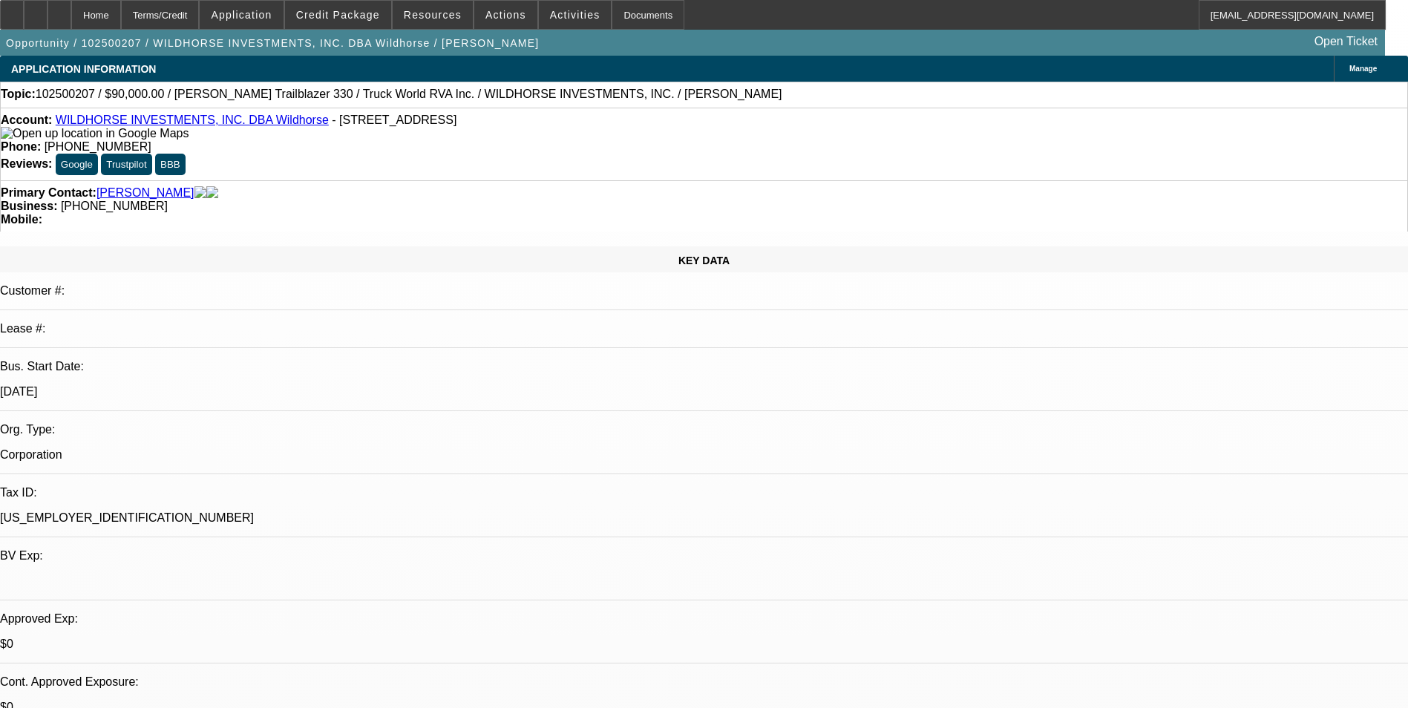
select select "4"
select select "1"
select select "2"
select select "4"
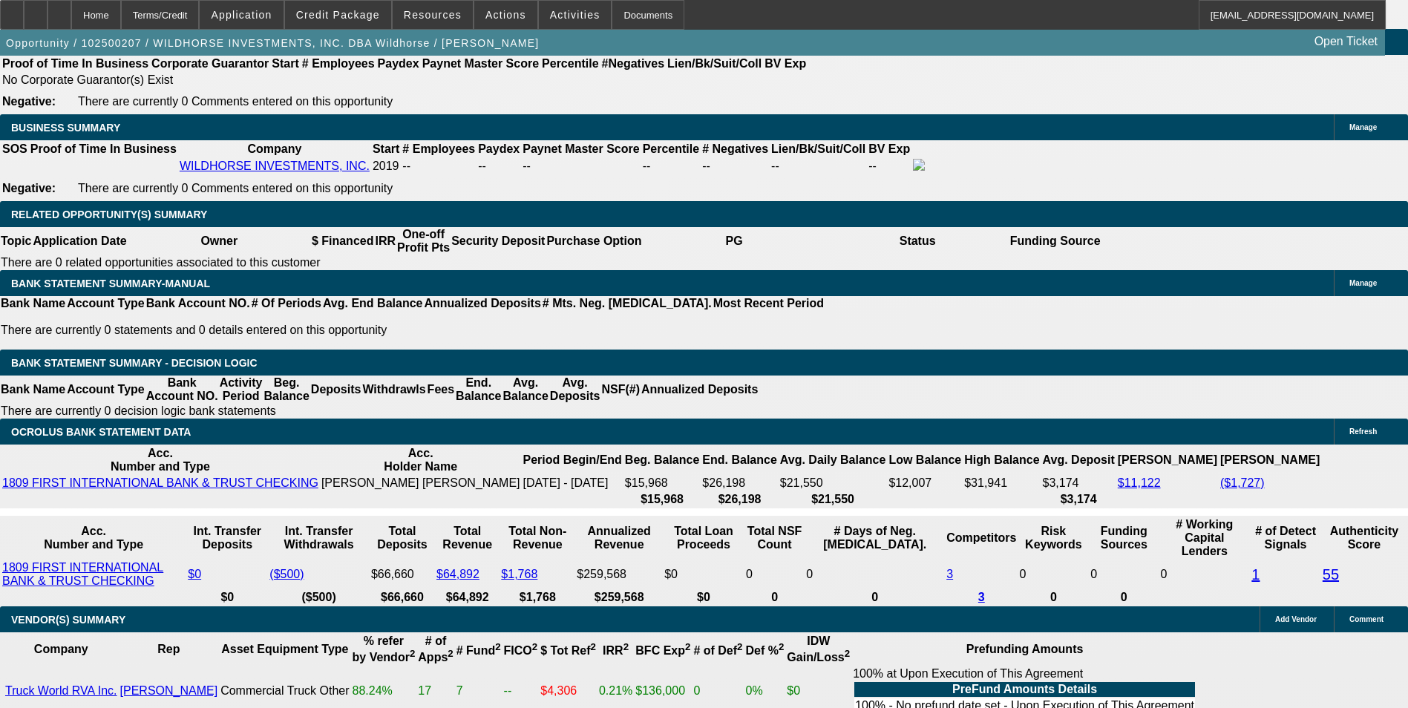
scroll to position [2375, 0]
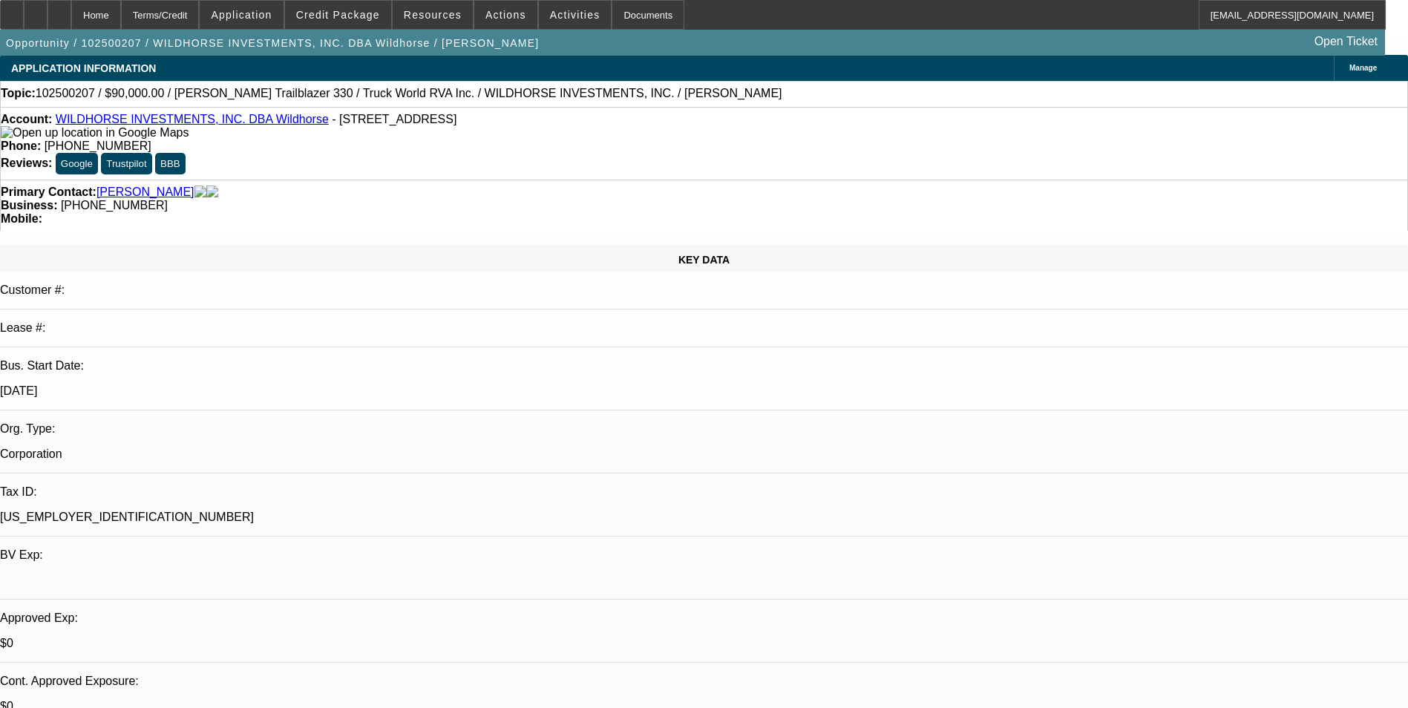
scroll to position [0, 0]
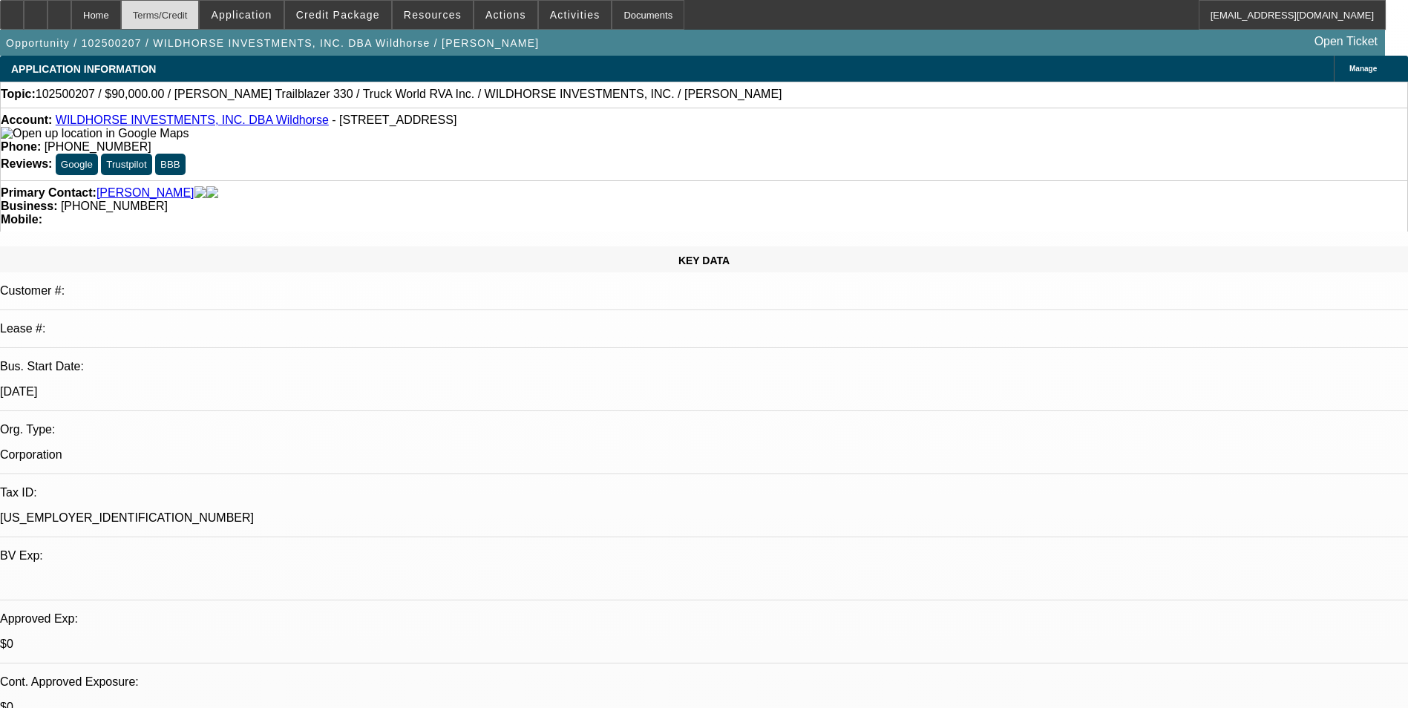
click at [189, 8] on div "Terms/Credit" at bounding box center [160, 15] width 79 height 30
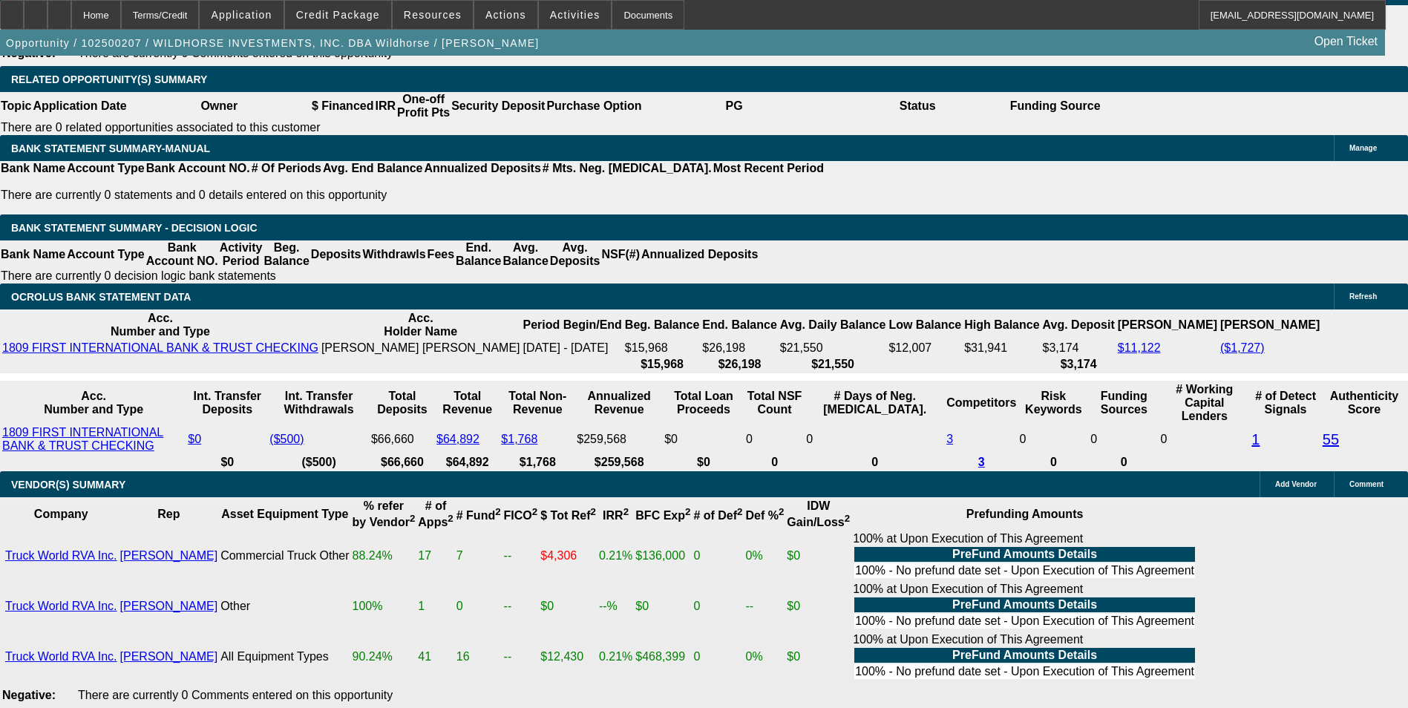
scroll to position [2353, 0]
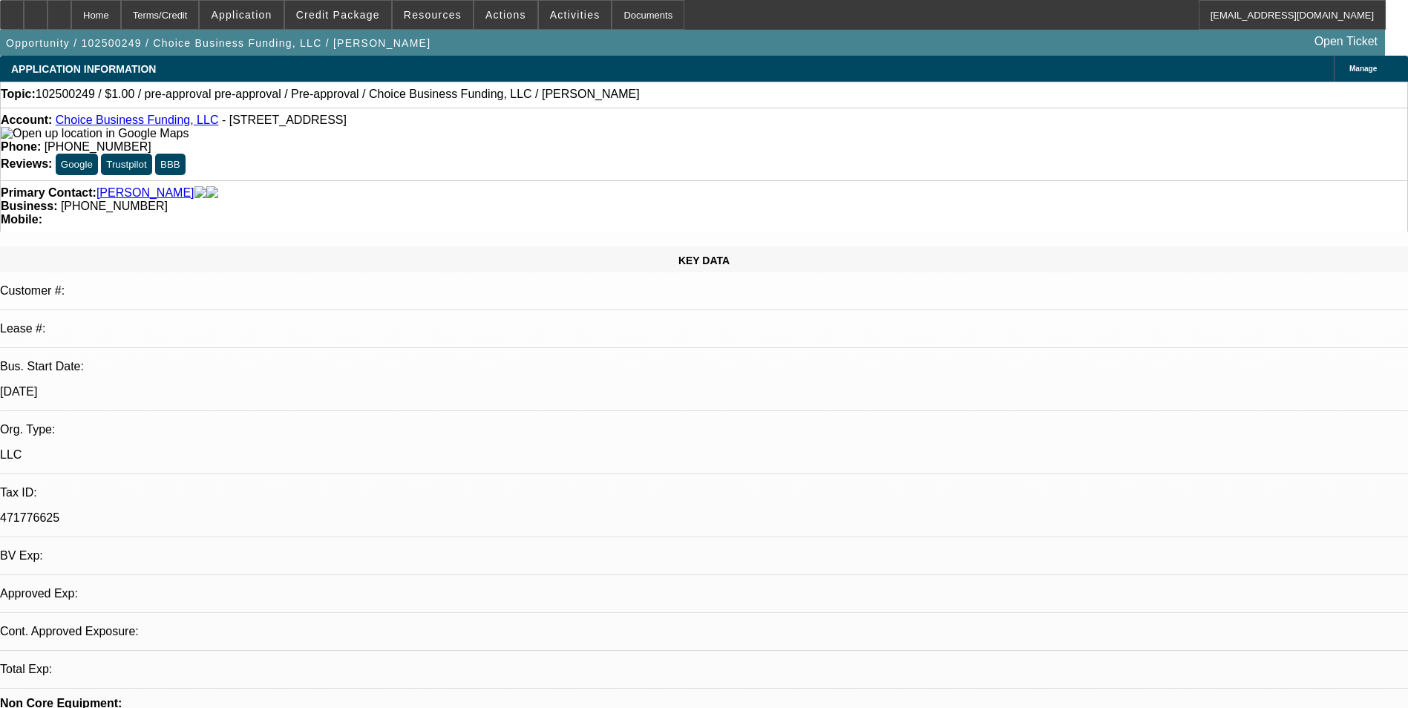
select select "0"
select select "2"
select select "0"
select select "6"
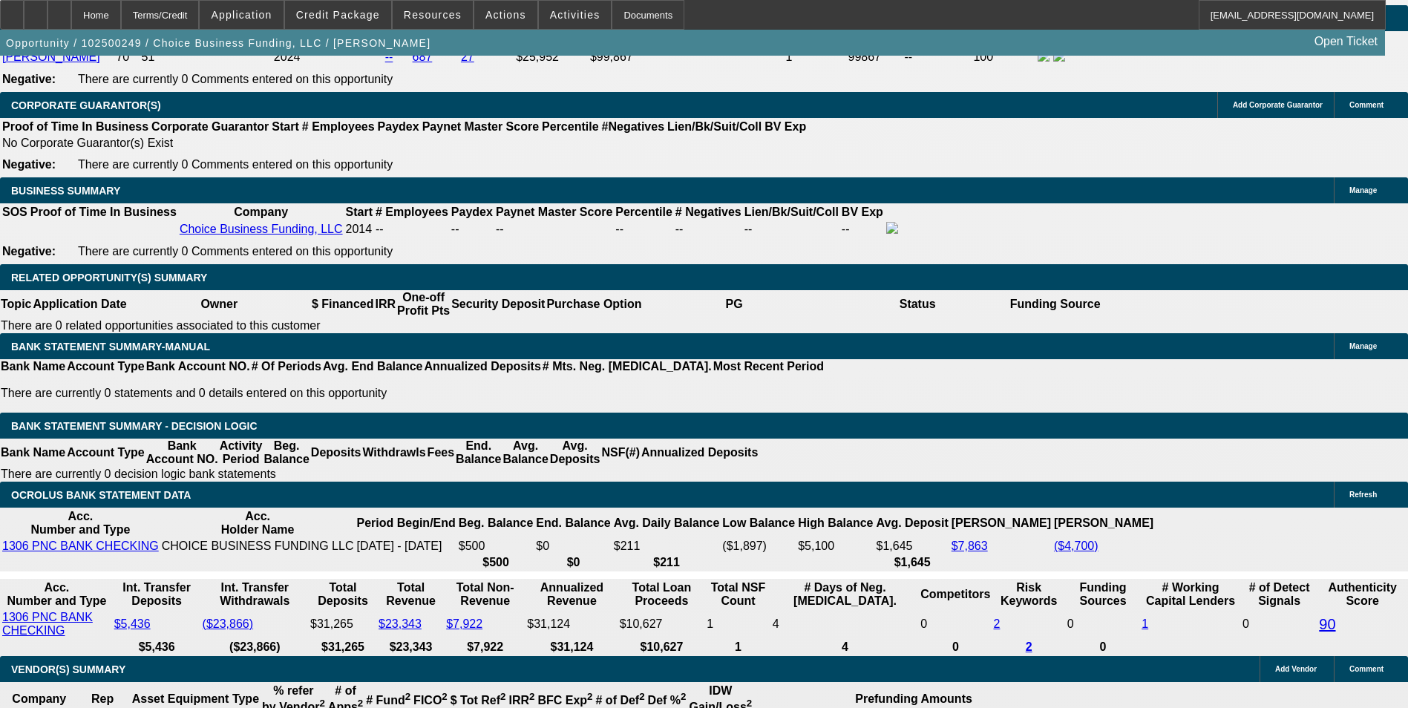
scroll to position [21, 0]
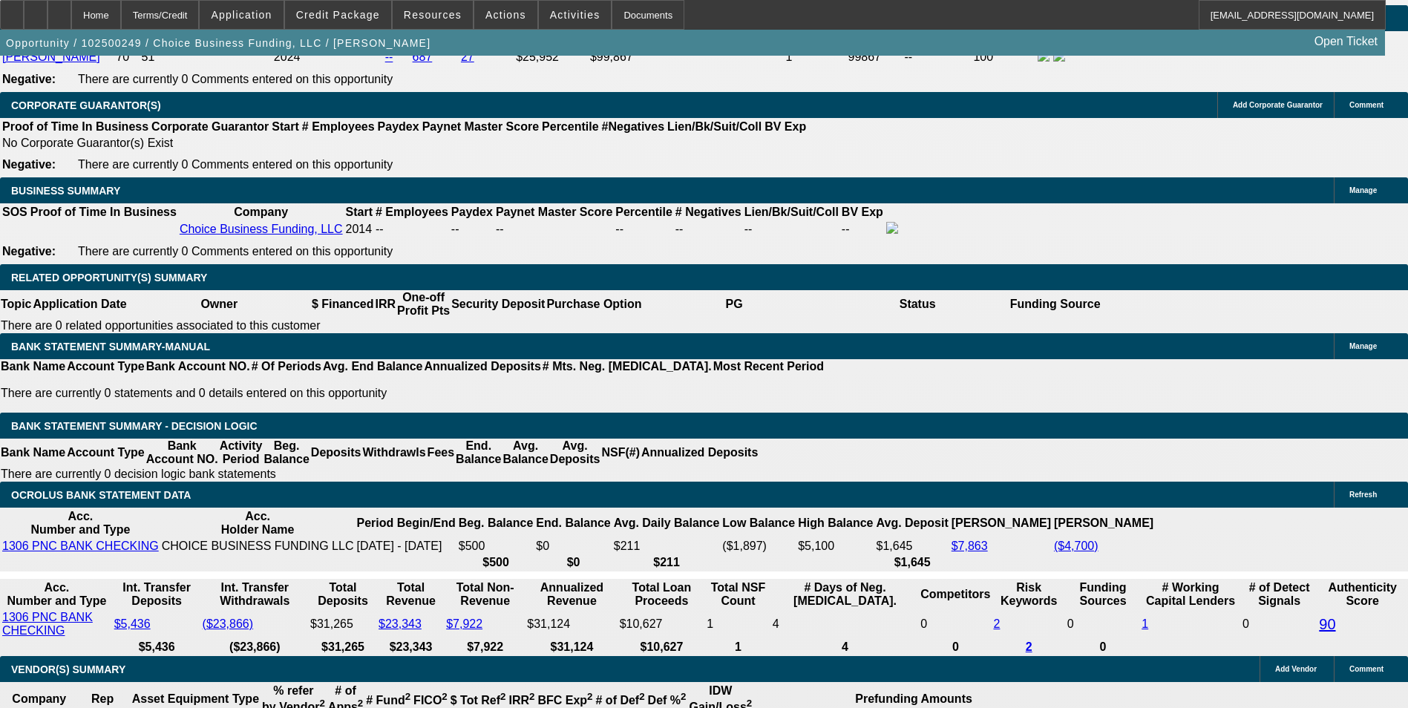
scroll to position [0, 0]
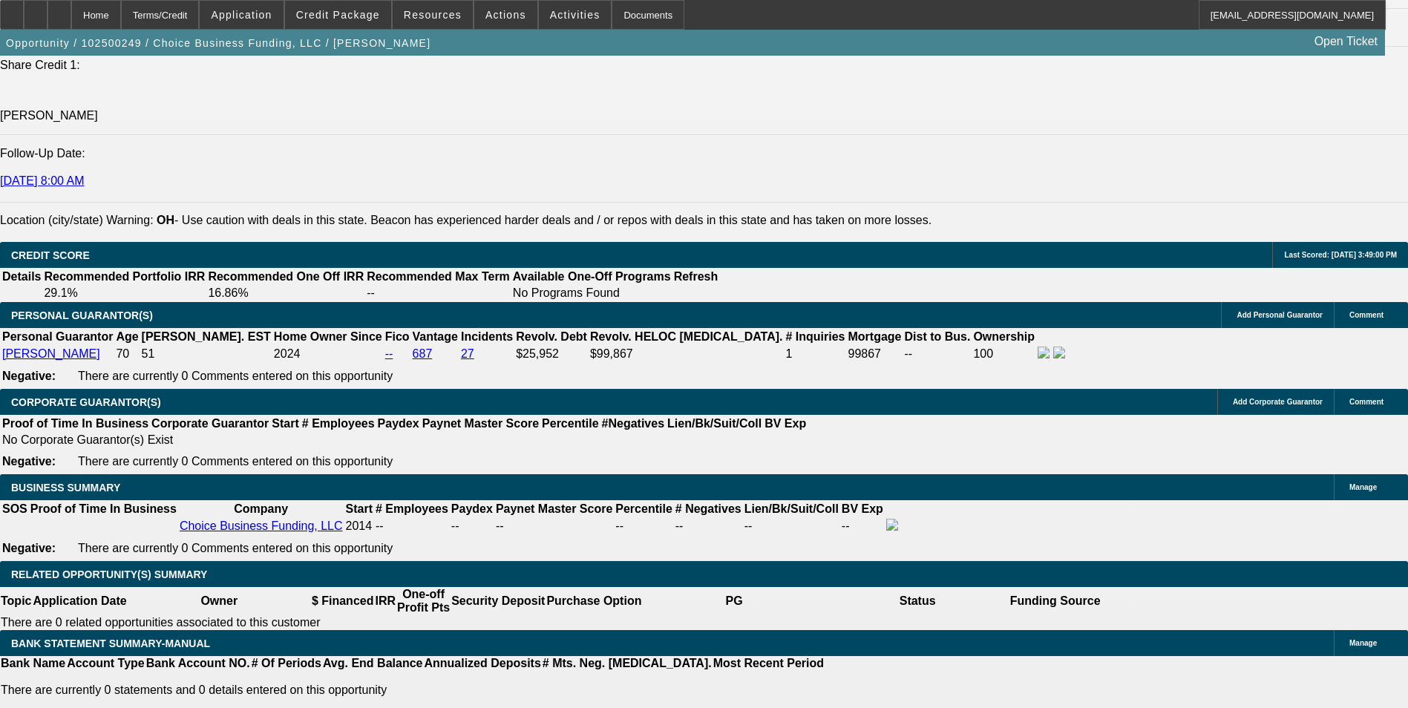
scroll to position [21, 0]
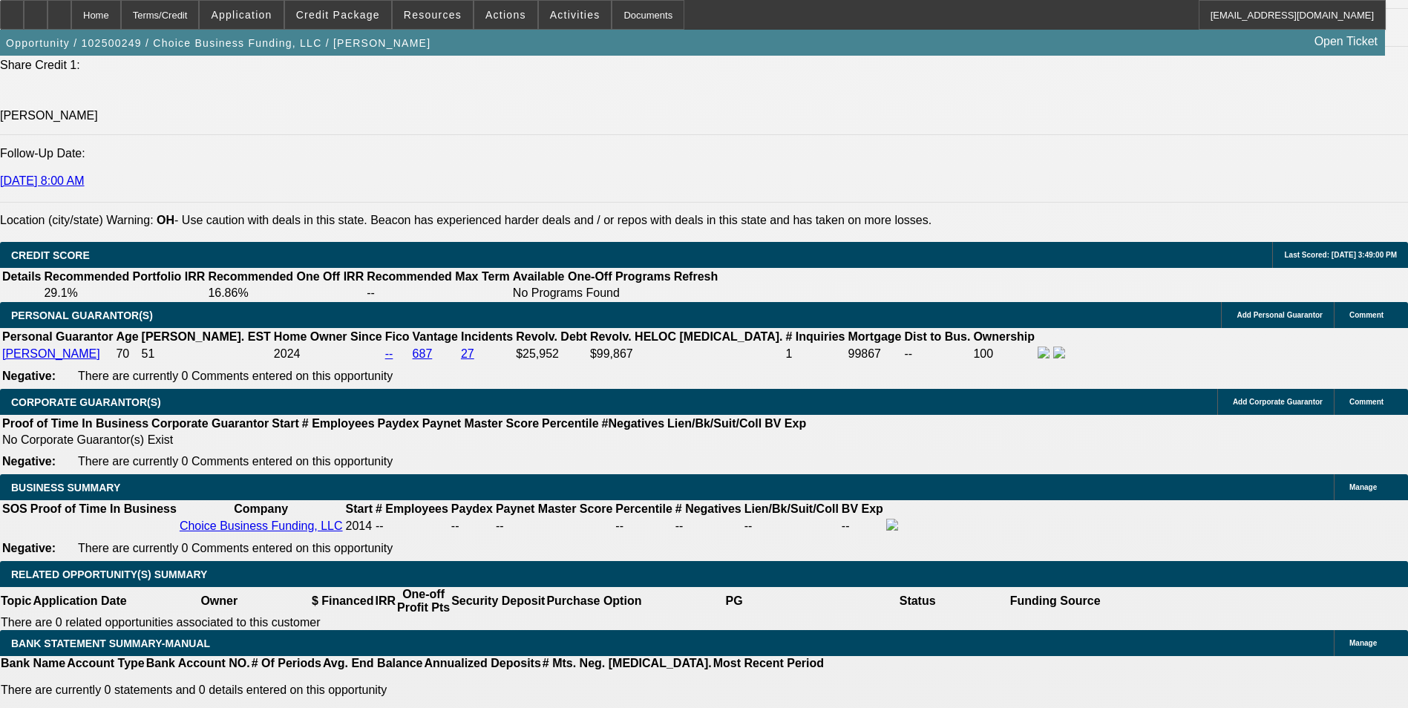
drag, startPoint x: 1067, startPoint y: 496, endPoint x: 1232, endPoint y: 496, distance: 164.8
drag, startPoint x: 1232, startPoint y: 496, endPoint x: 1189, endPoint y: 494, distance: 43.1
copy div "https://www.fundsbychoice.com"
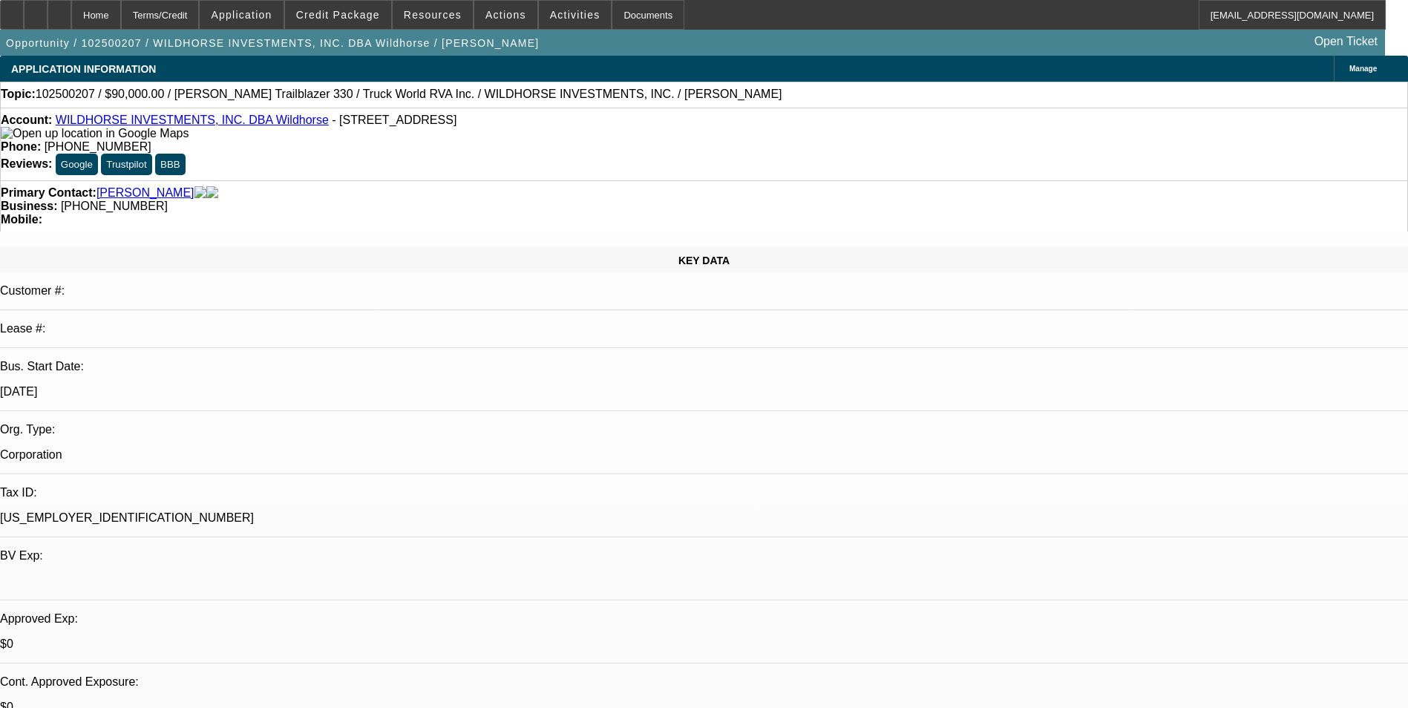
select select "0"
select select "2"
select select "0.1"
select select "0"
select select "2"
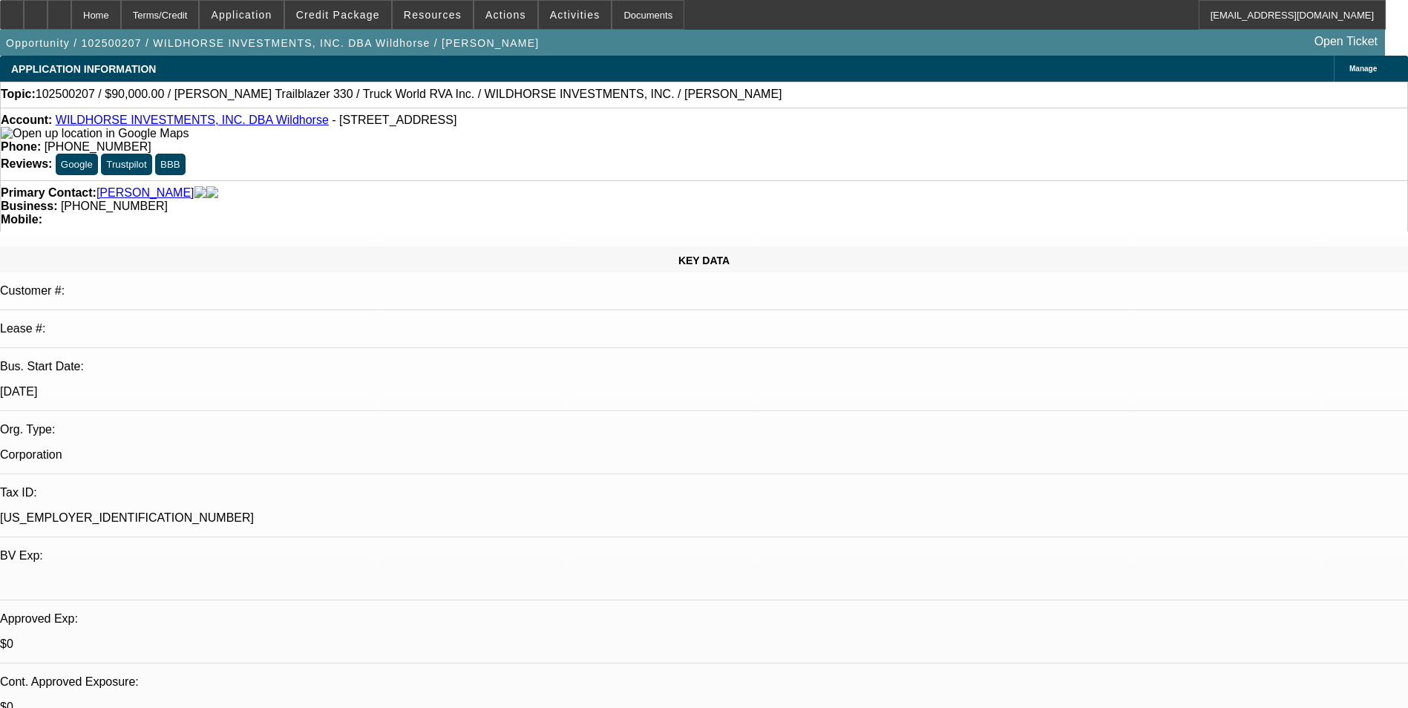
select select "0.1"
select select "0"
select select "2"
select select "0.1"
select select "0"
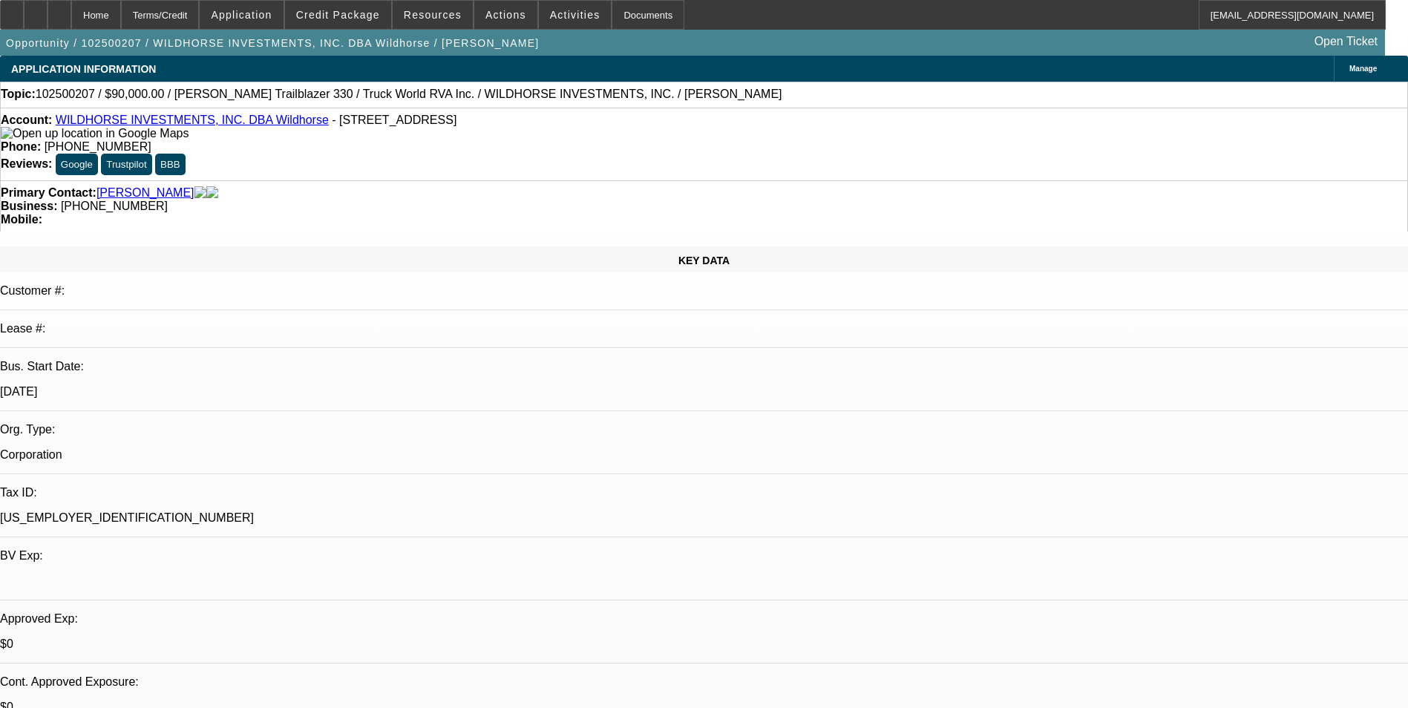
select select "2"
select select "0.1"
select select "1"
select select "2"
select select "4"
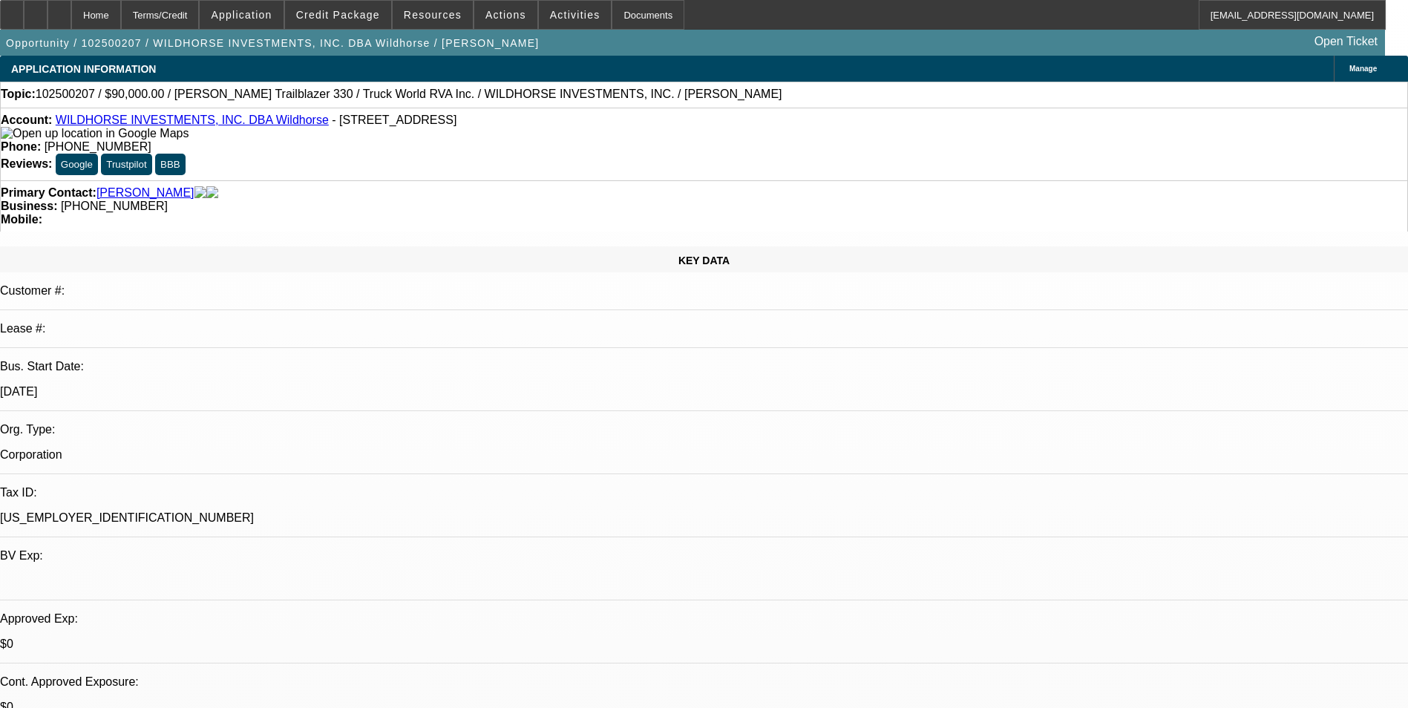
select select "1"
select select "2"
select select "4"
select select "1"
select select "2"
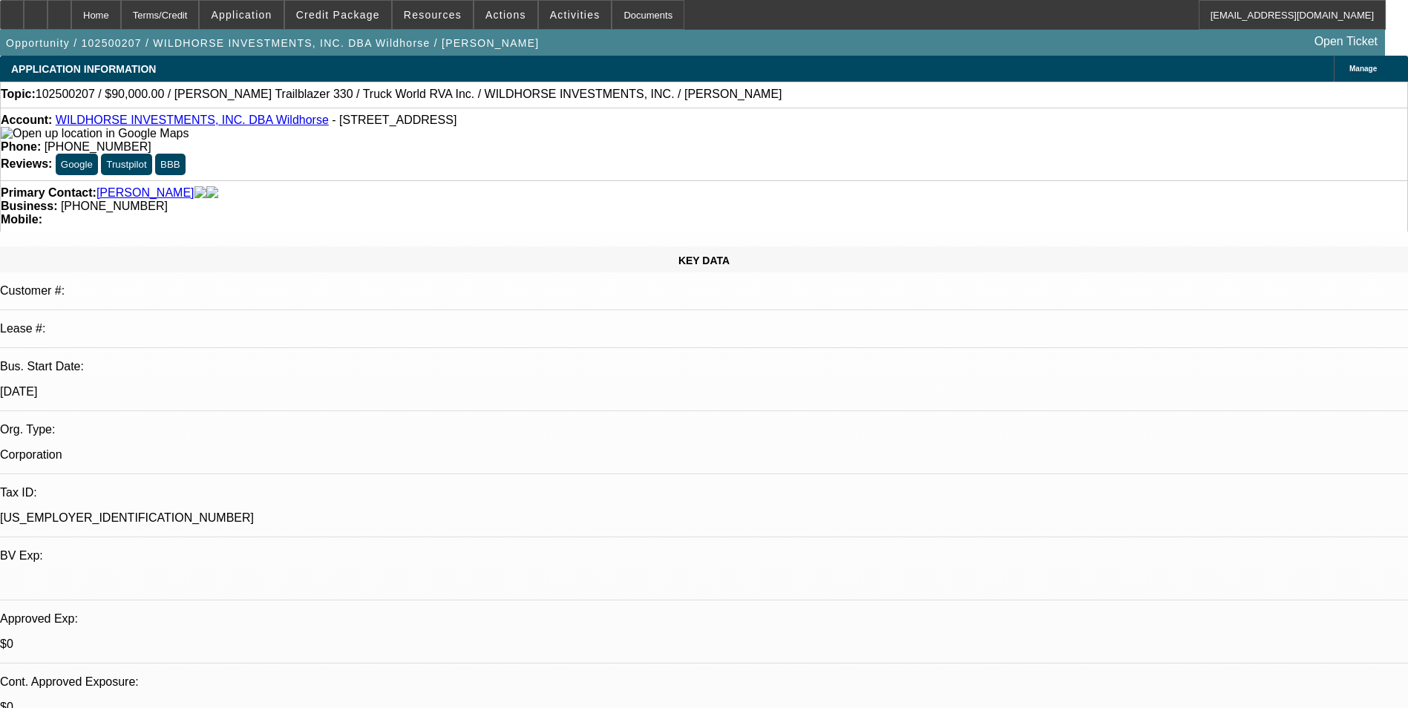
select select "4"
select select "1"
select select "2"
select select "4"
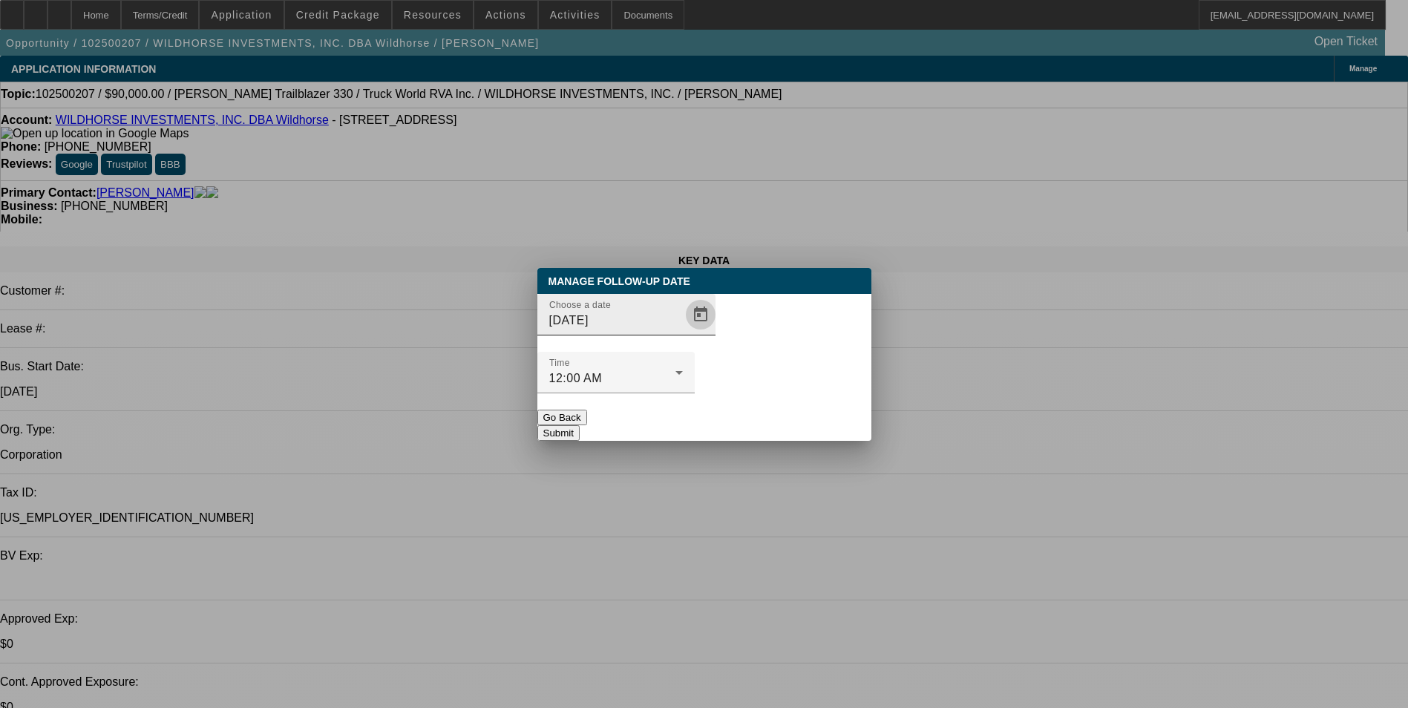
click at [683, 332] on span "Open calendar" at bounding box center [701, 315] width 36 height 36
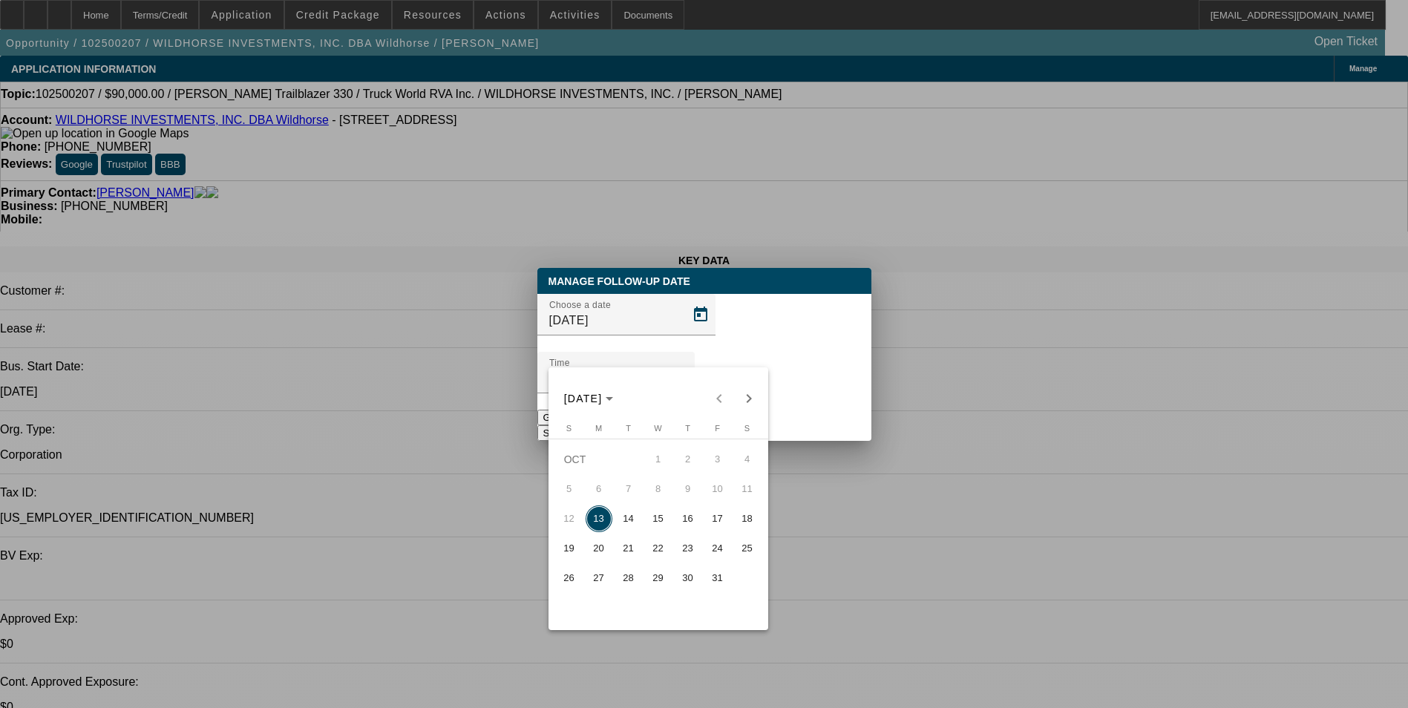
click at [625, 522] on span "14" at bounding box center [628, 518] width 27 height 27
type input "[DATE]"
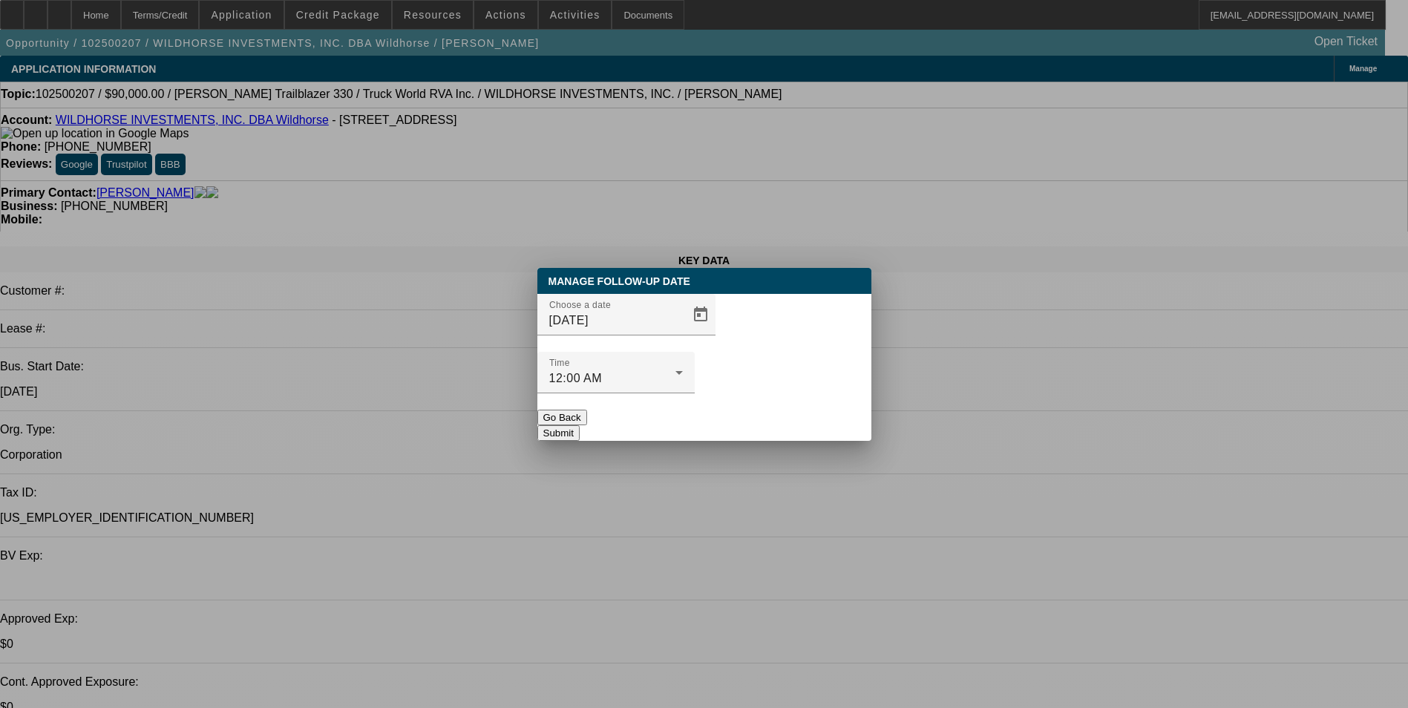
click at [580, 425] on button "Submit" at bounding box center [558, 433] width 42 height 16
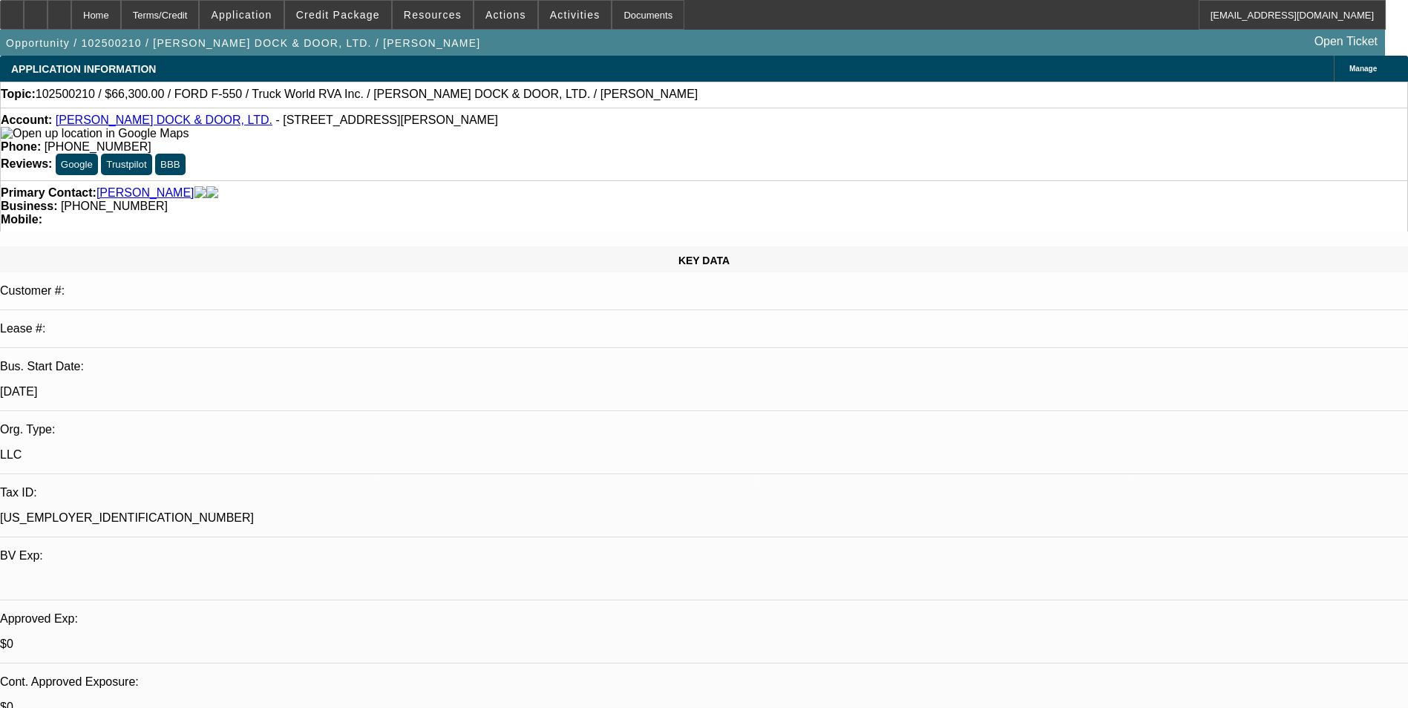
select select "0.15"
select select "2"
select select "0.1"
select select "0.15"
select select "2"
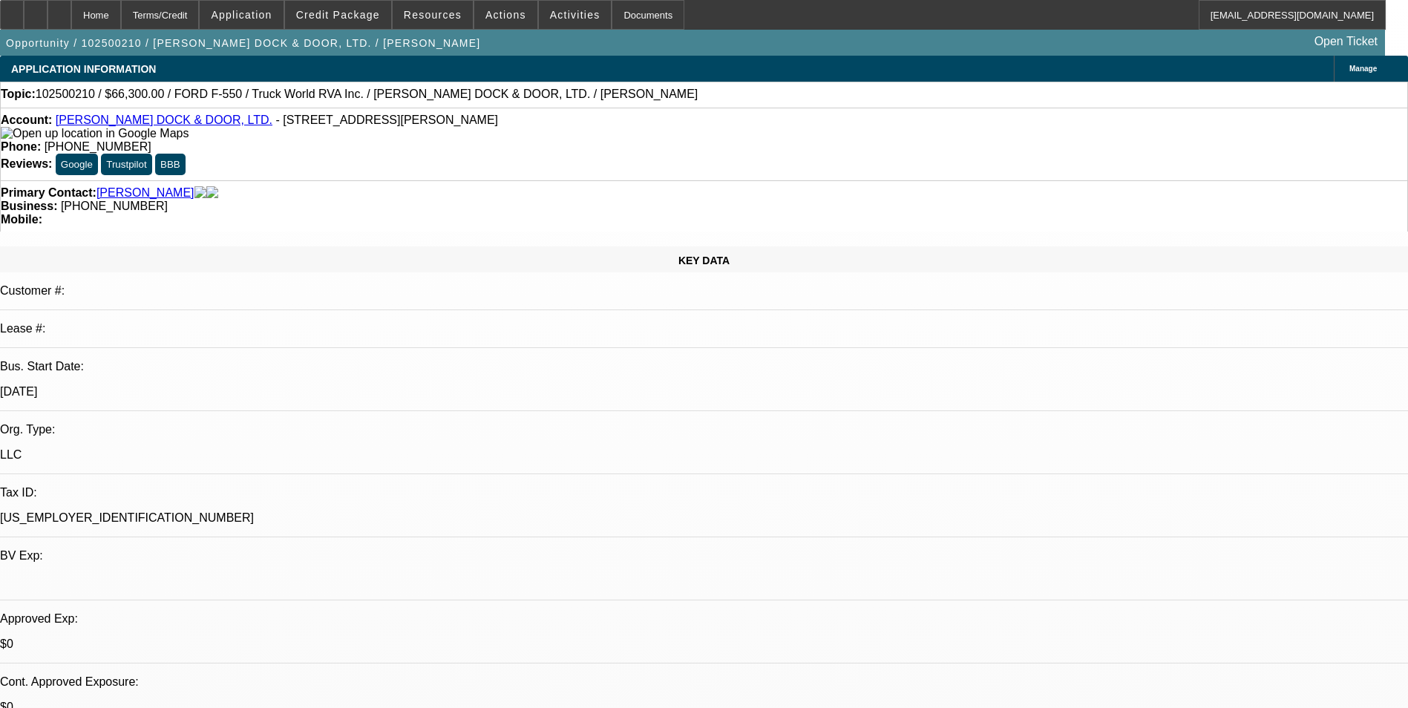
select select "0.1"
select select "1"
select select "2"
select select "4"
select select "1"
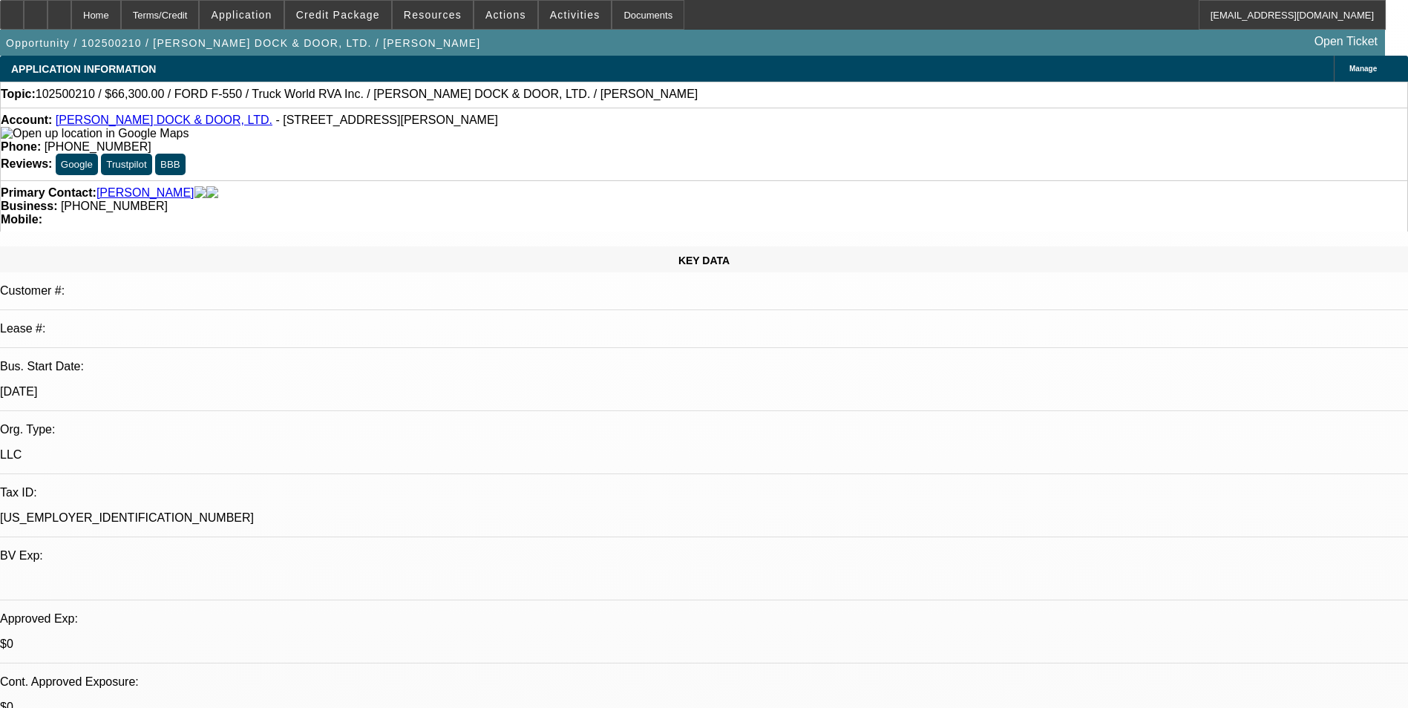
select select "2"
select select "4"
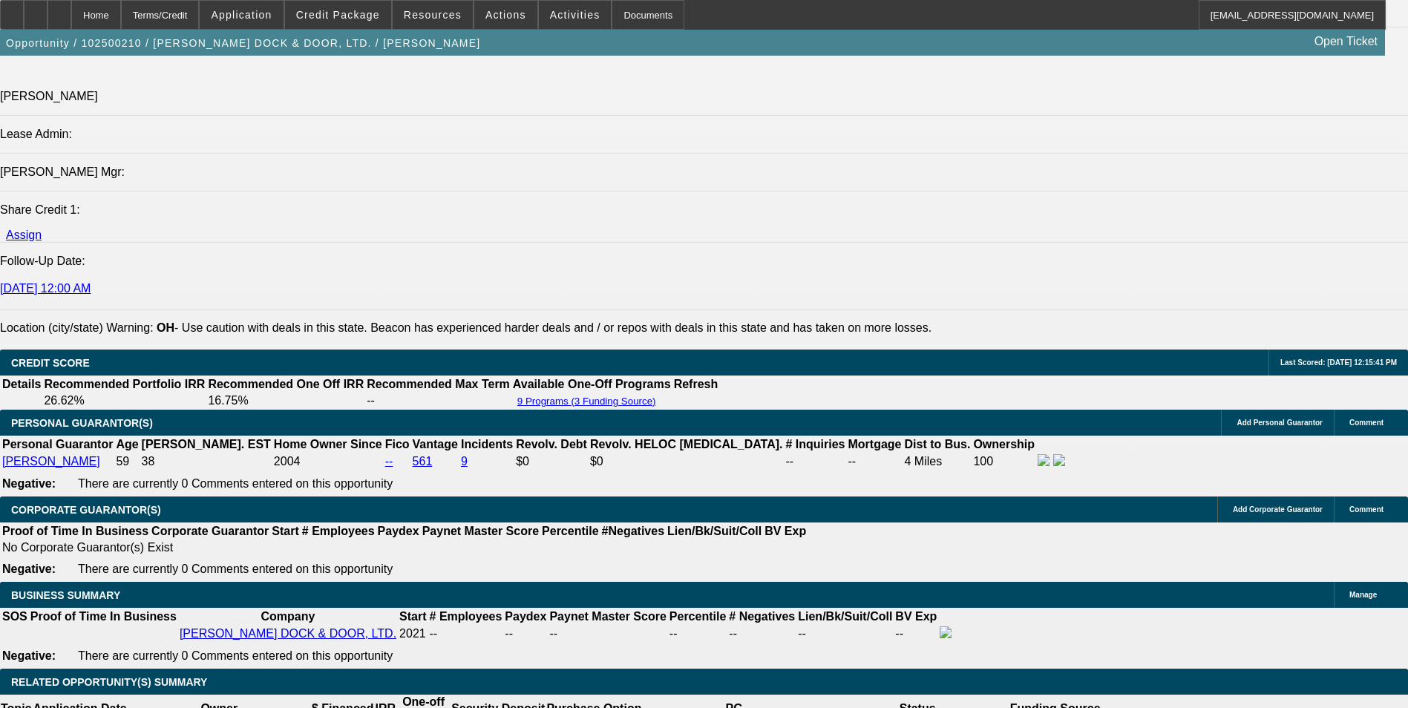
scroll to position [2226, 0]
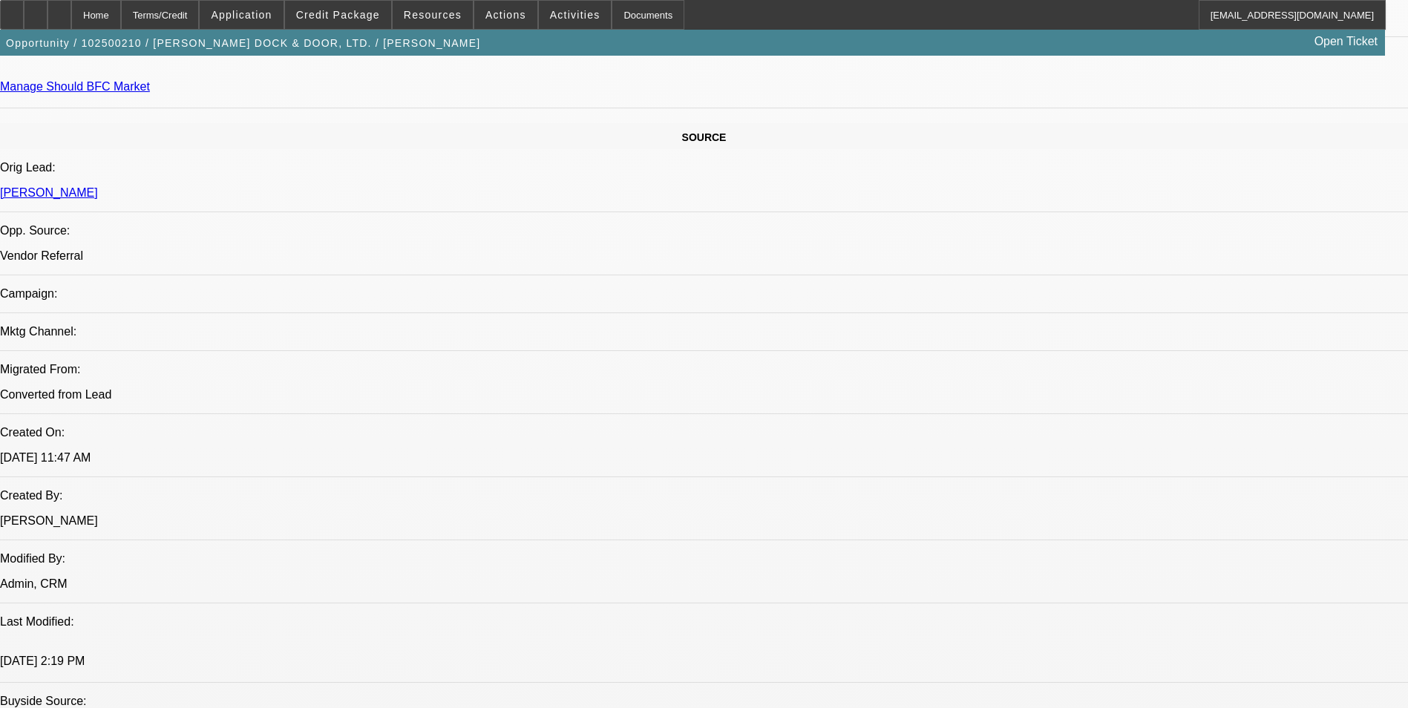
scroll to position [891, 0]
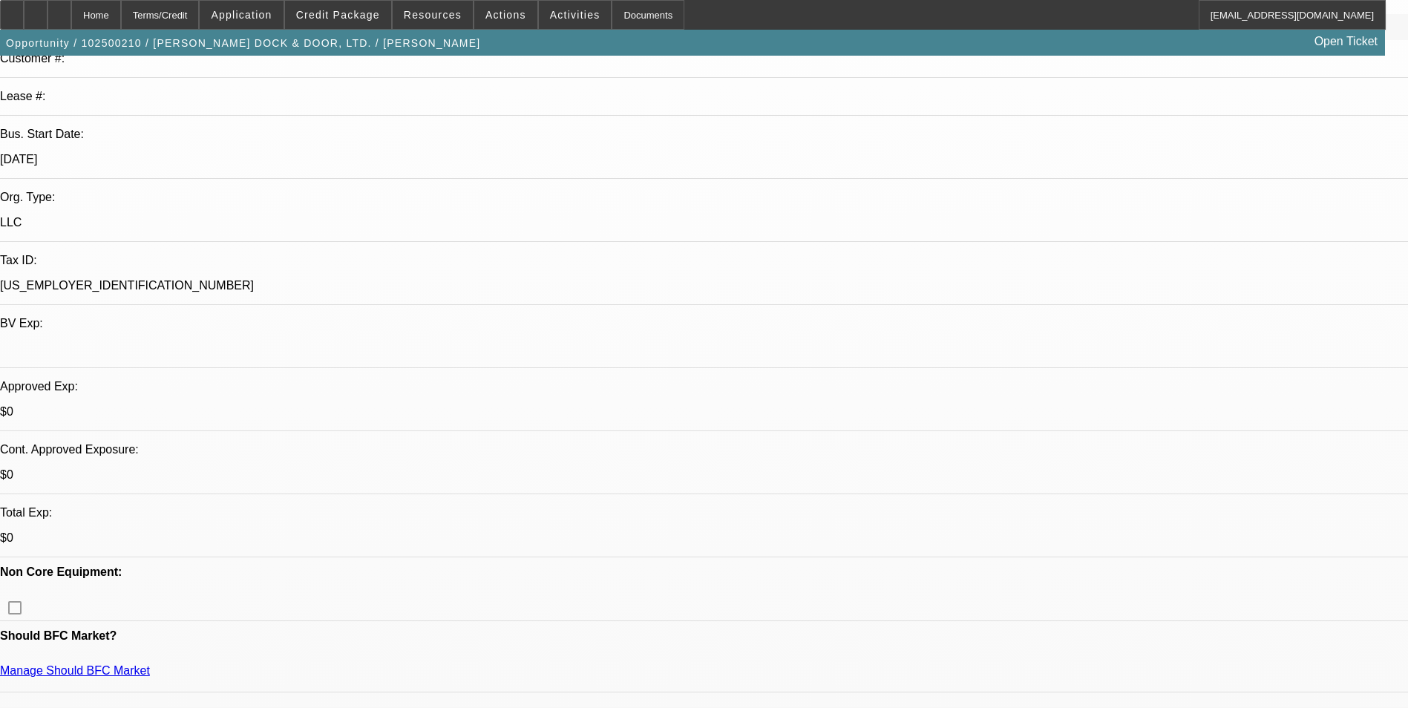
scroll to position [0, 0]
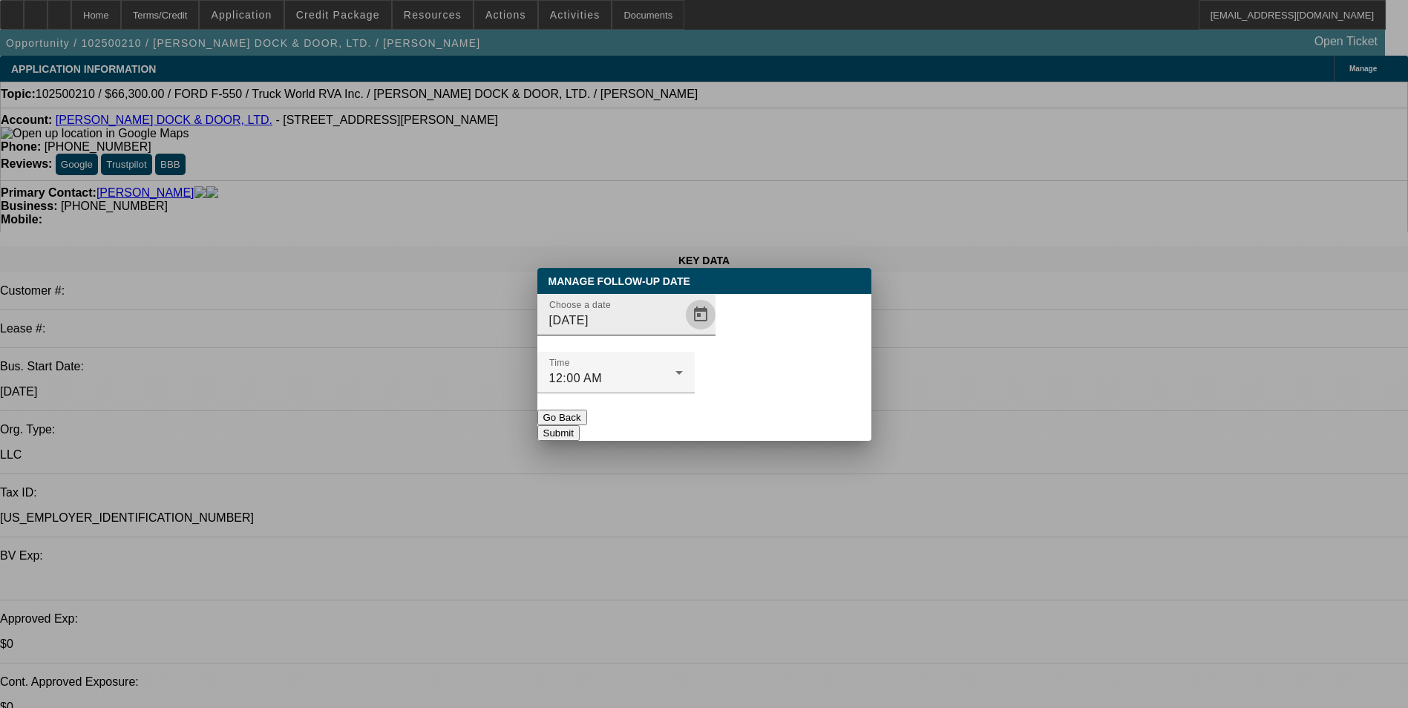
click at [683, 332] on span "Open calendar" at bounding box center [701, 315] width 36 height 36
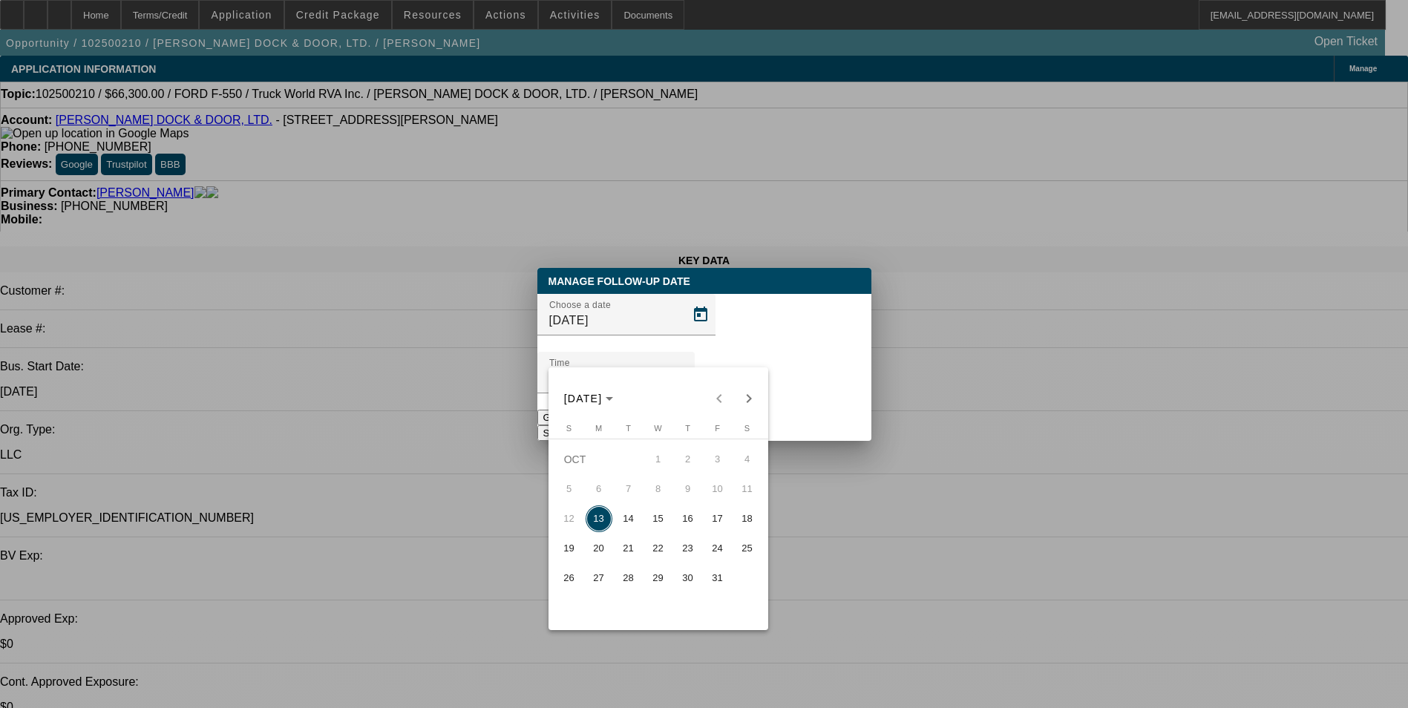
click at [637, 526] on span "14" at bounding box center [628, 518] width 27 height 27
type input "[DATE]"
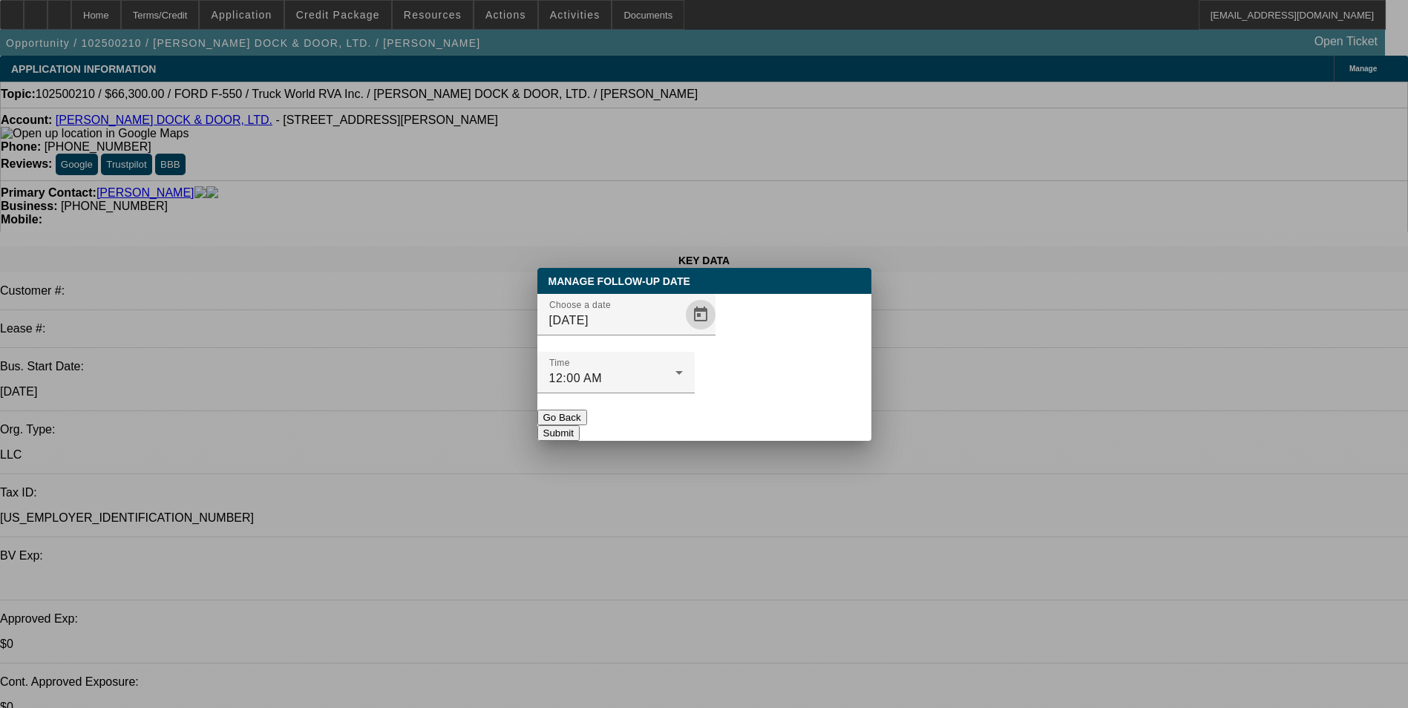
click at [580, 425] on button "Submit" at bounding box center [558, 433] width 42 height 16
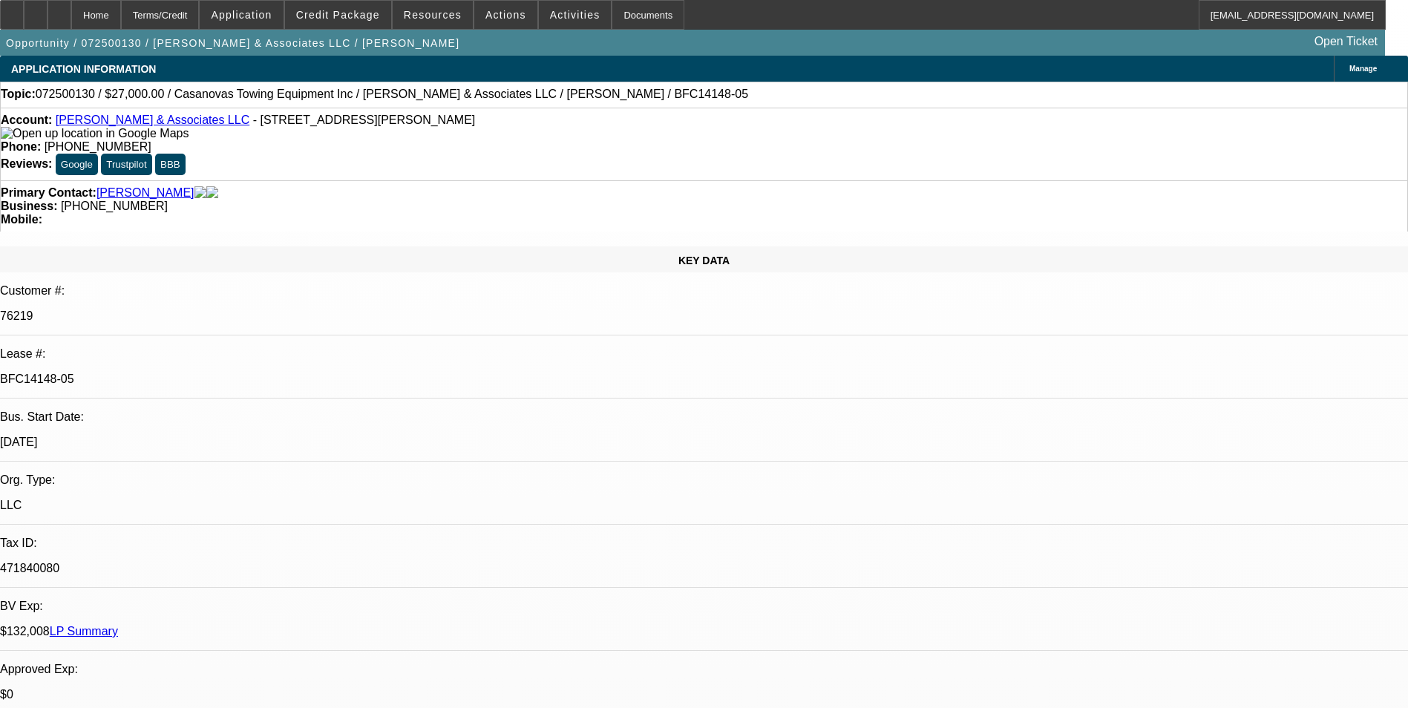
select select "0"
select select "2"
select select "0.1"
select select "0"
select select "2"
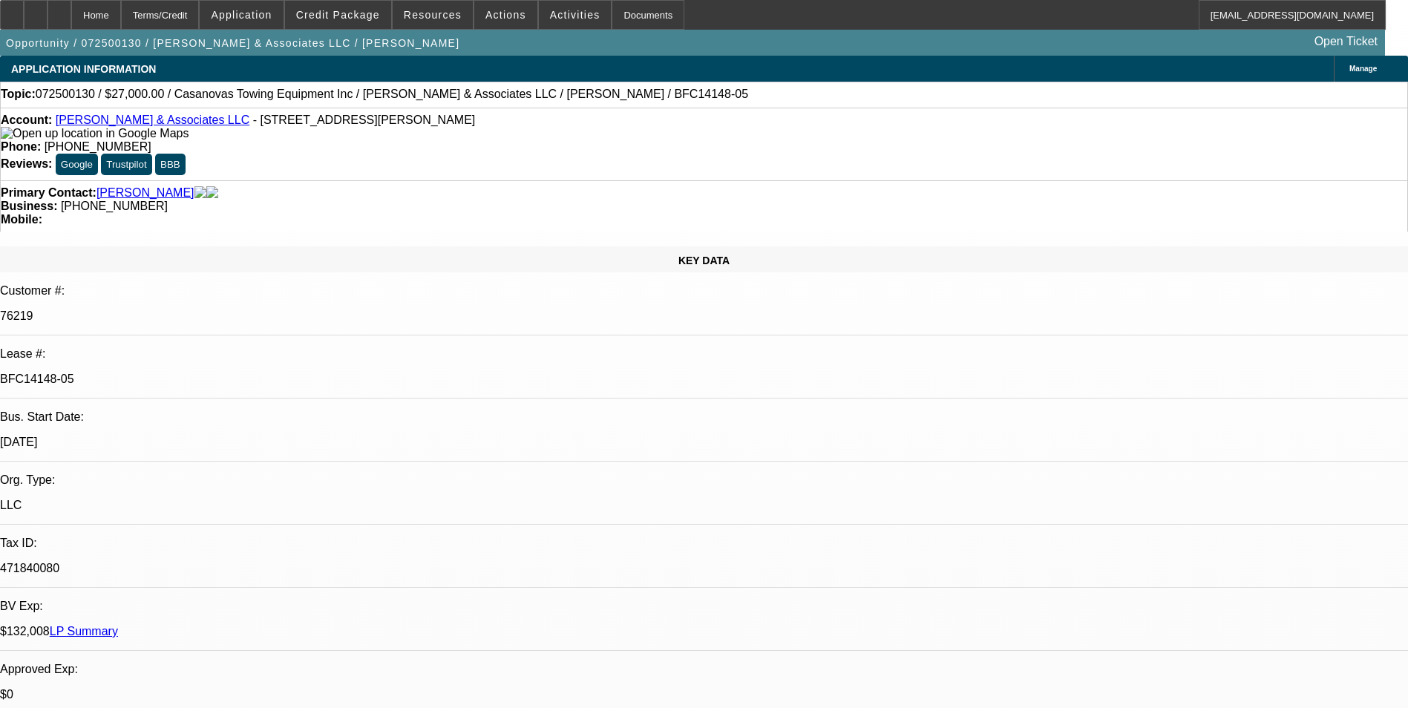
select select "0.1"
select select "0"
select select "2"
select select "0.1"
select select "0"
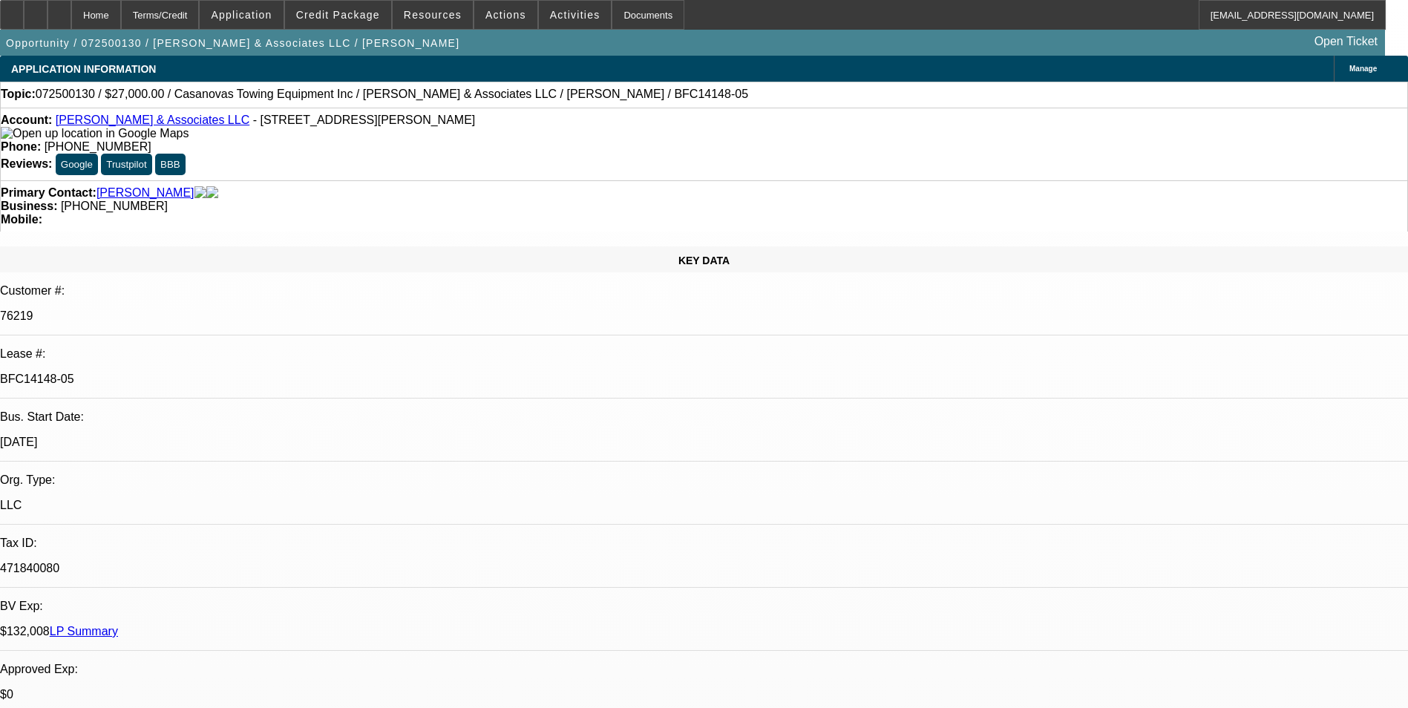
select select "2"
select select "0.1"
select select "1"
select select "2"
select select "4"
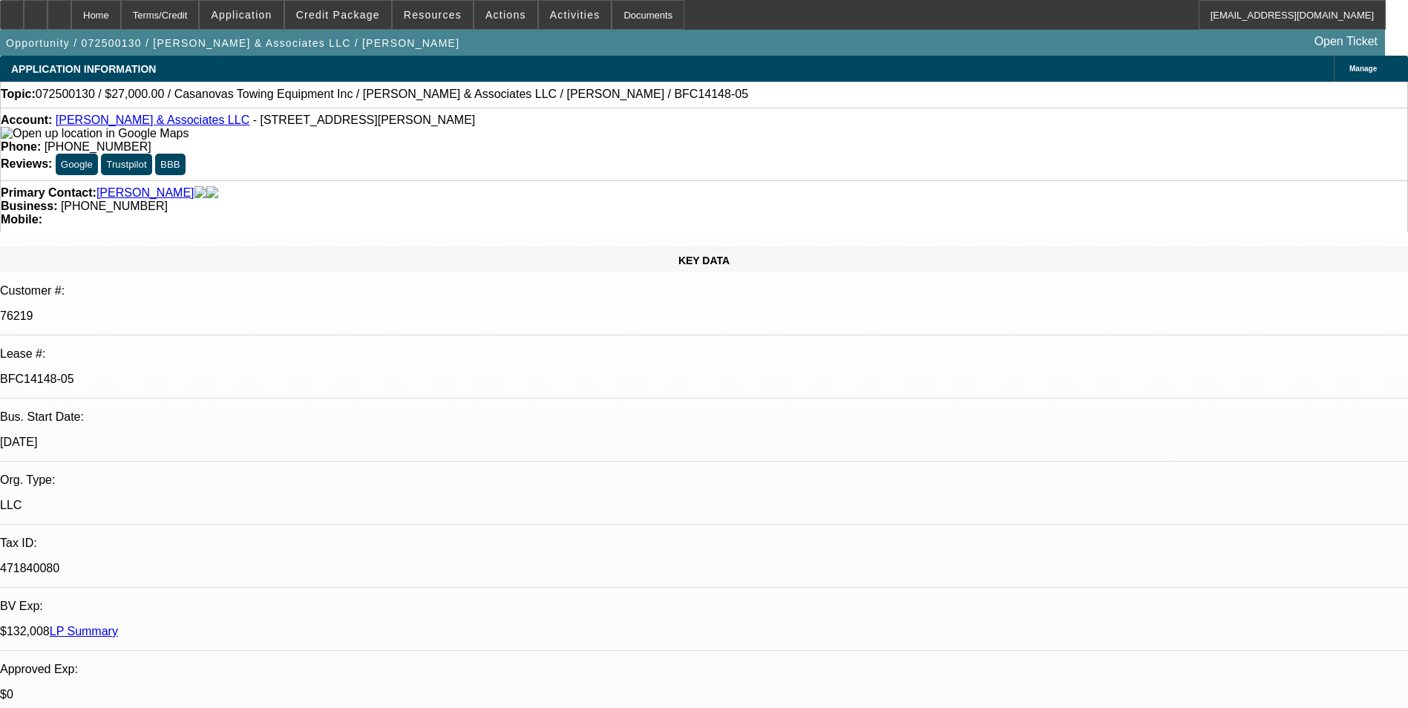
select select "1"
select select "2"
select select "4"
select select "1"
select select "2"
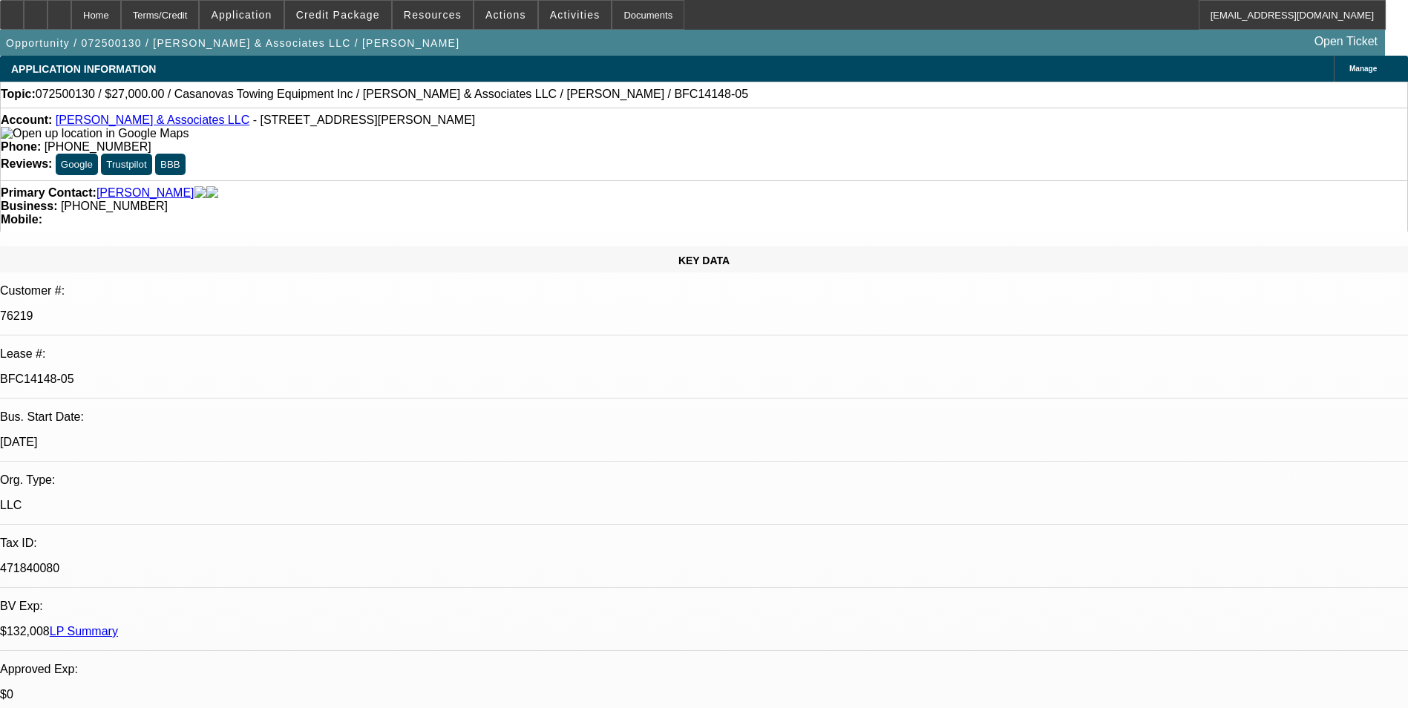
select select "4"
select select "1"
select select "2"
select select "4"
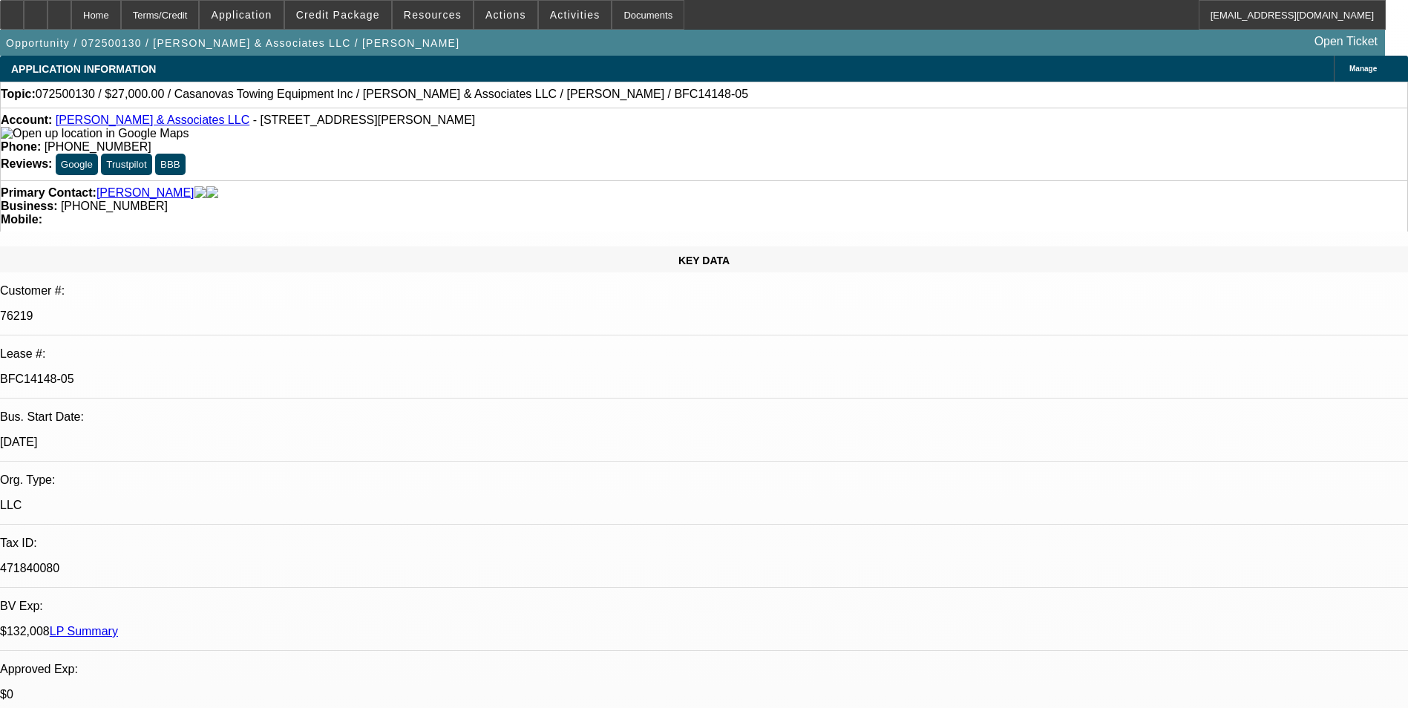
click at [189, 16] on div "Terms/Credit" at bounding box center [160, 15] width 79 height 30
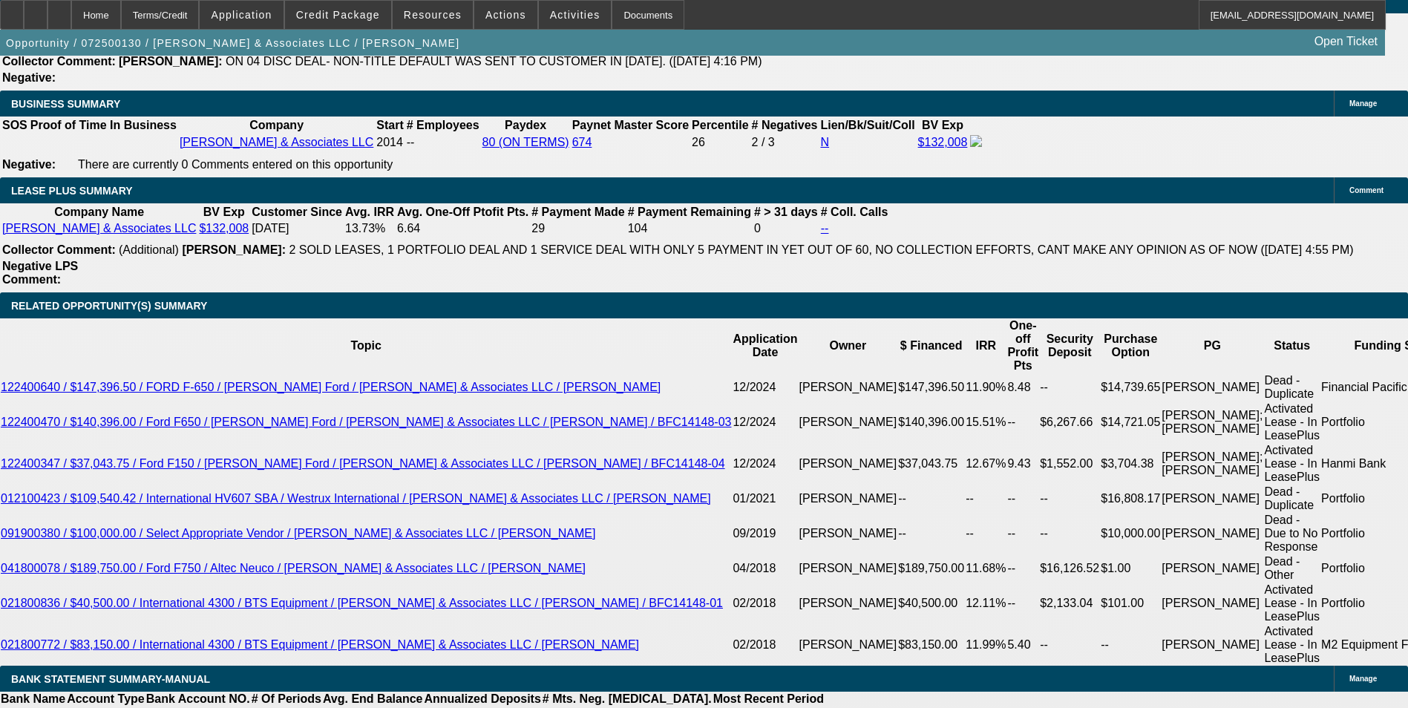
scroll to position [2374, 0]
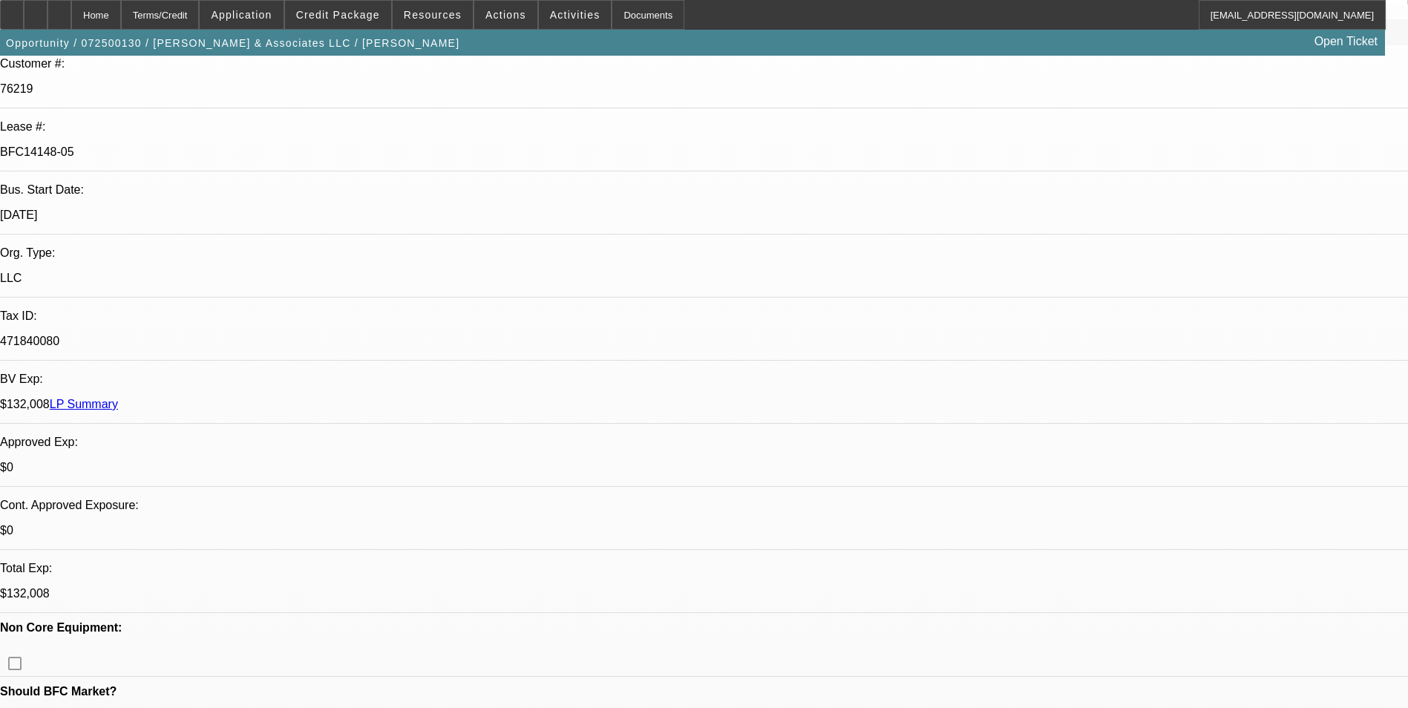
scroll to position [0, 0]
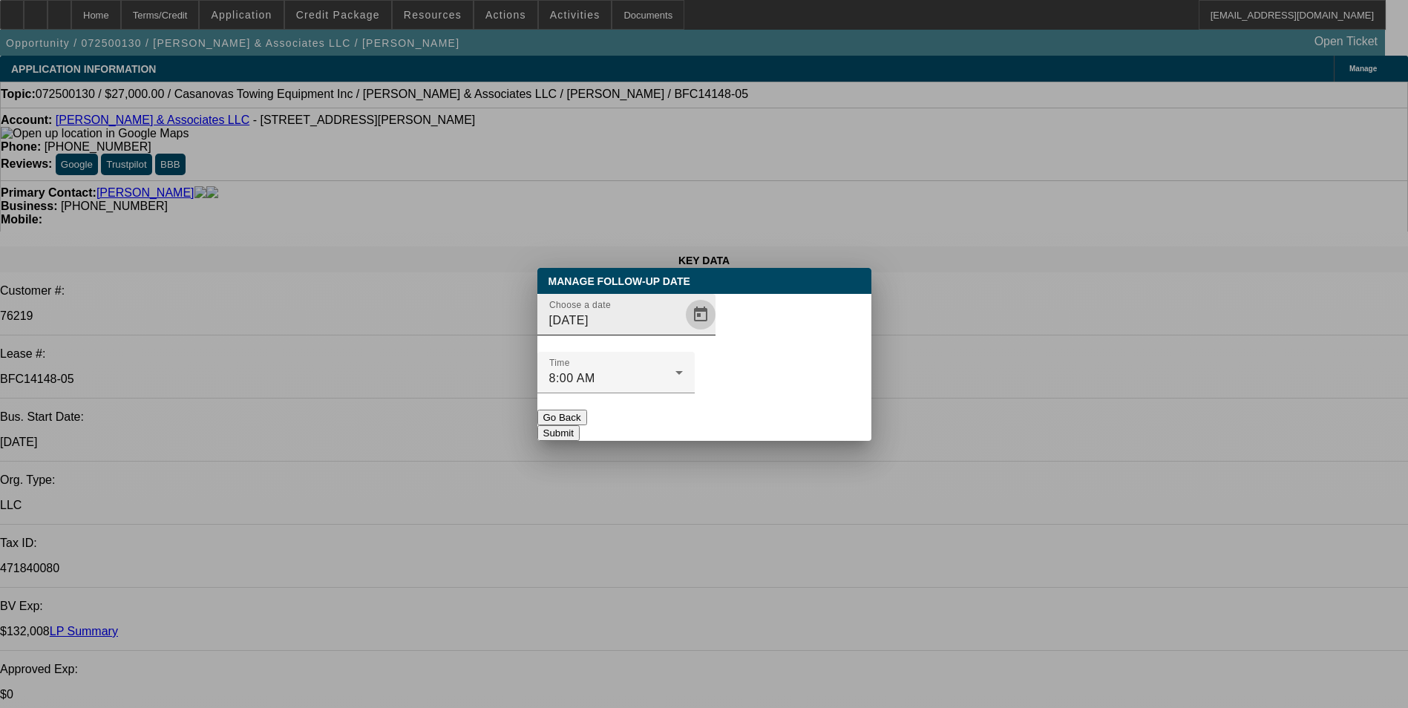
click at [683, 332] on span "Open calendar" at bounding box center [701, 315] width 36 height 36
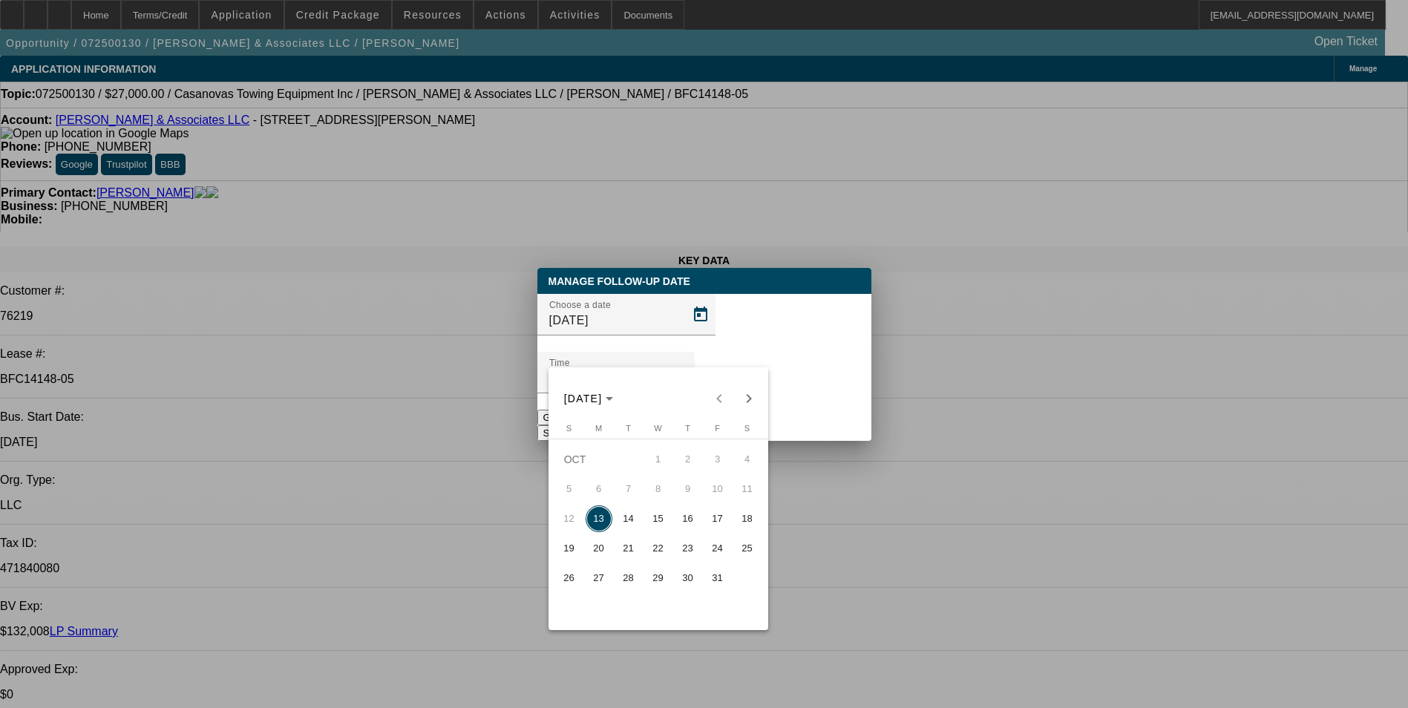
click at [693, 522] on span "16" at bounding box center [688, 518] width 27 height 27
type input "10/16/2025"
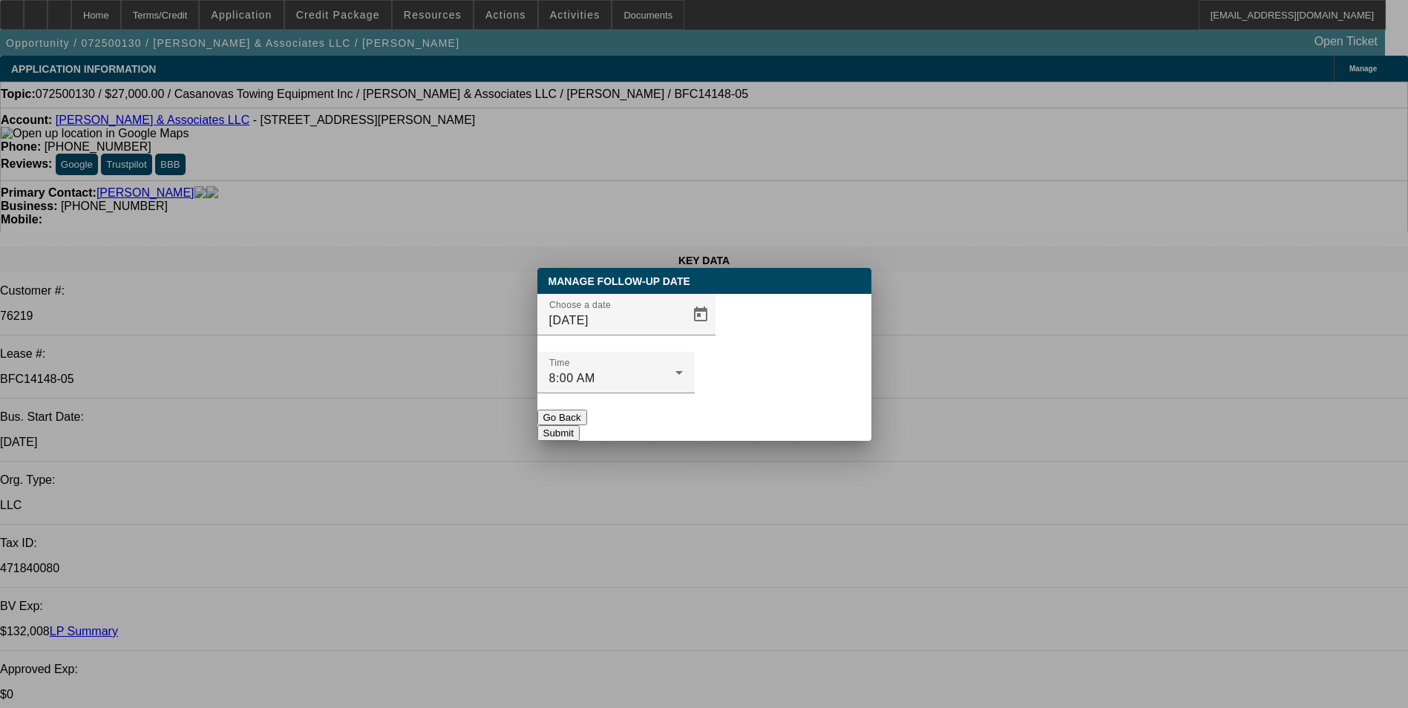
click at [580, 425] on button "Submit" at bounding box center [558, 433] width 42 height 16
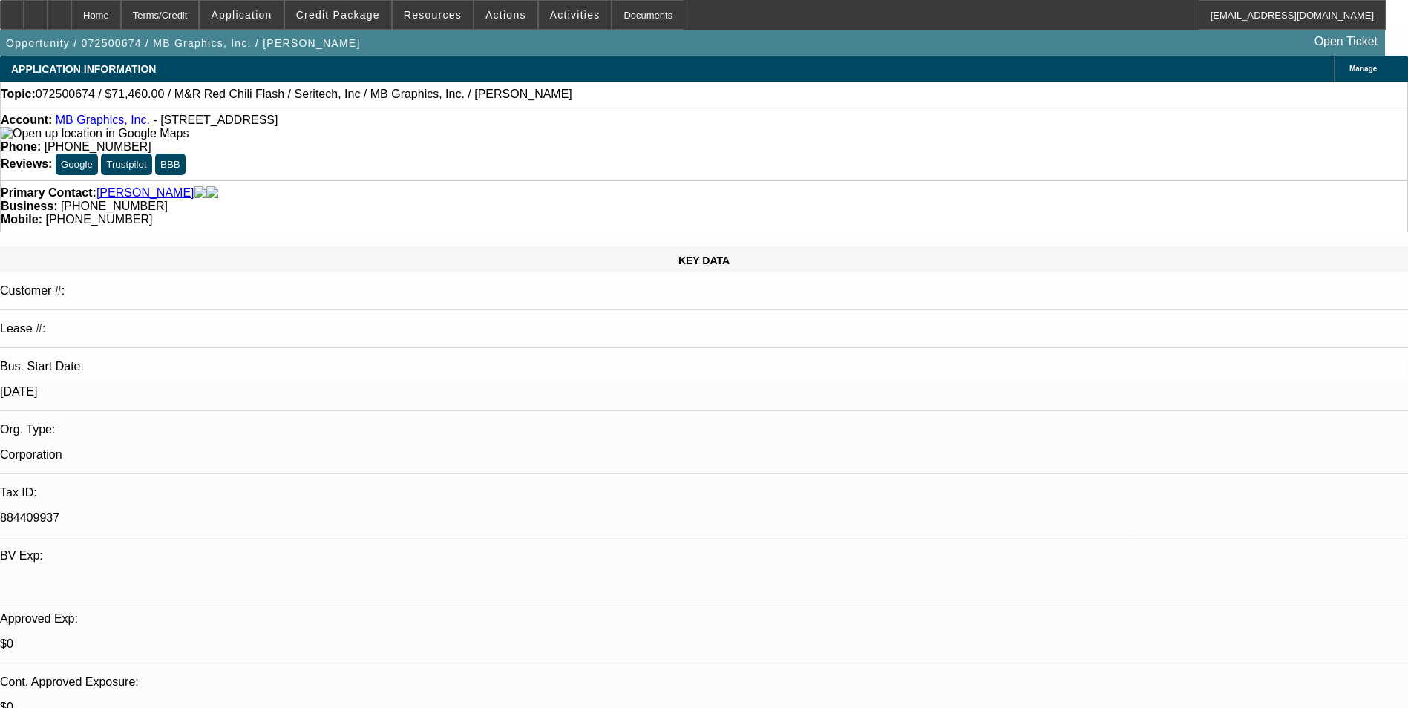
select select "0.1"
select select "0"
select select "0.1"
select select "0"
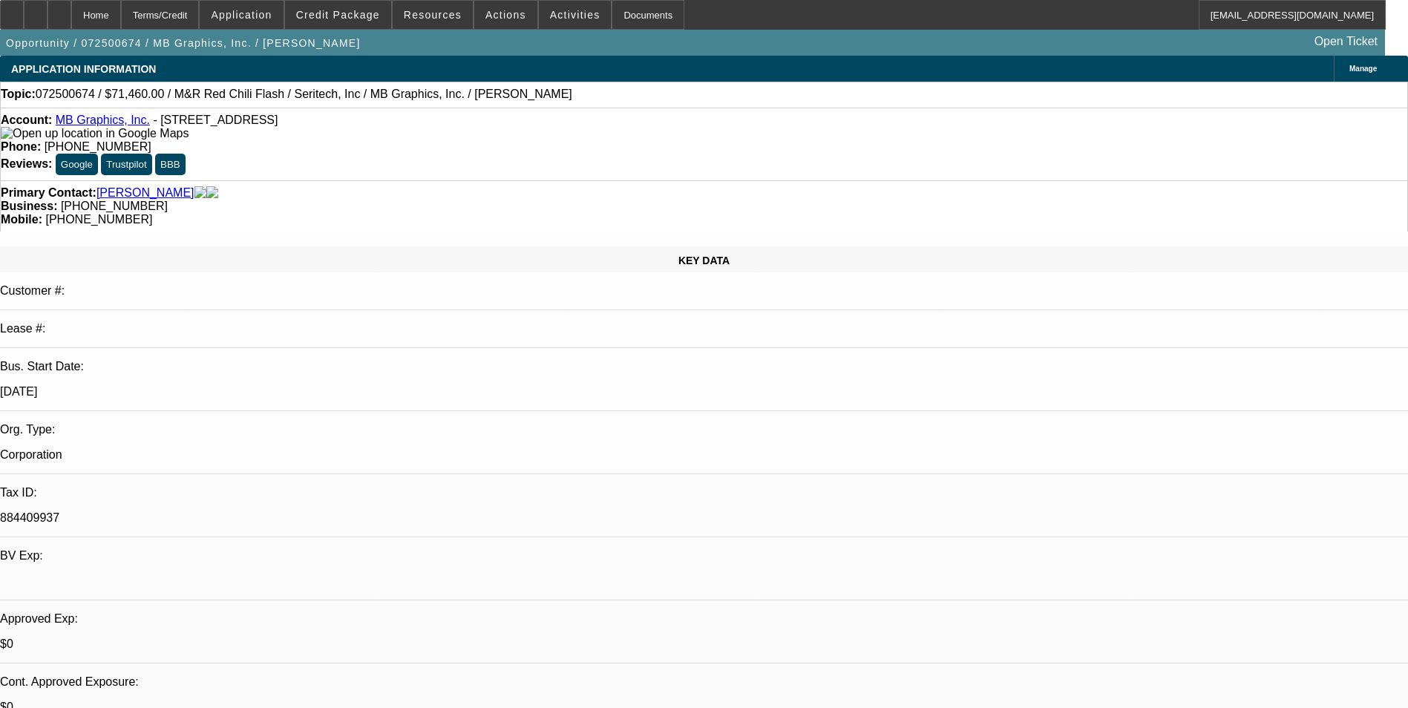
select select "0.1"
select select "0"
select select "0.1"
select select "0"
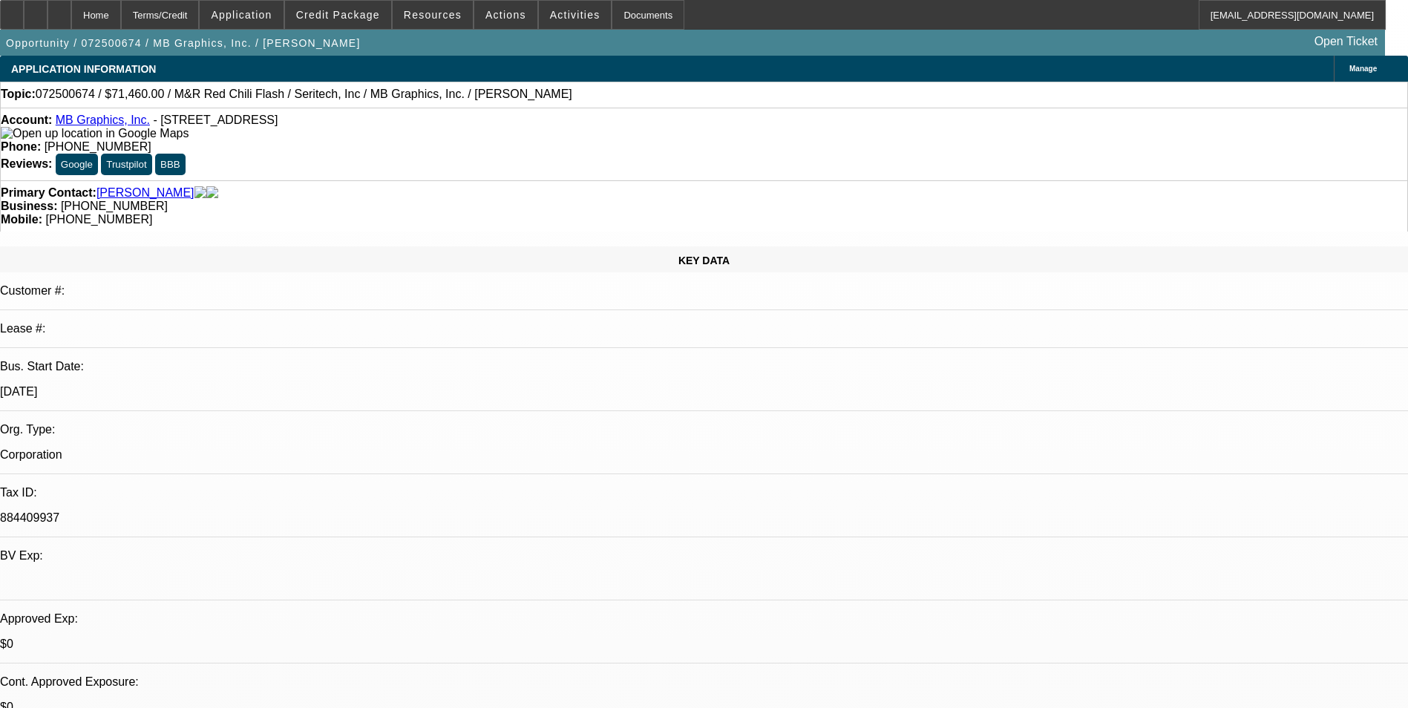
select select "0"
select select "0.1"
select select "1"
select select "5"
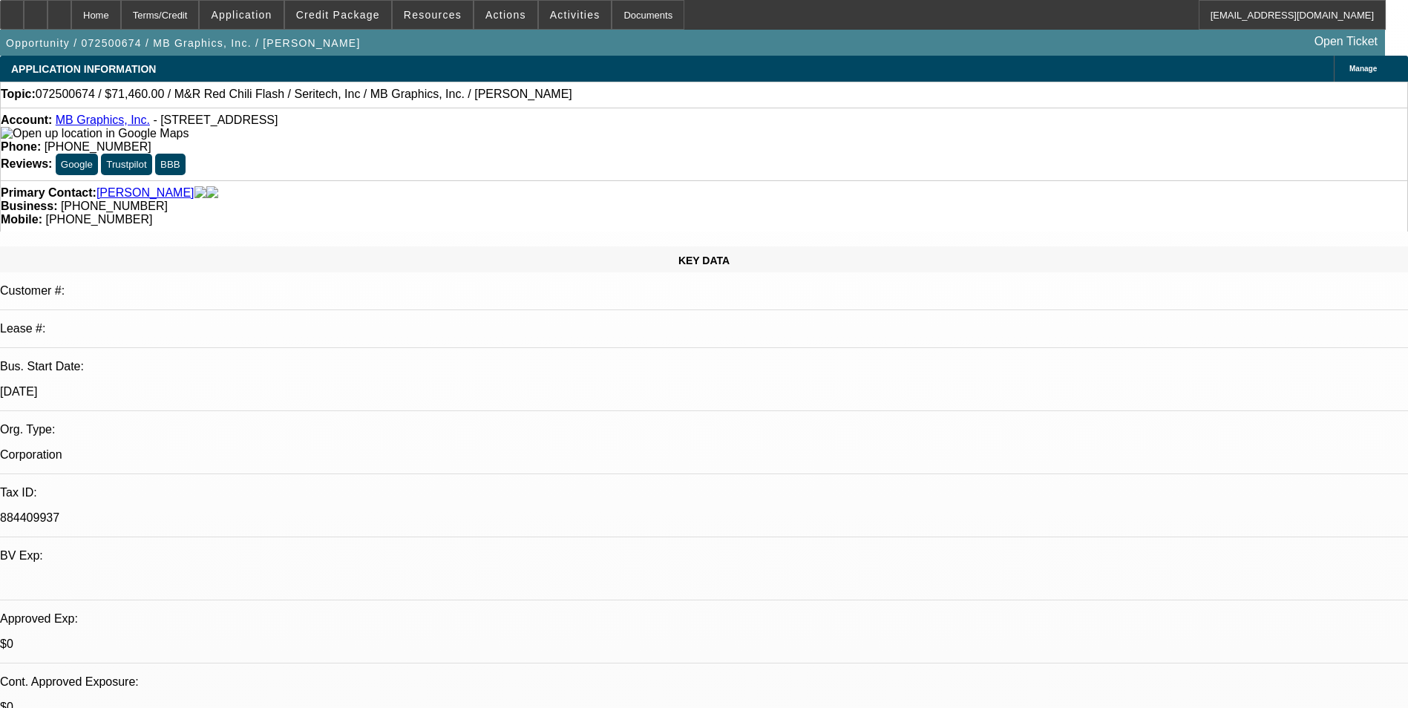
select select "1"
select select "5"
select select "1"
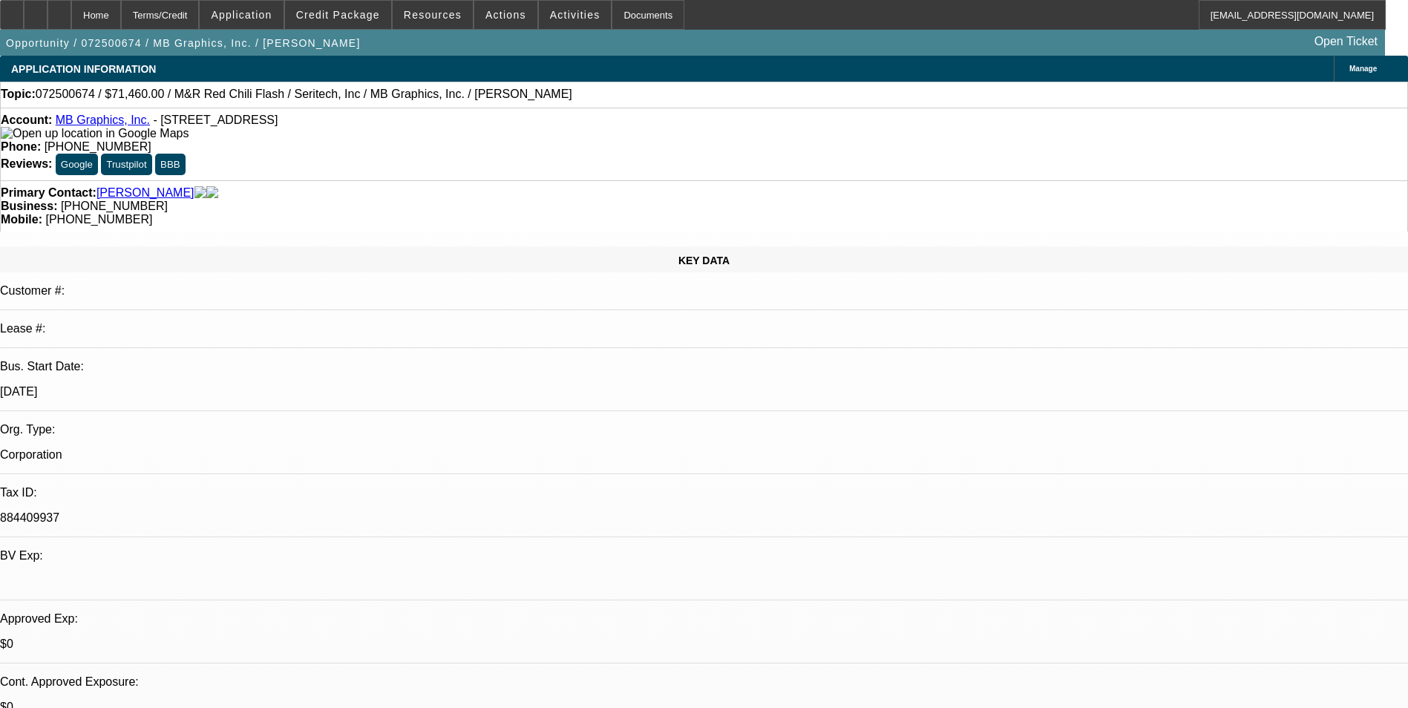
select select "5"
select select "1"
select select "5"
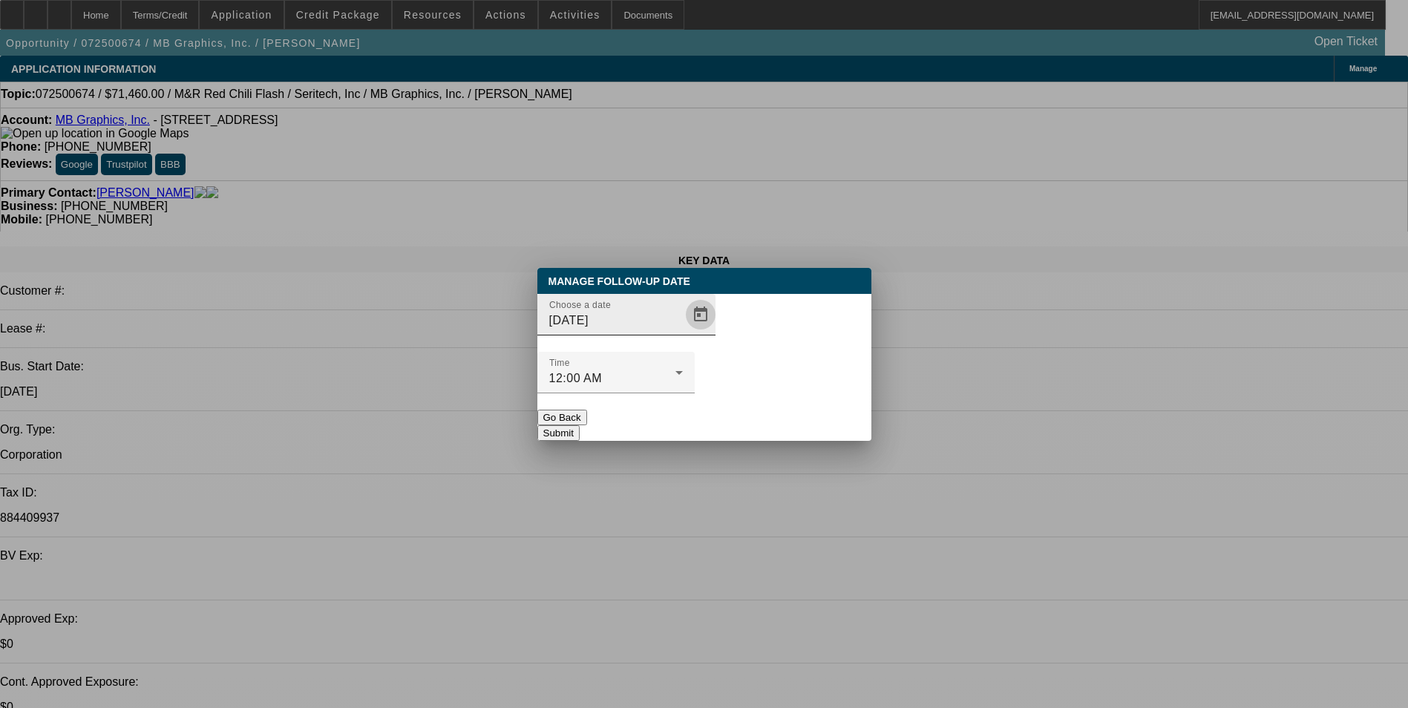
click at [683, 332] on span "Open calendar" at bounding box center [701, 315] width 36 height 36
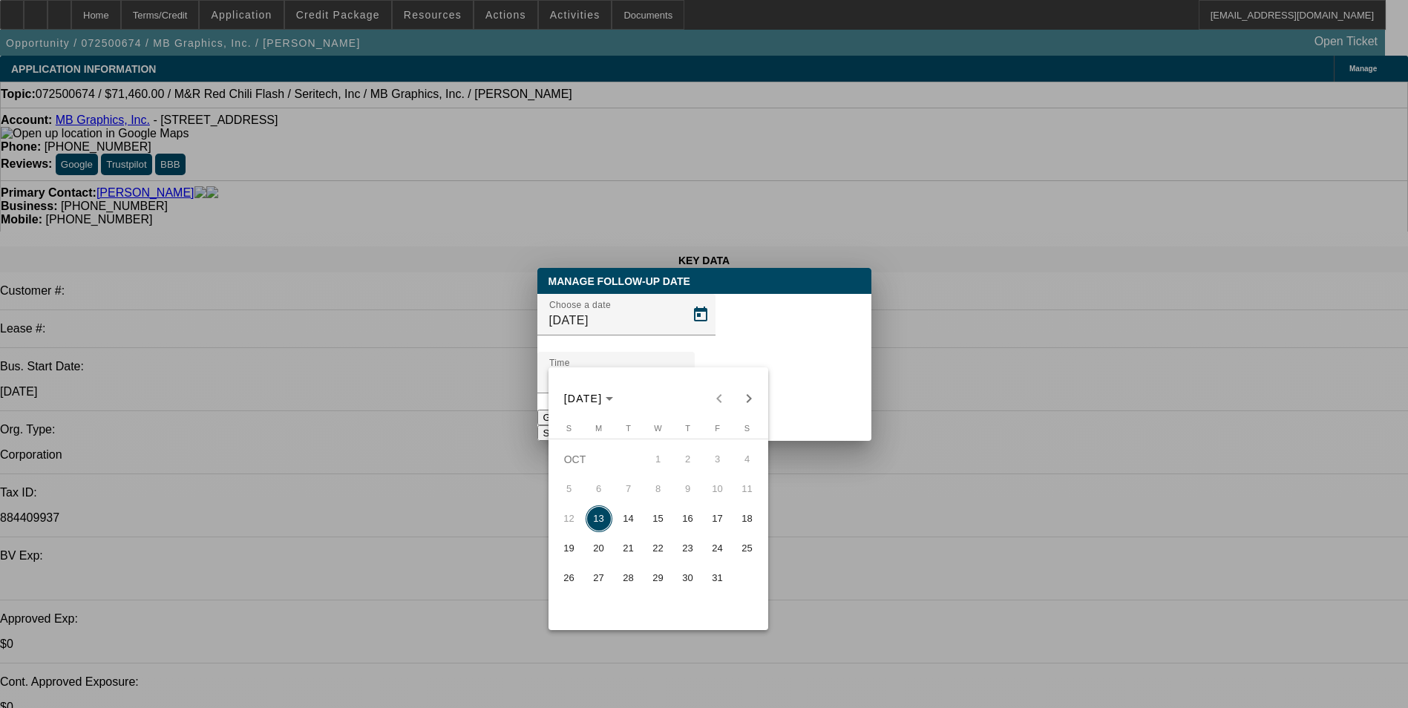
click at [632, 523] on span "14" at bounding box center [628, 518] width 27 height 27
type input "10/14/2025"
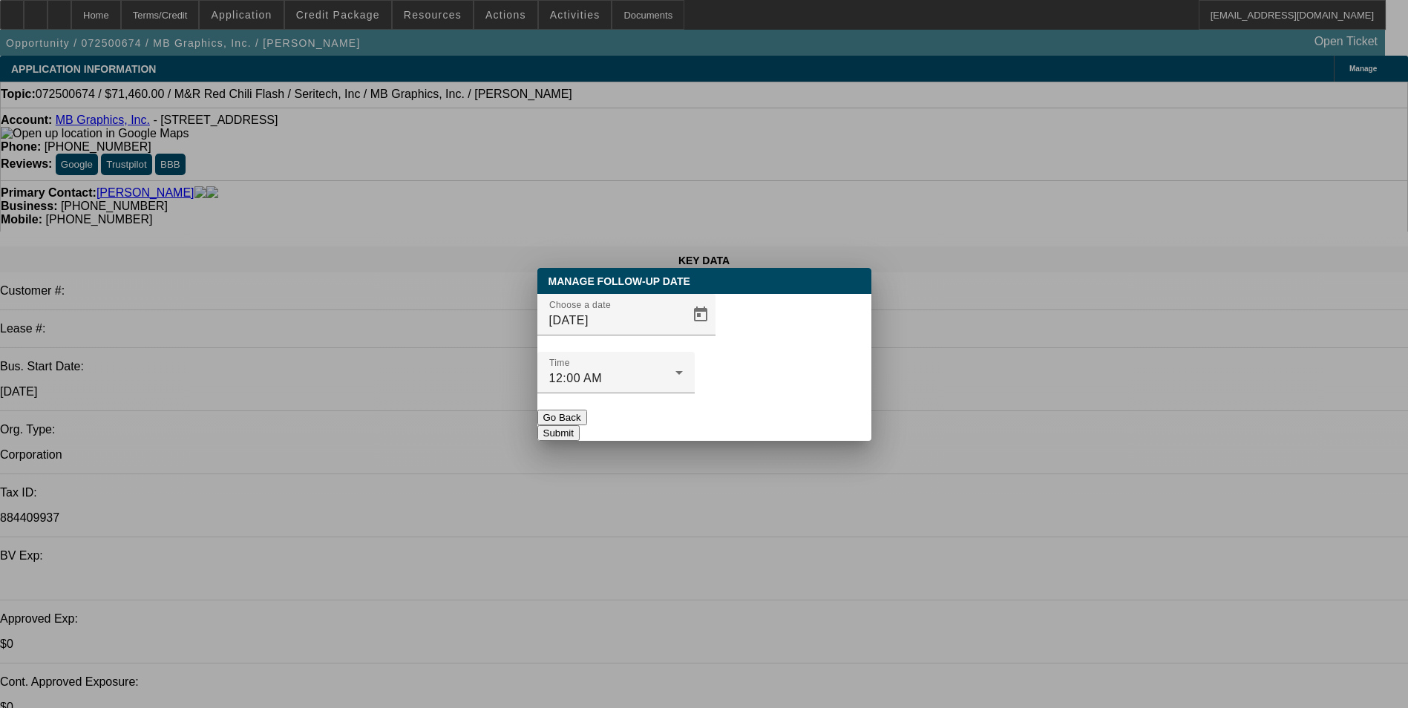
click at [580, 425] on button "Submit" at bounding box center [558, 433] width 42 height 16
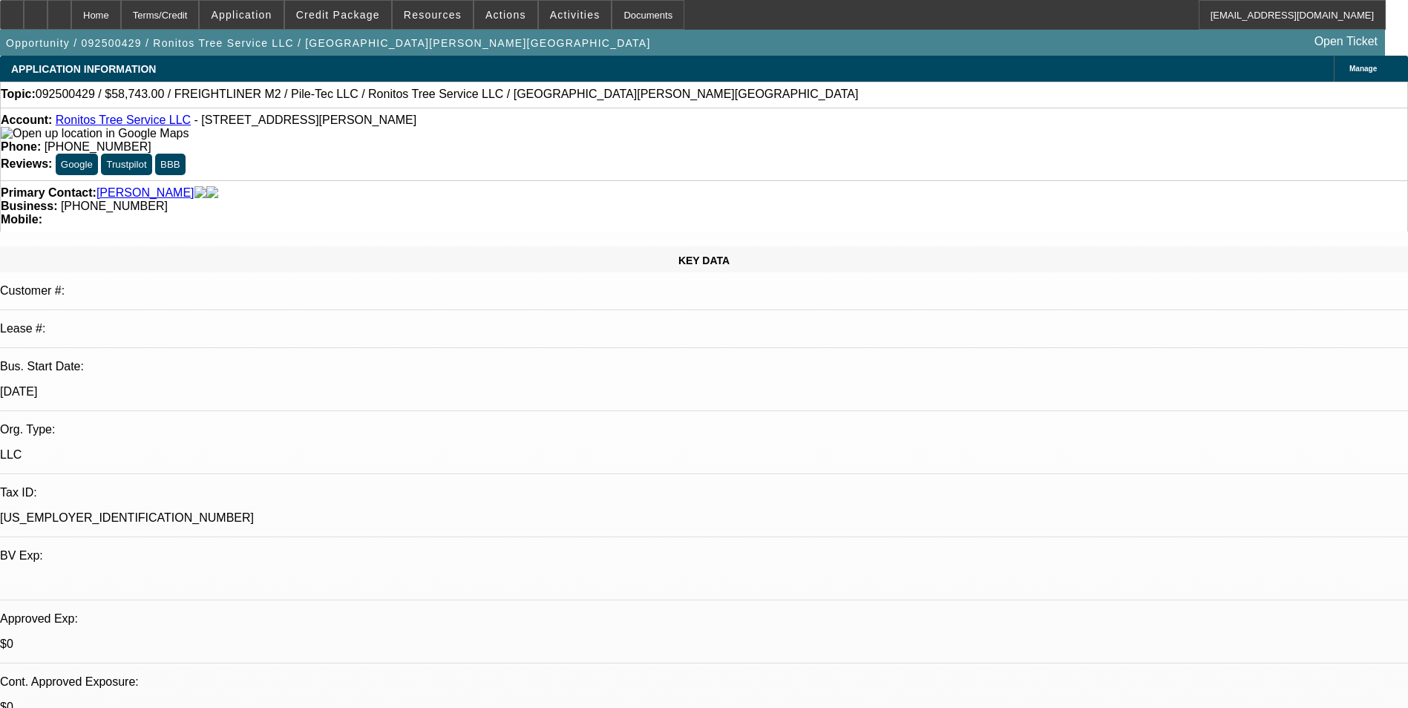
select select "0"
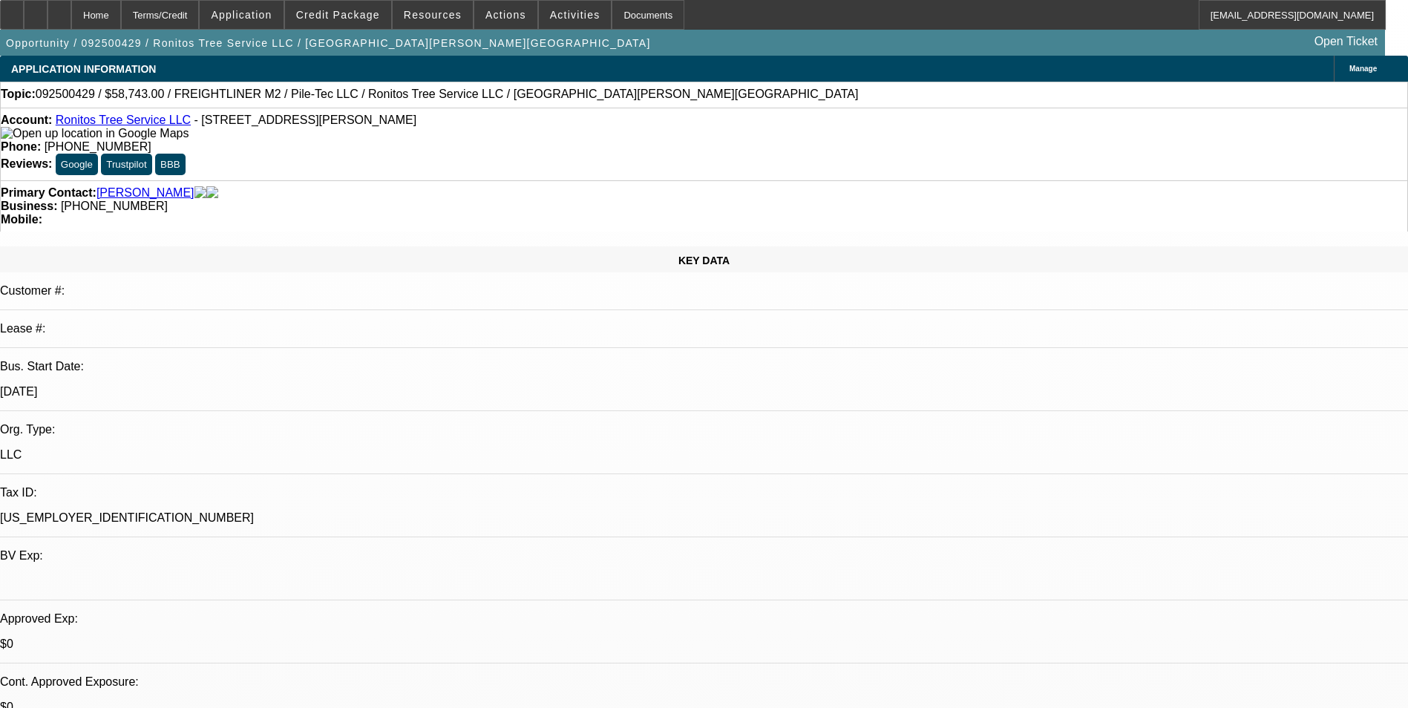
select select "0"
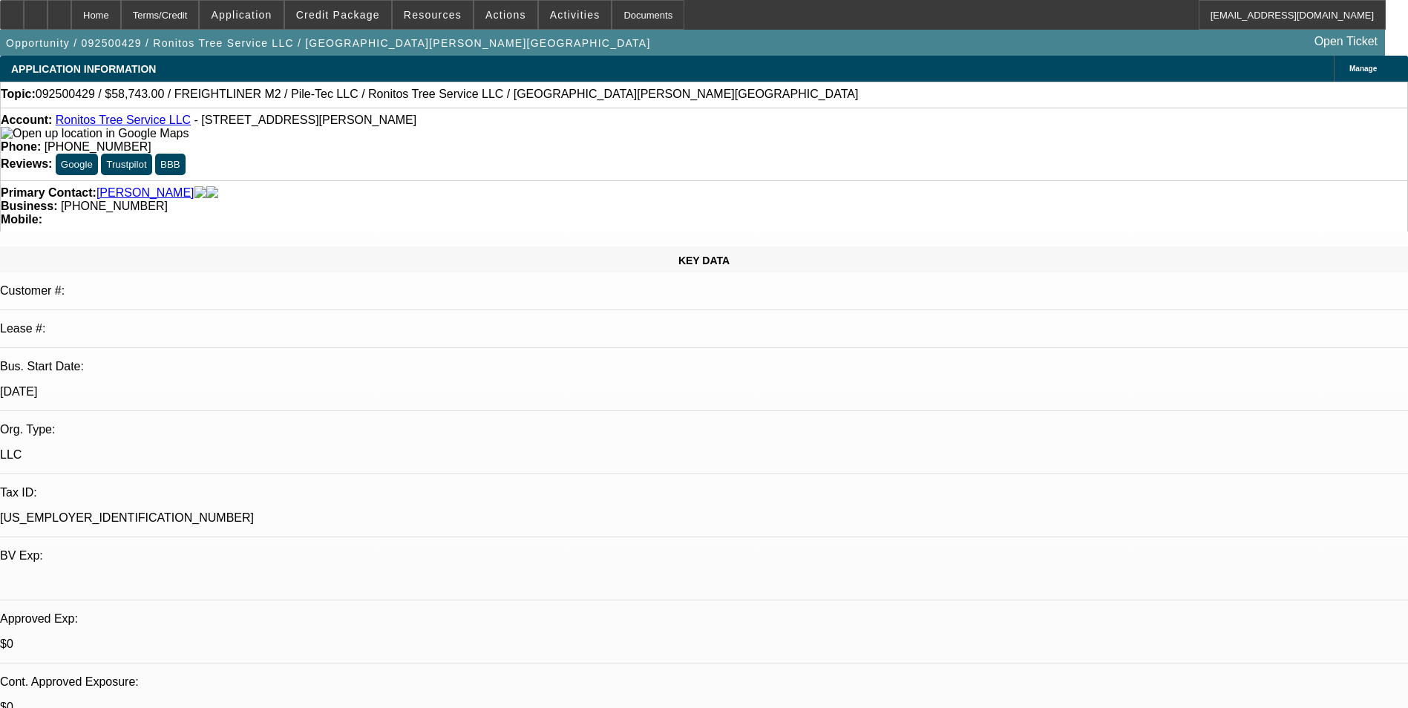
select select "2"
select select "0"
select select "1"
select select "6"
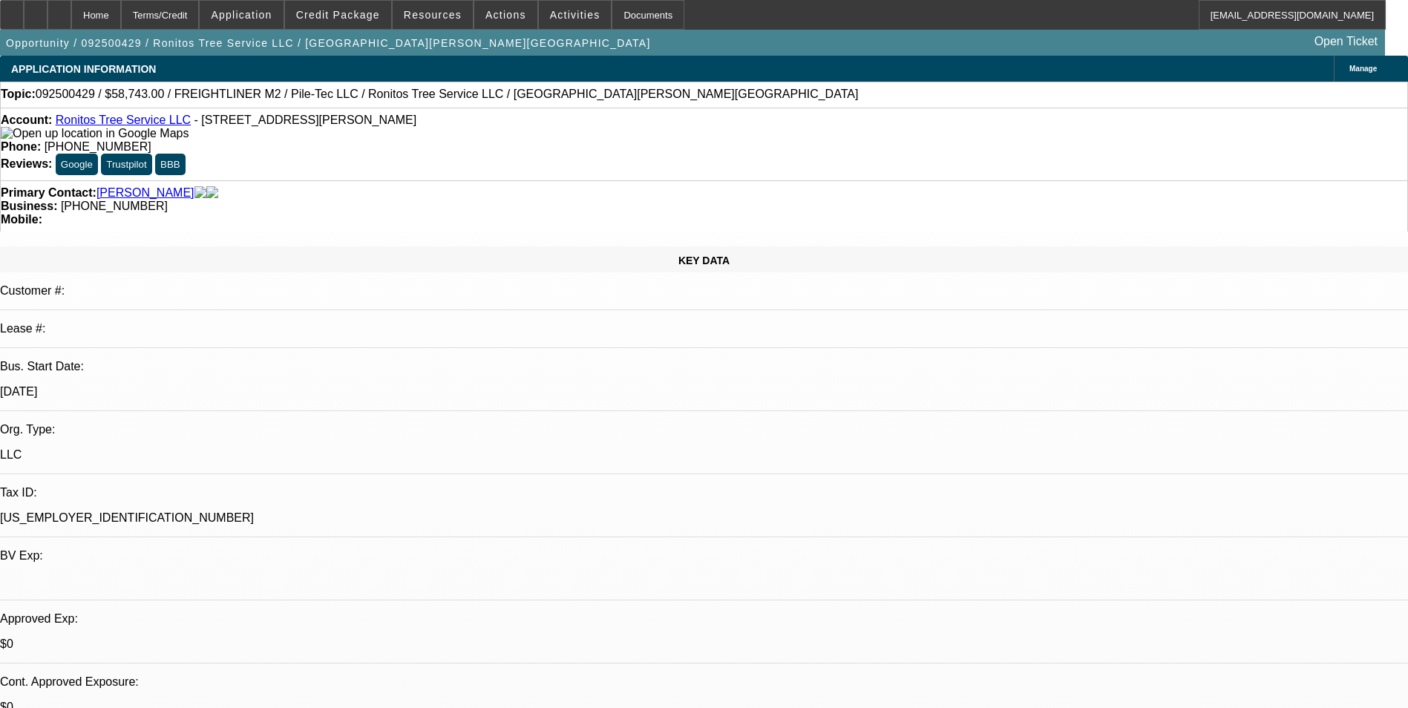
select select "1"
select select "6"
select select "1"
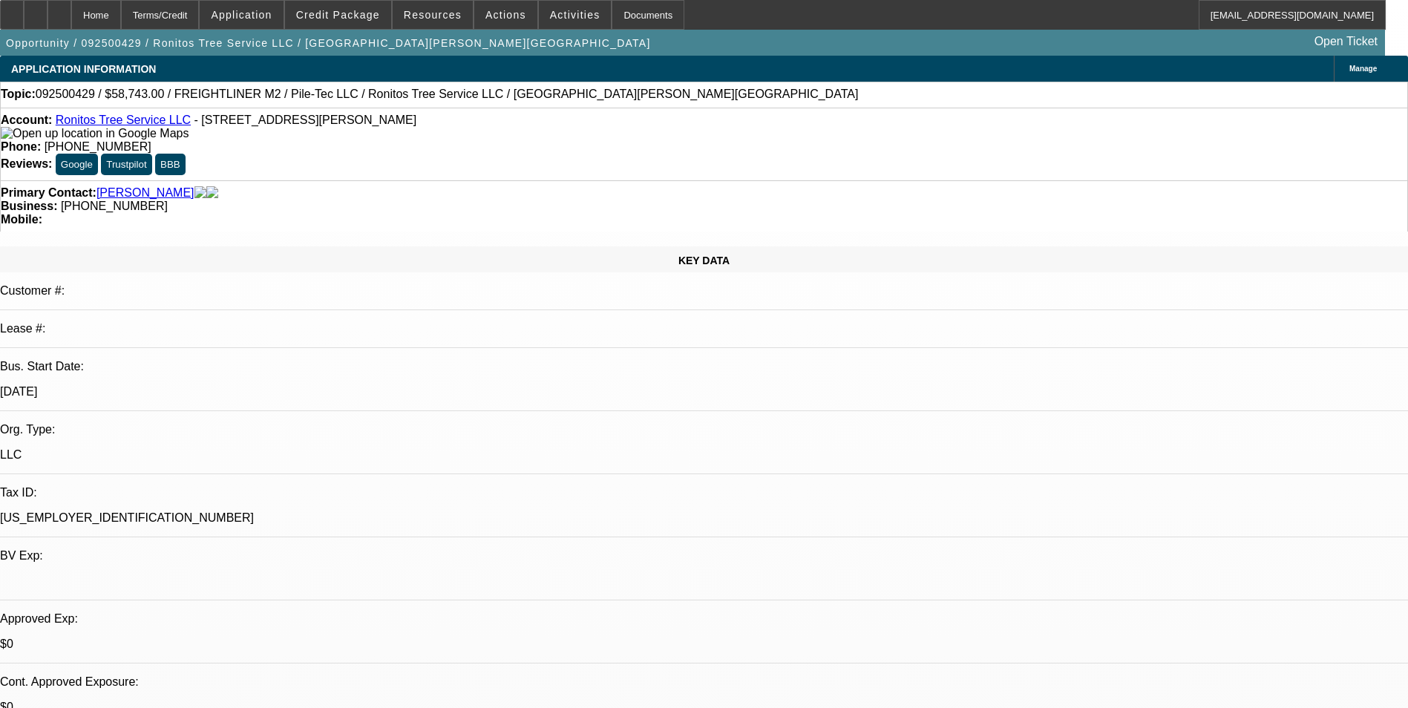
select select "6"
select select "1"
select select "2"
select select "6"
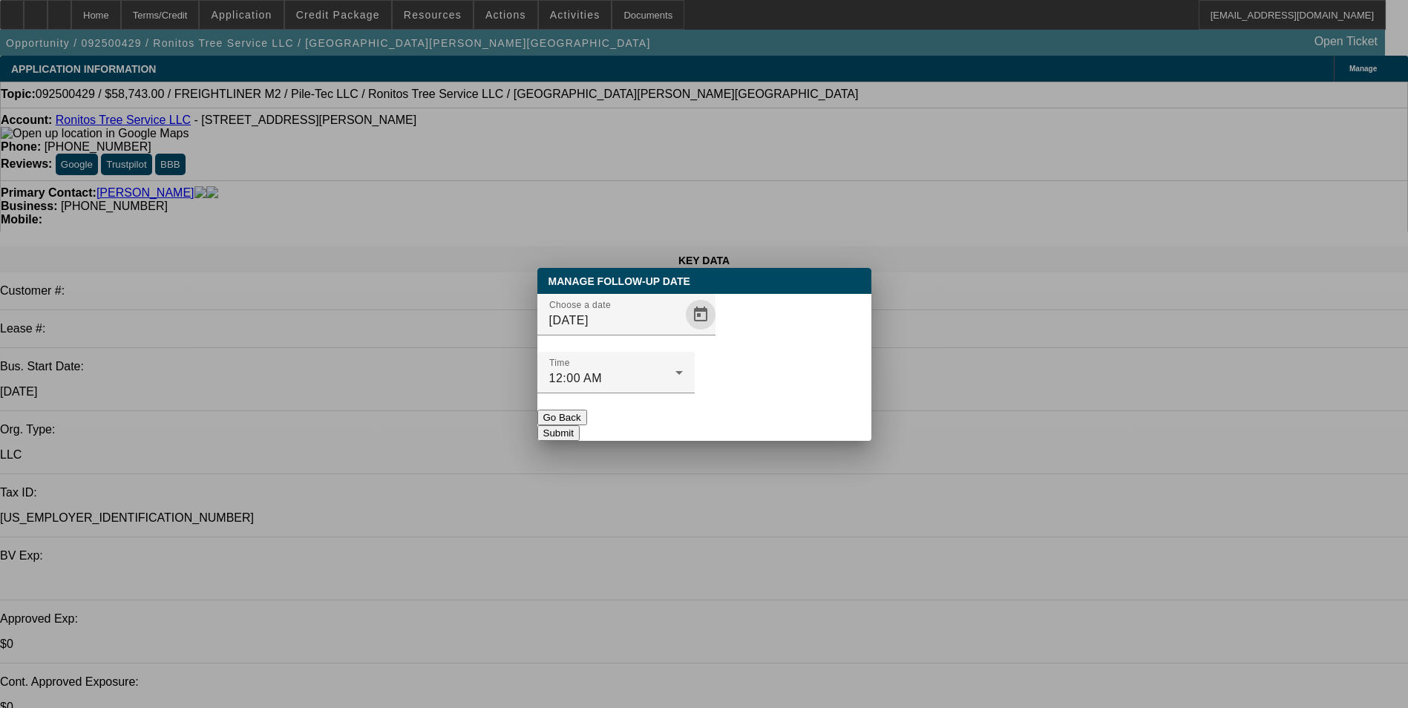
click at [683, 332] on span "Open calendar" at bounding box center [701, 315] width 36 height 36
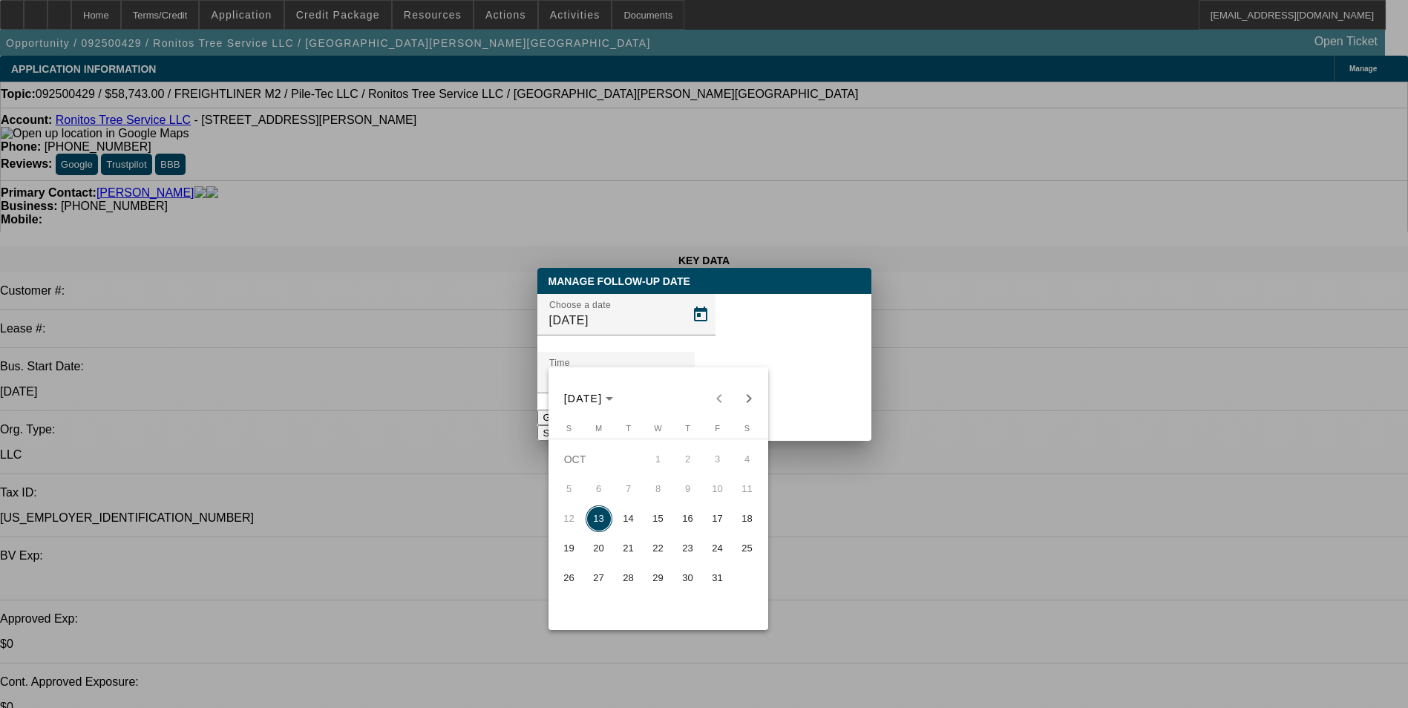
click at [659, 519] on span "15" at bounding box center [658, 518] width 27 height 27
type input "10/15/2025"
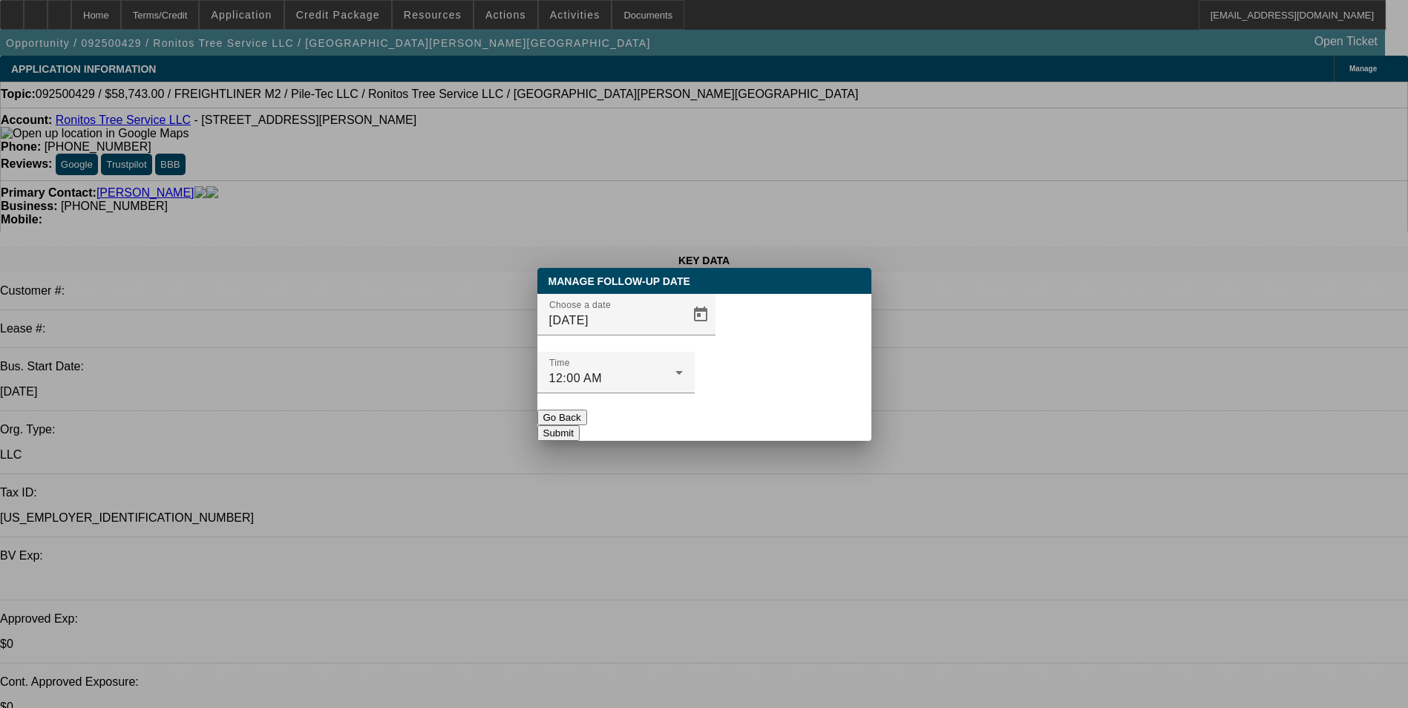
click at [580, 425] on button "Submit" at bounding box center [558, 433] width 42 height 16
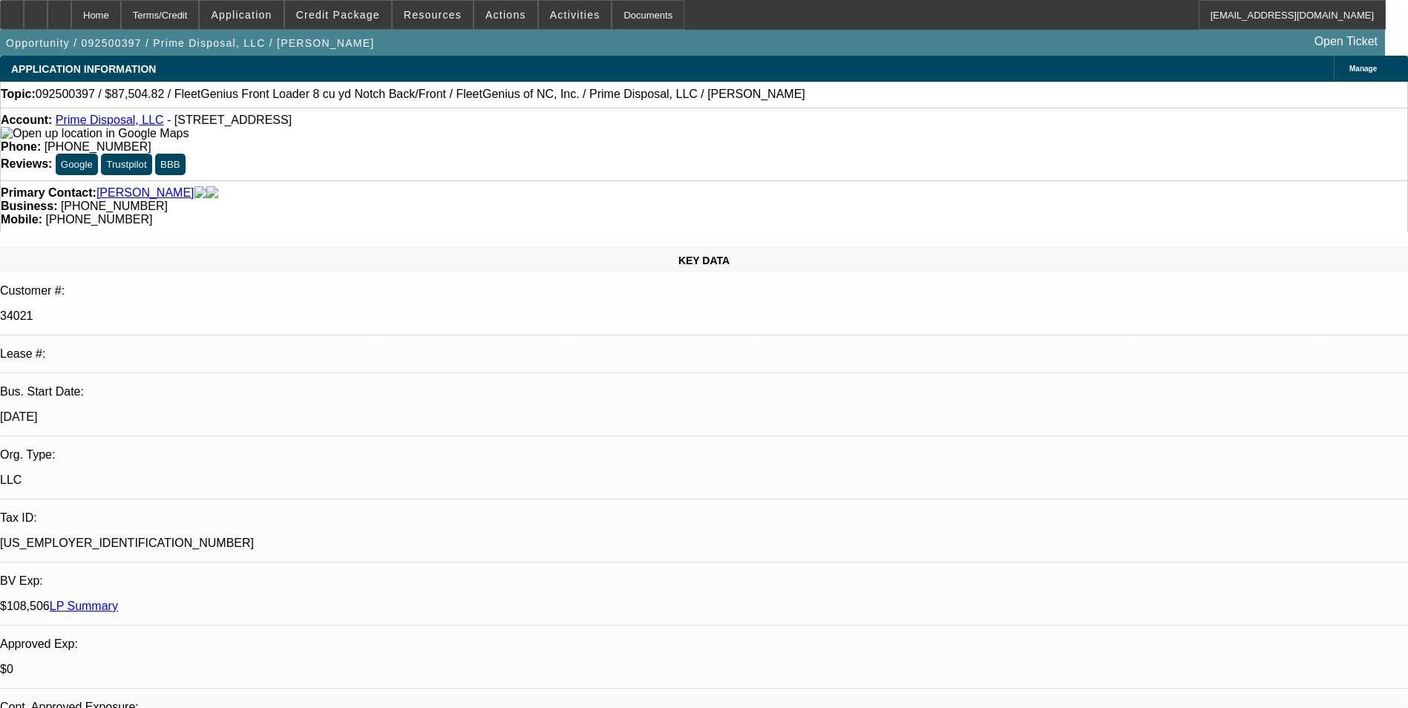
select select "0.2"
select select "0"
select select "0.2"
select select "0"
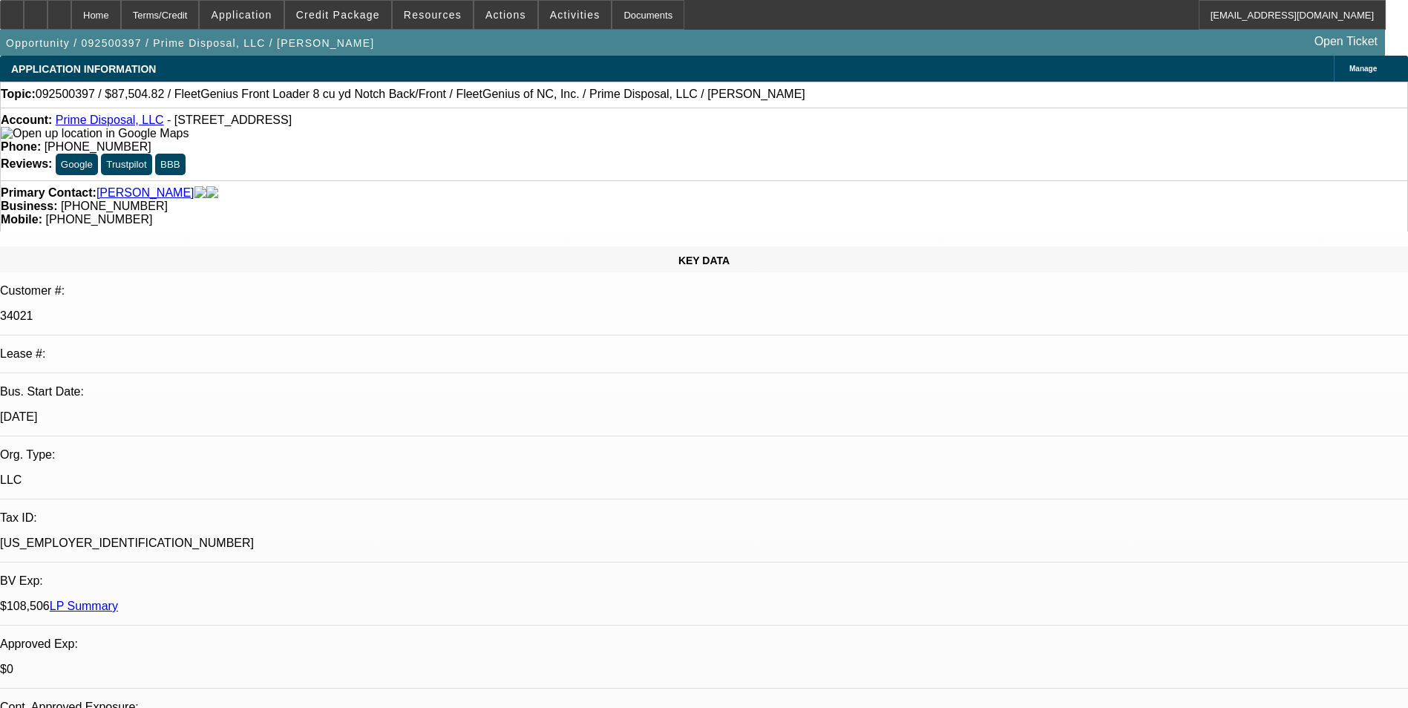
select select "0"
select select "0.2"
select select "0"
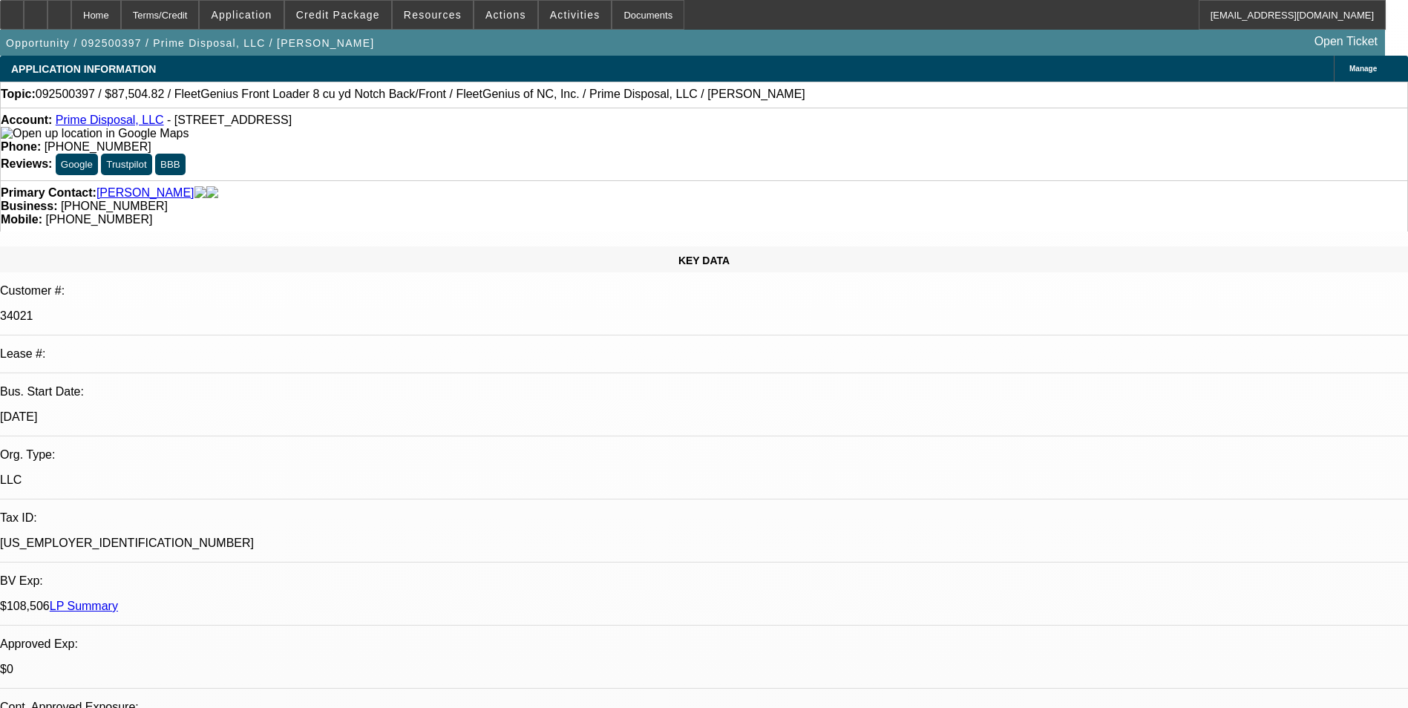
select select "0"
select select "1"
select select "6"
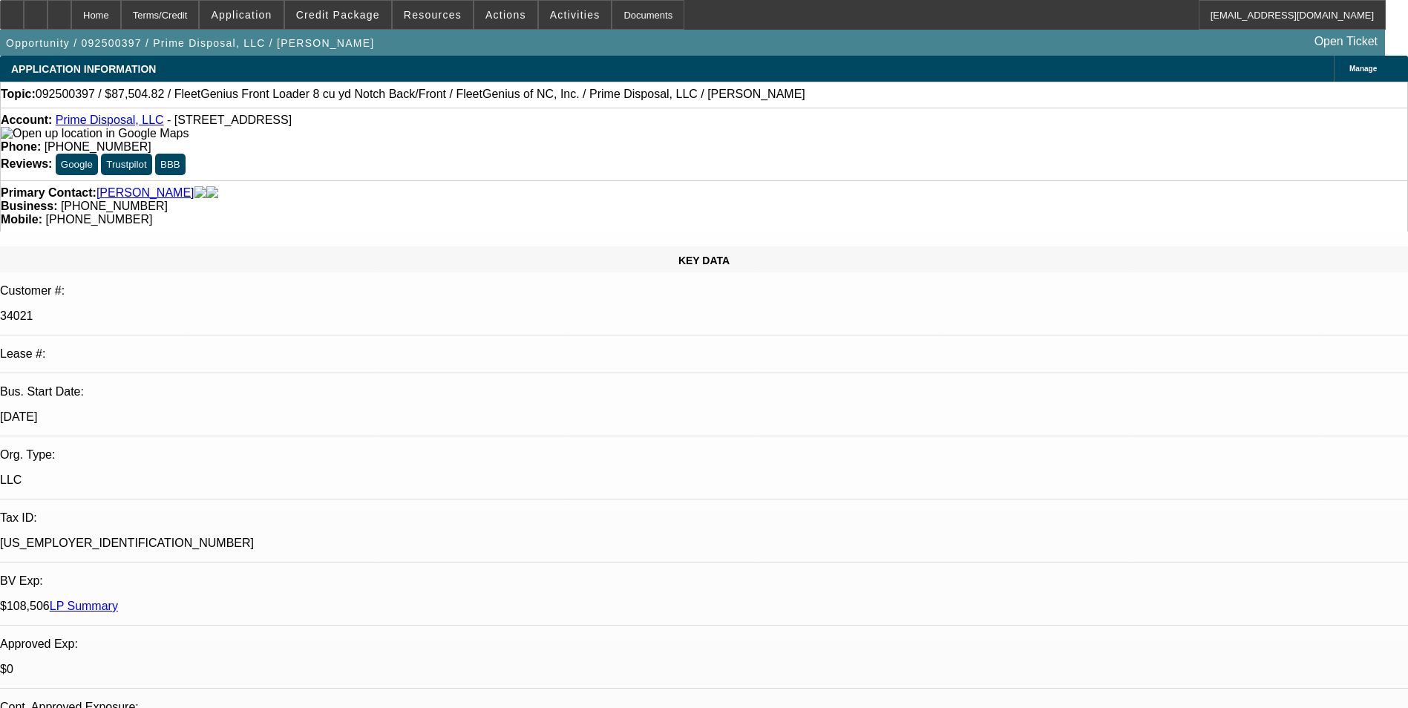
select select "1"
select select "6"
select select "1"
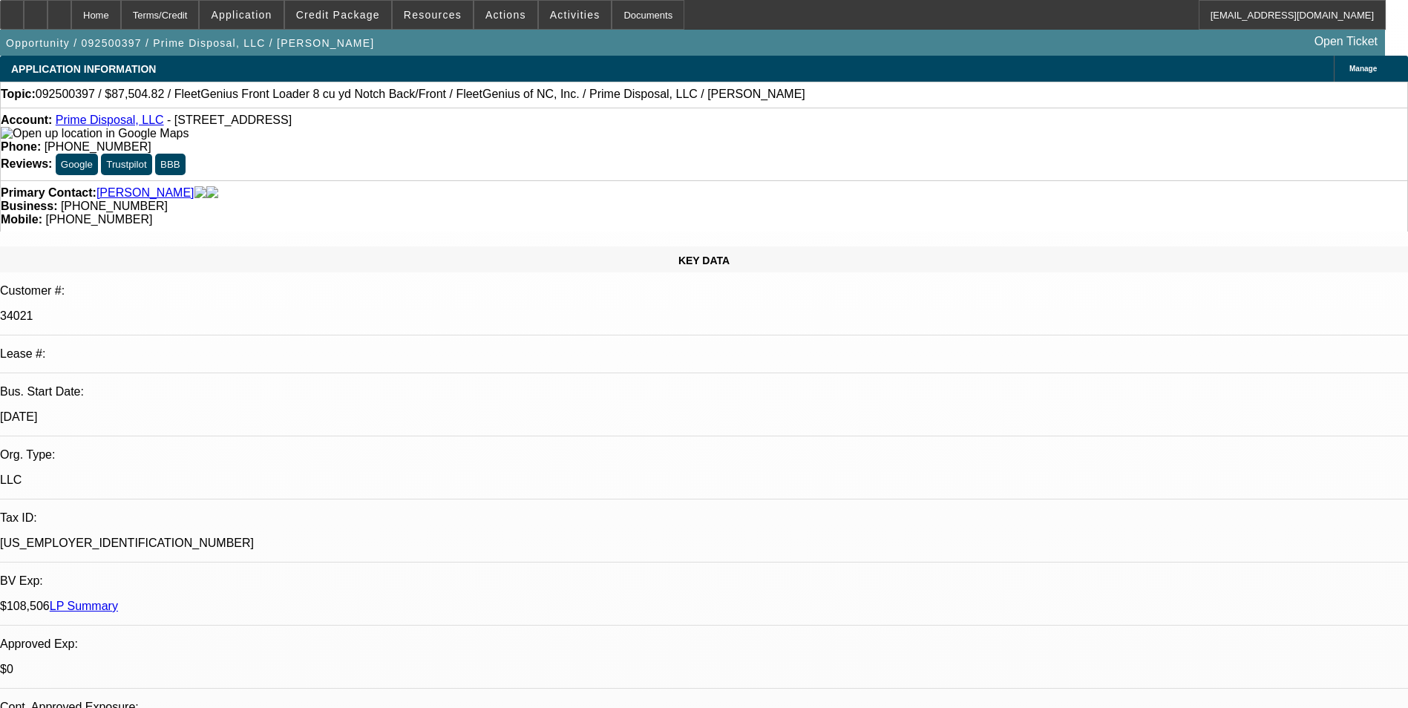
select select "6"
select select "1"
select select "6"
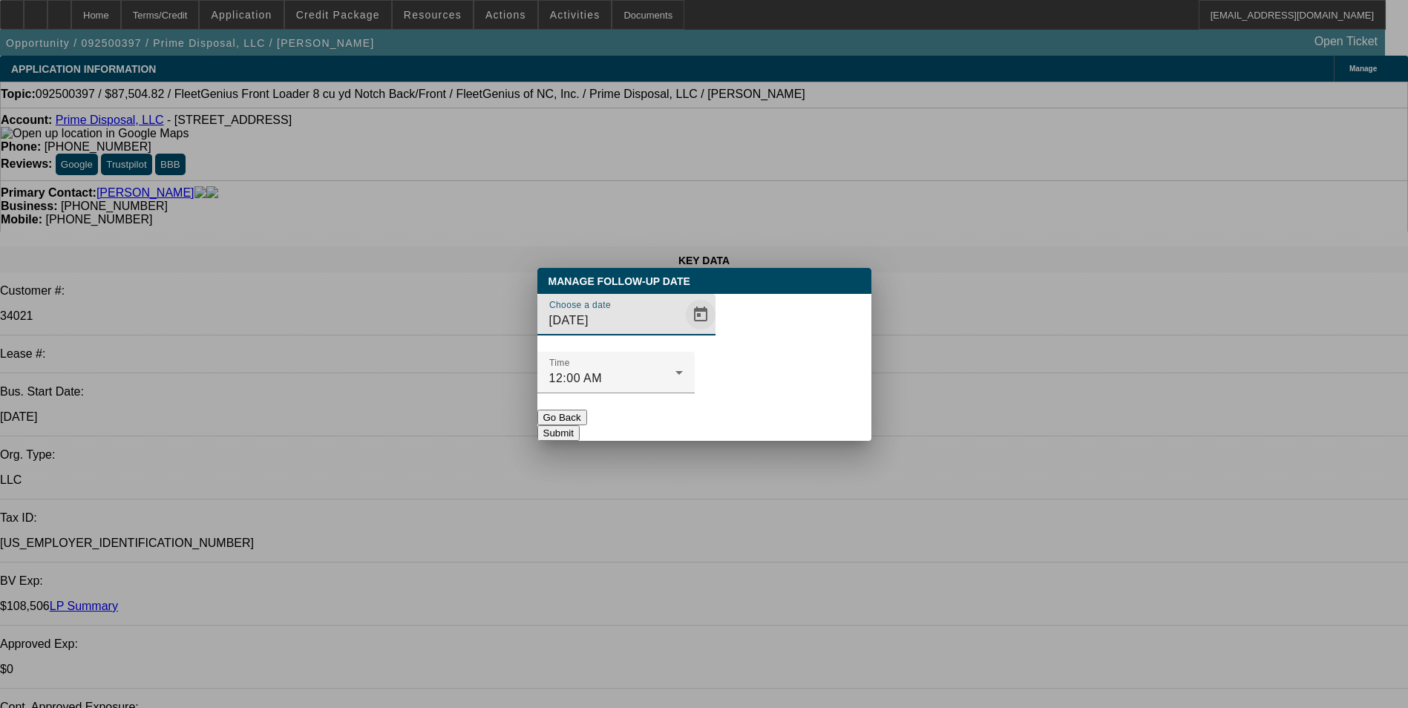
click at [683, 332] on span "Open calendar" at bounding box center [701, 315] width 36 height 36
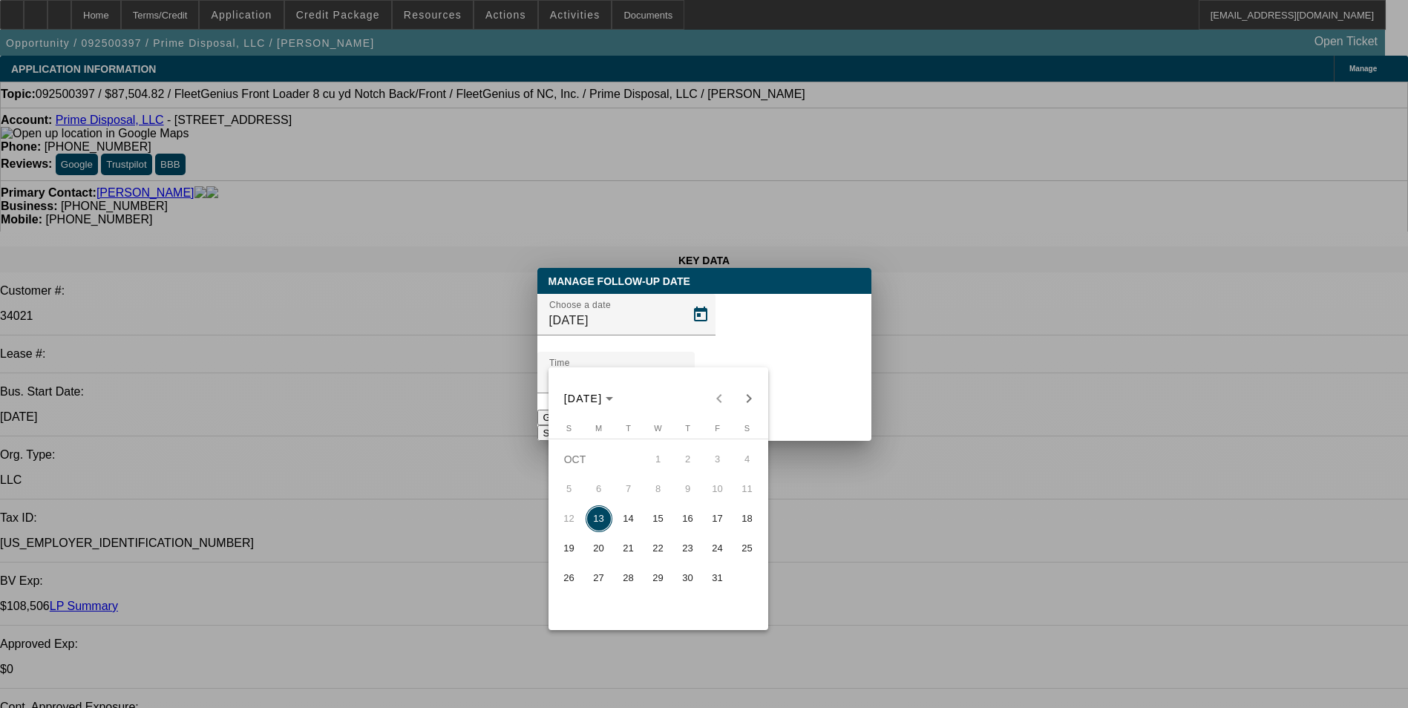
click at [659, 522] on span "15" at bounding box center [658, 518] width 27 height 27
type input "10/15/2025"
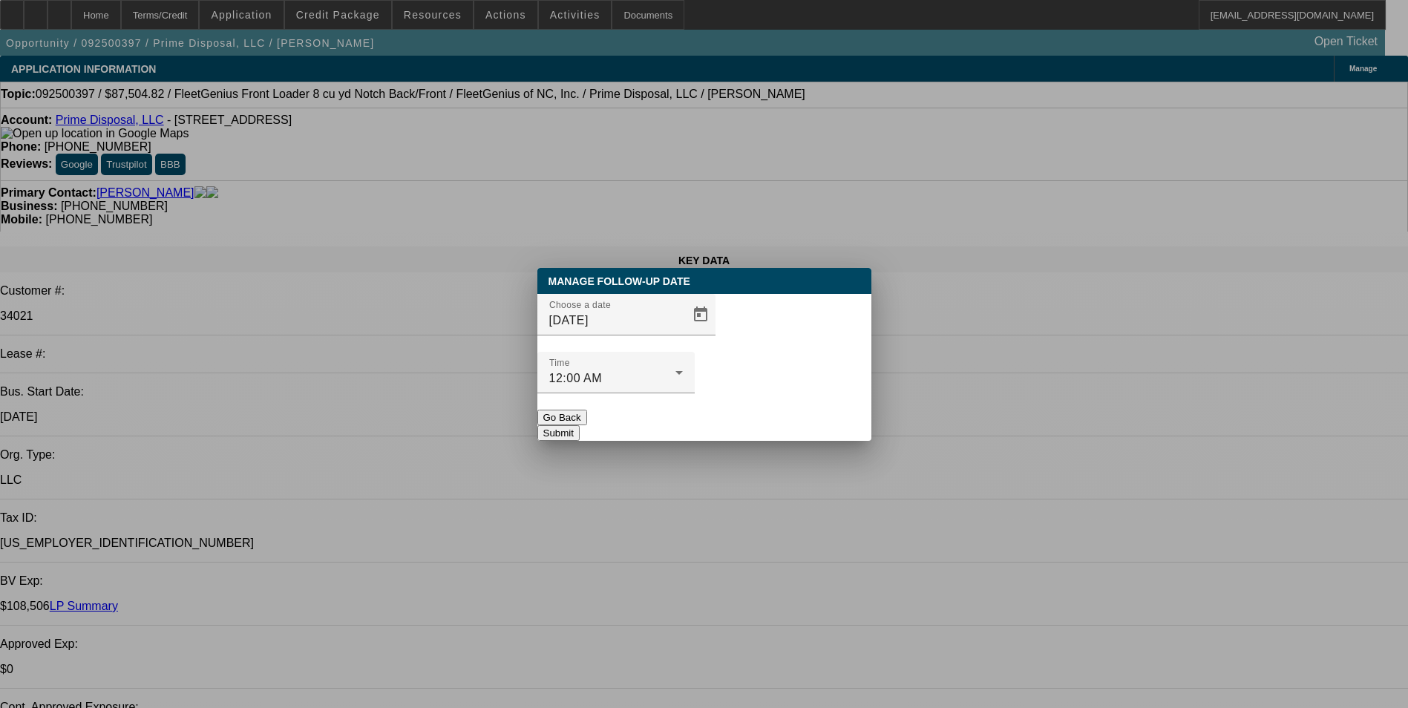
click at [580, 425] on button "Submit" at bounding box center [558, 433] width 42 height 16
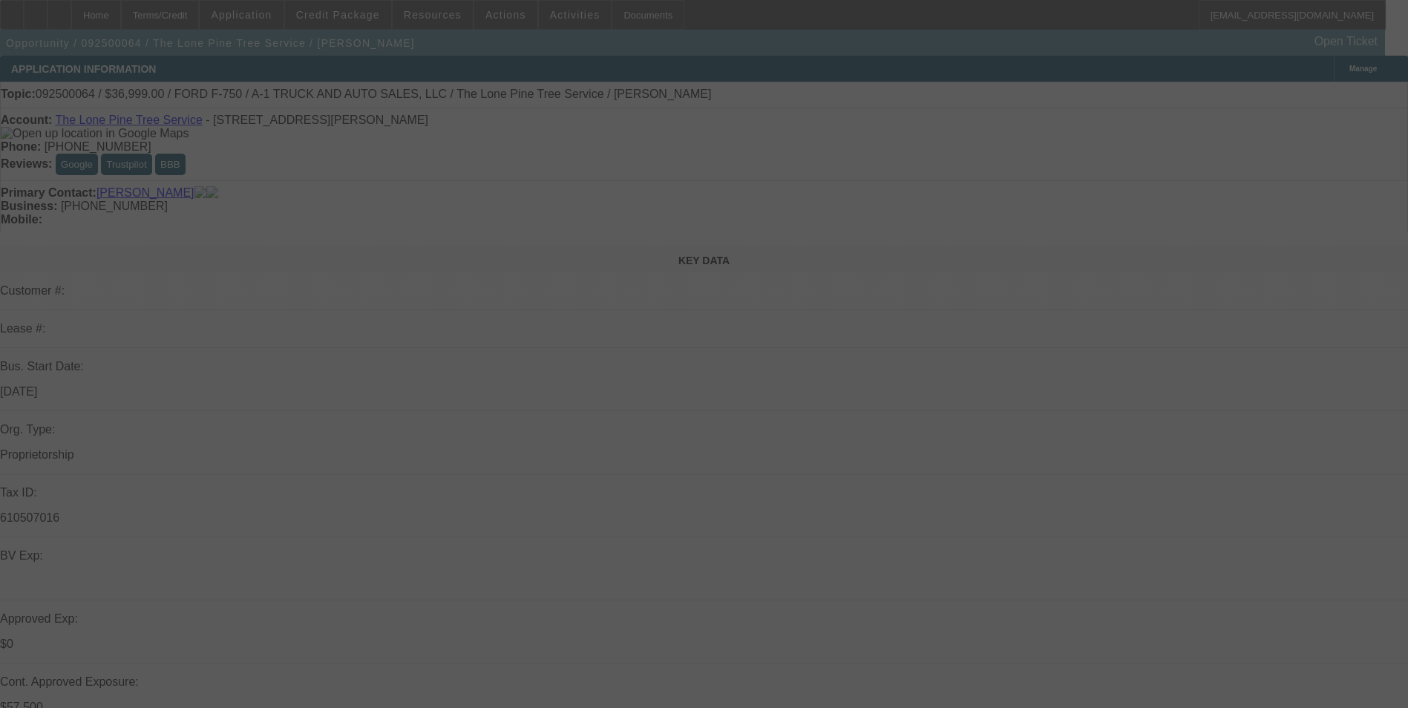
select select "0"
select select "2"
select select "0.1"
select select "0"
select select "2"
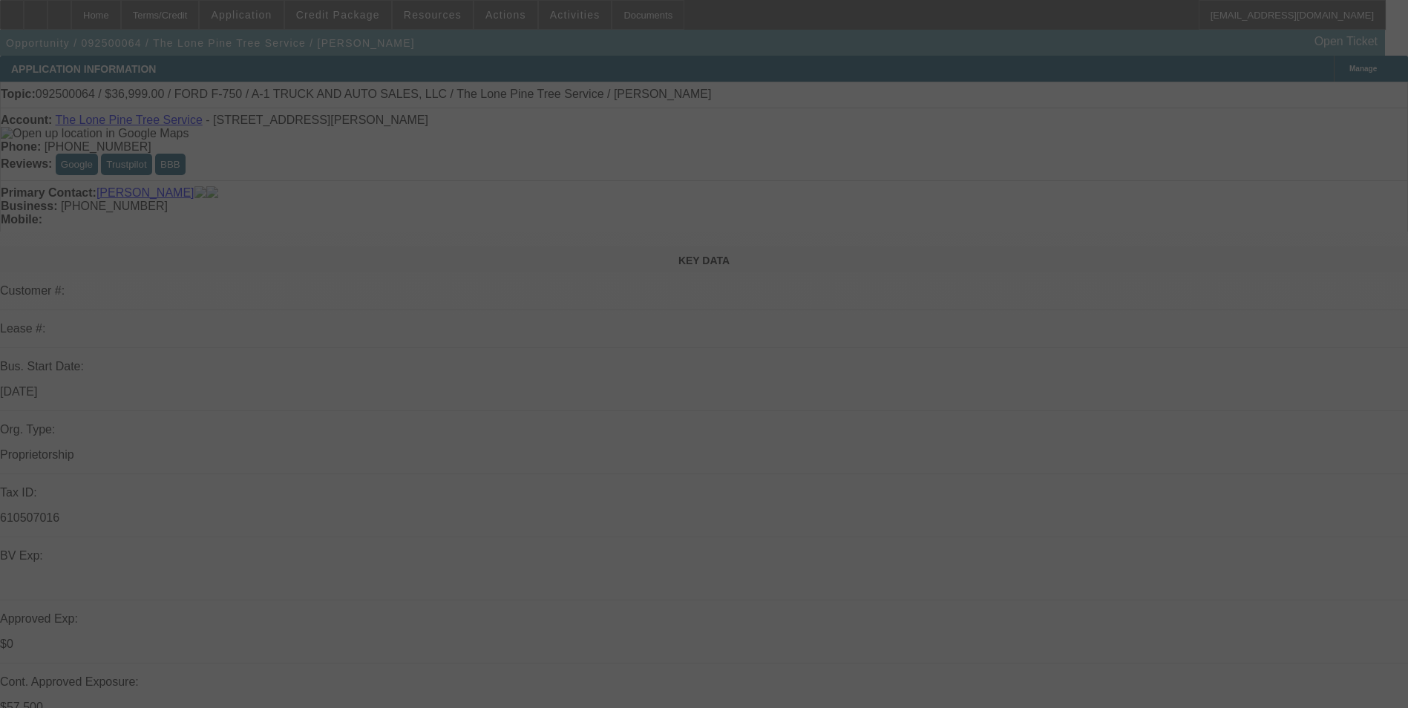
select select "0.1"
select select "0"
select select "2"
select select "0.1"
select select "0"
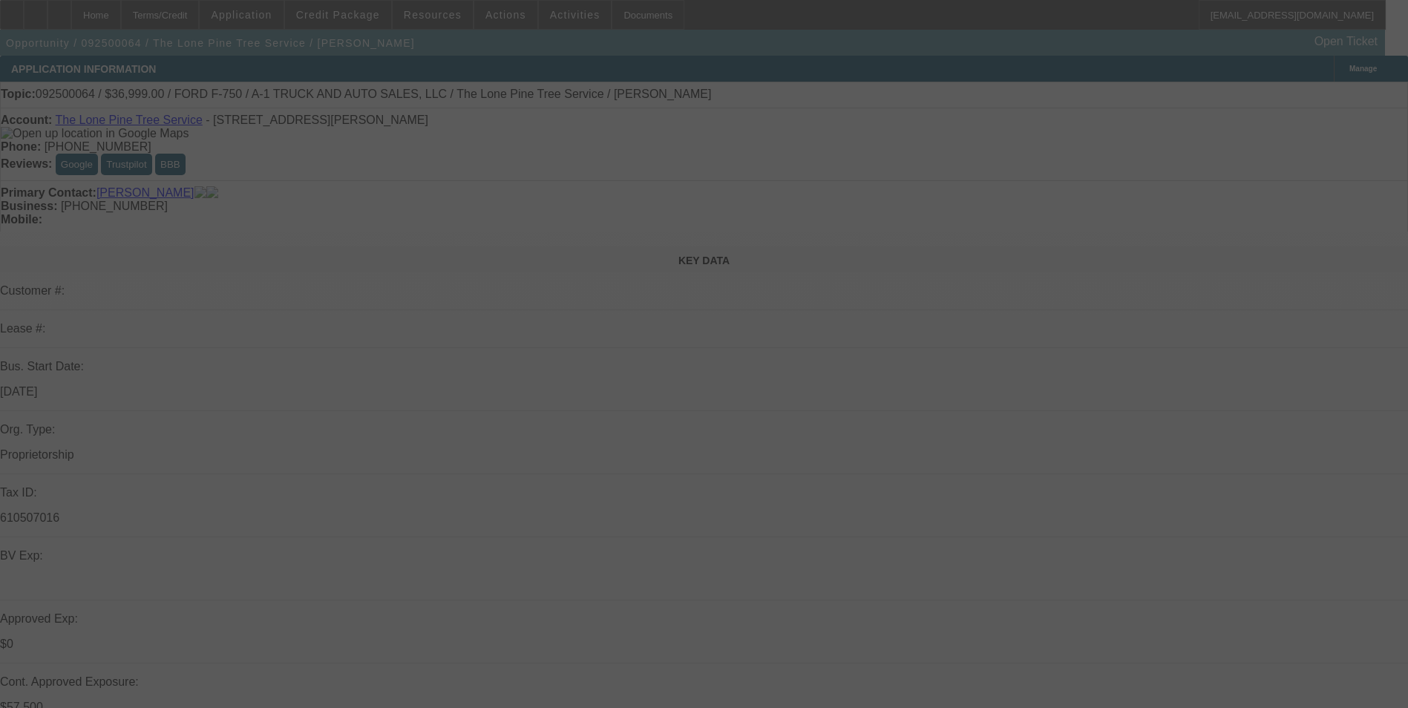
select select "2"
select select "0.1"
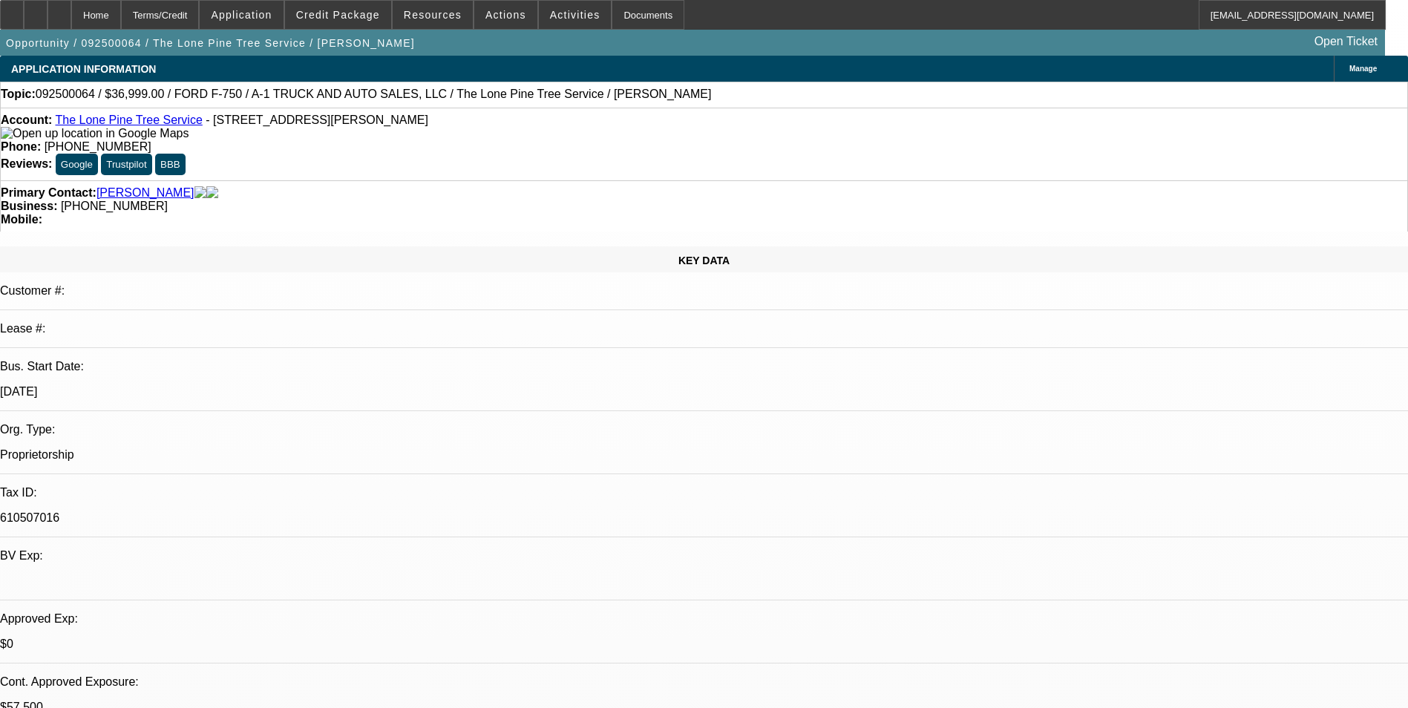
select select "1"
select select "2"
select select "4"
select select "1"
select select "2"
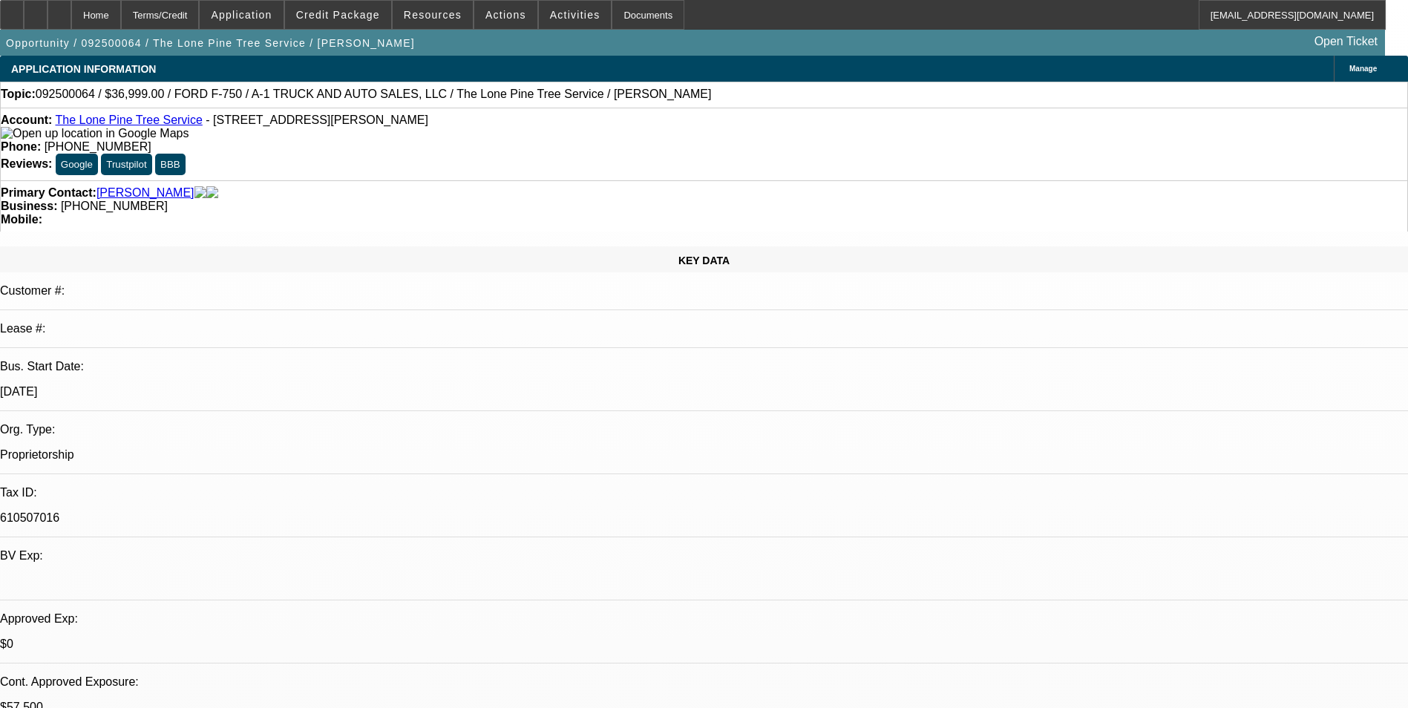
select select "4"
select select "1"
select select "2"
select select "4"
select select "1"
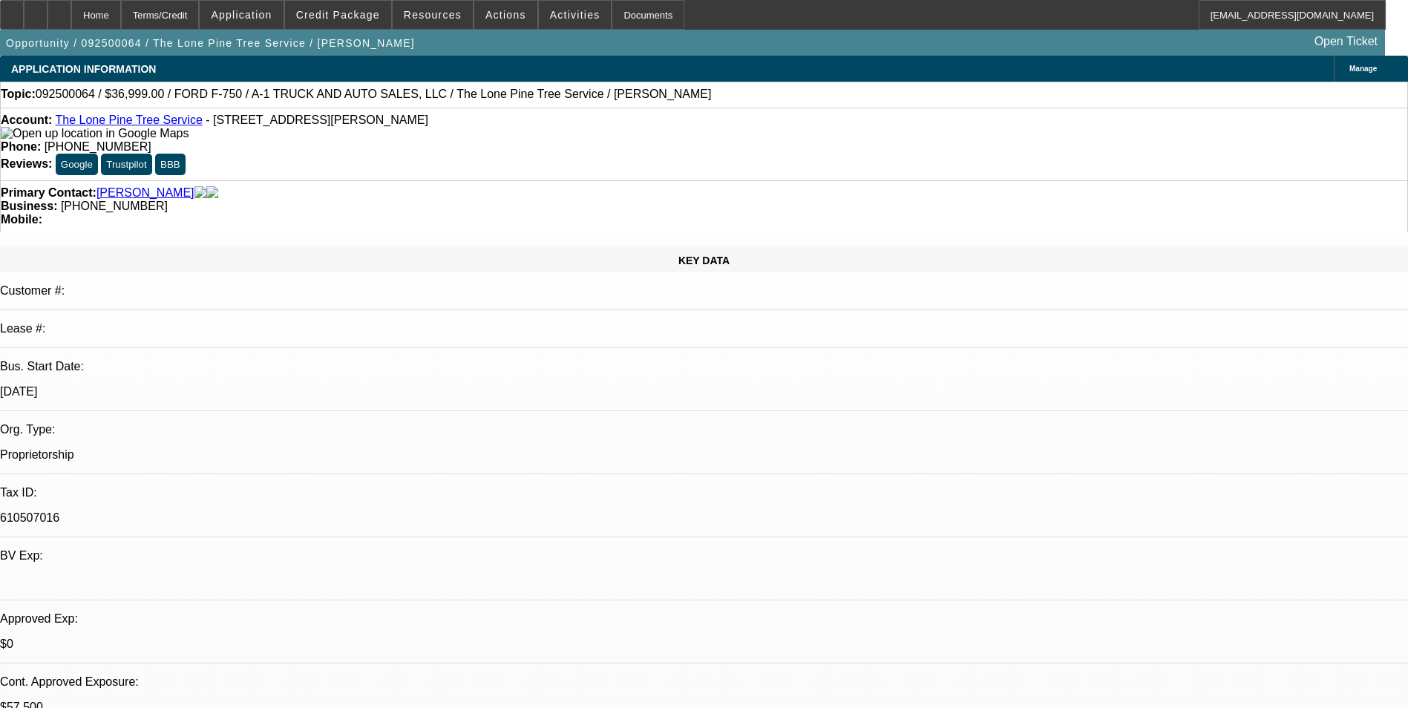
select select "2"
select select "4"
click at [36, 10] on icon at bounding box center [36, 10] width 0 height 0
click at [189, 13] on div "Terms/Credit" at bounding box center [160, 15] width 79 height 30
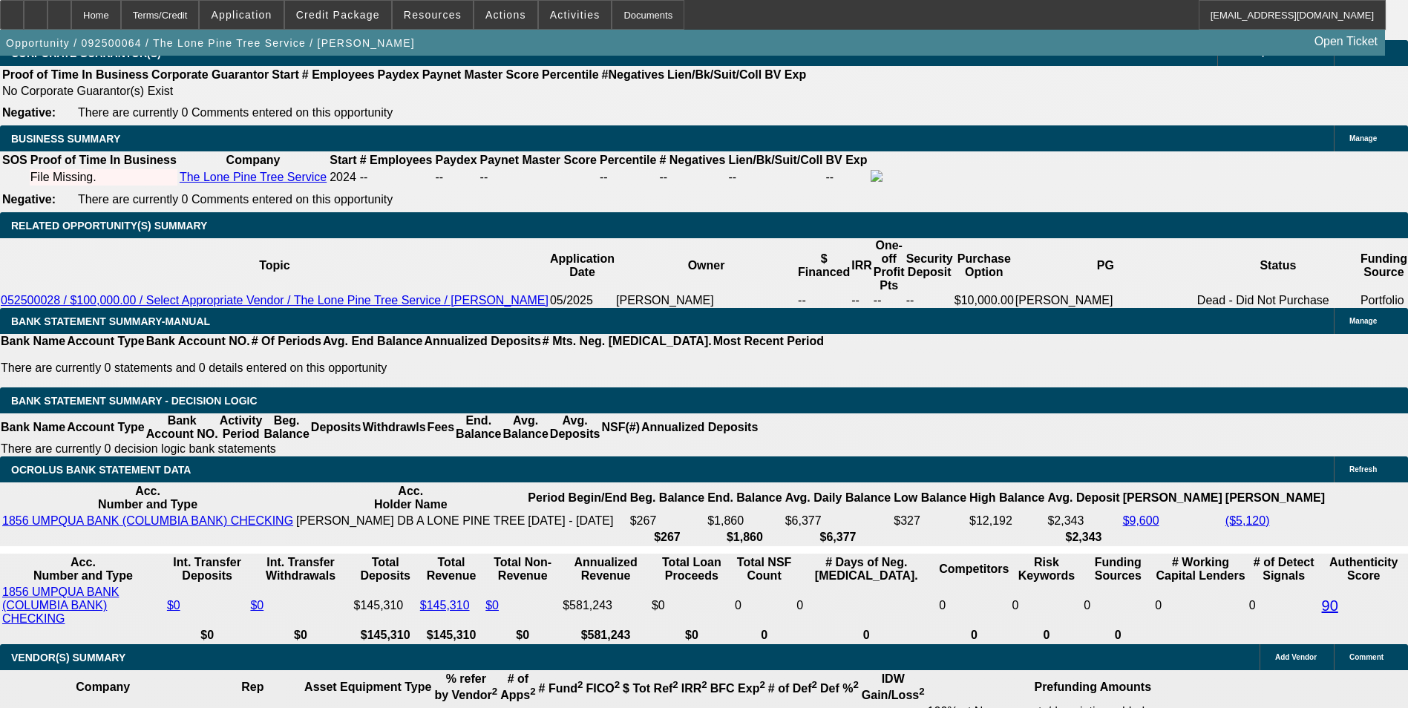
scroll to position [2327, 0]
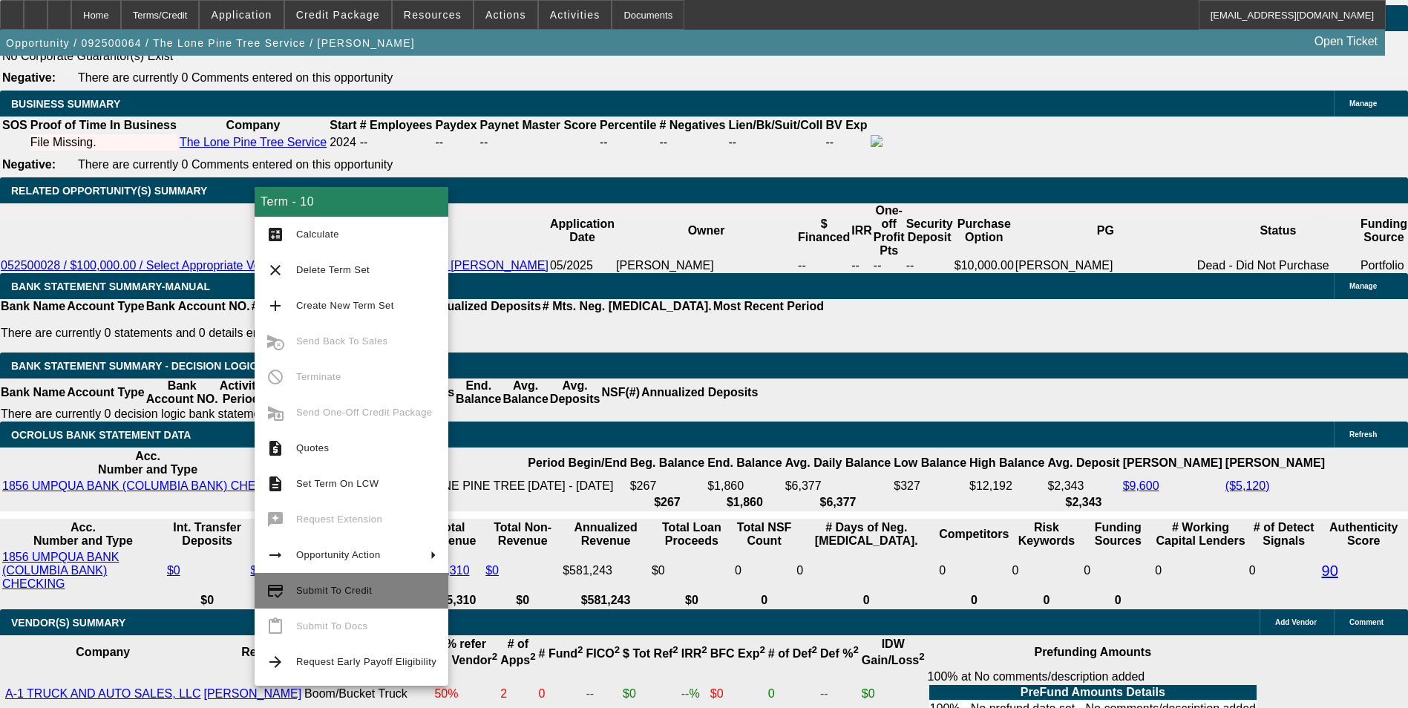
click at [337, 595] on span "Submit To Credit" at bounding box center [334, 590] width 76 height 11
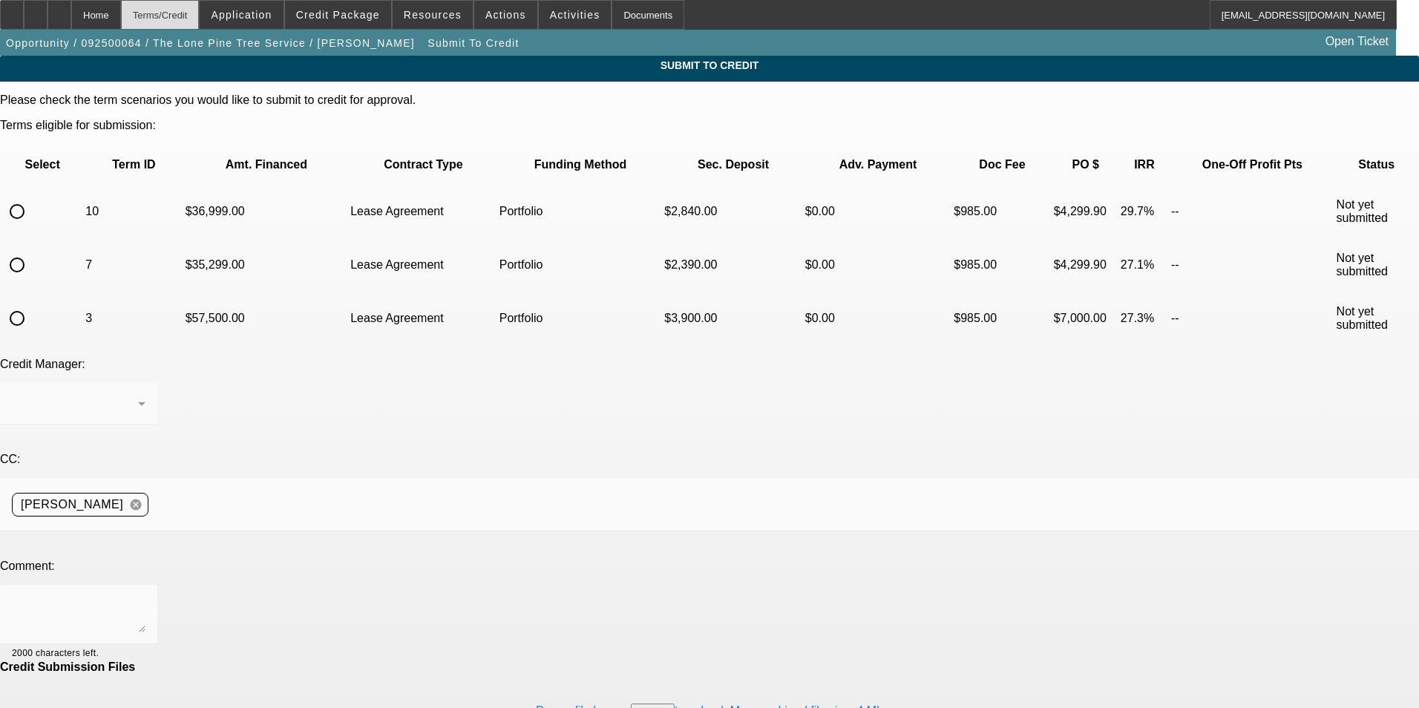
click at [174, 16] on div "Terms/Credit" at bounding box center [160, 15] width 79 height 30
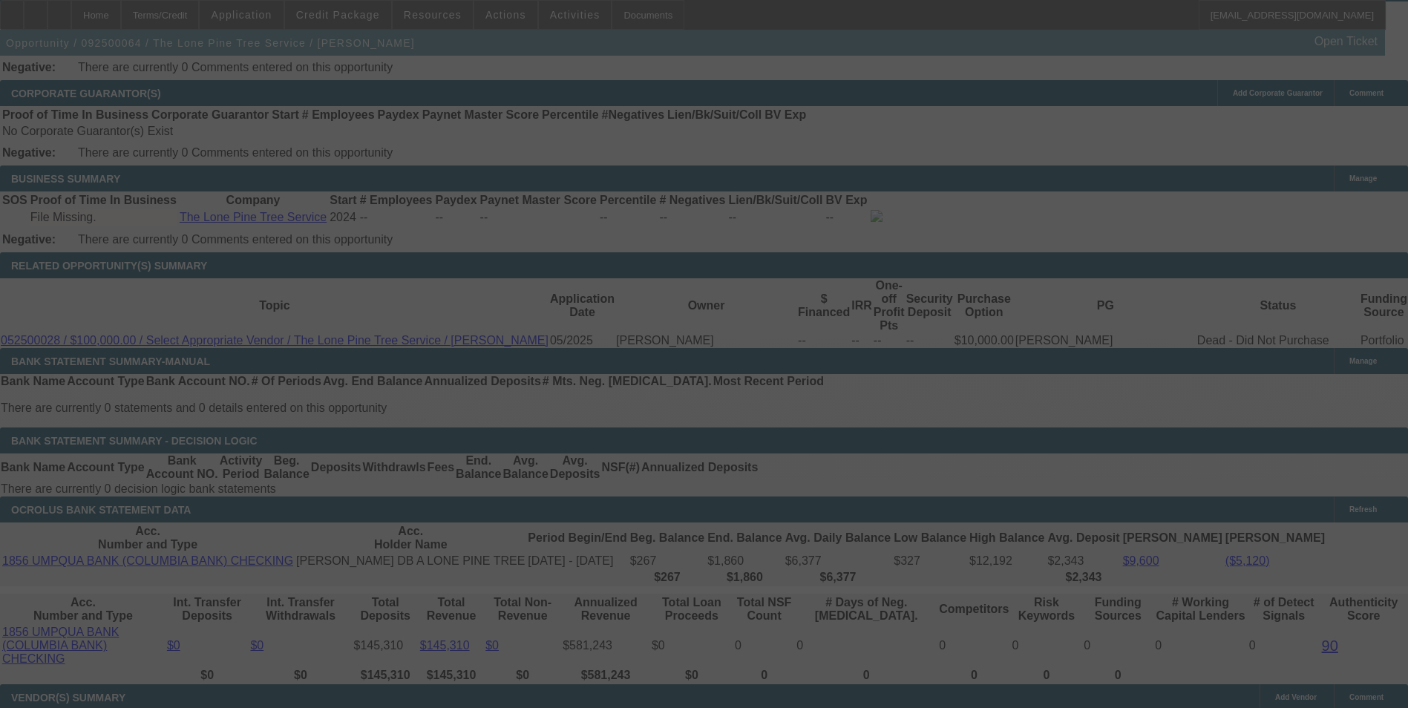
scroll to position [2168, 0]
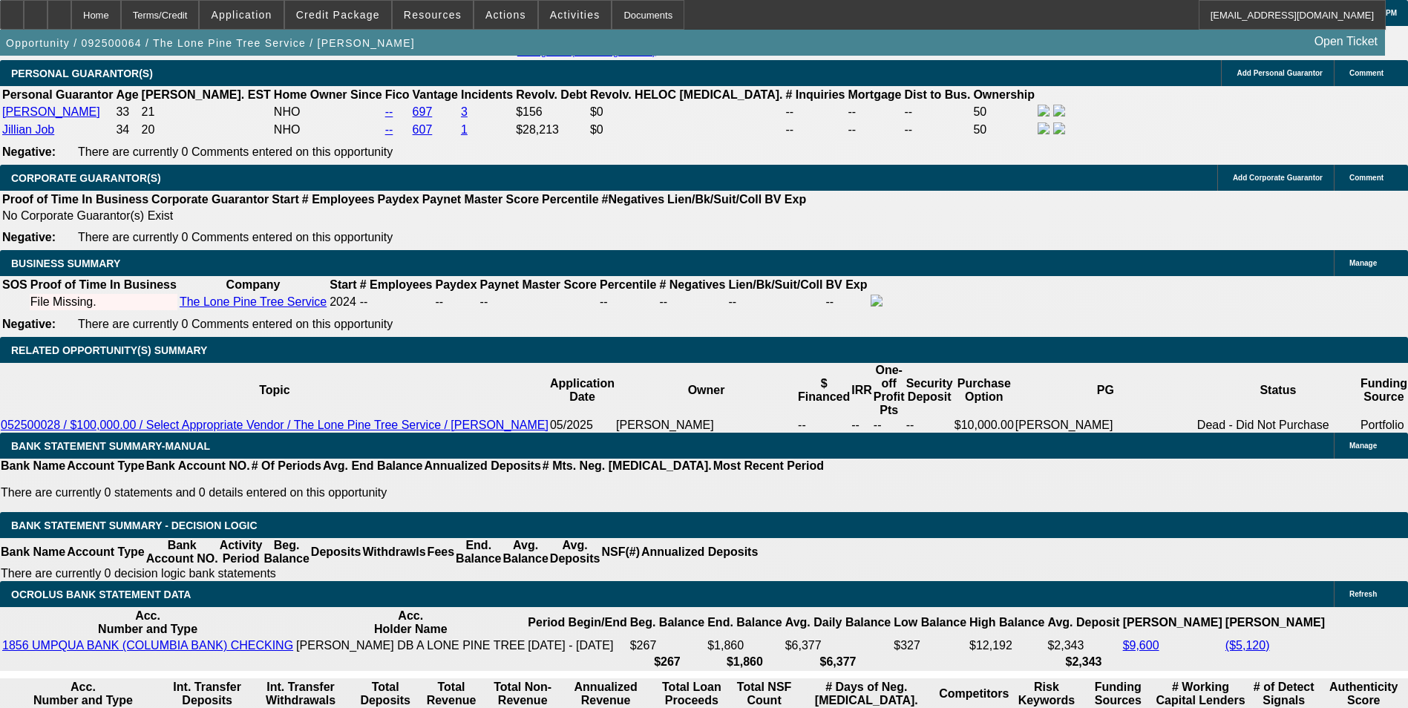
select select "0"
select select "2"
select select "0.1"
select select "4"
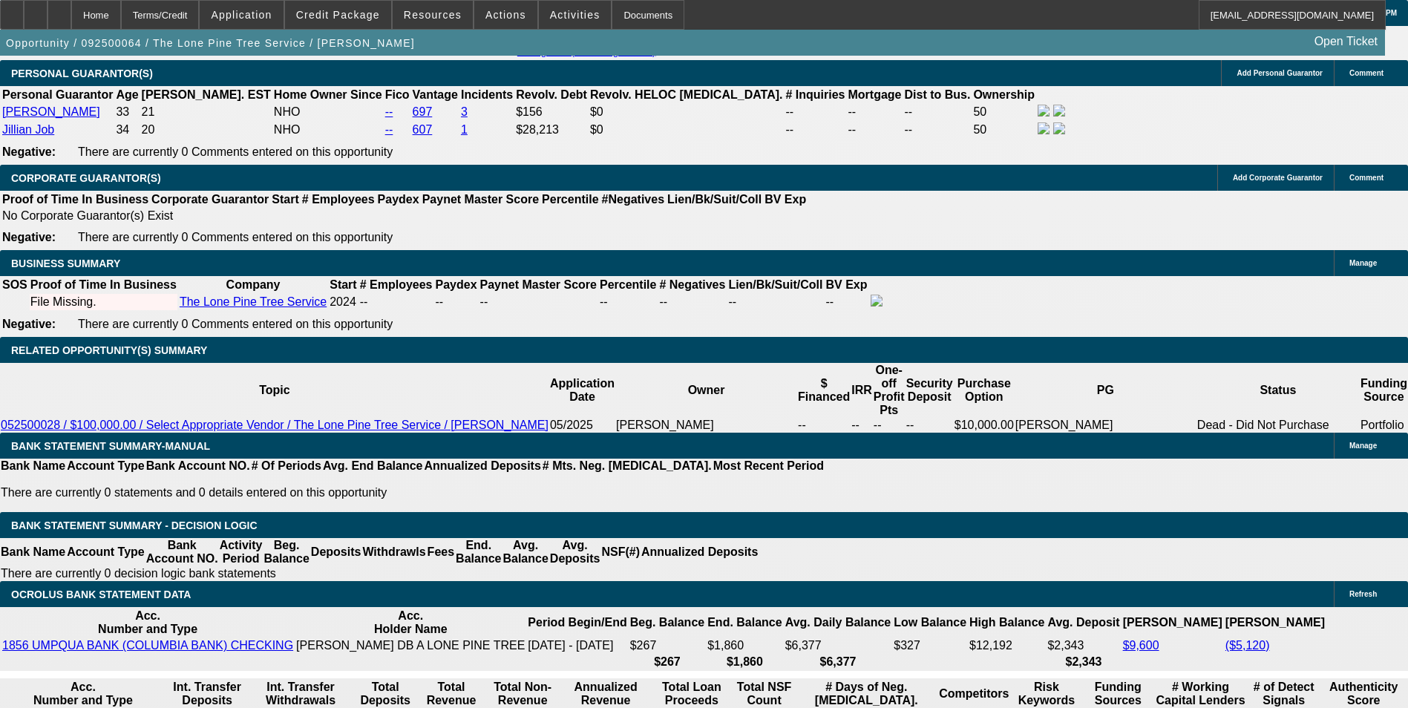
select select "0"
select select "2"
select select "0.1"
select select "4"
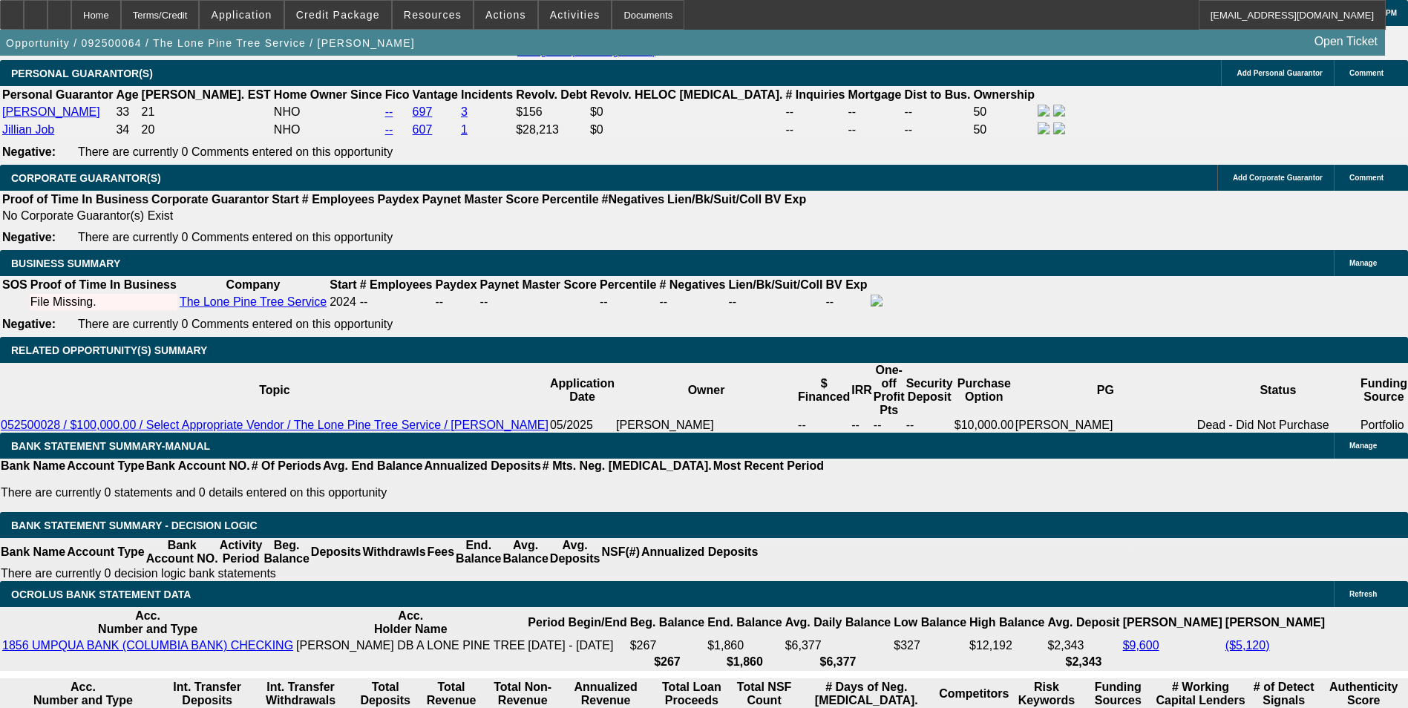
select select "0"
select select "2"
select select "0.1"
select select "4"
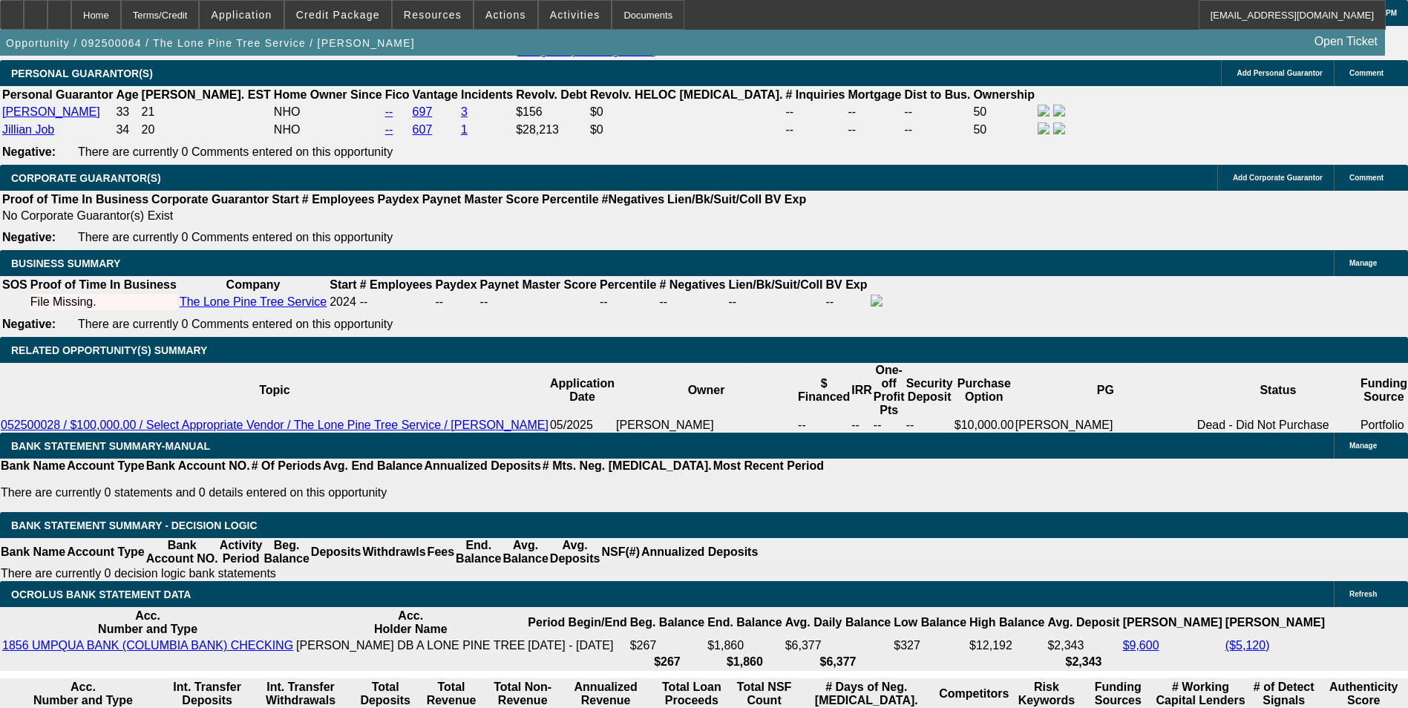
select select "0"
select select "2"
select select "0.1"
select select "4"
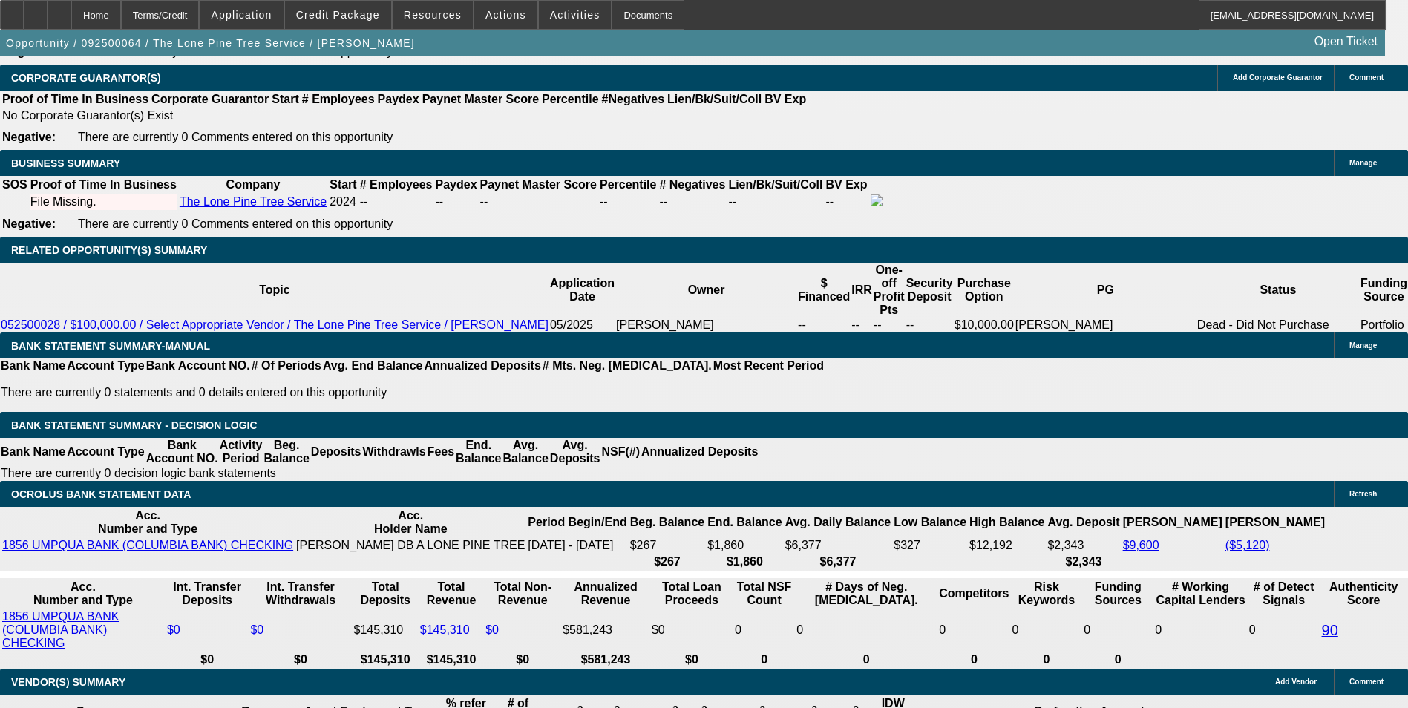
scroll to position [2253, 0]
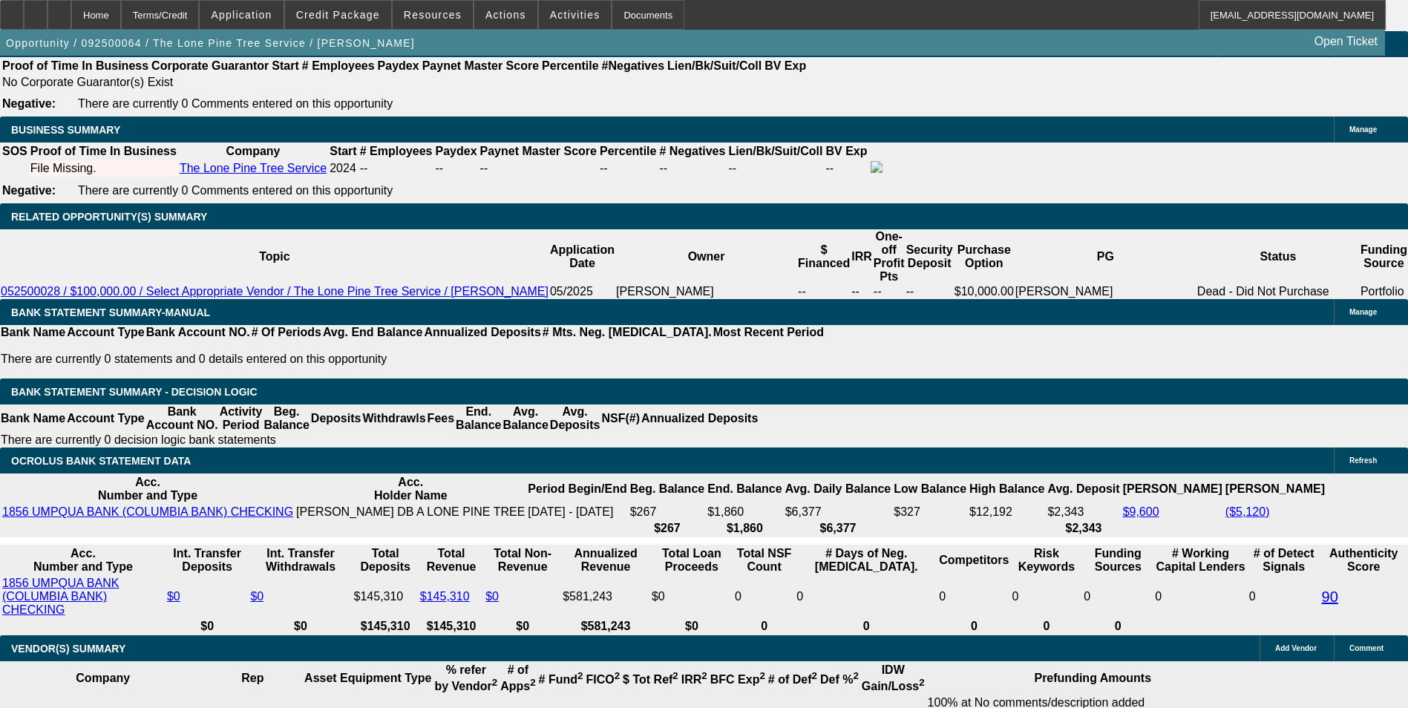
scroll to position [2327, 0]
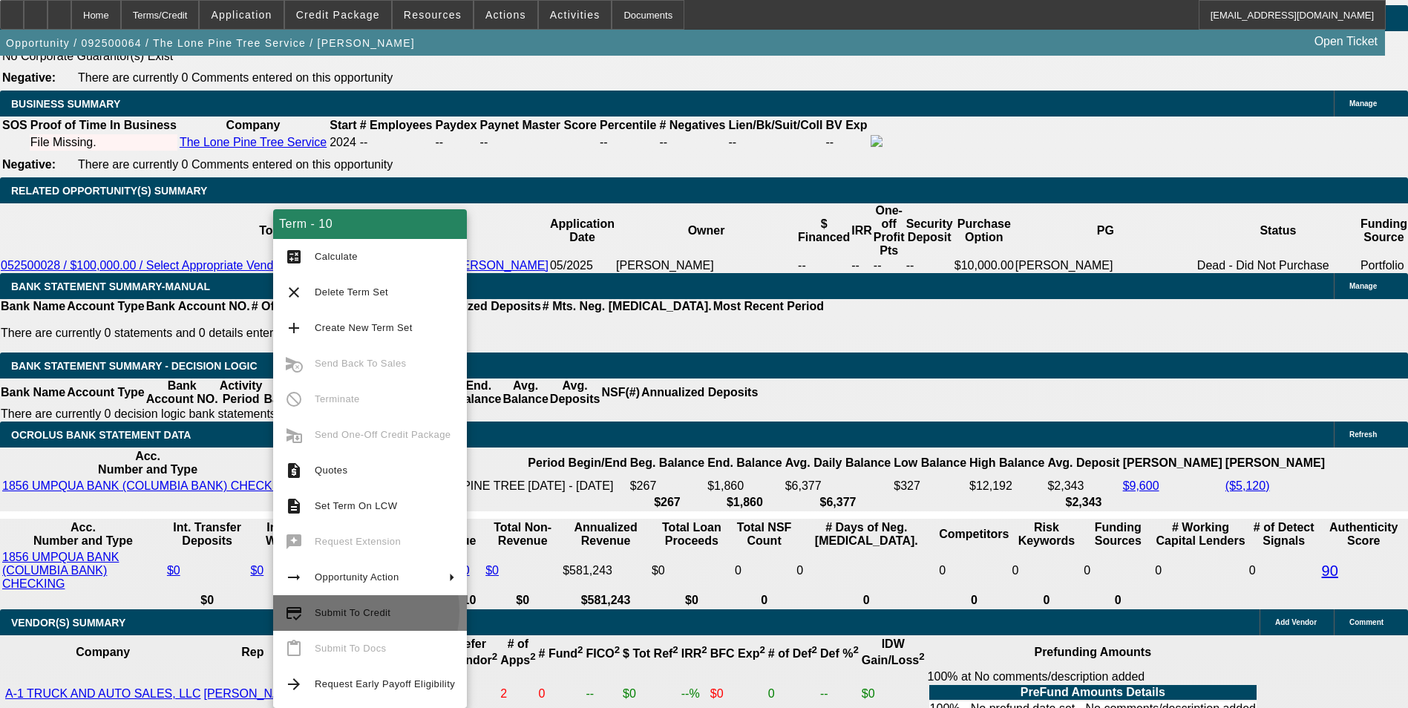
click at [352, 611] on span "Submit To Credit" at bounding box center [353, 612] width 76 height 11
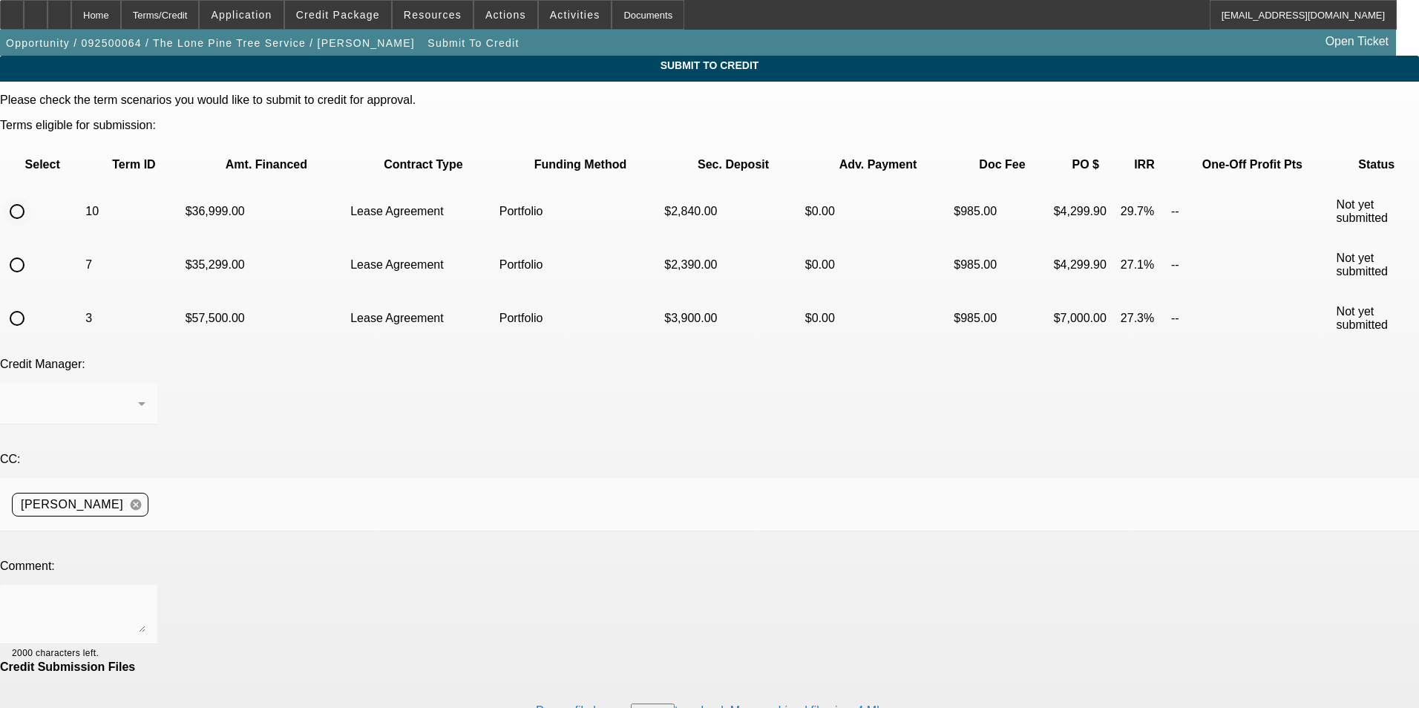
click at [32, 197] on input "radio" at bounding box center [17, 212] width 30 height 30
radio input "true"
click at [145, 597] on textarea at bounding box center [79, 615] width 134 height 36
type textarea "Boom cert paperwork uploaded in misc to clear contingency. Thanks"
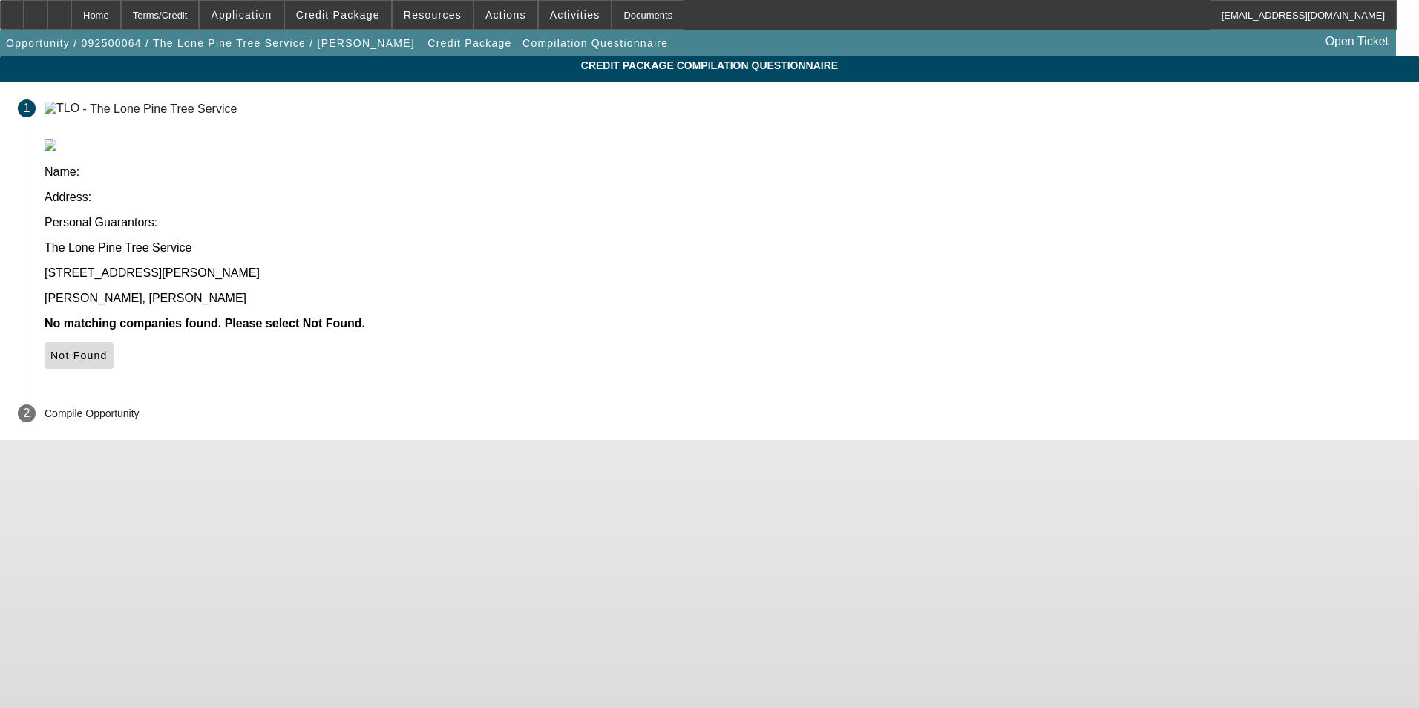
click at [108, 350] on span "Not Found" at bounding box center [78, 356] width 57 height 12
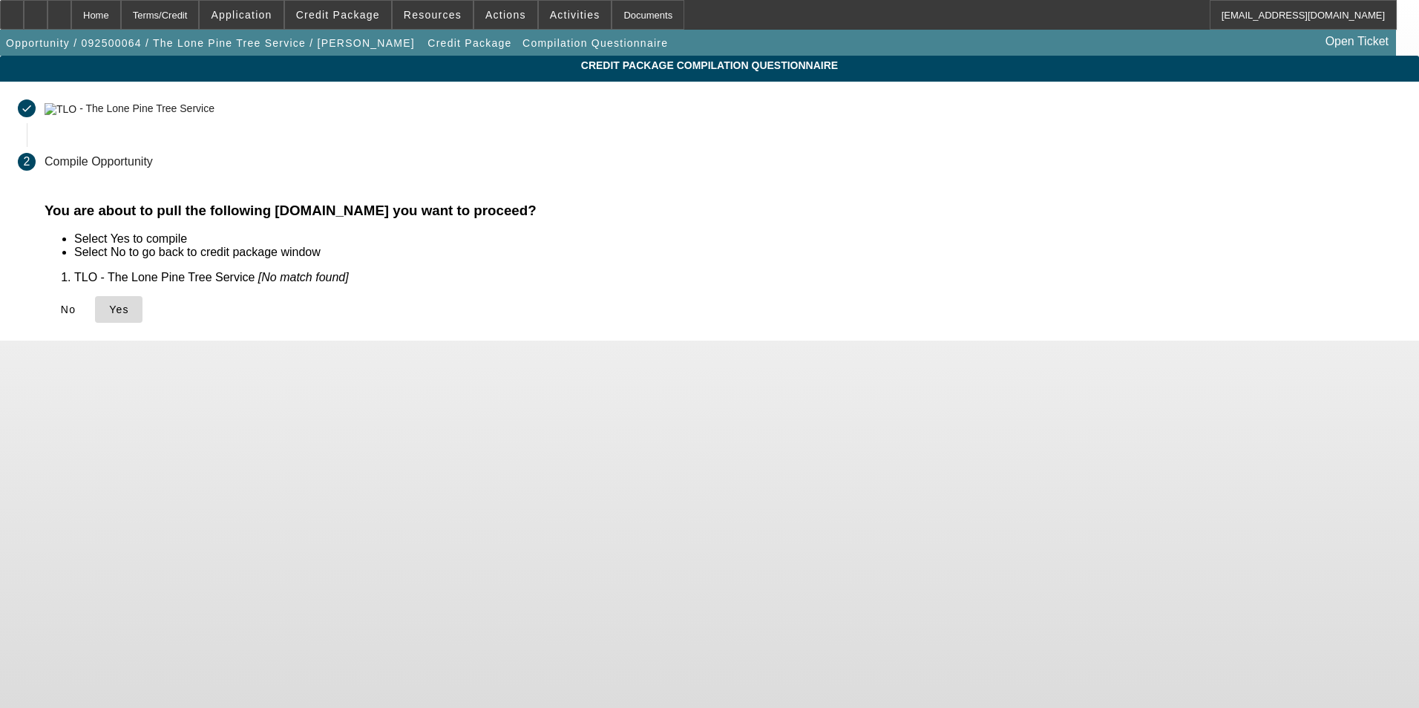
click at [109, 314] on icon at bounding box center [109, 310] width 0 height 12
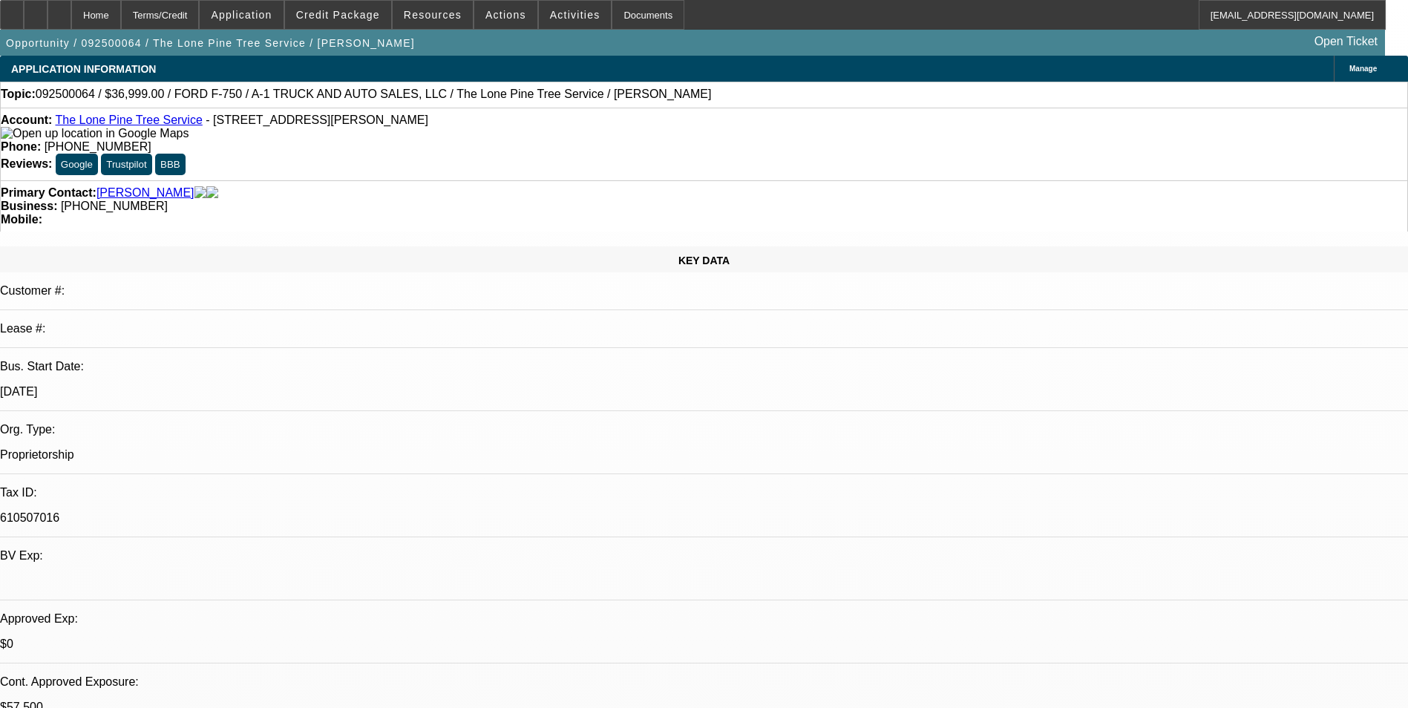
select select "0"
select select "2"
select select "0.1"
select select "4"
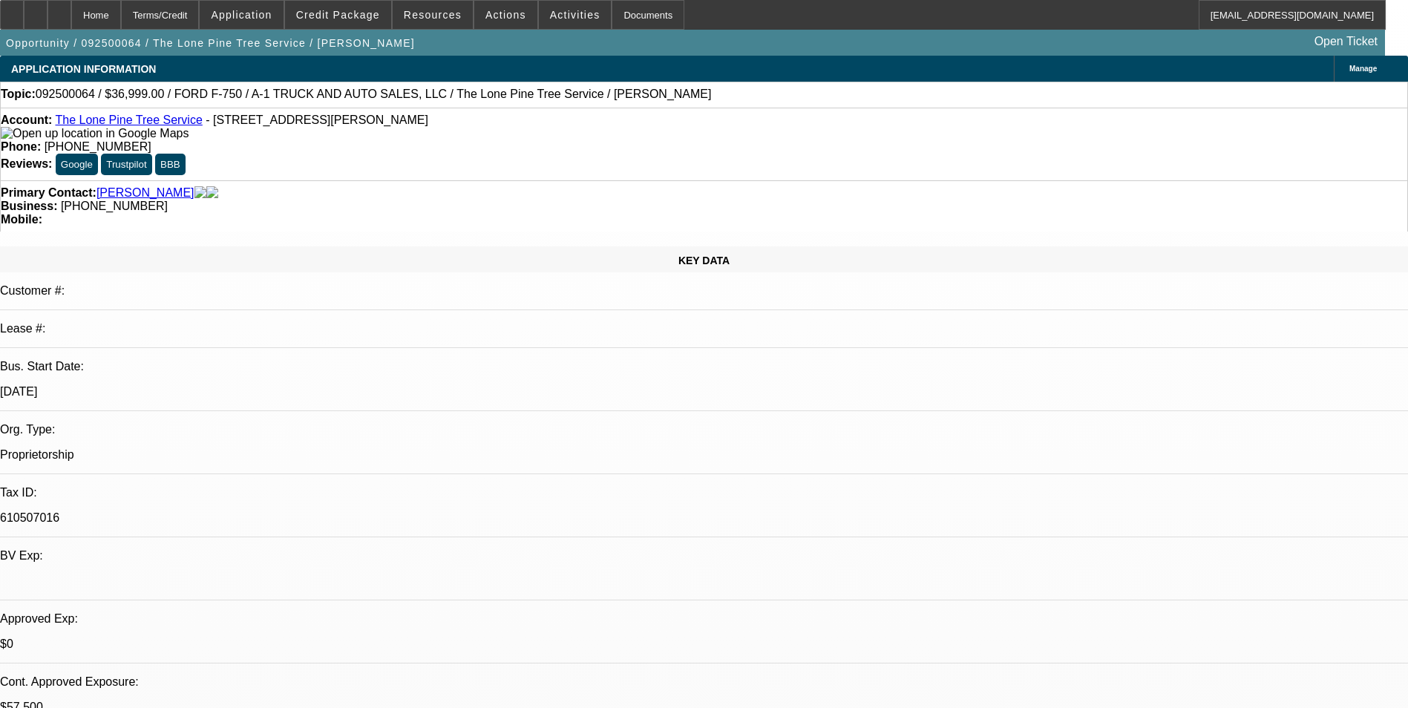
select select "0"
select select "2"
select select "0.1"
select select "4"
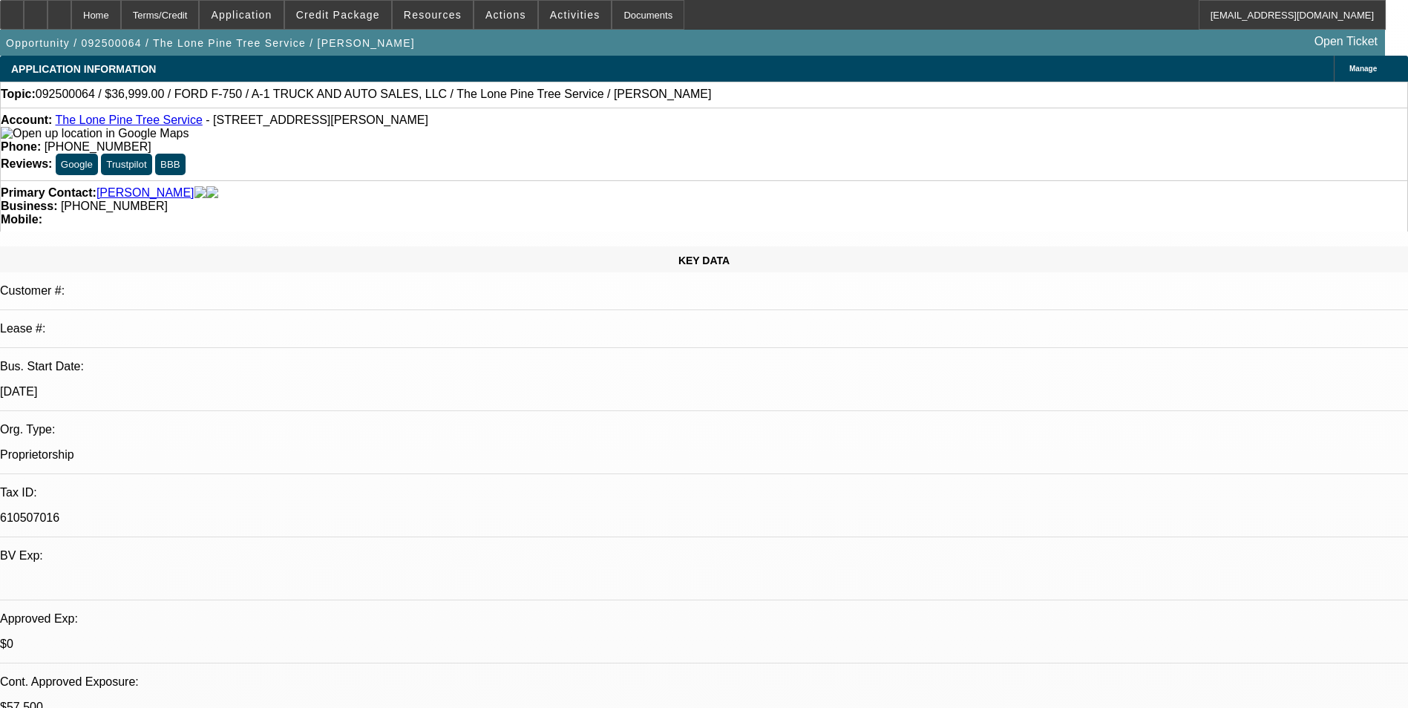
select select "0"
select select "2"
select select "0.1"
select select "4"
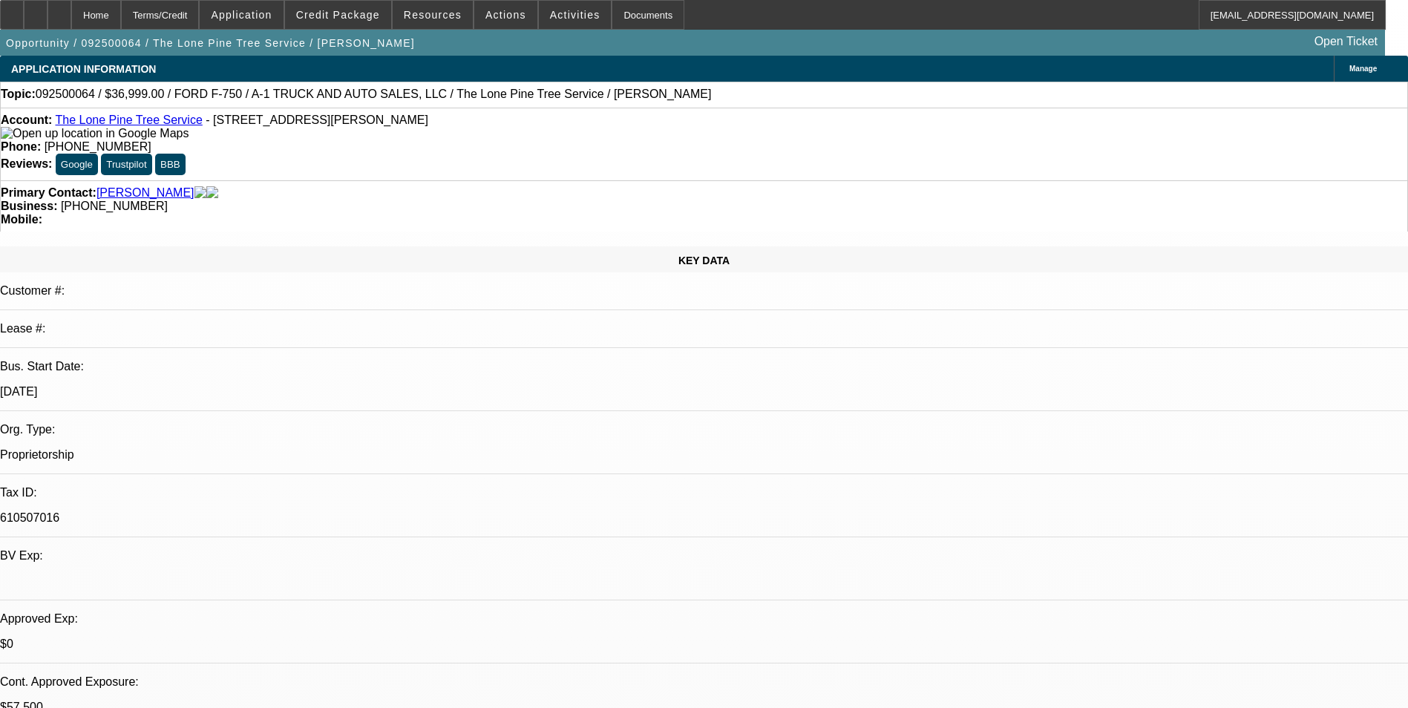
select select "0"
select select "2"
select select "0.1"
select select "4"
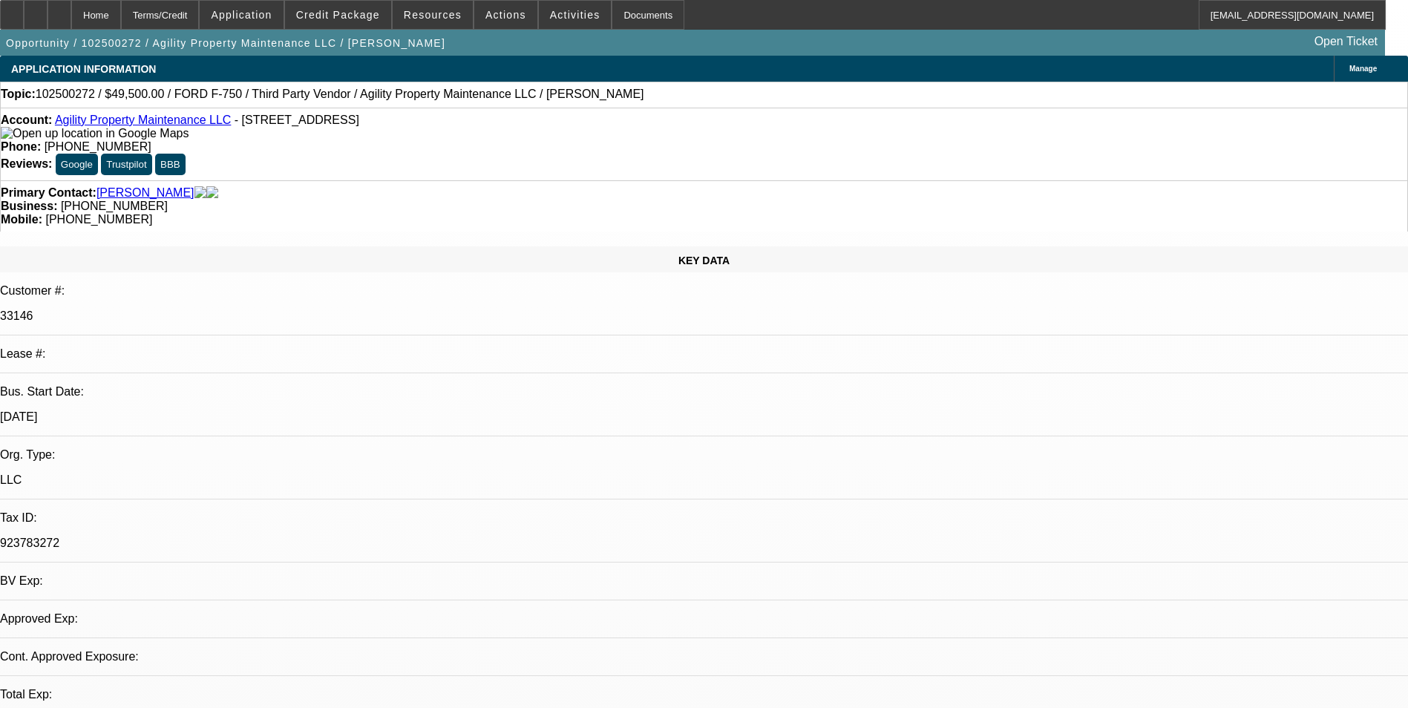
select select "0"
select select "6"
